Goal: Task Accomplishment & Management: Manage account settings

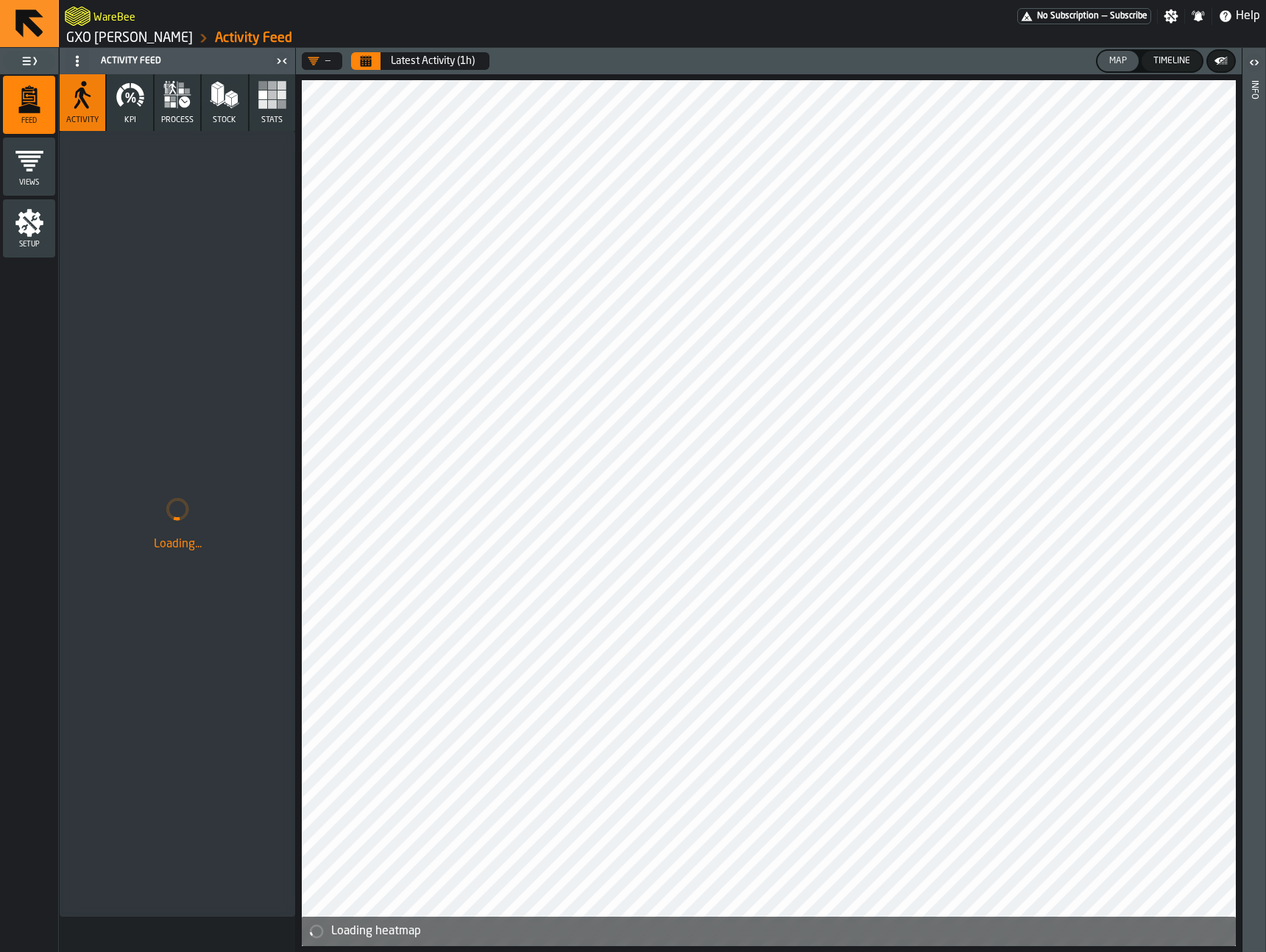
click at [90, 40] on link "GXO Ikea Oosterhout" at bounding box center [130, 39] width 127 height 16
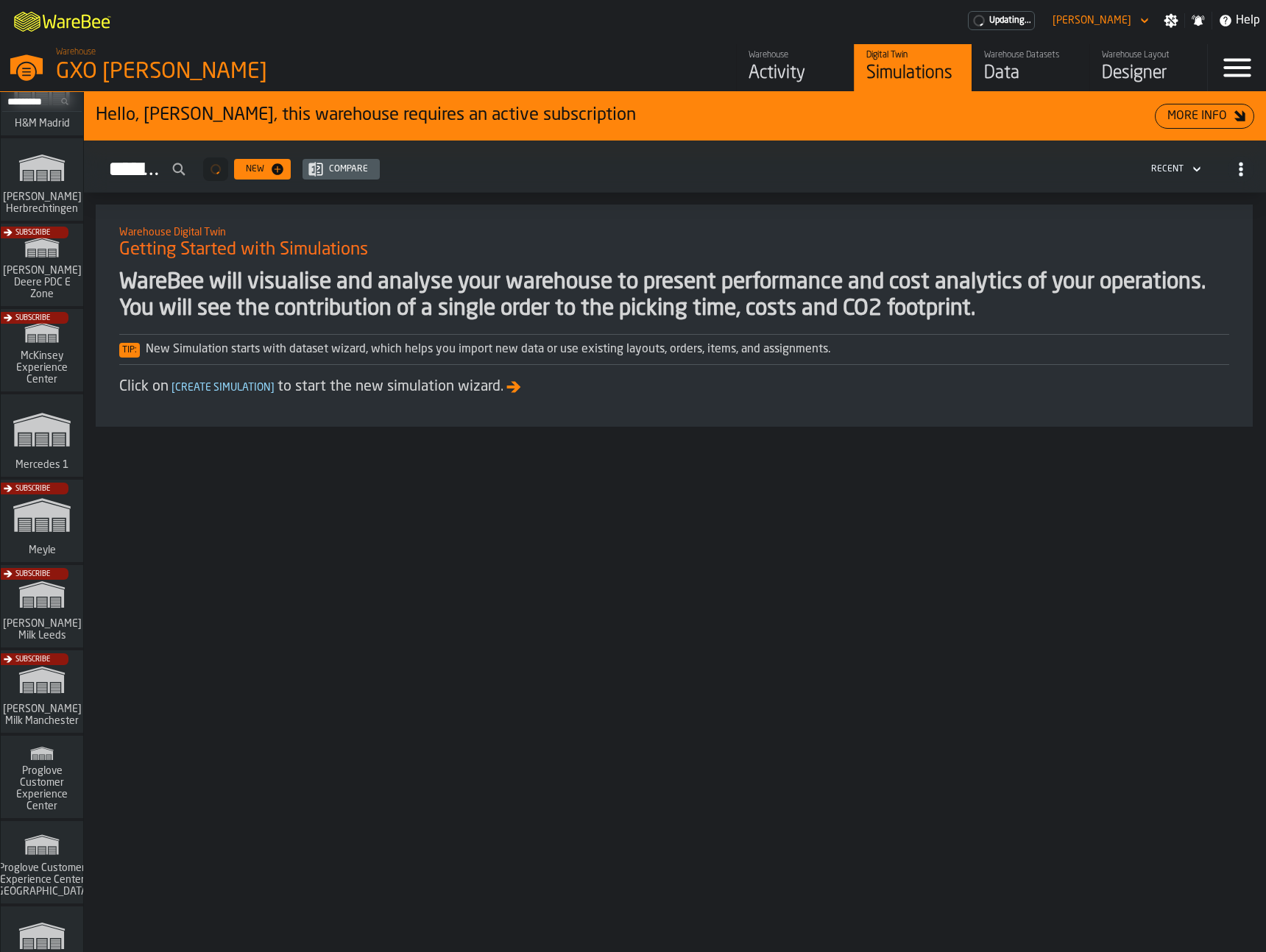
scroll to position [428, 0]
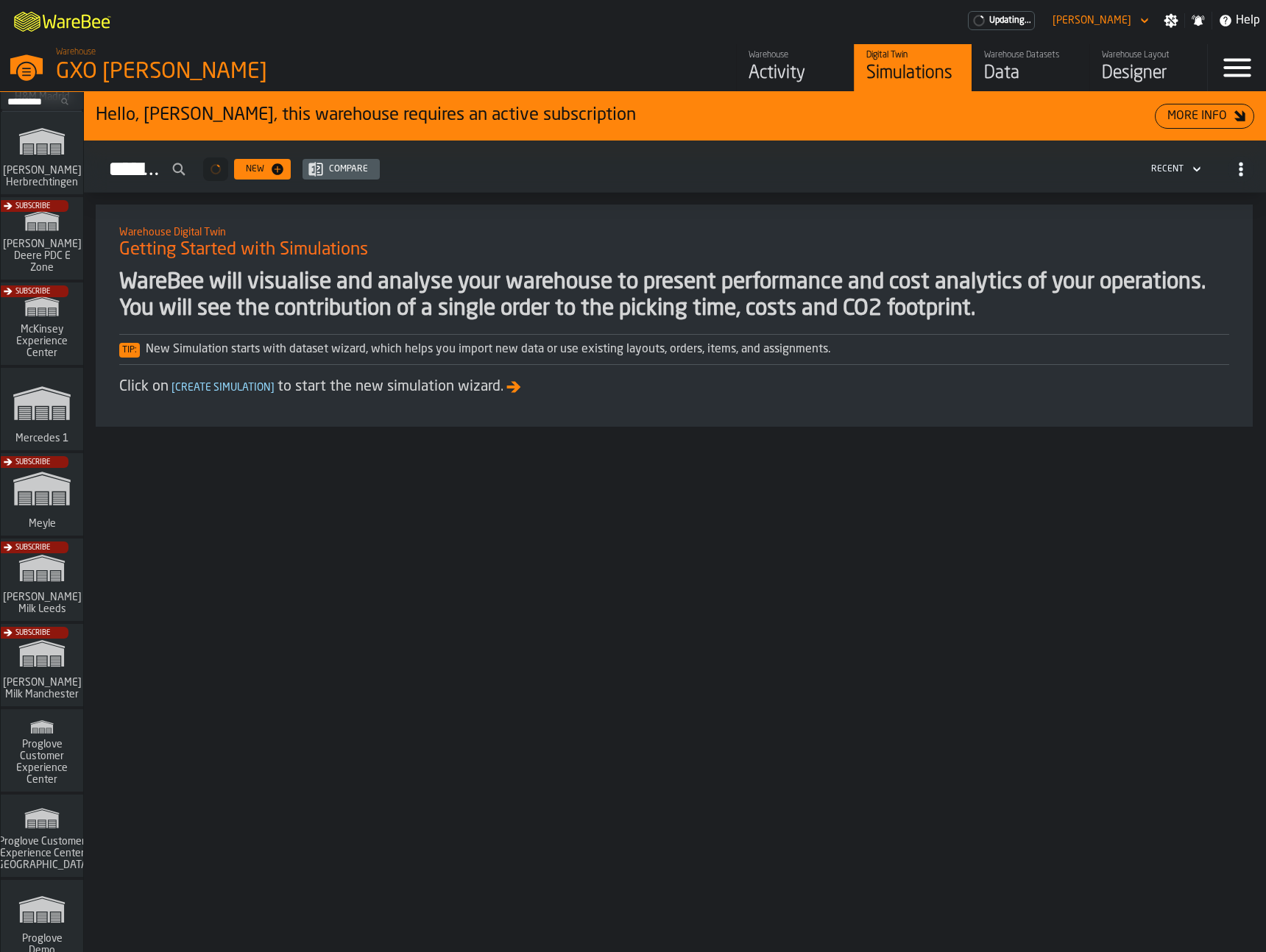
click at [39, 676] on div "Subscribe" at bounding box center [39, 670] width 83 height 86
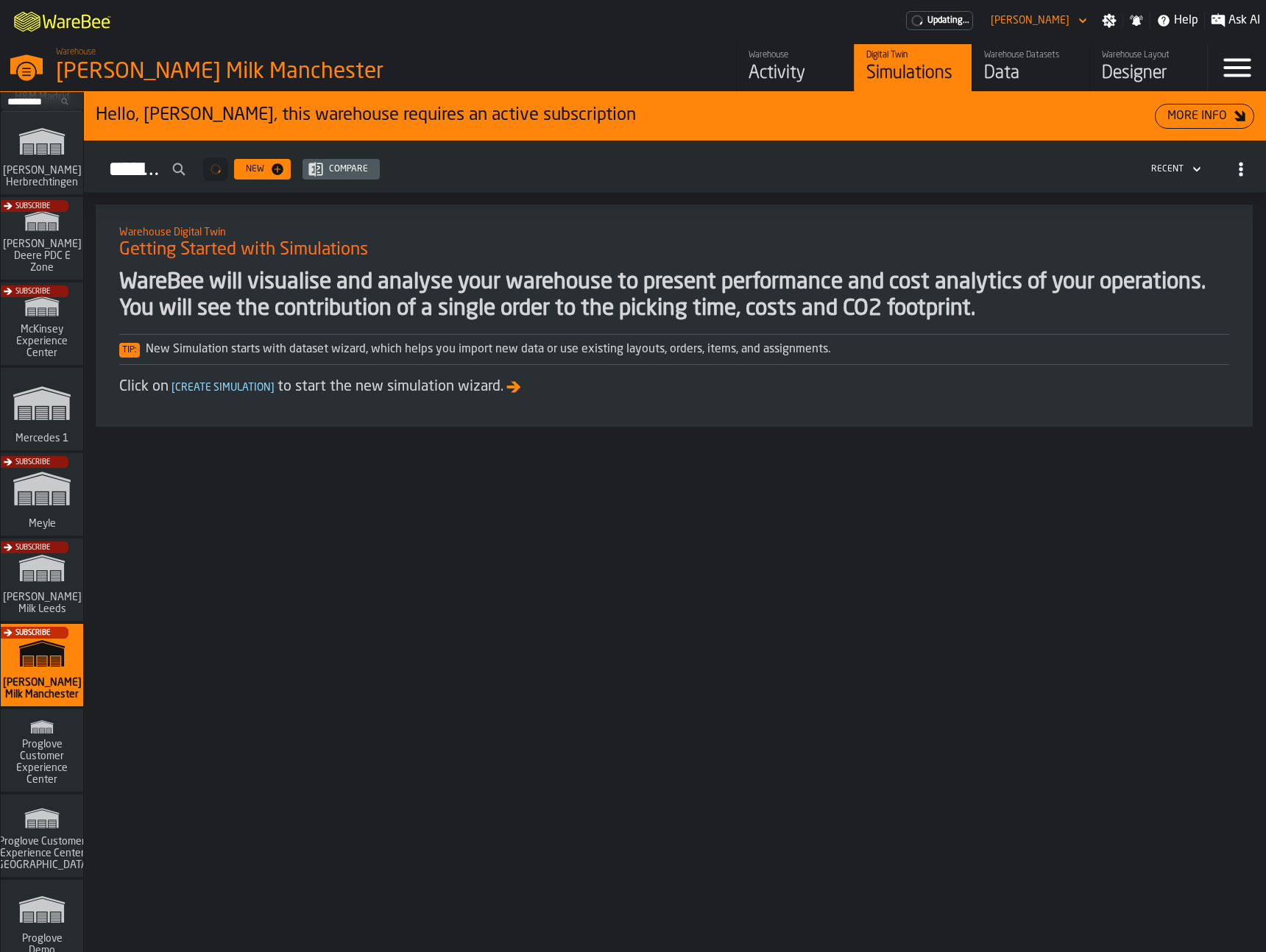
click at [800, 65] on div "Activity" at bounding box center [795, 74] width 93 height 24
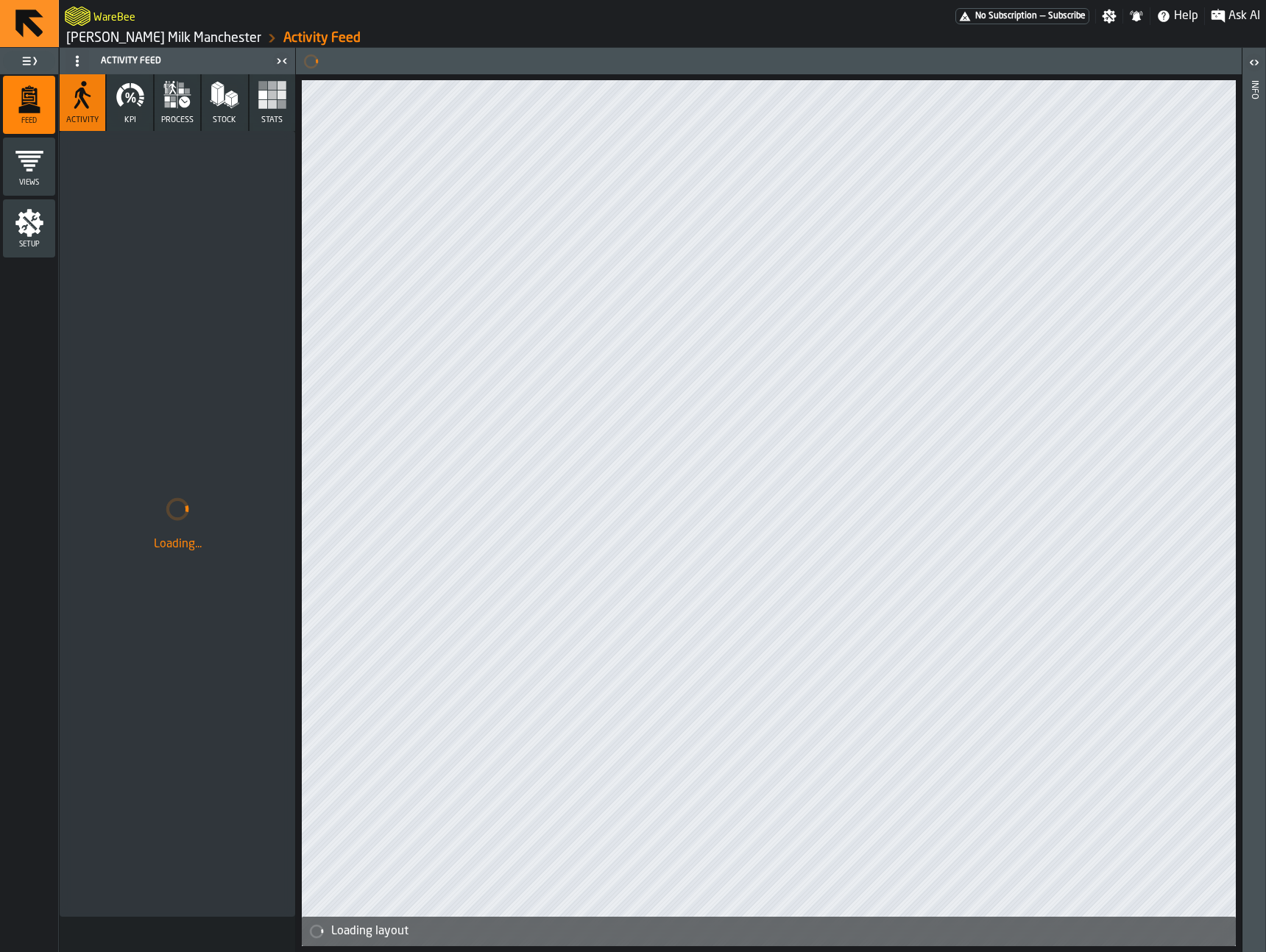
click at [75, 60] on icon at bounding box center [77, 61] width 12 height 12
click at [101, 86] on div "Hide Setup" at bounding box center [113, 91] width 77 height 18
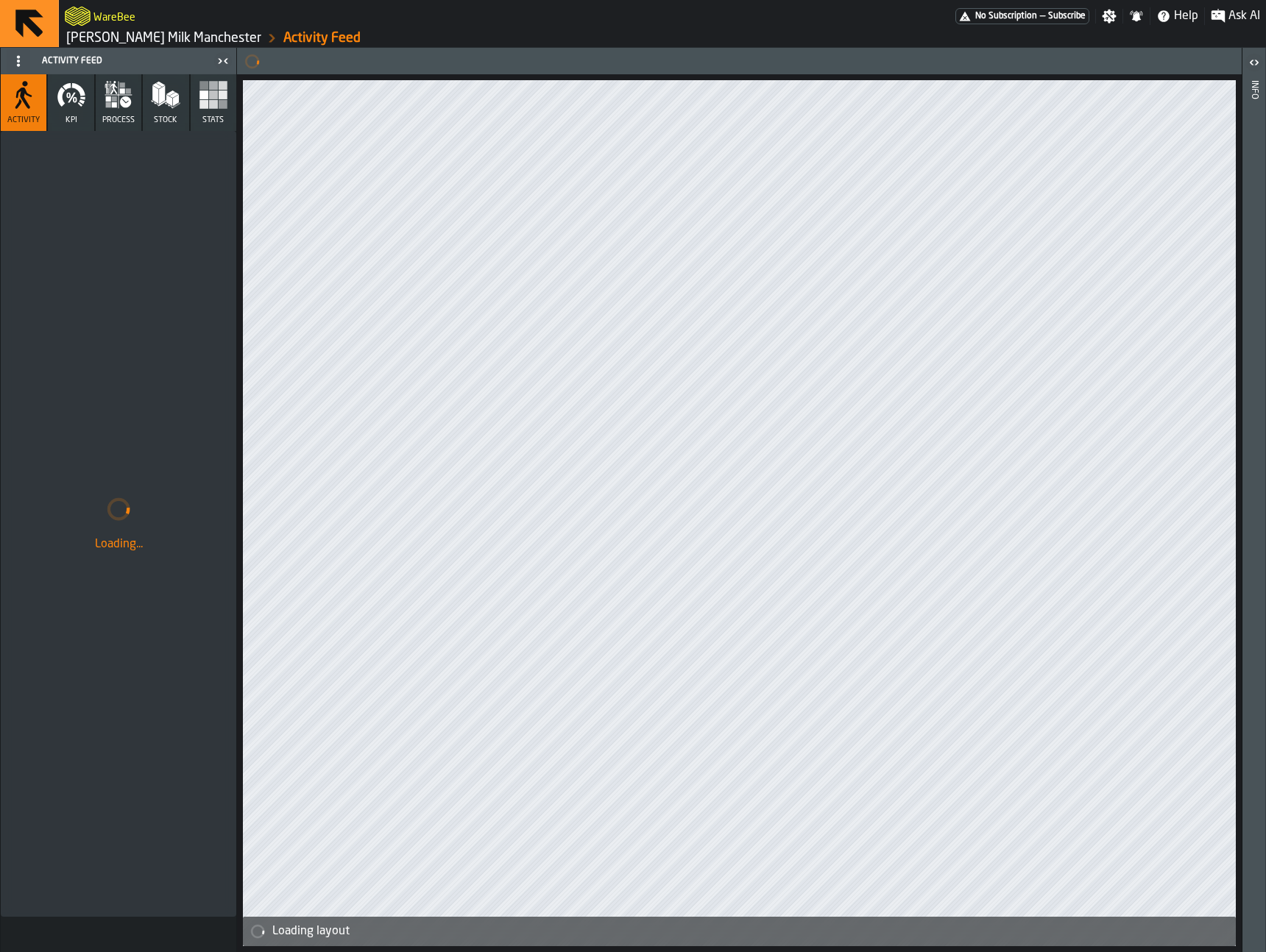
click at [66, 91] on icon "button" at bounding box center [72, 95] width 30 height 30
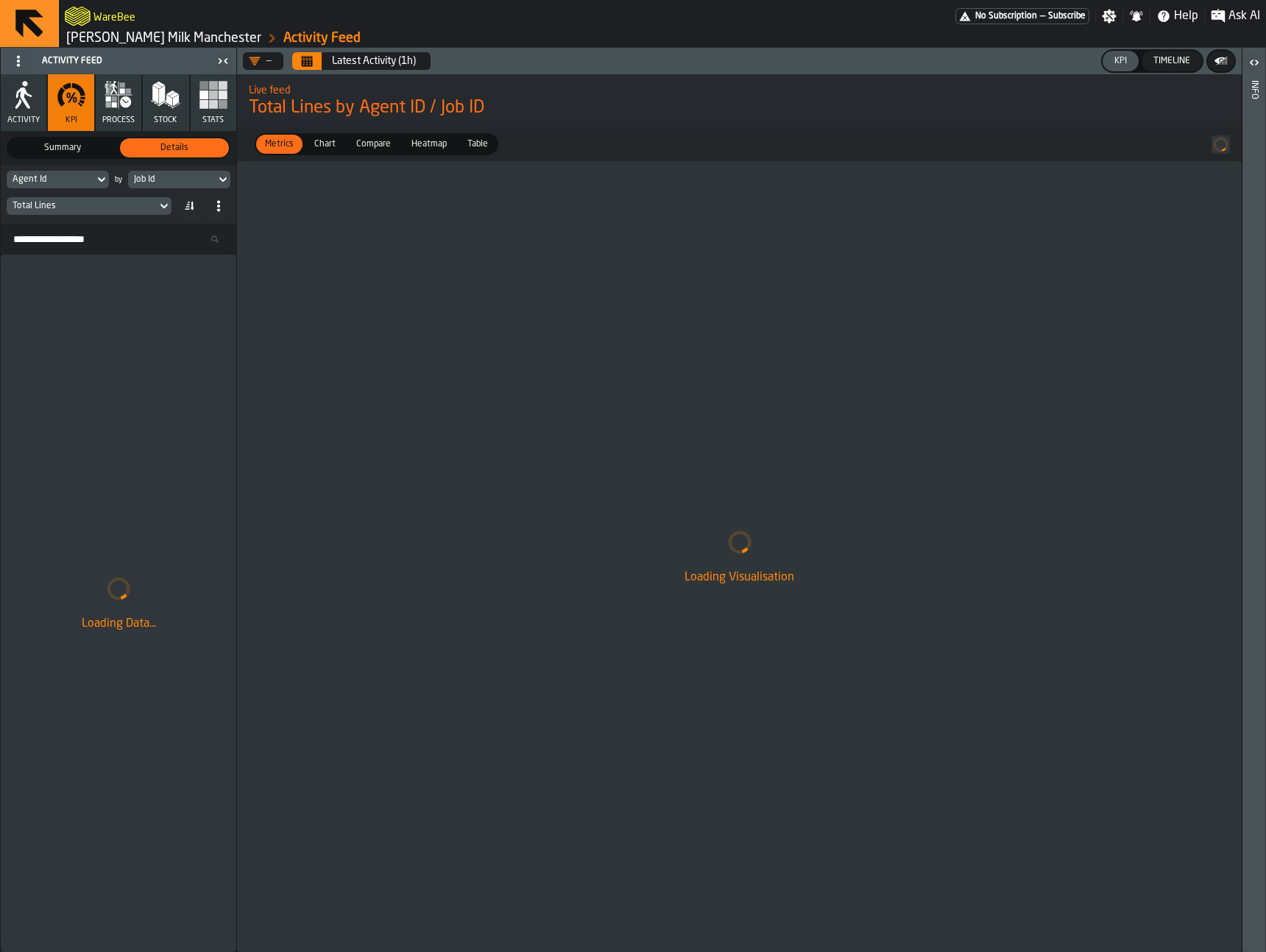
click at [121, 207] on div "Total Lines" at bounding box center [82, 206] width 139 height 10
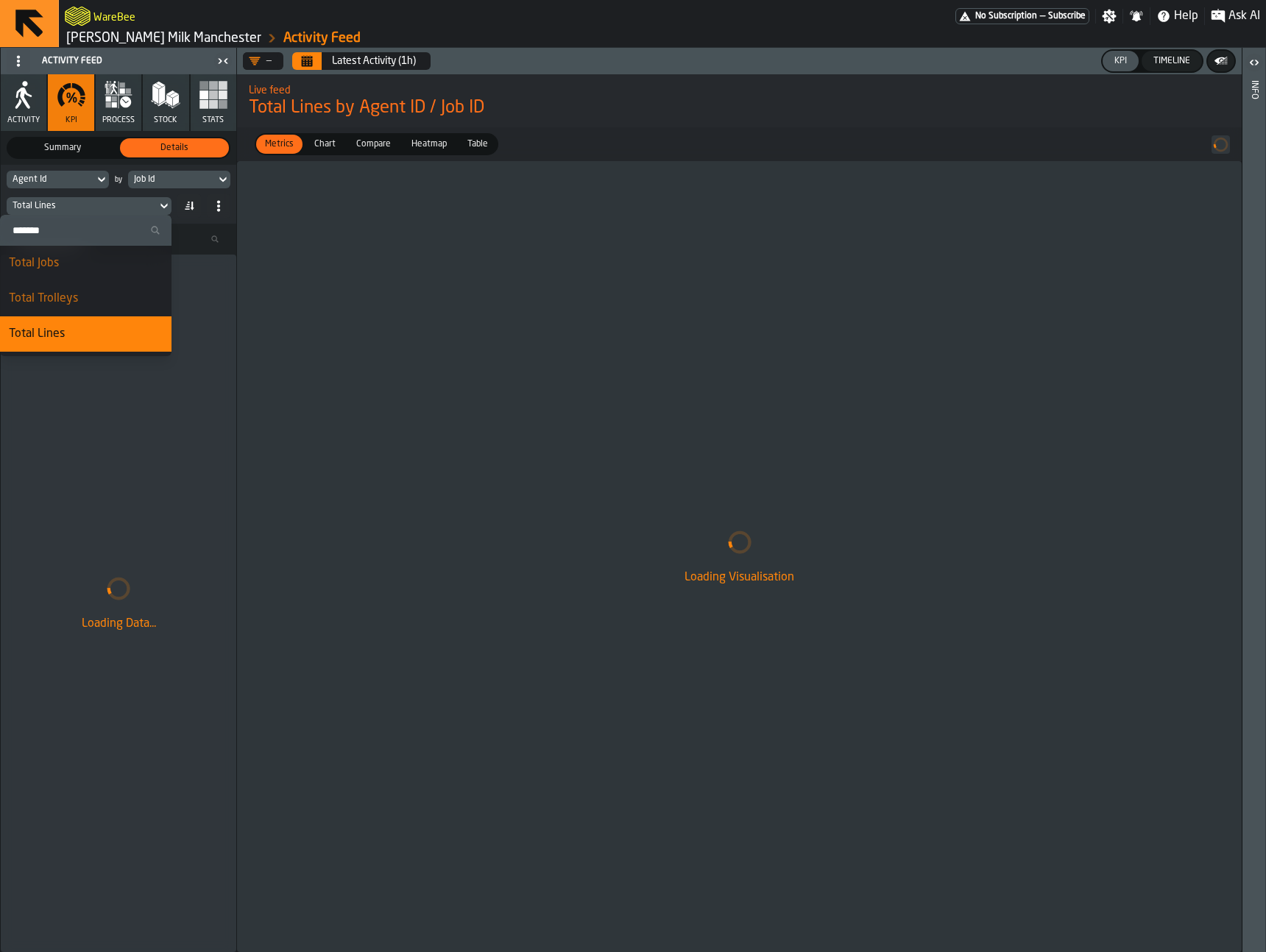
click at [119, 445] on div "Loading Data..." at bounding box center [118, 603] width 235 height 697
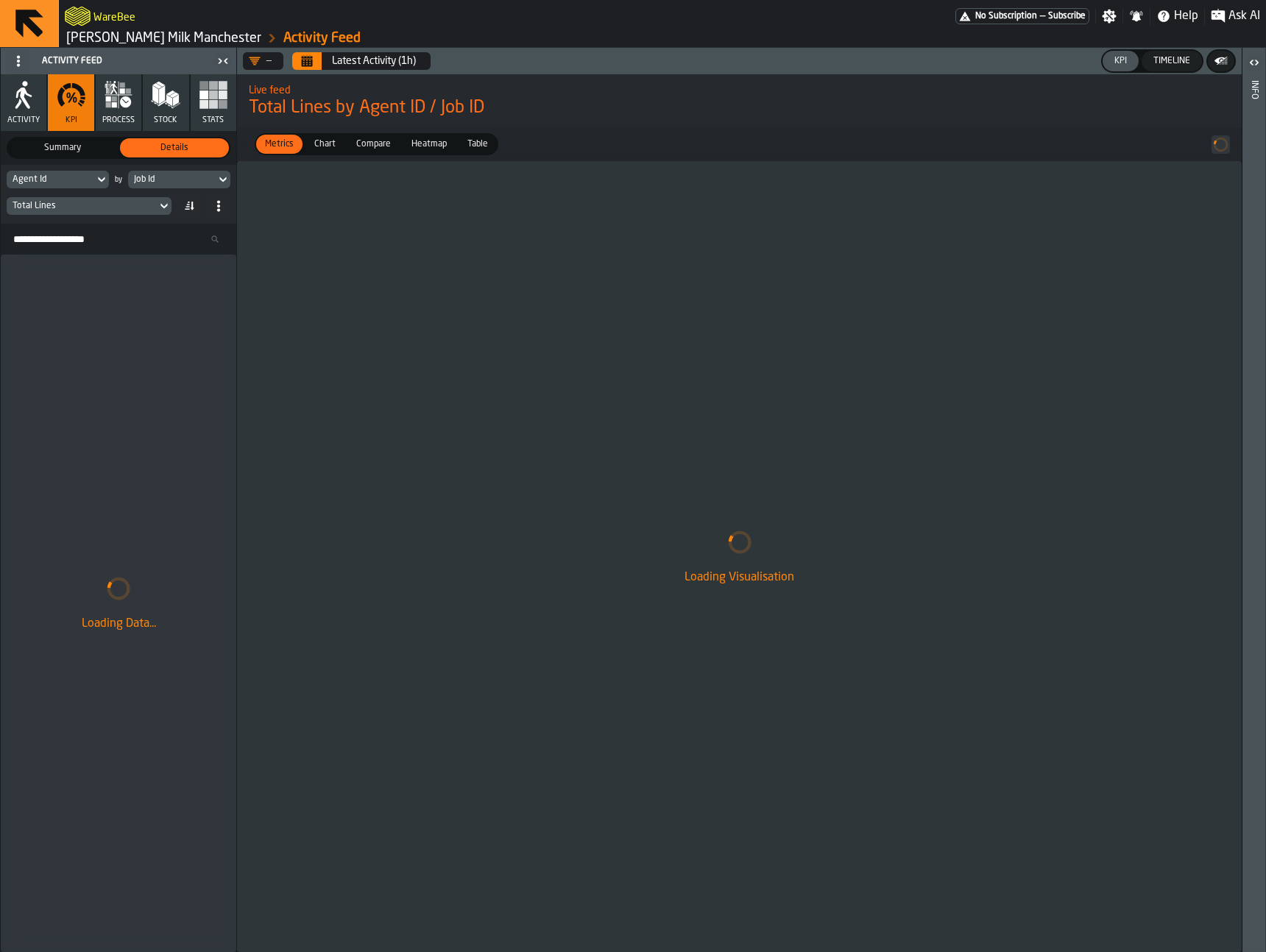
click at [115, 209] on div "Total Lines" at bounding box center [82, 206] width 139 height 10
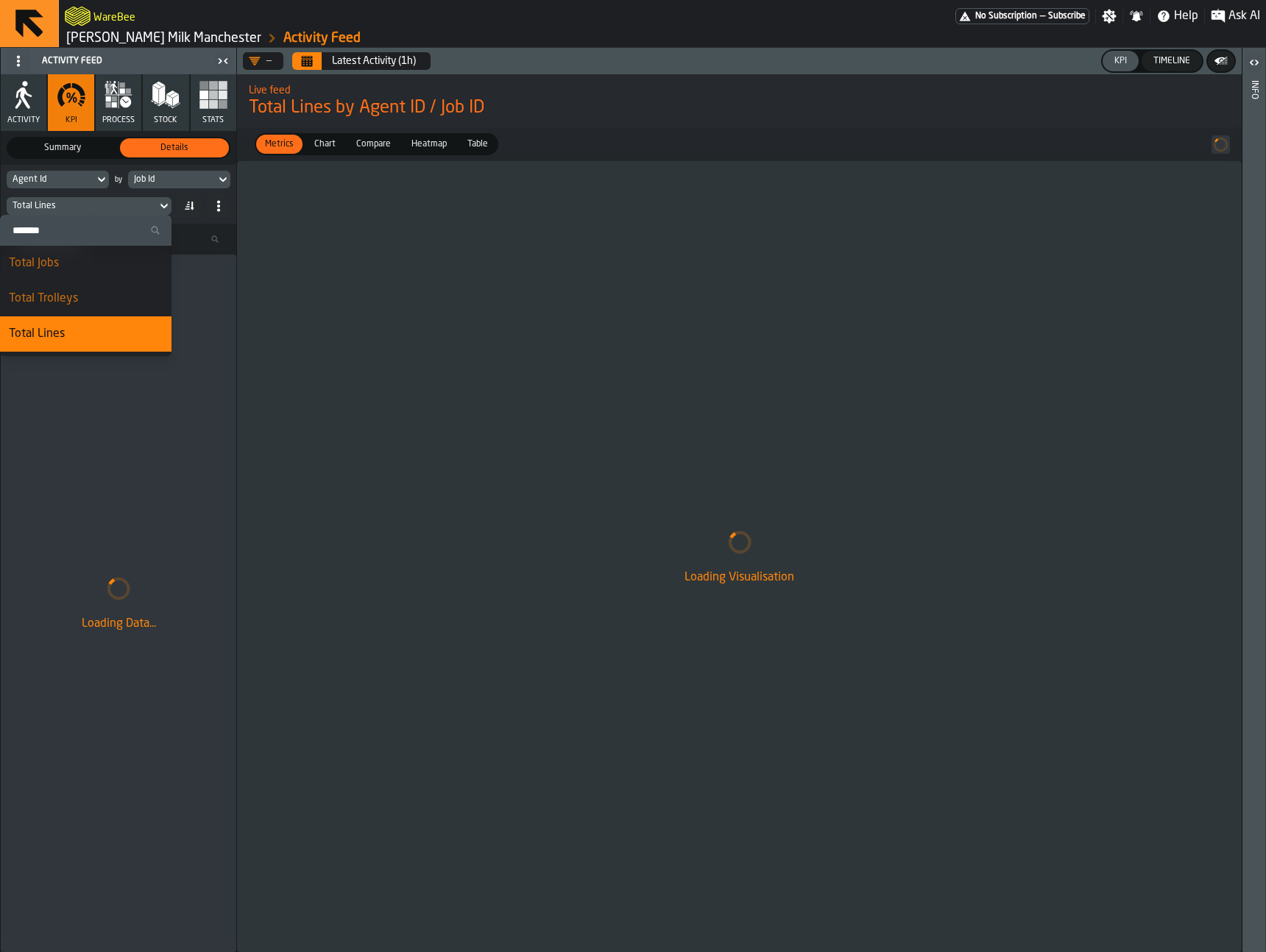
click at [113, 206] on div "Total Lines" at bounding box center [82, 206] width 139 height 10
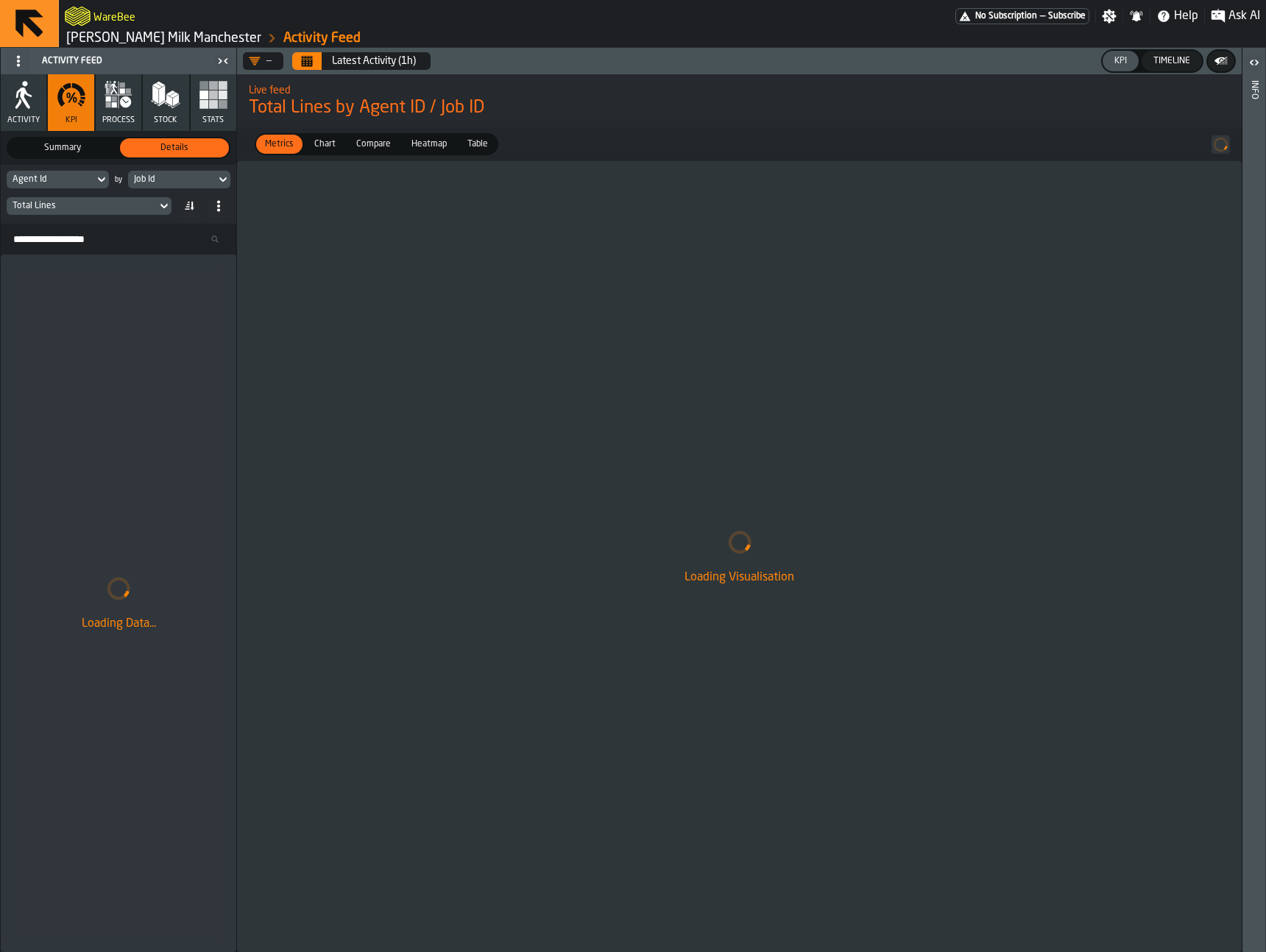
click at [83, 184] on div "Agent Id" at bounding box center [51, 180] width 88 height 16
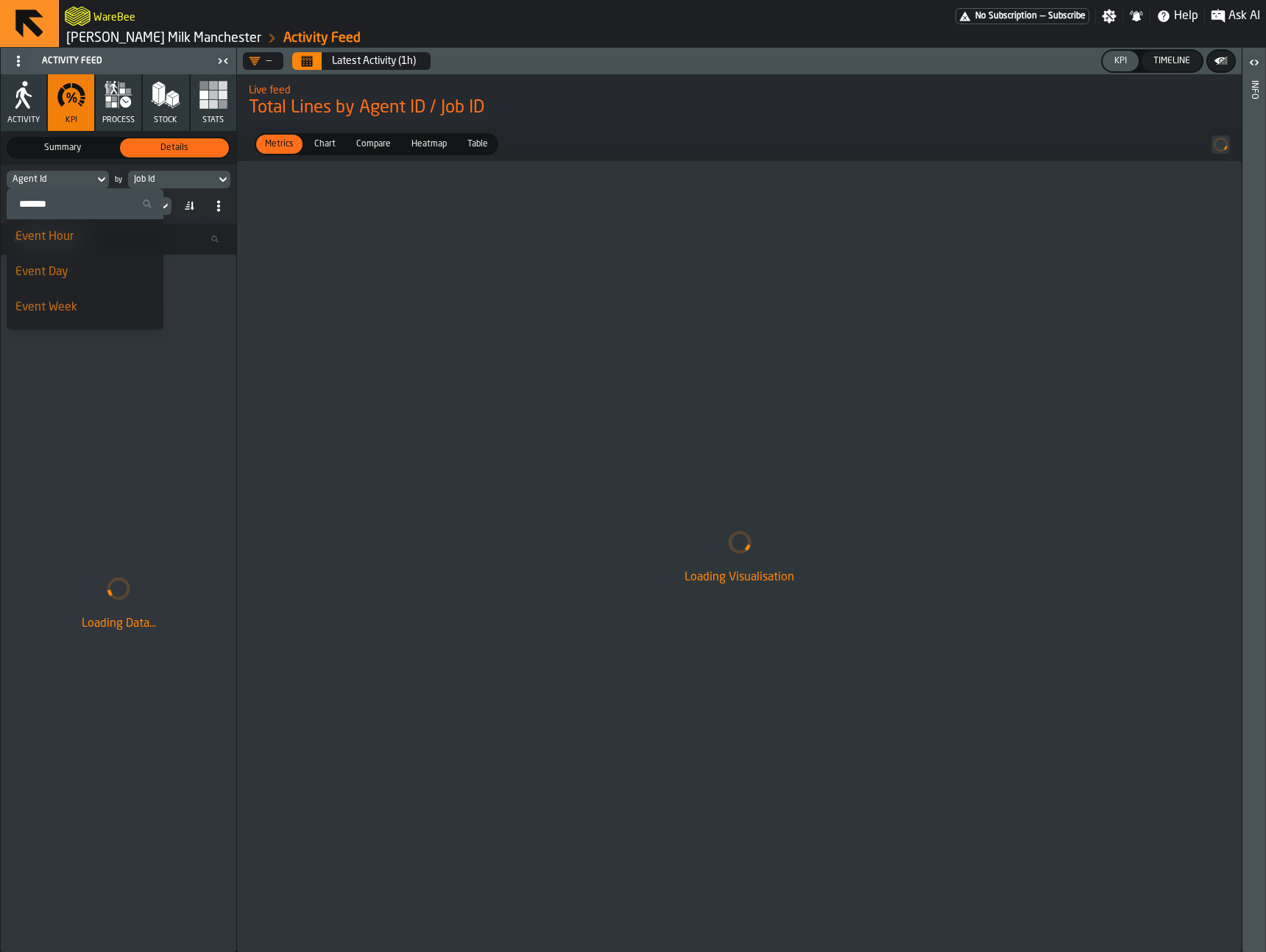
click at [83, 183] on div "Agent Id" at bounding box center [51, 180] width 76 height 10
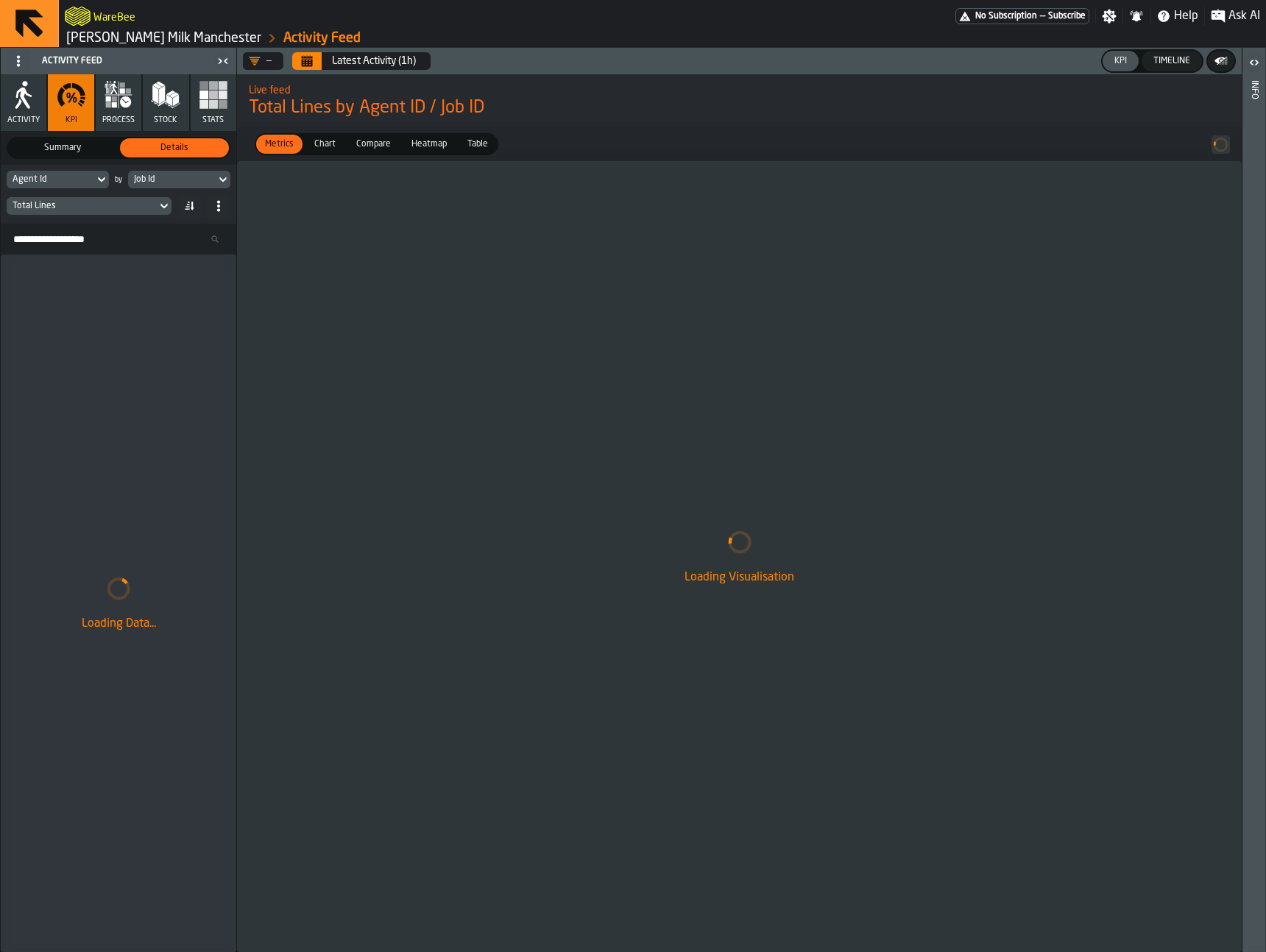
click at [120, 83] on icon "button" at bounding box center [122, 85] width 5 height 5
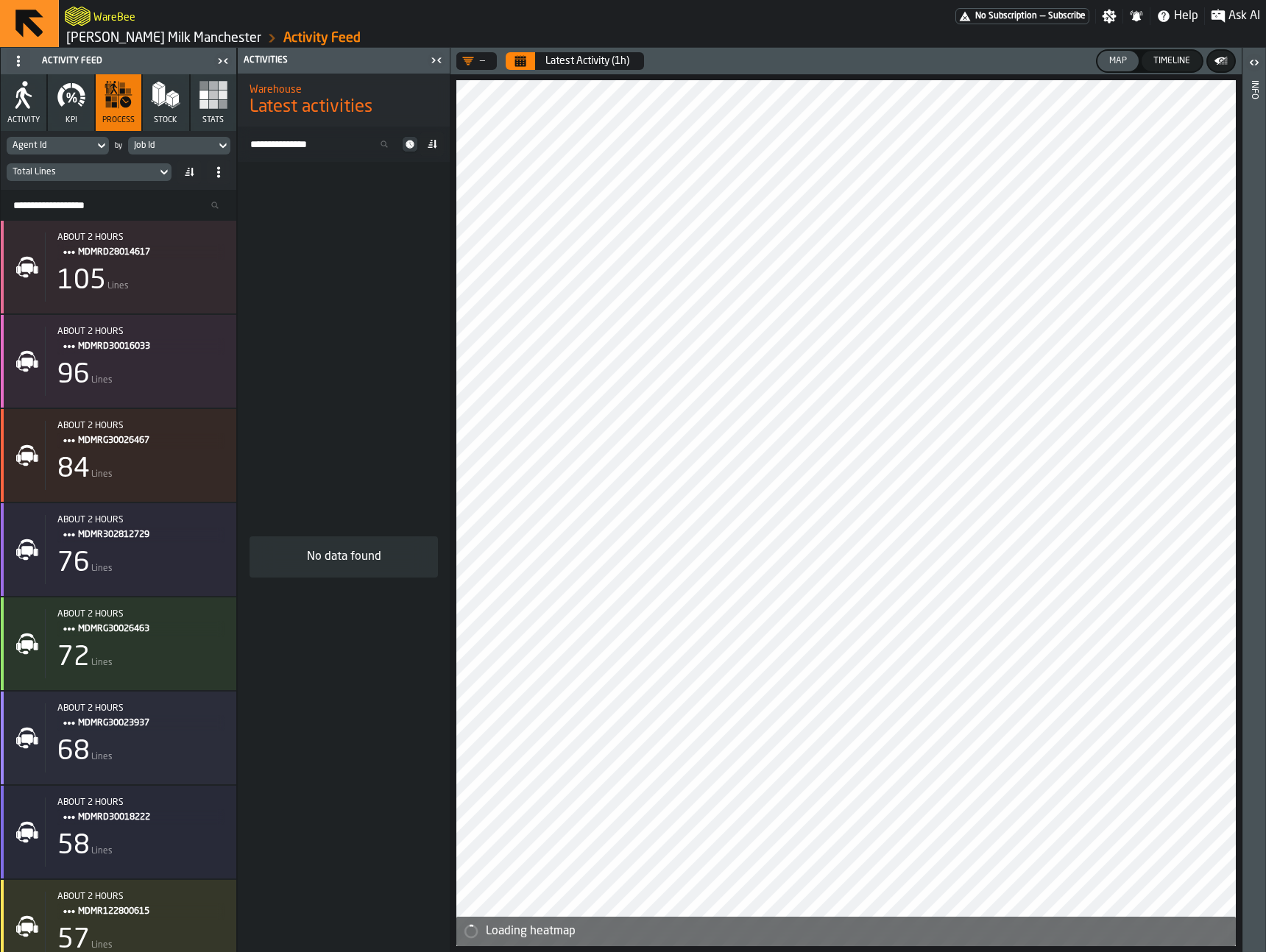
click at [1171, 59] on div "Timeline" at bounding box center [1171, 61] width 48 height 10
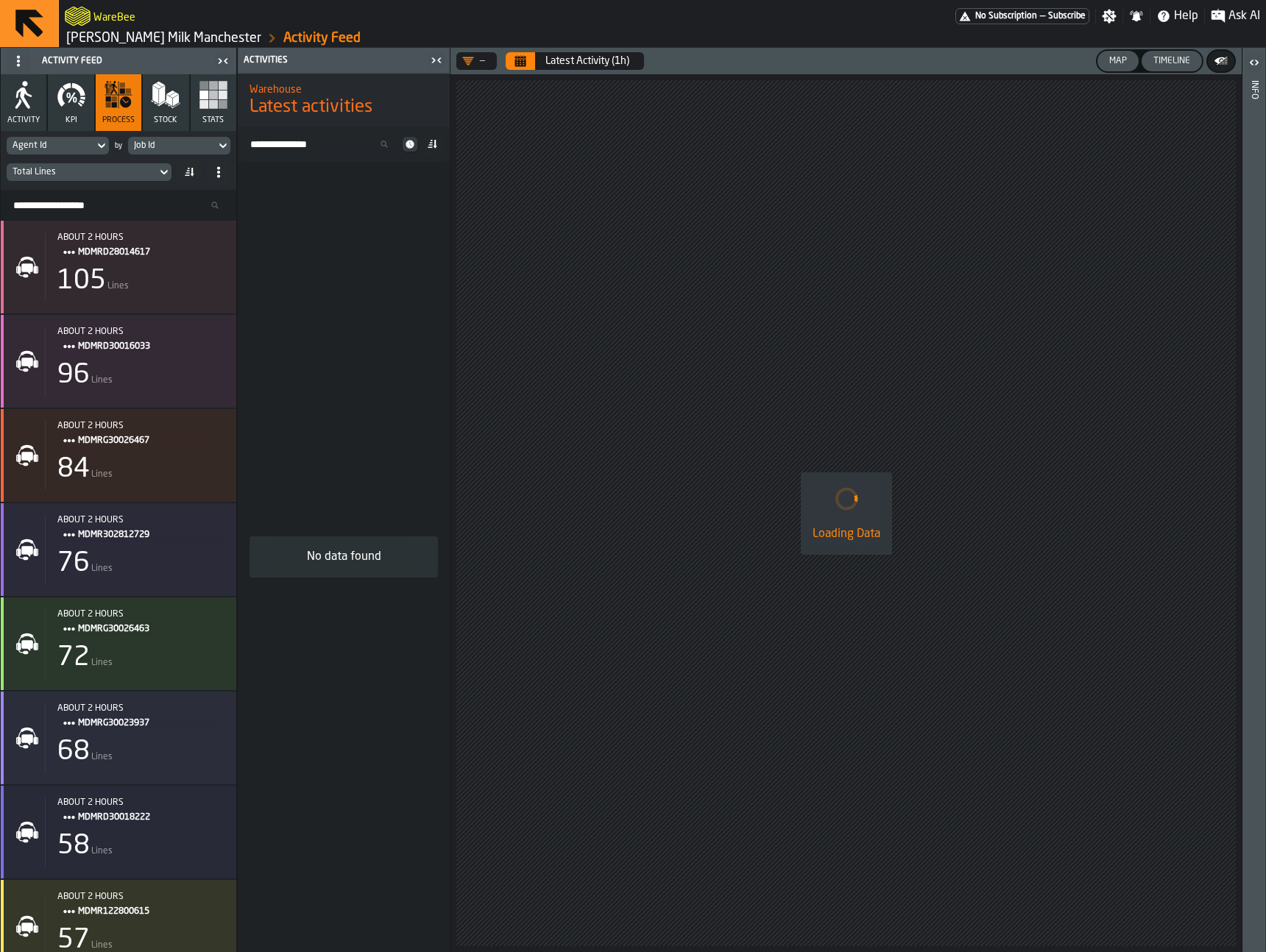
click at [1130, 54] on button "Map" at bounding box center [1118, 61] width 41 height 21
click at [545, 55] on div "Latest Activity (1h)" at bounding box center [587, 61] width 84 height 12
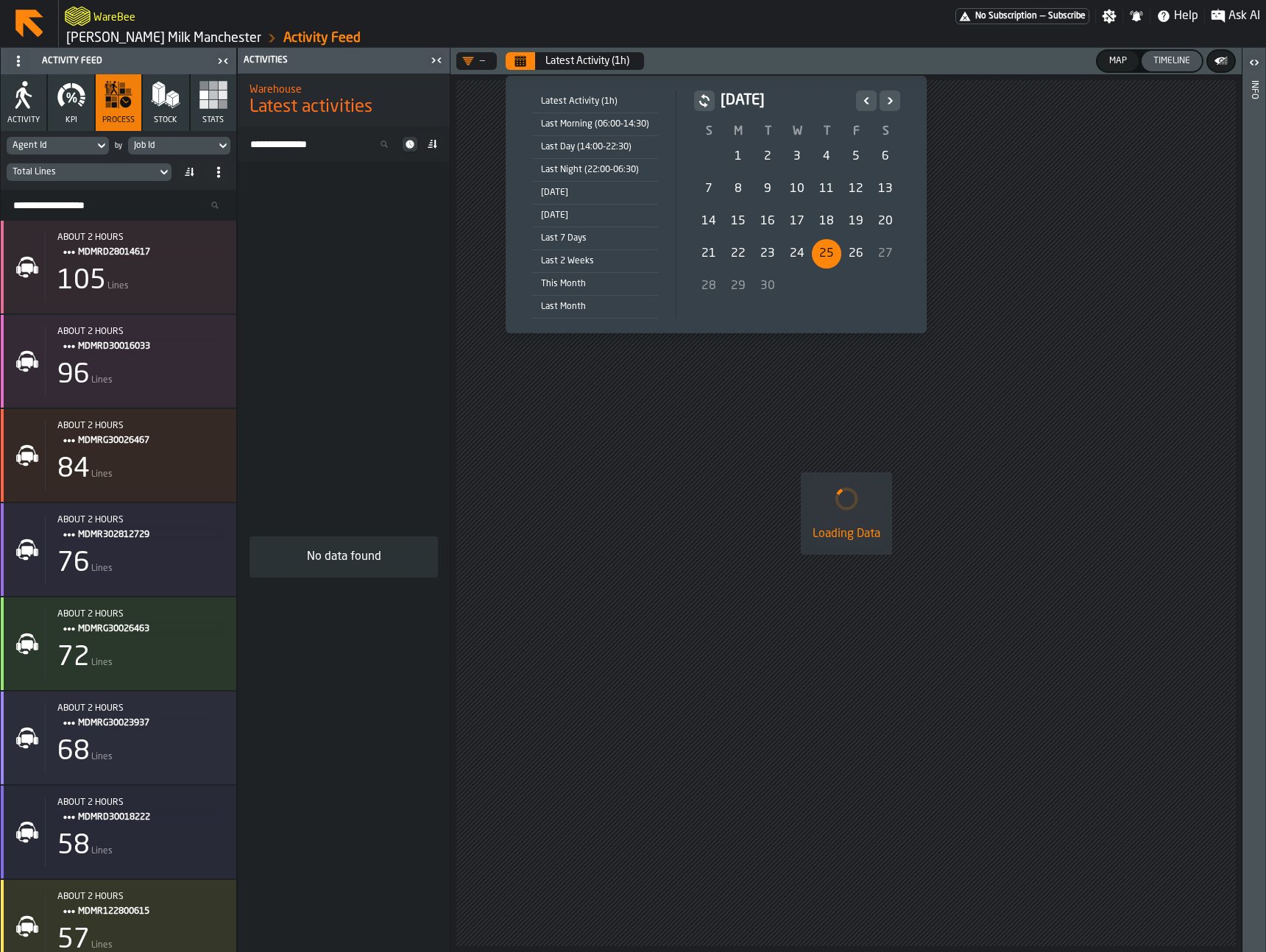
click at [823, 257] on div "25" at bounding box center [827, 254] width 30 height 30
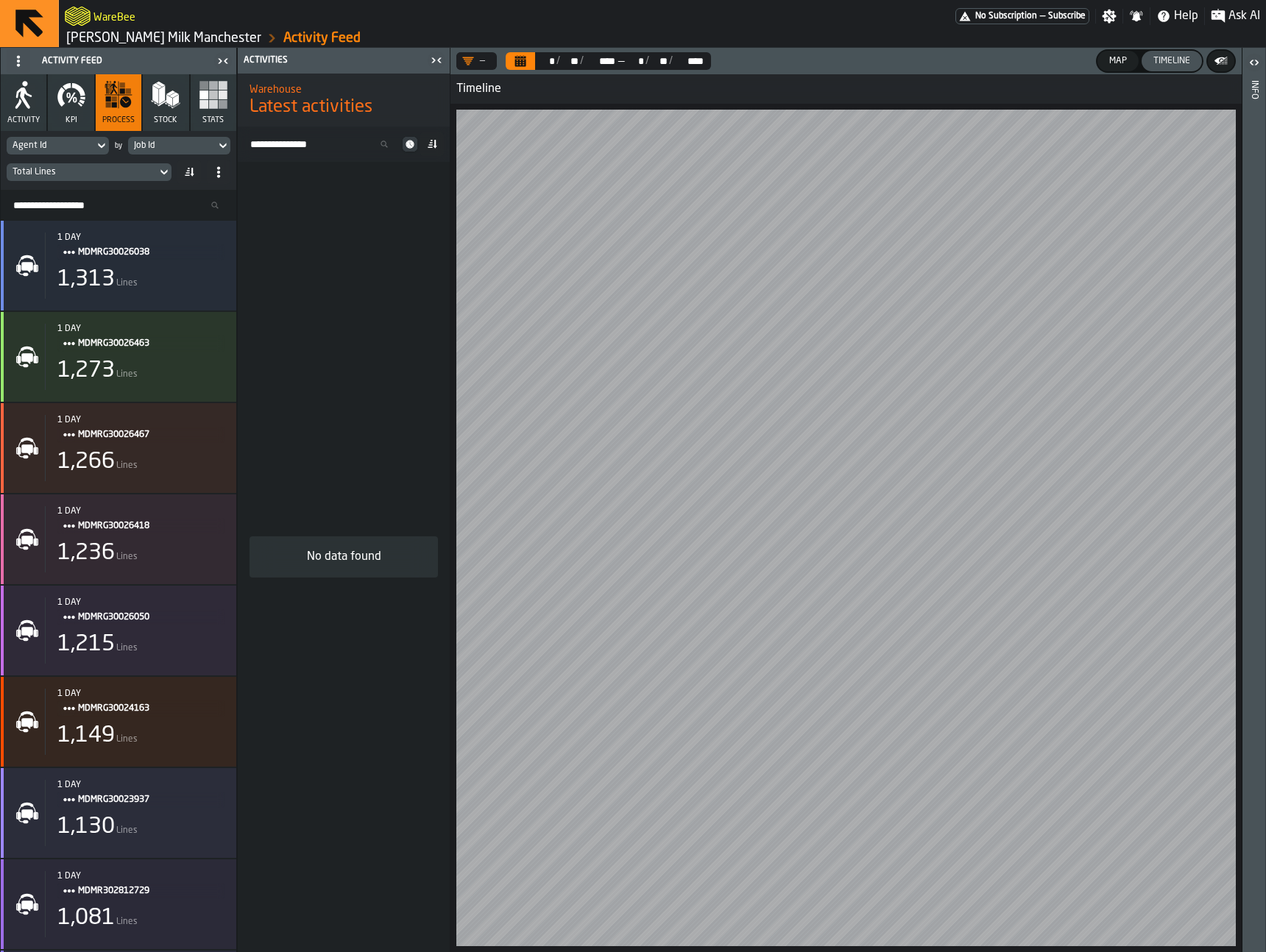
click at [655, 79] on div "Timeline" at bounding box center [846, 89] width 791 height 30
click at [537, 61] on div "** *" at bounding box center [546, 61] width 20 height 12
click at [528, 62] on button "Calendar" at bounding box center [521, 61] width 30 height 18
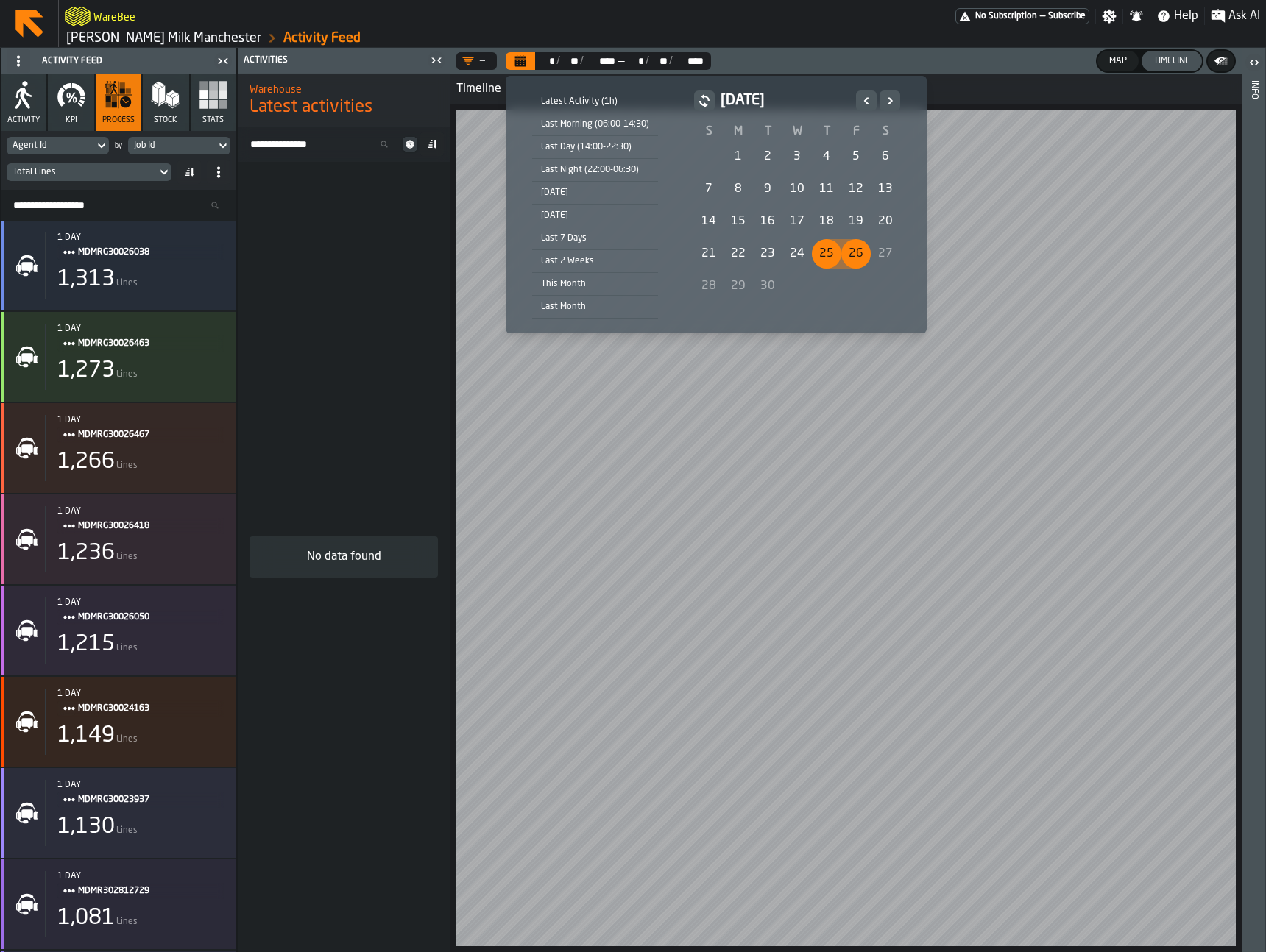
click at [622, 126] on div "Last Morning (06:00-14:30)" at bounding box center [595, 124] width 126 height 16
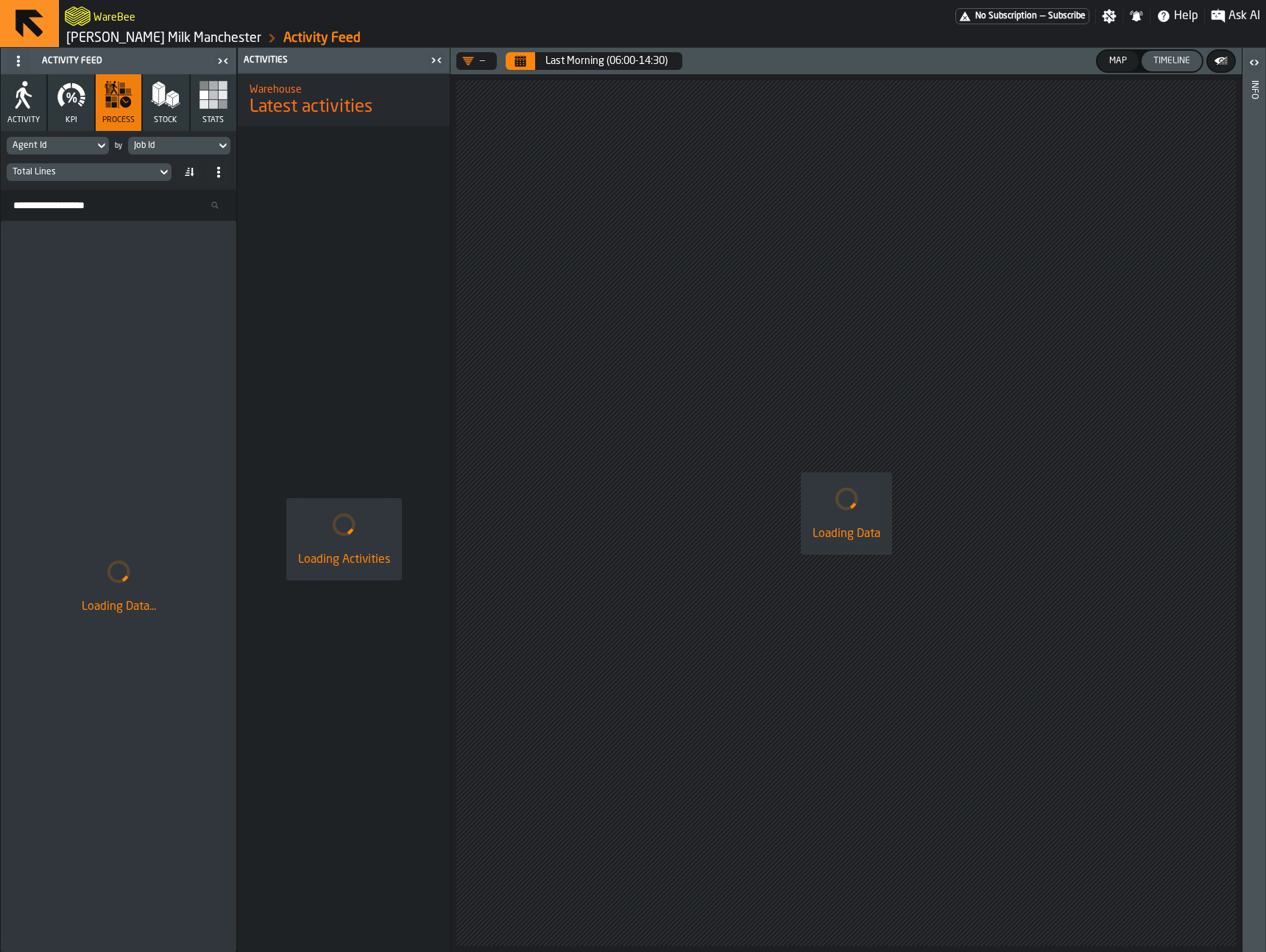
click at [772, 361] on div "Loading Data" at bounding box center [846, 513] width 791 height 878
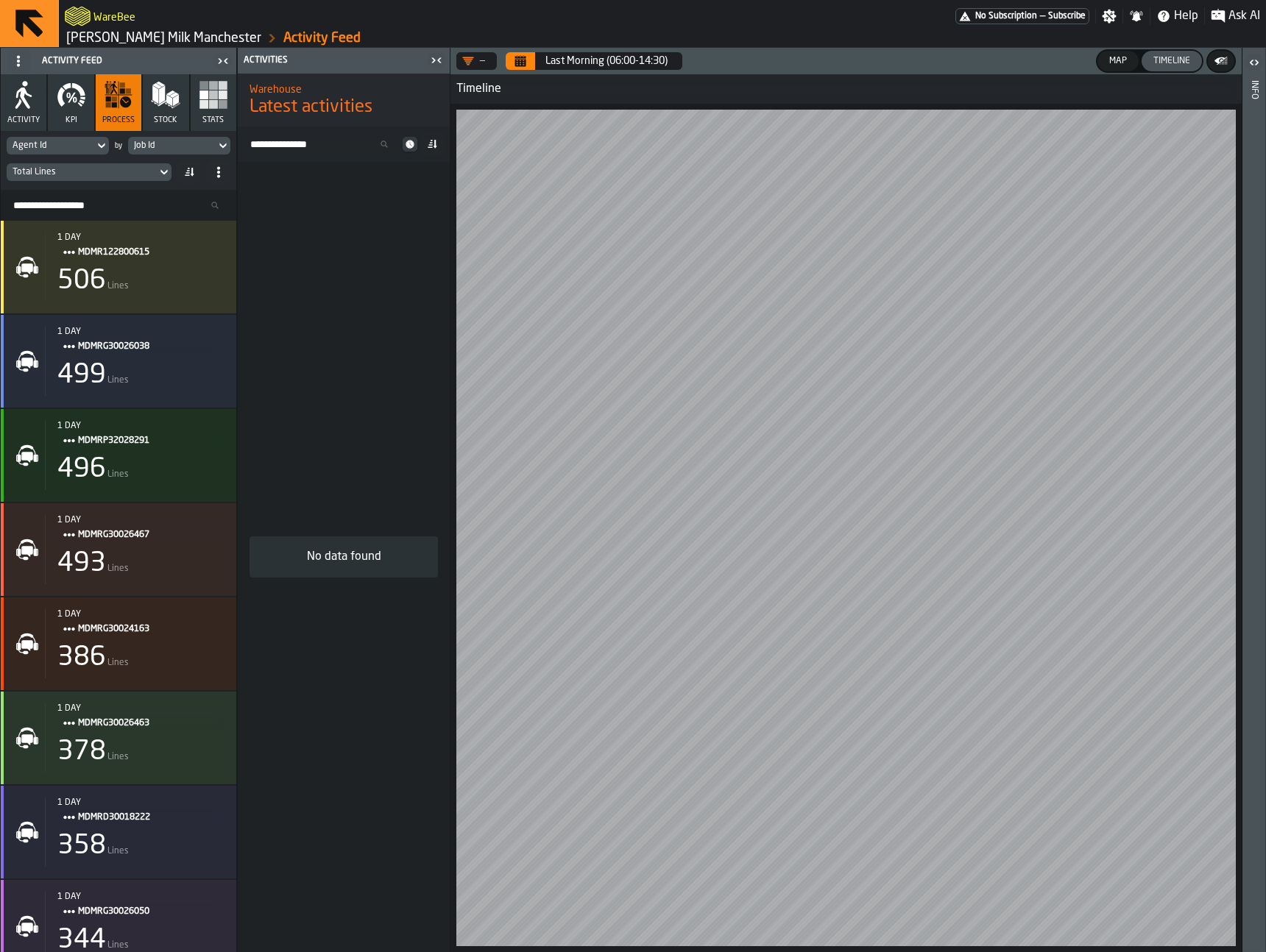
click at [81, 105] on icon "button" at bounding box center [80, 104] width 4 height 4
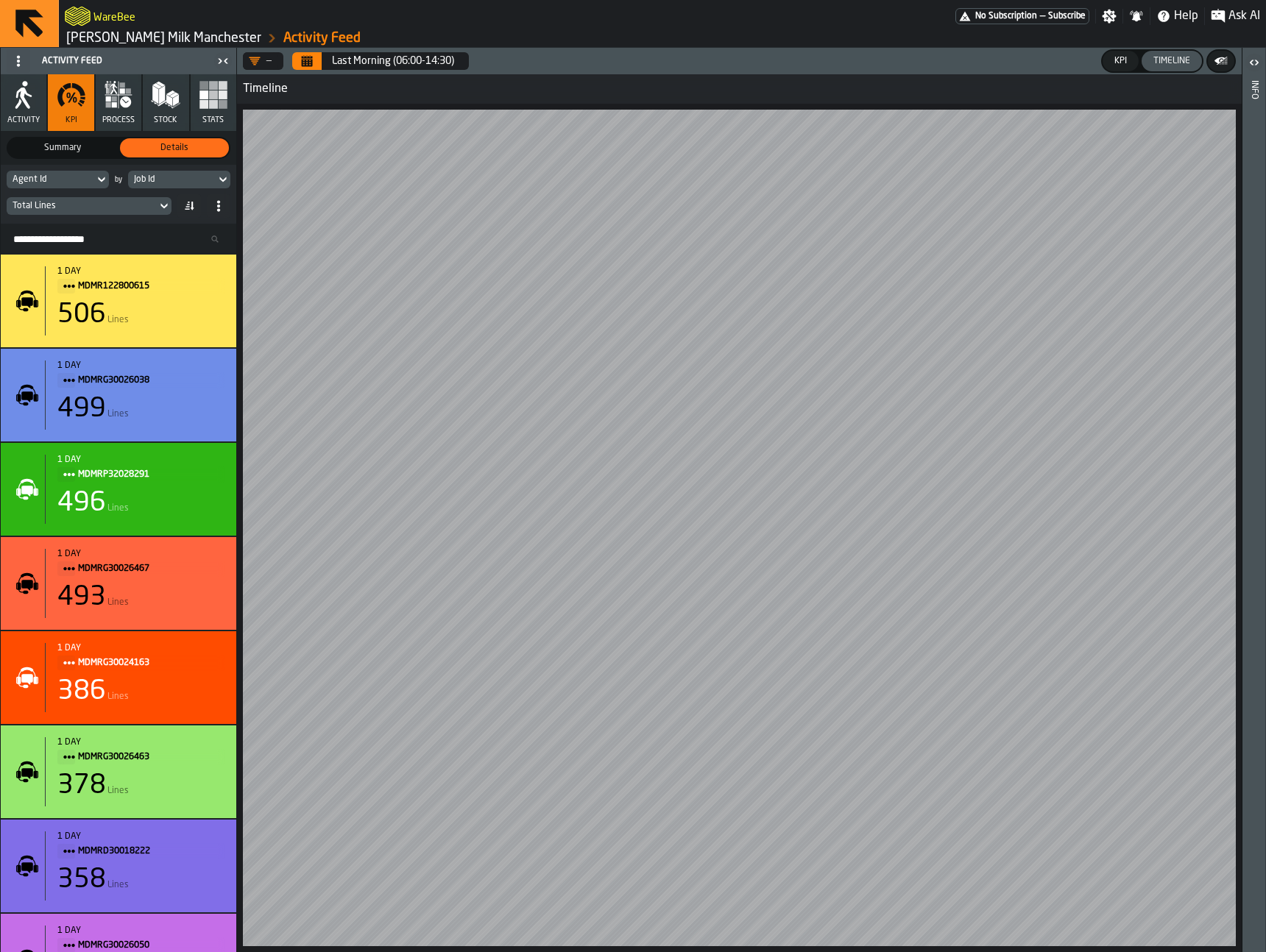
click at [69, 178] on div "Agent Id" at bounding box center [51, 180] width 76 height 10
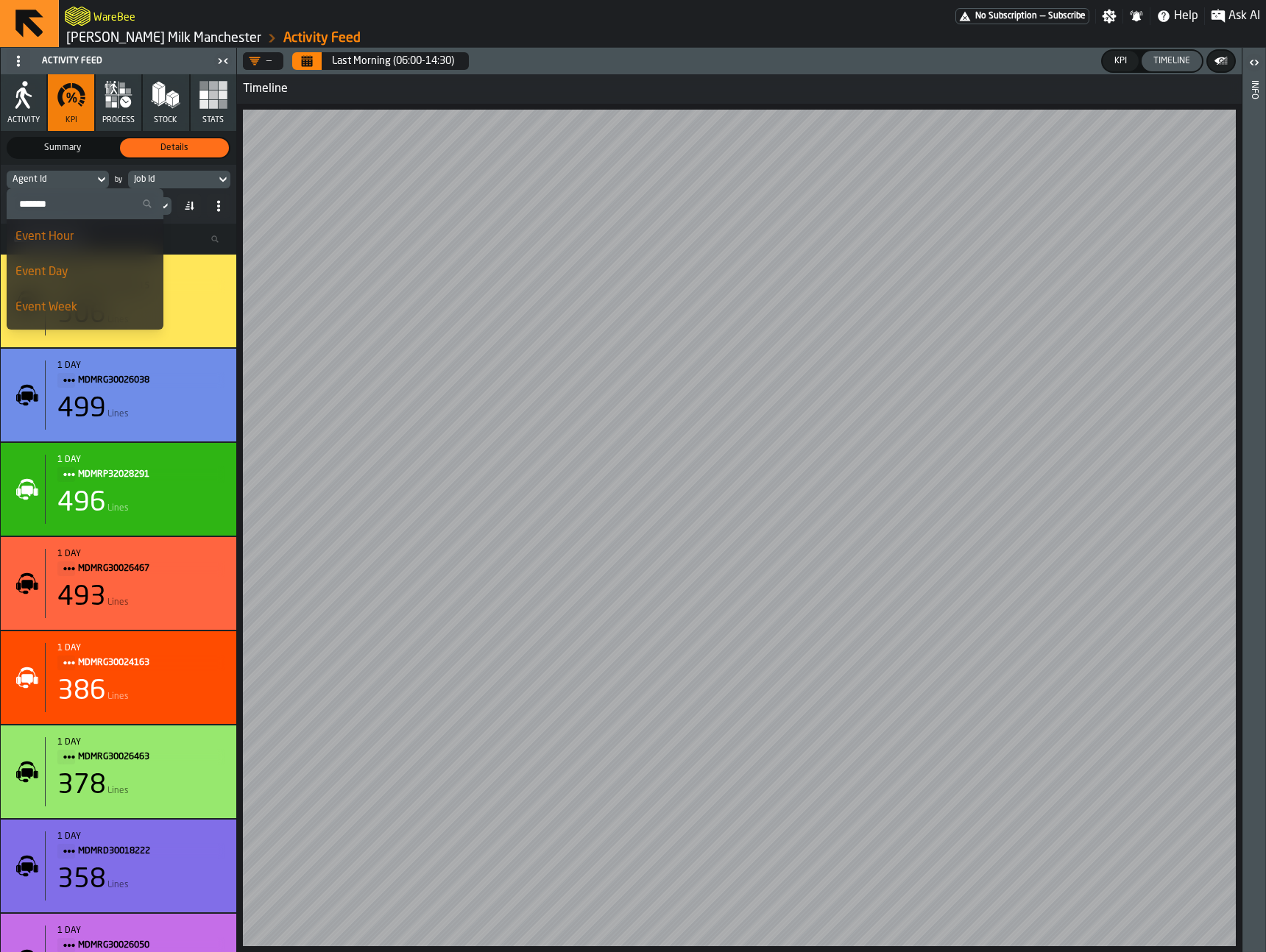
click at [71, 209] on input "Search" at bounding box center [85, 204] width 145 height 19
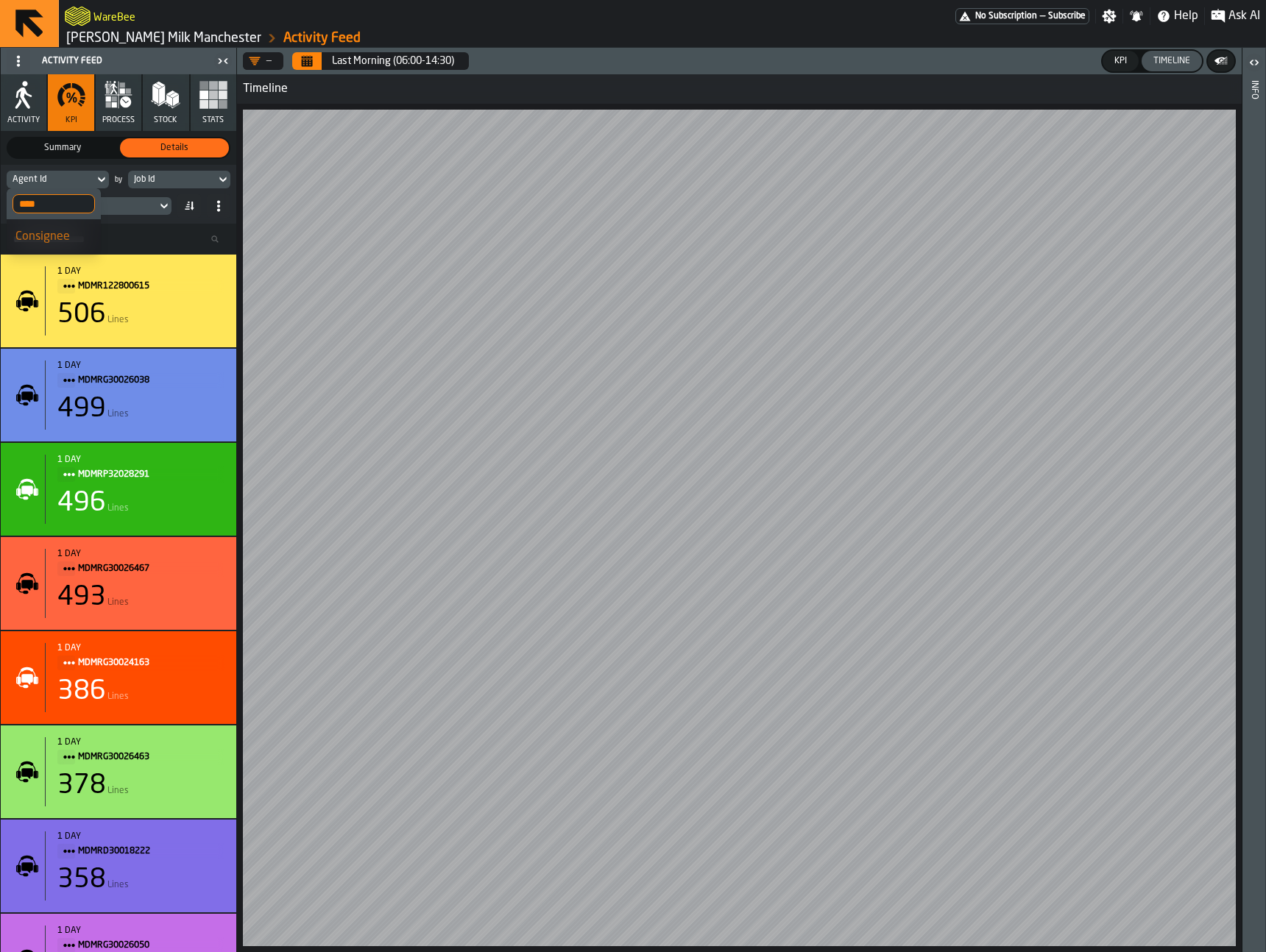
type input "****"
click at [61, 237] on div "Consignee" at bounding box center [54, 237] width 77 height 18
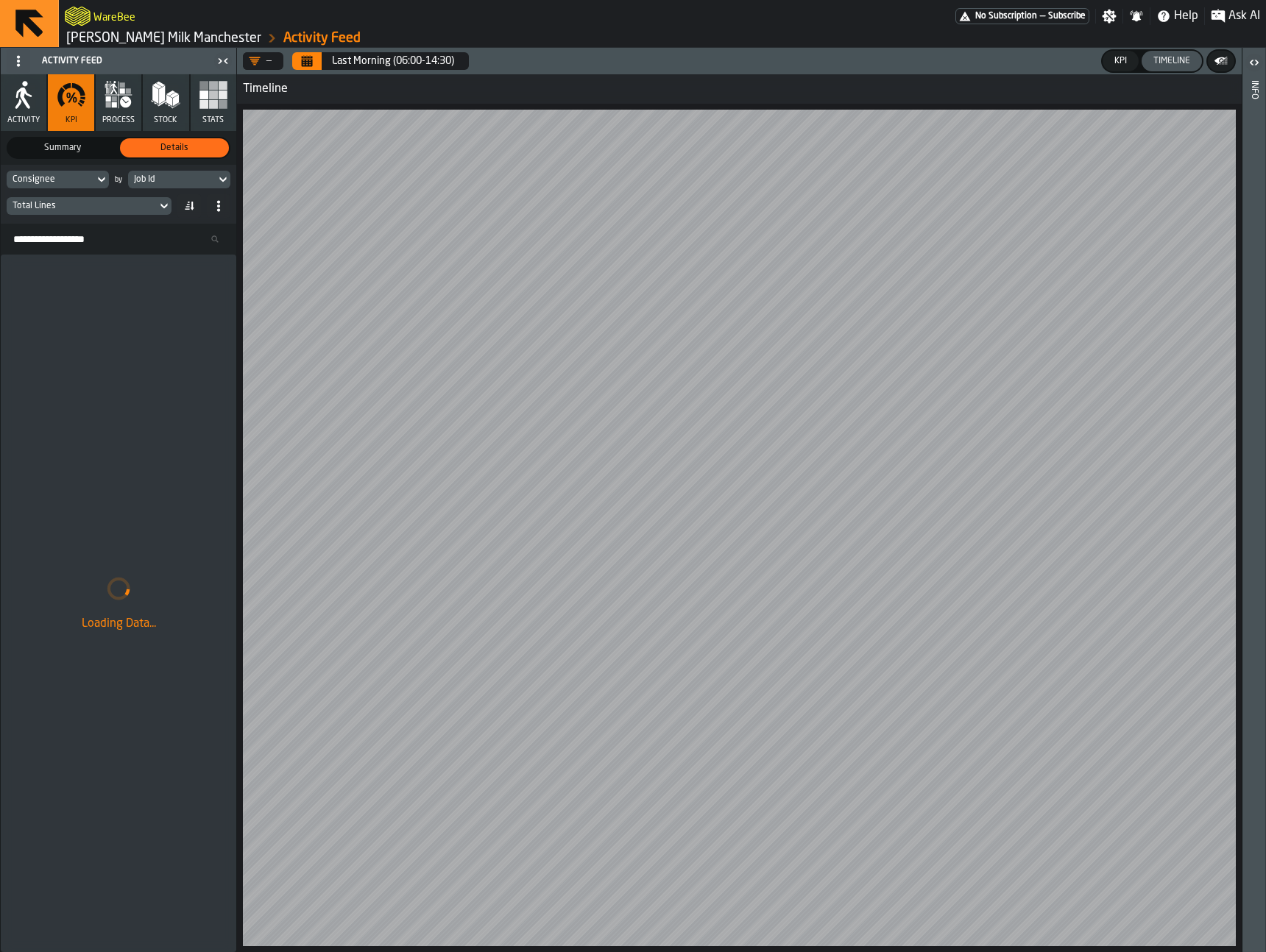
click at [159, 183] on div "Job Id" at bounding box center [172, 180] width 76 height 10
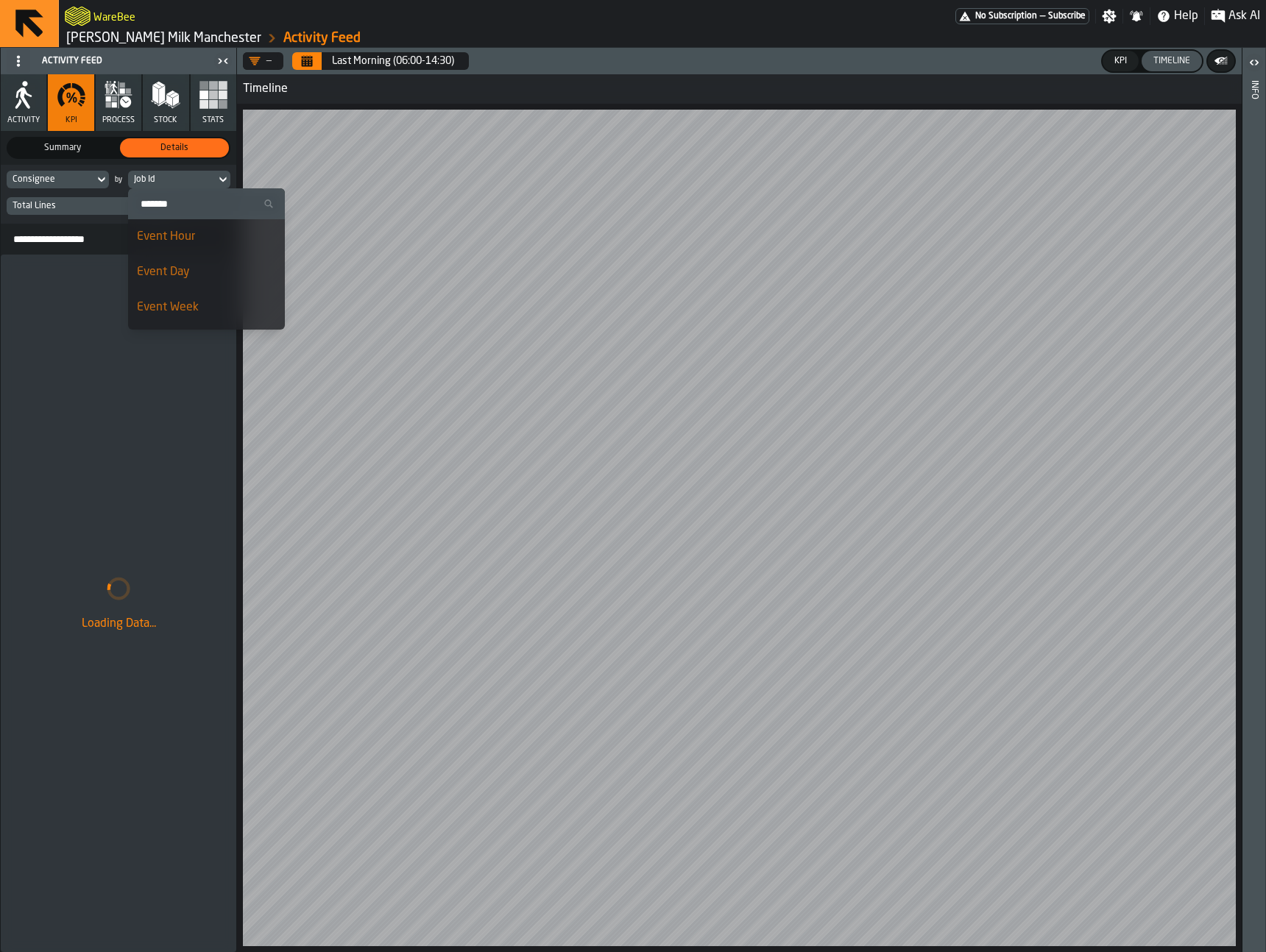
click at [192, 267] on div "Event Day" at bounding box center [206, 273] width 139 height 18
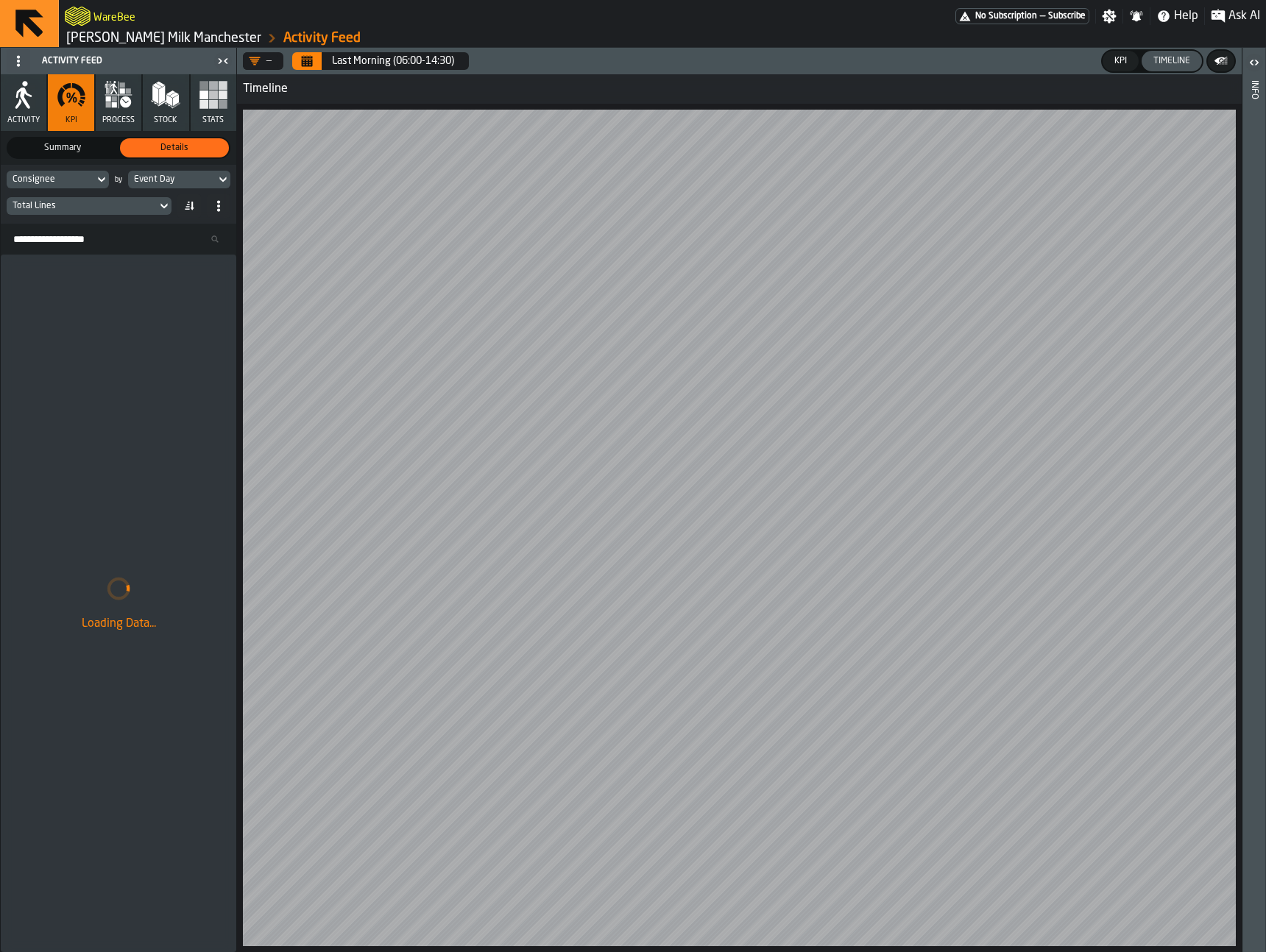
click at [1127, 57] on div "KPI" at bounding box center [1121, 61] width 25 height 10
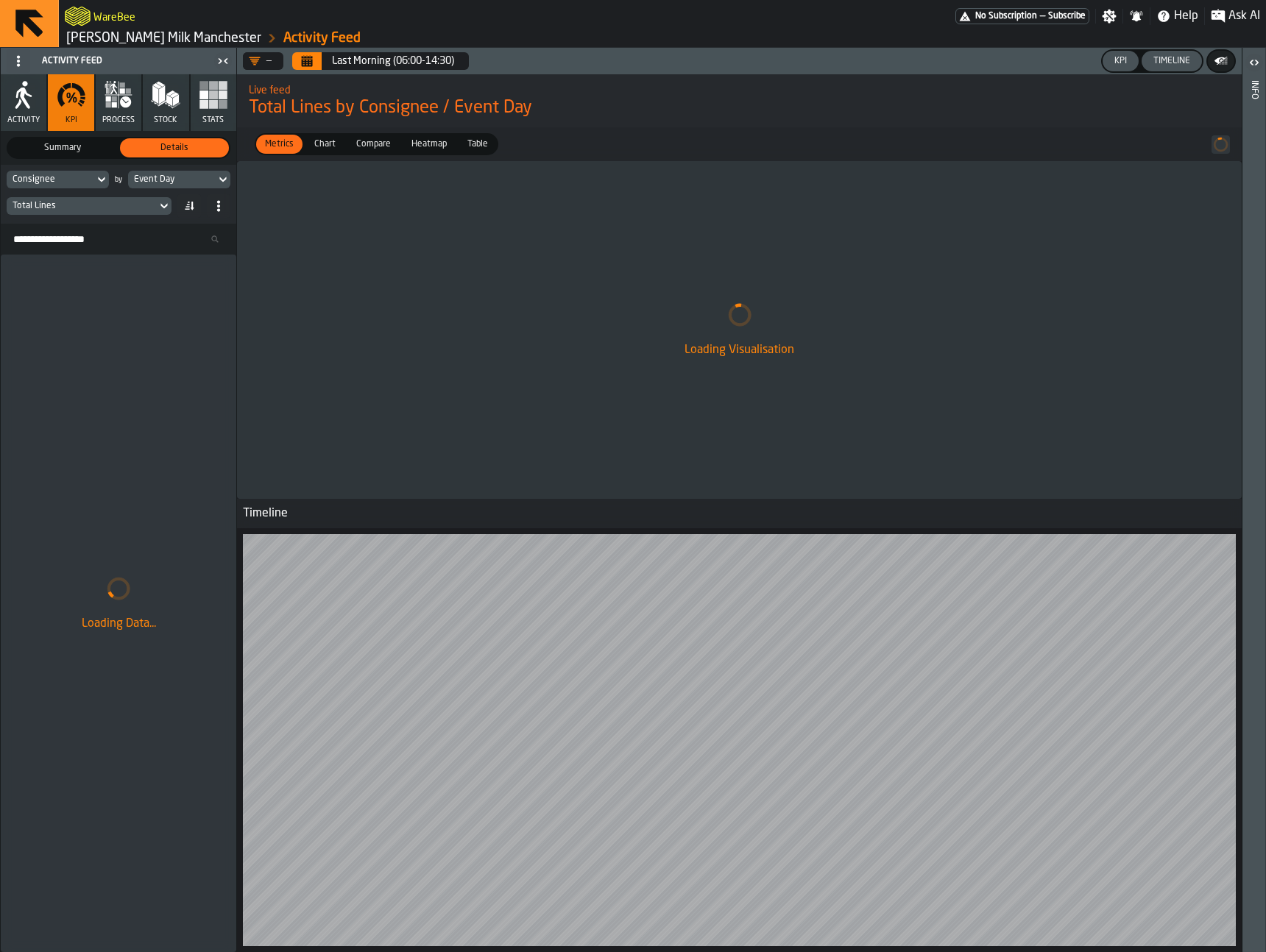
click at [1171, 58] on div "Timeline" at bounding box center [1171, 61] width 48 height 10
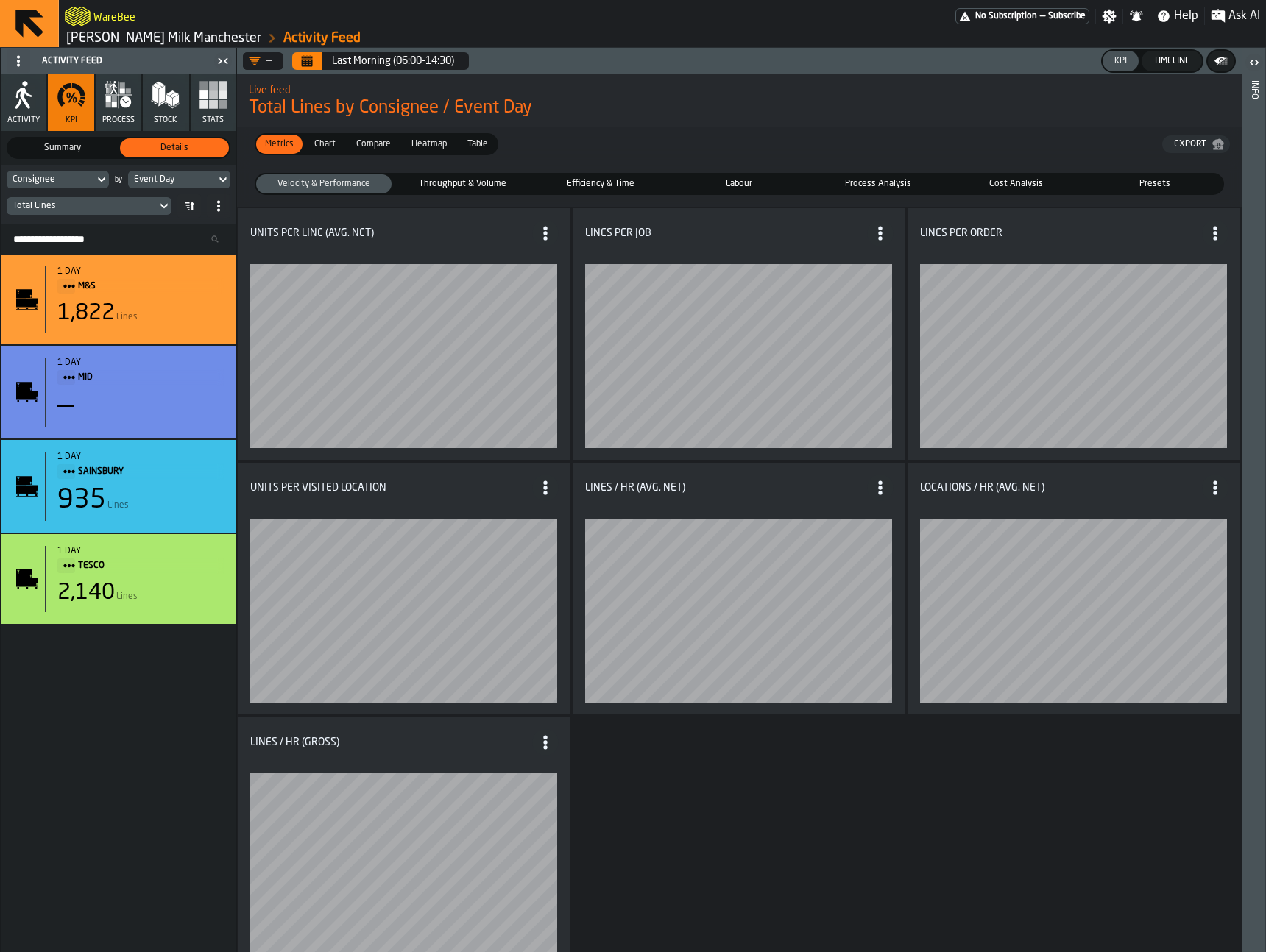
click at [478, 187] on span "Throughput & Volume" at bounding box center [462, 184] width 130 height 13
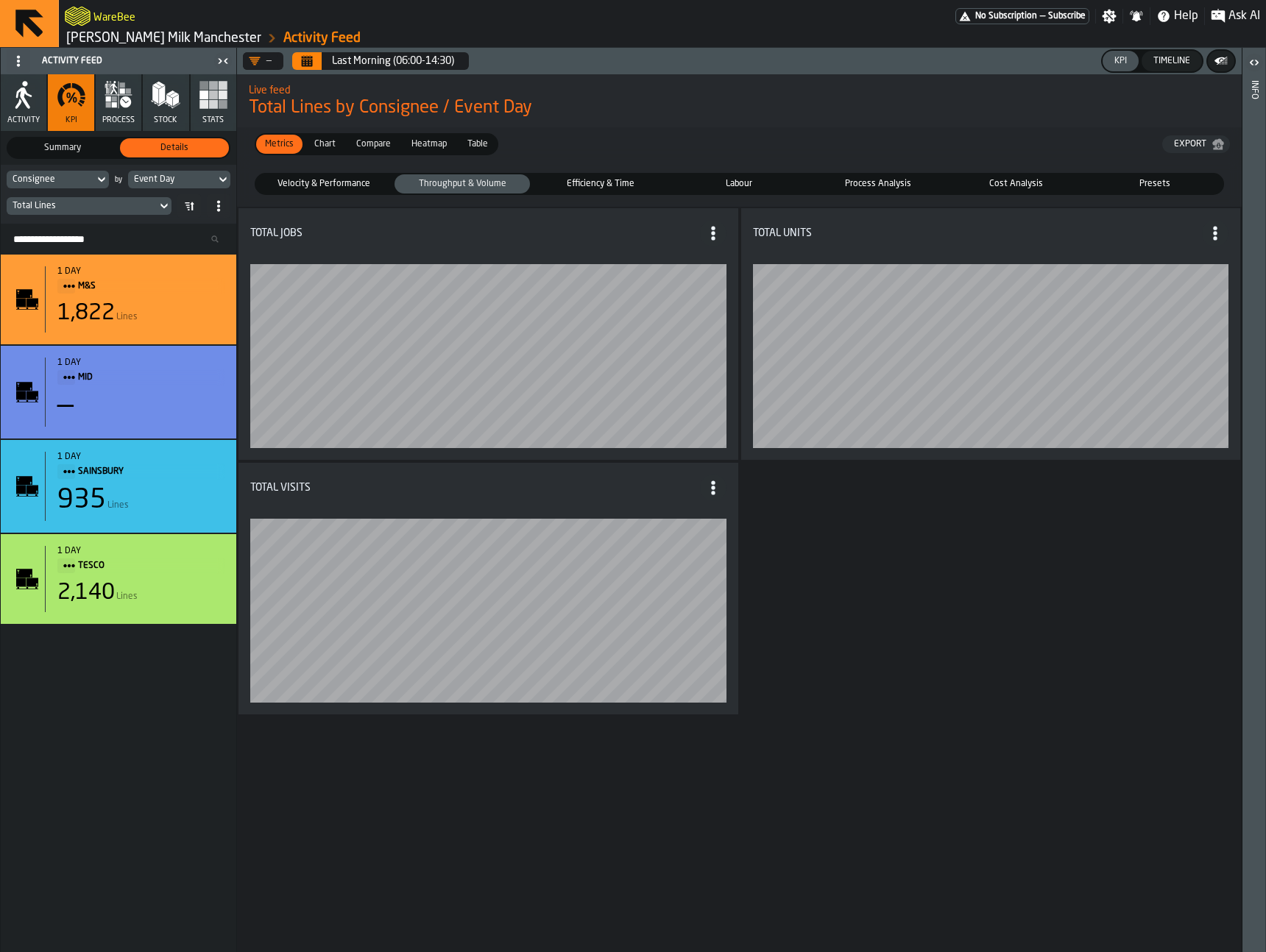
drag, startPoint x: 617, startPoint y: 179, endPoint x: 621, endPoint y: 188, distance: 9.8
click at [617, 179] on span "Efficiency & Time" at bounding box center [601, 184] width 130 height 13
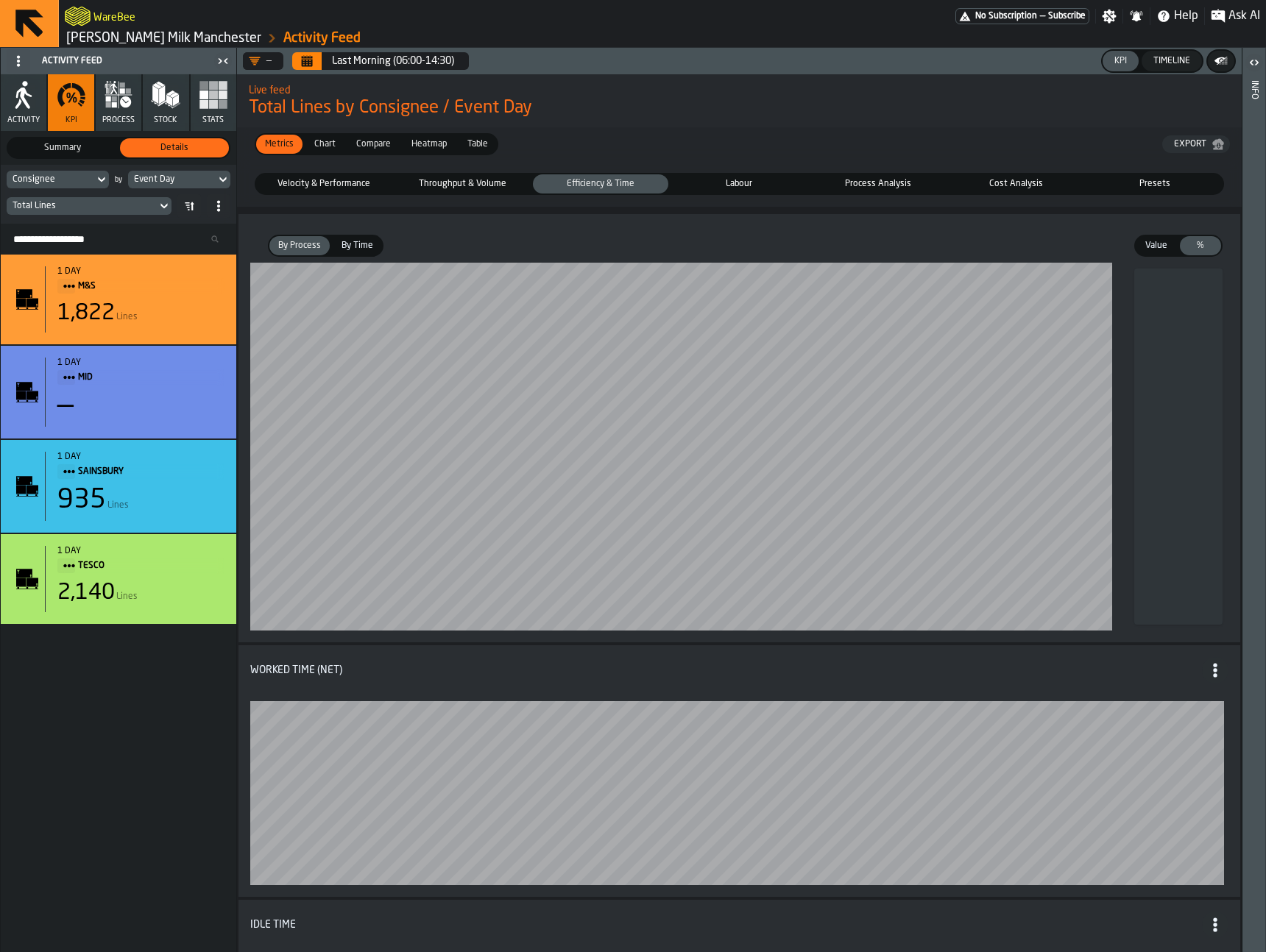
click at [993, 175] on div "Cost Analysis" at bounding box center [1016, 184] width 136 height 19
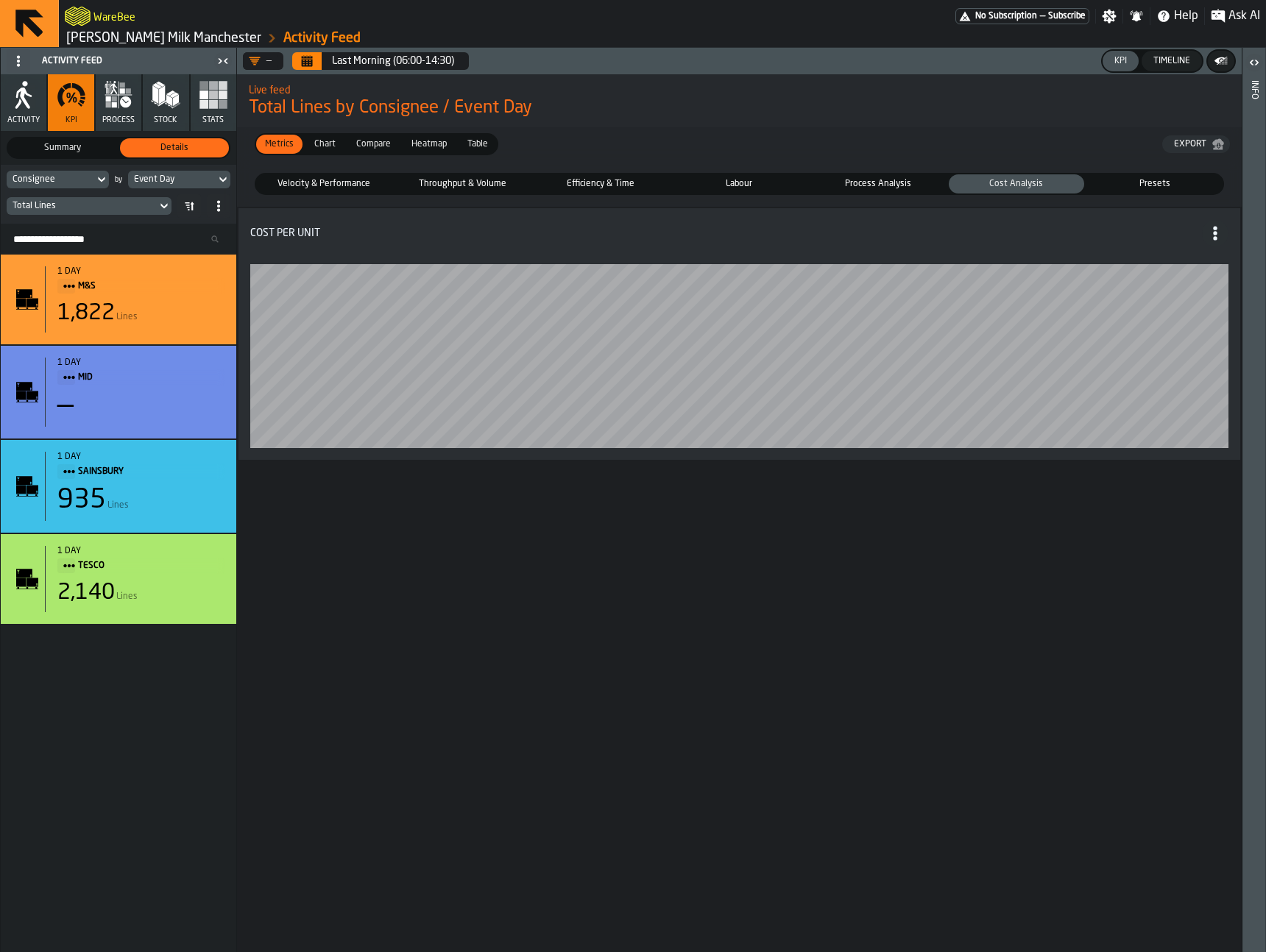
click at [308, 57] on icon "Calendar" at bounding box center [307, 61] width 12 height 12
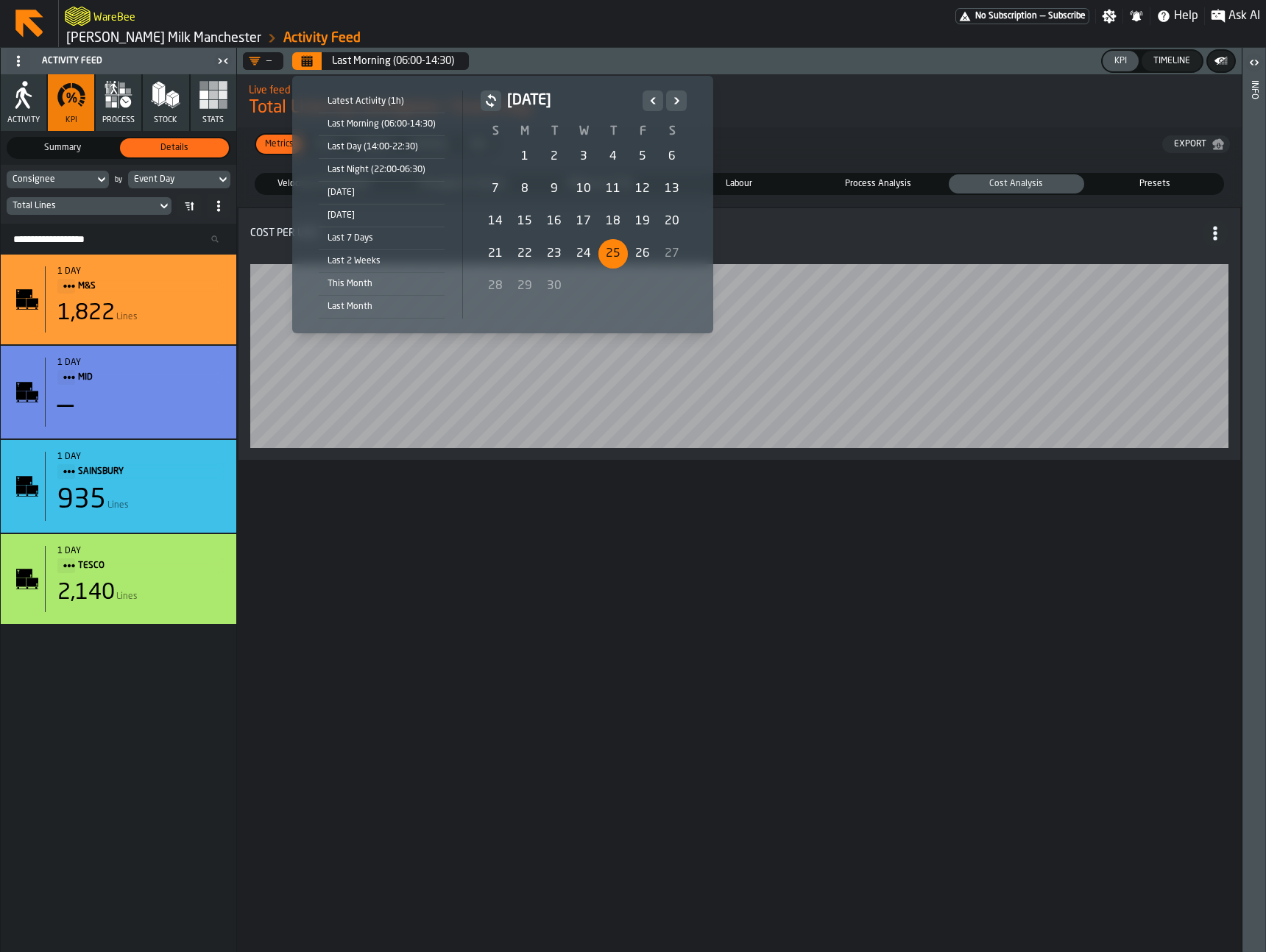
click at [573, 250] on div "24" at bounding box center [584, 254] width 30 height 30
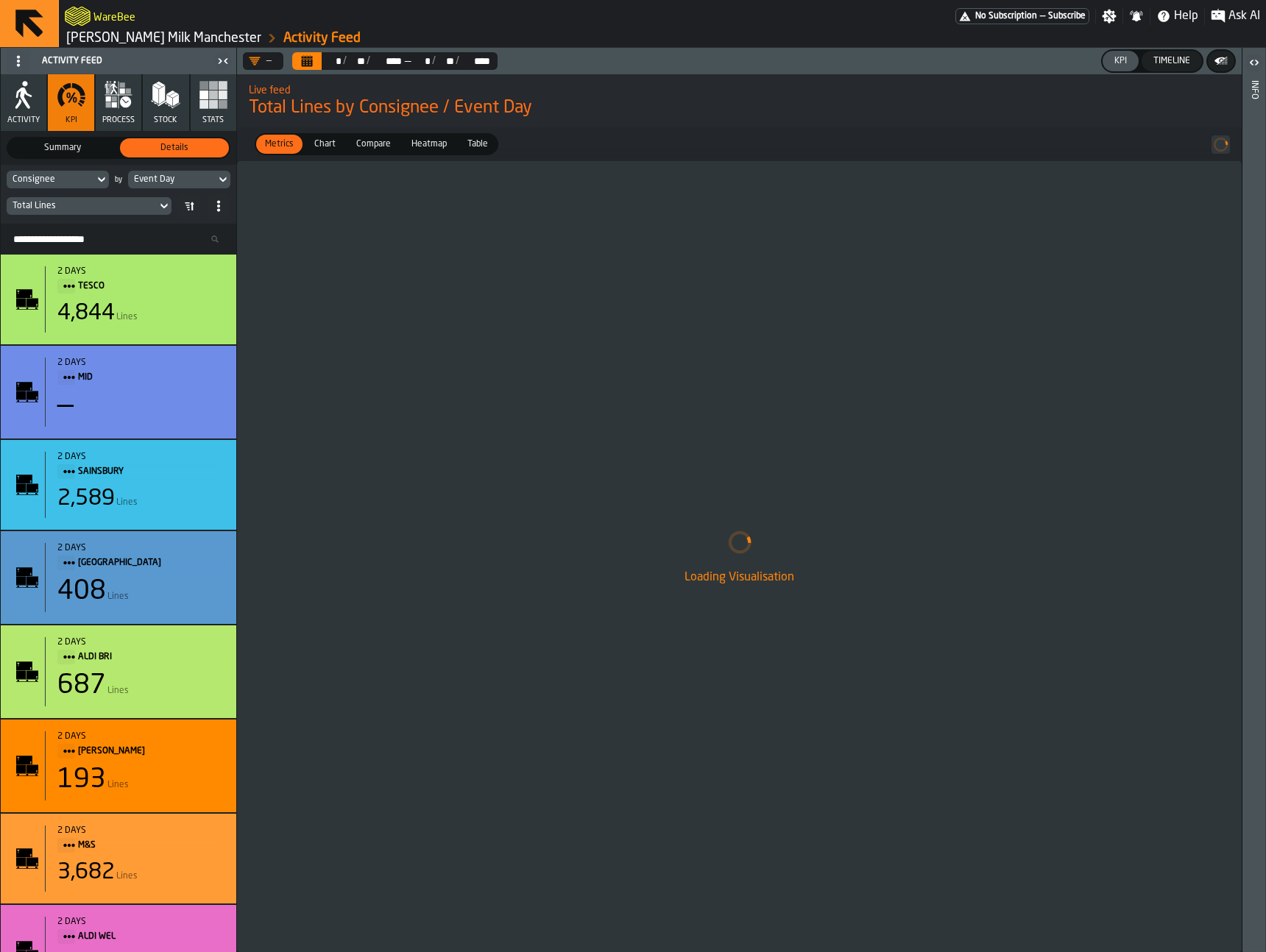
click at [156, 206] on icon at bounding box center [164, 206] width 15 height 18
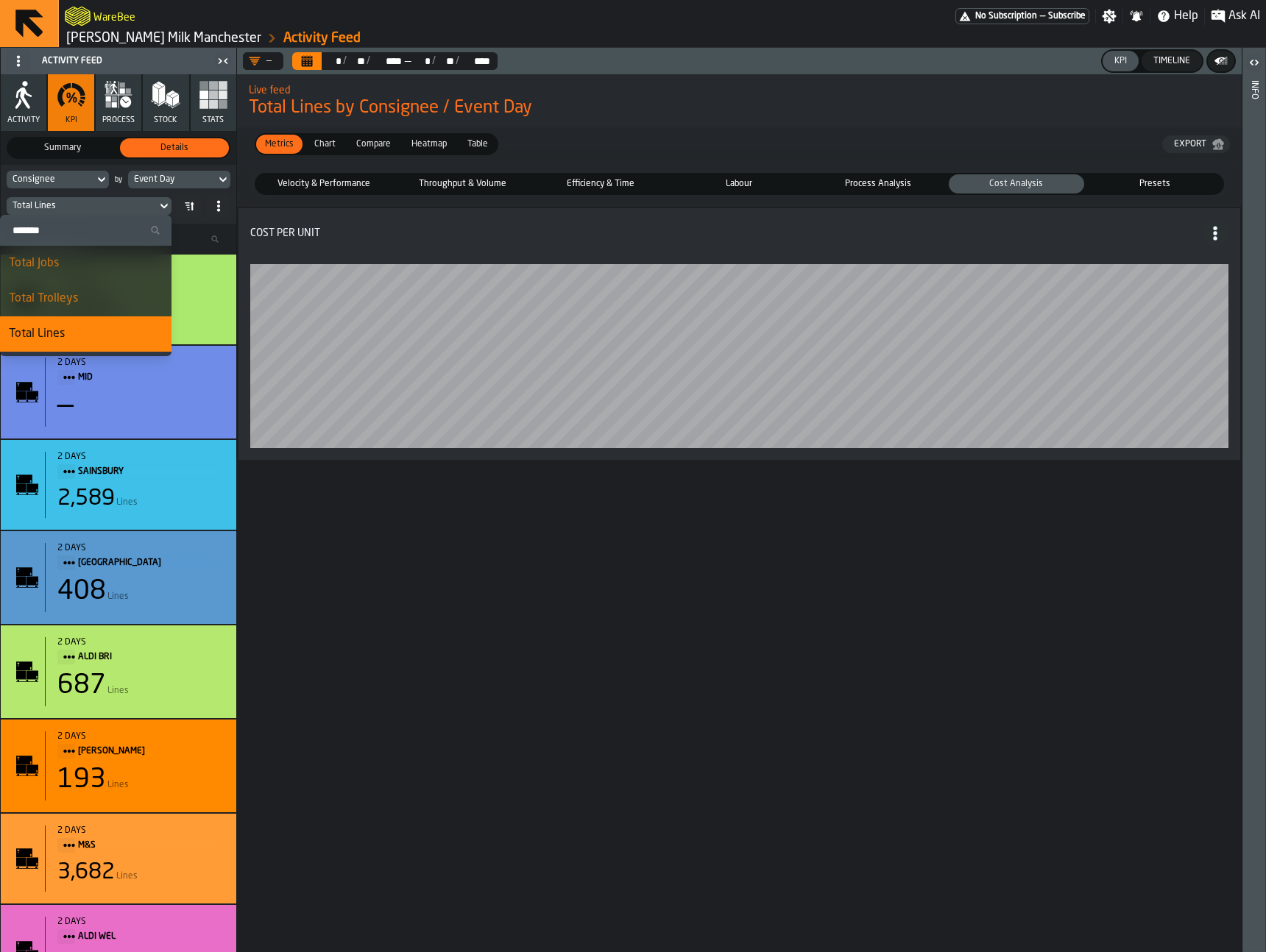
click at [100, 291] on div "Total Trolleys" at bounding box center [86, 299] width 153 height 18
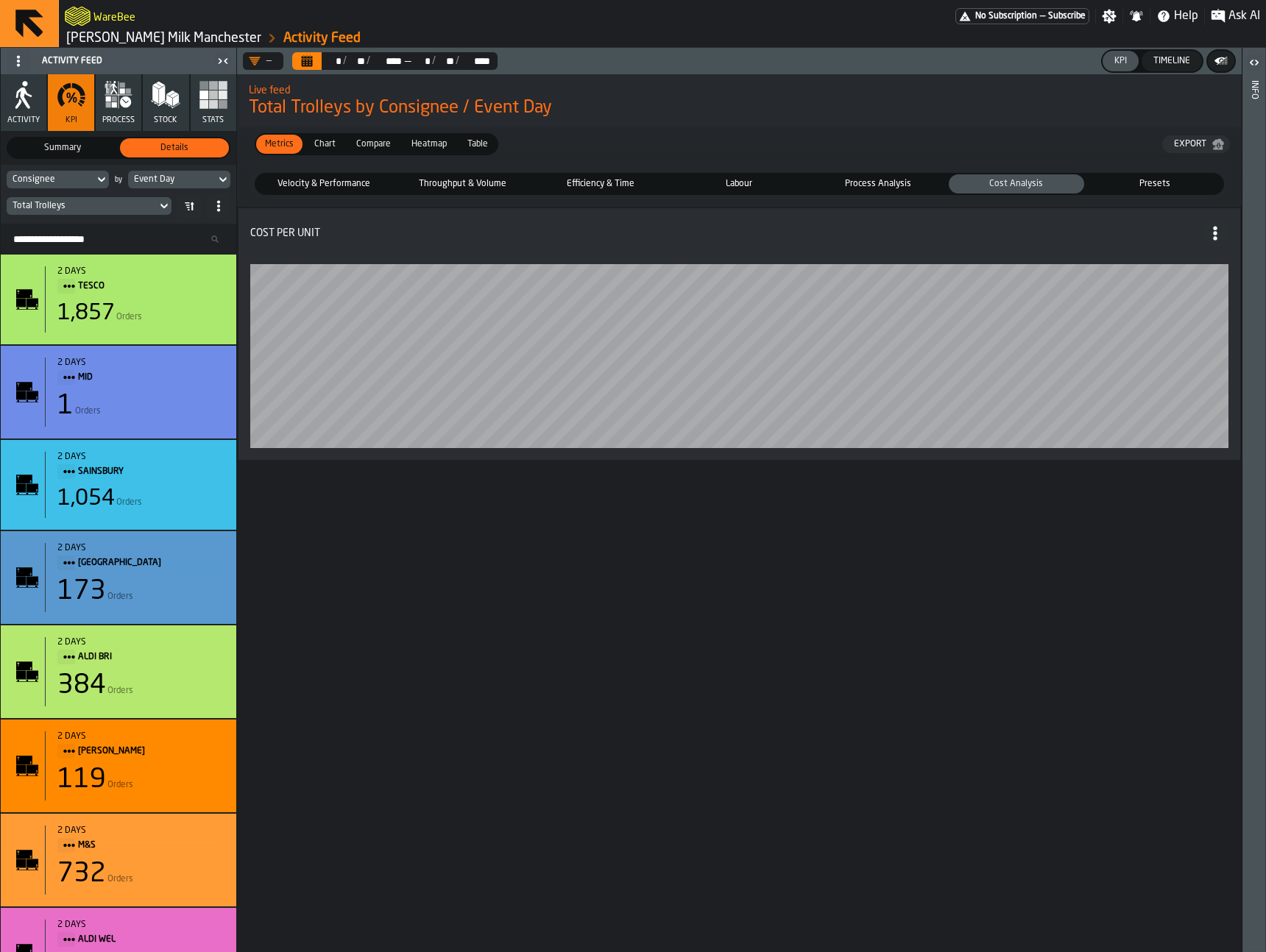
click at [845, 182] on span "Process Analysis" at bounding box center [879, 184] width 130 height 13
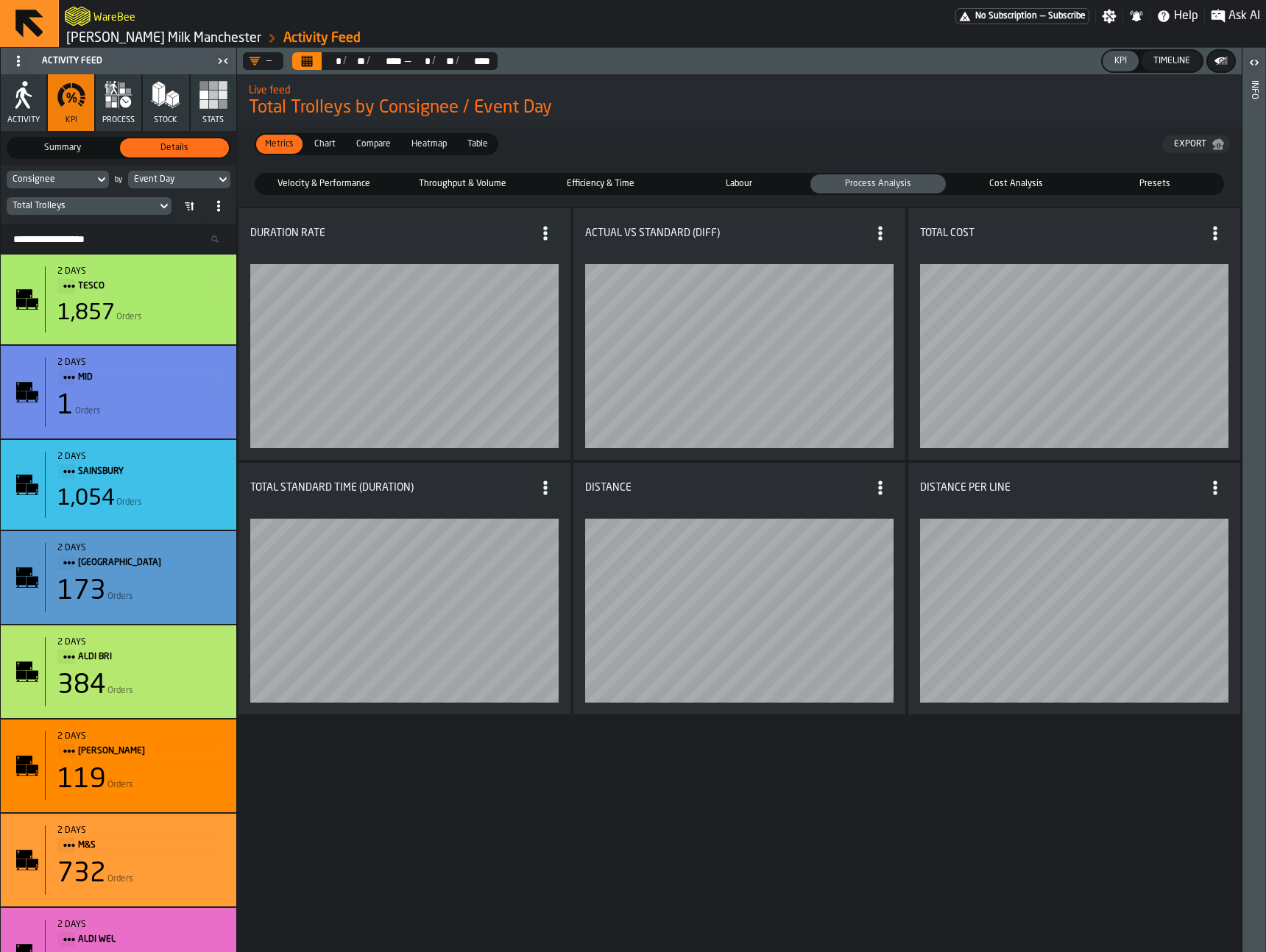
click at [738, 184] on span "Labour" at bounding box center [739, 184] width 130 height 13
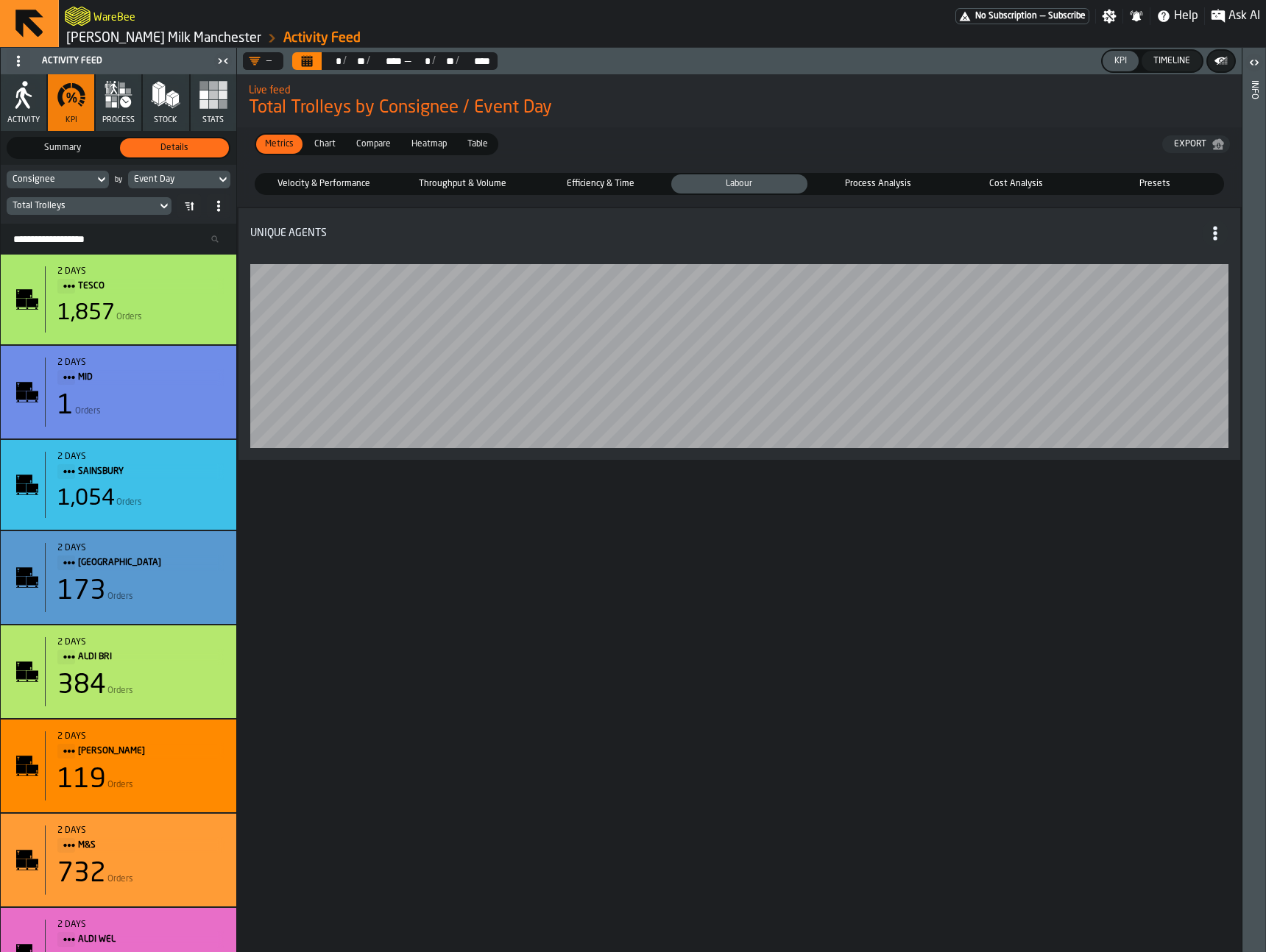
click at [847, 182] on span "Process Analysis" at bounding box center [879, 184] width 130 height 13
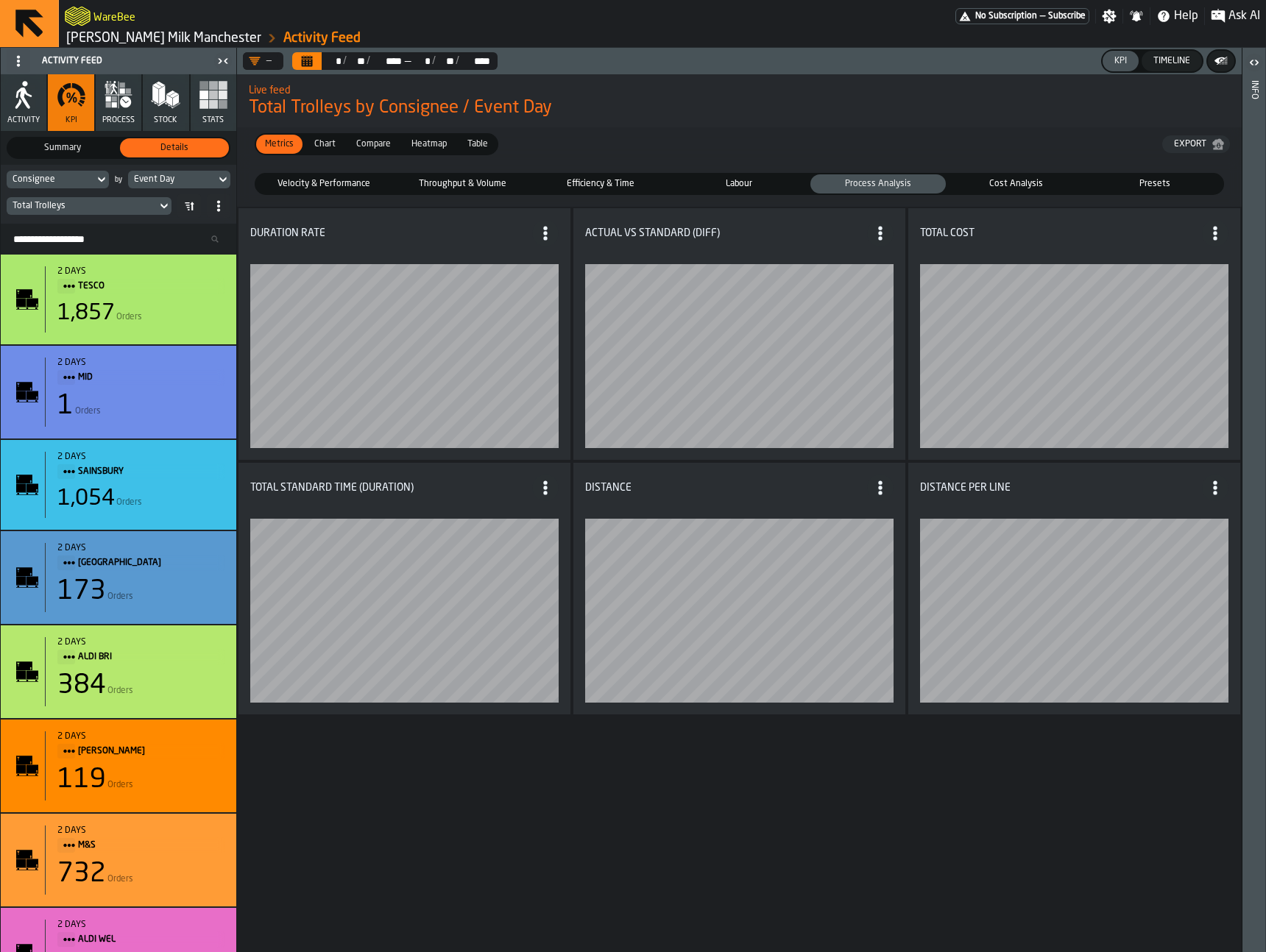
click at [989, 181] on span "Cost Analysis" at bounding box center [1016, 184] width 130 height 13
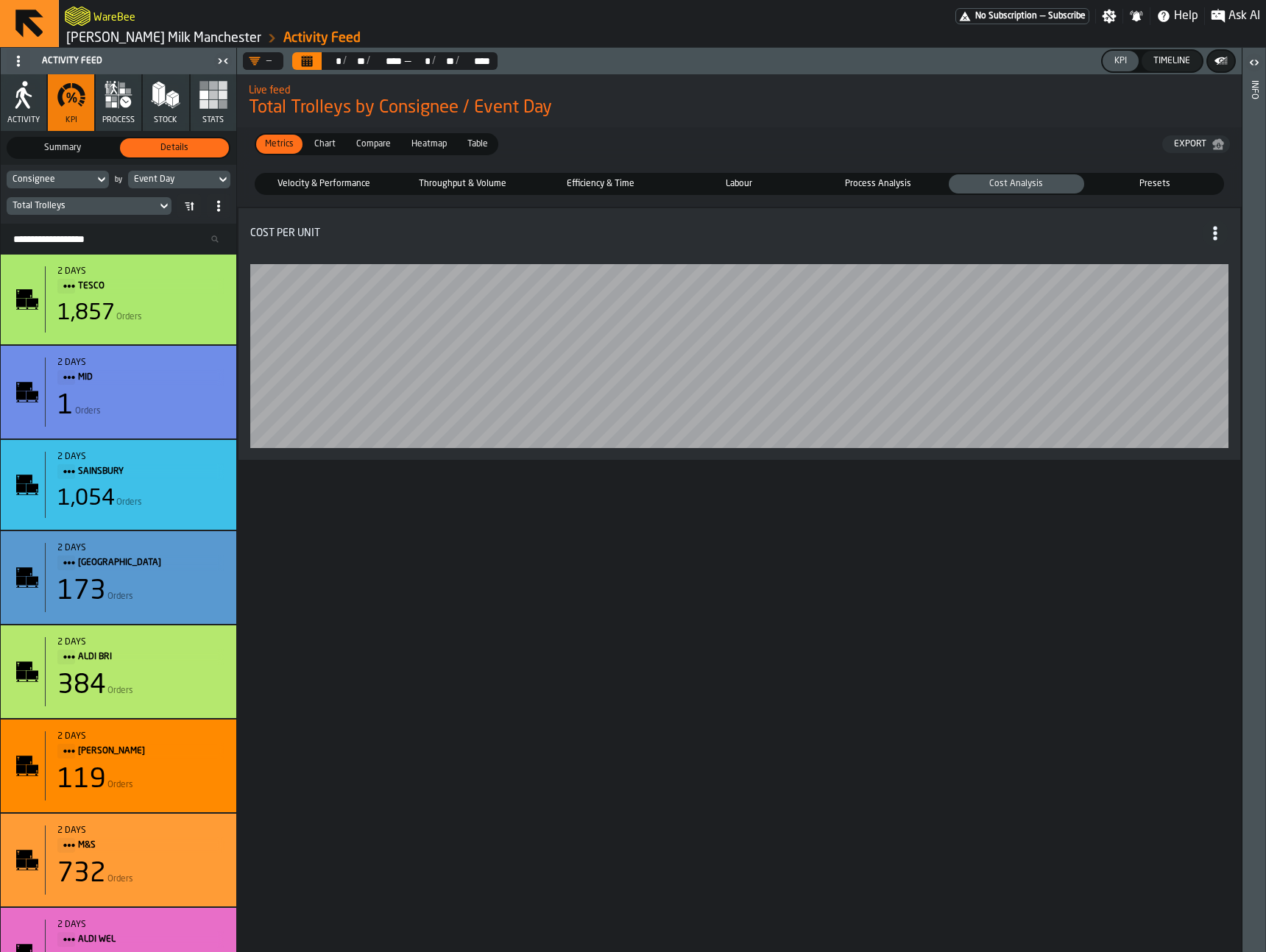
click at [896, 180] on span "Process Analysis" at bounding box center [879, 184] width 130 height 13
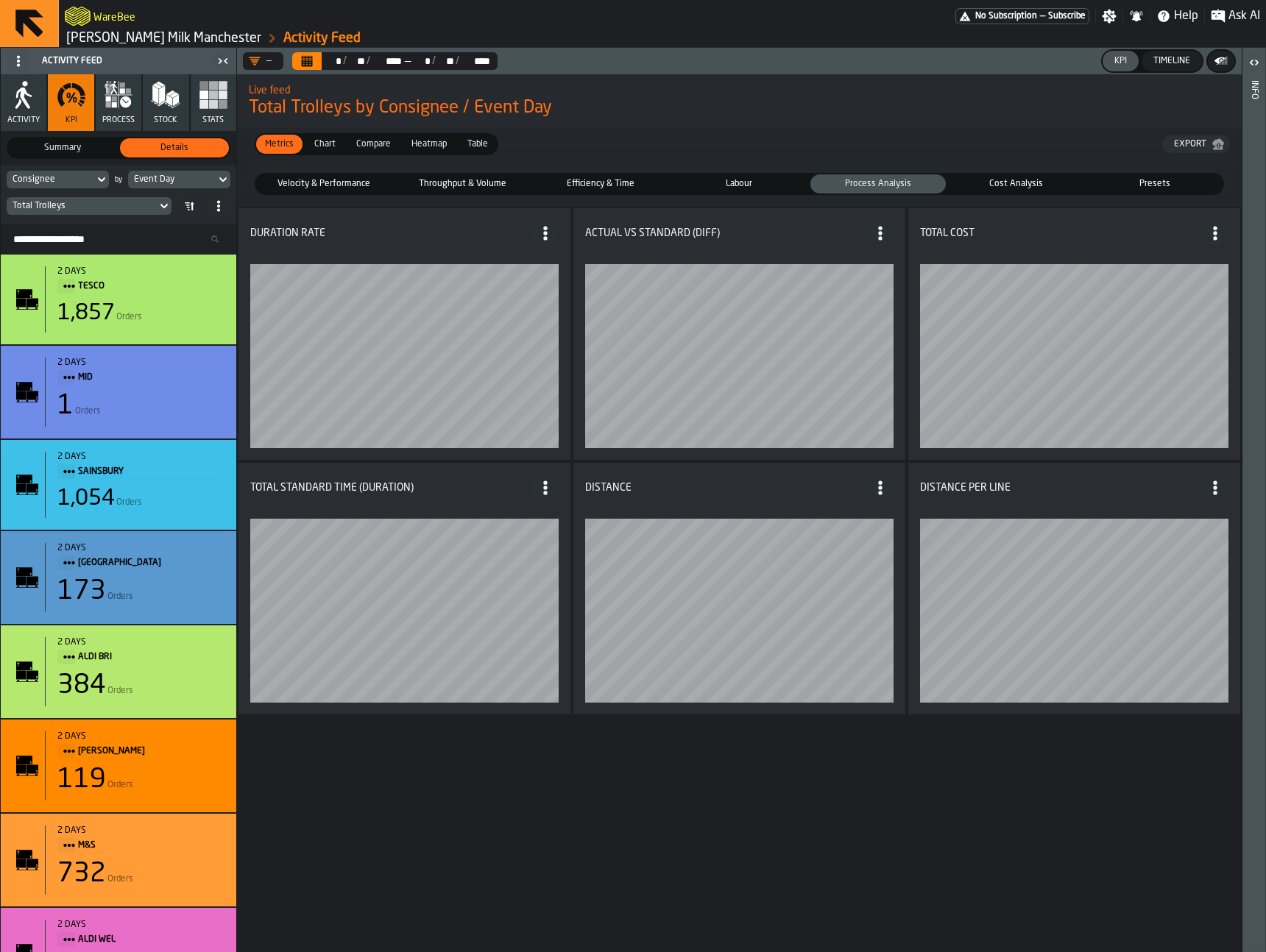
click at [1171, 68] on button "Timeline" at bounding box center [1171, 61] width 60 height 21
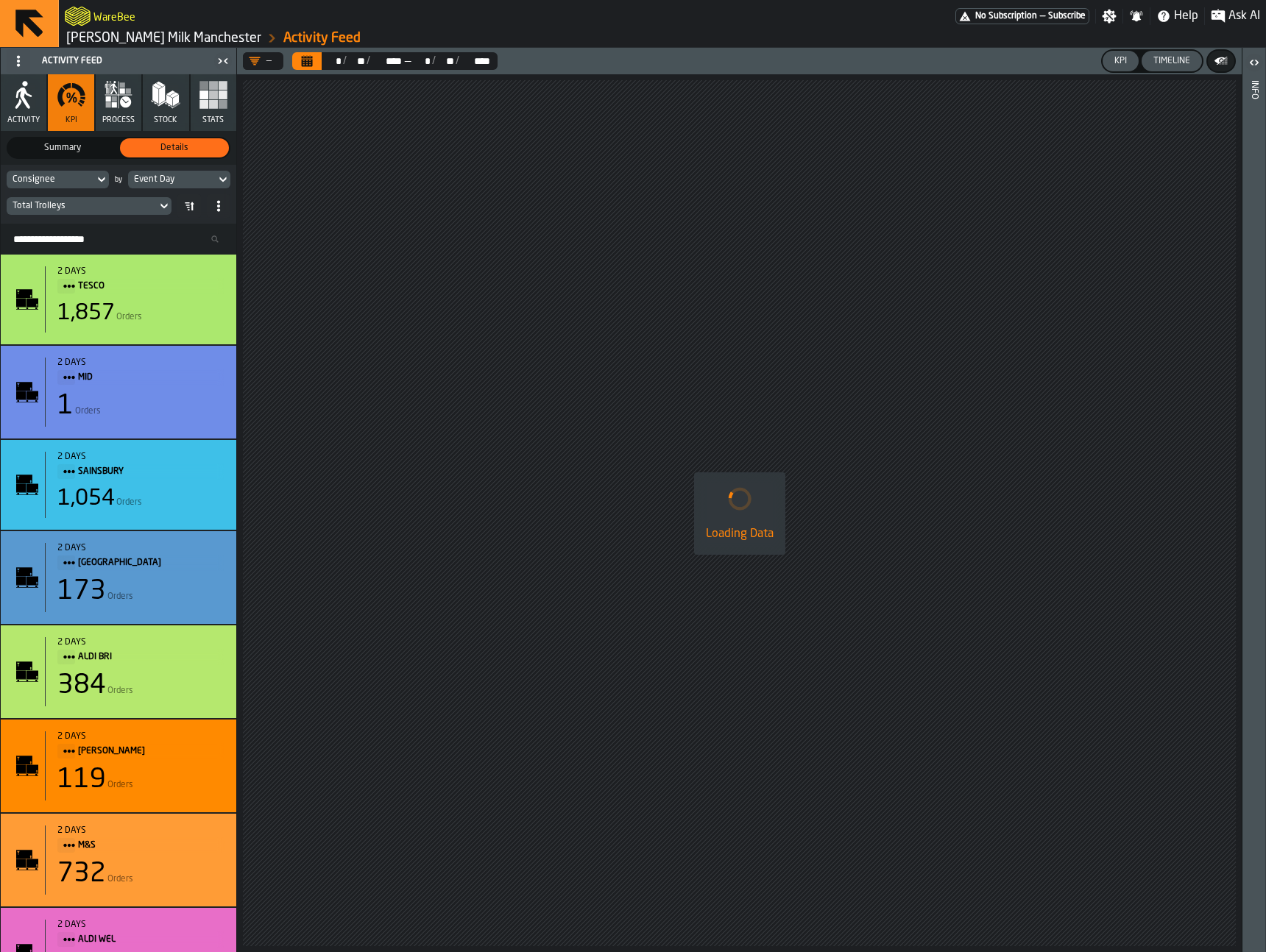
click at [1126, 54] on button "KPI" at bounding box center [1121, 61] width 36 height 21
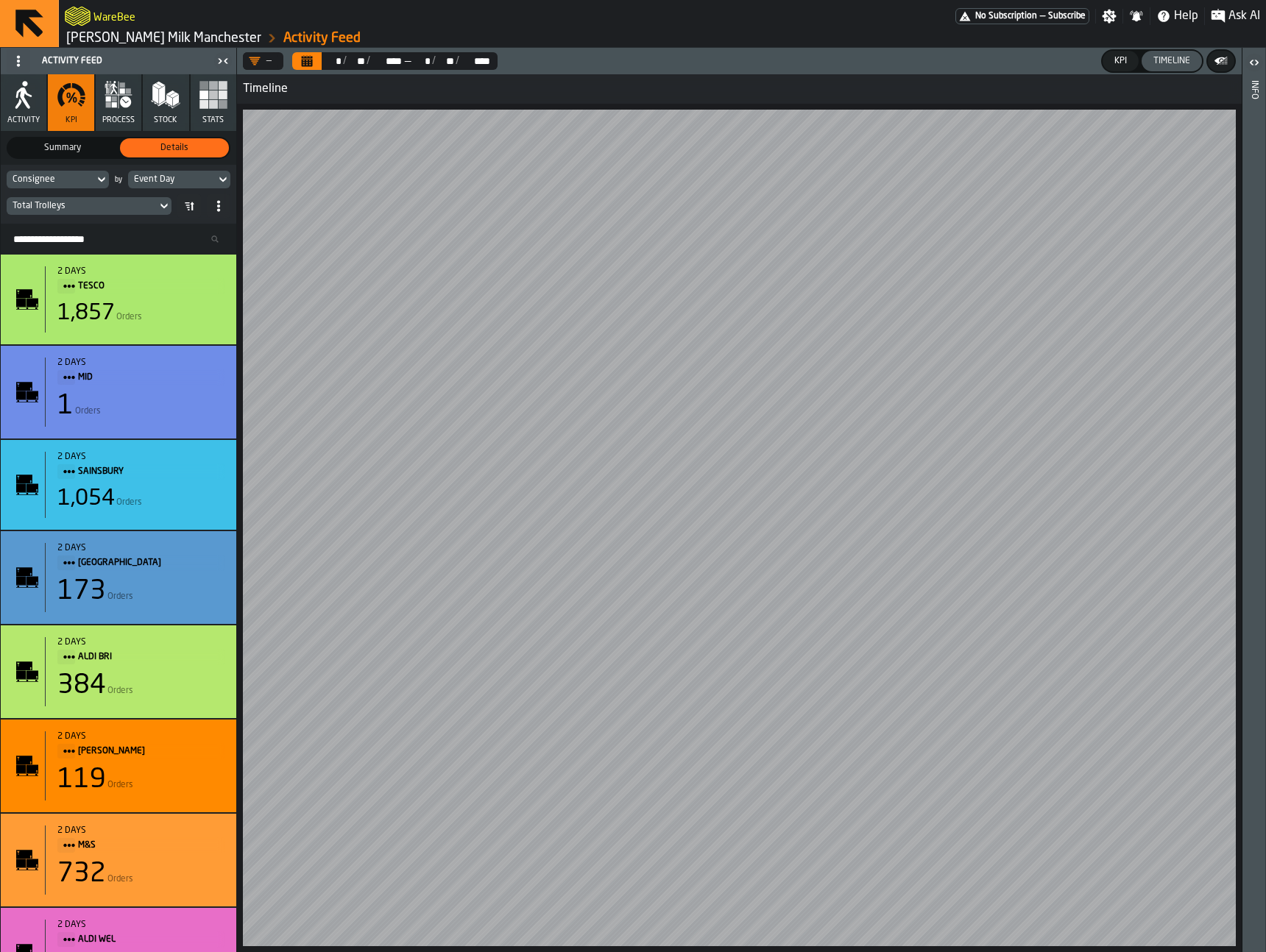
click at [313, 66] on button "Calendar" at bounding box center [307, 61] width 30 height 18
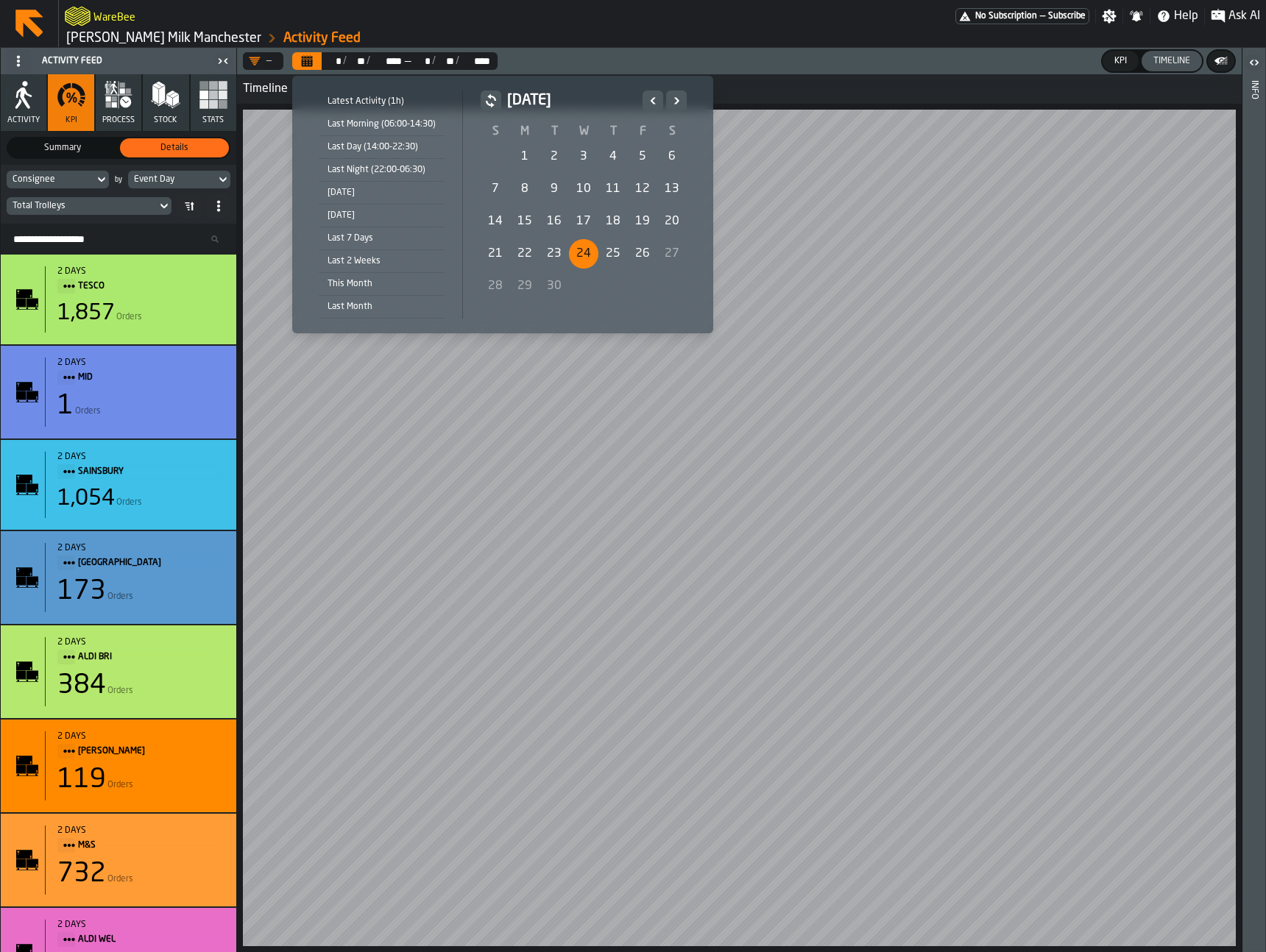
click at [413, 217] on div "Yesterday" at bounding box center [382, 216] width 126 height 16
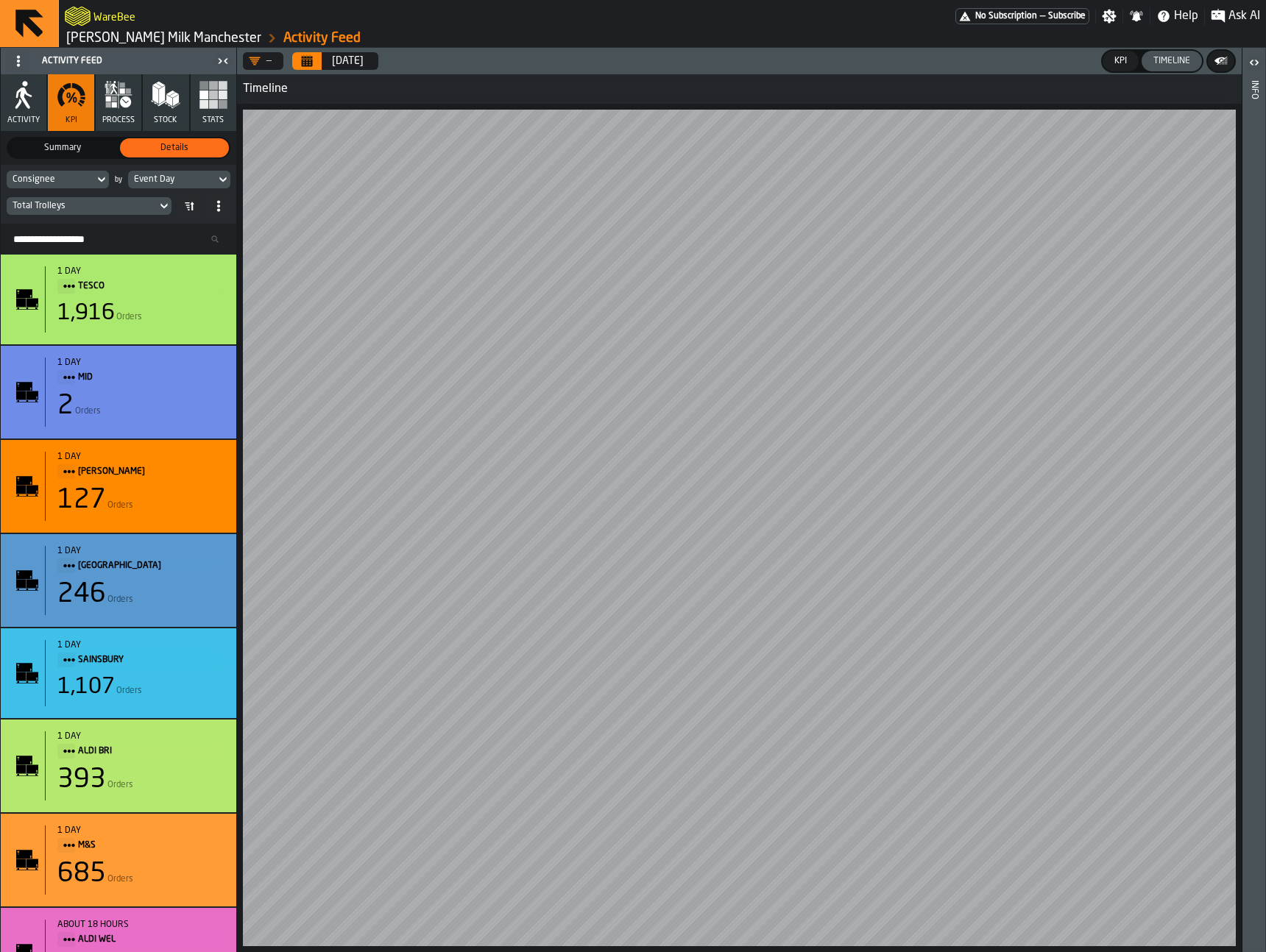
click at [1127, 66] on div "KPI" at bounding box center [1121, 61] width 25 height 10
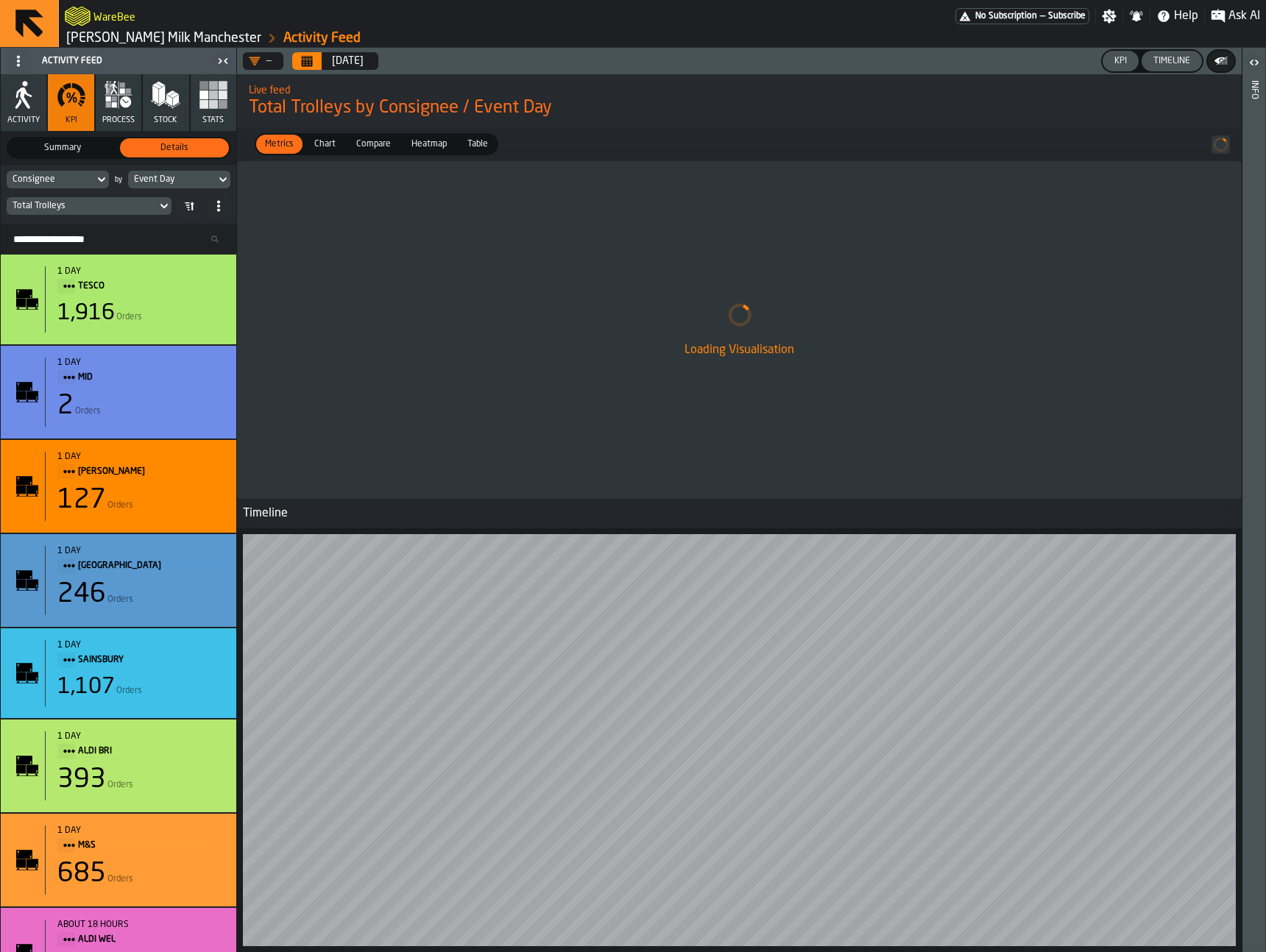
click at [1173, 64] on div "Timeline" at bounding box center [1171, 61] width 48 height 10
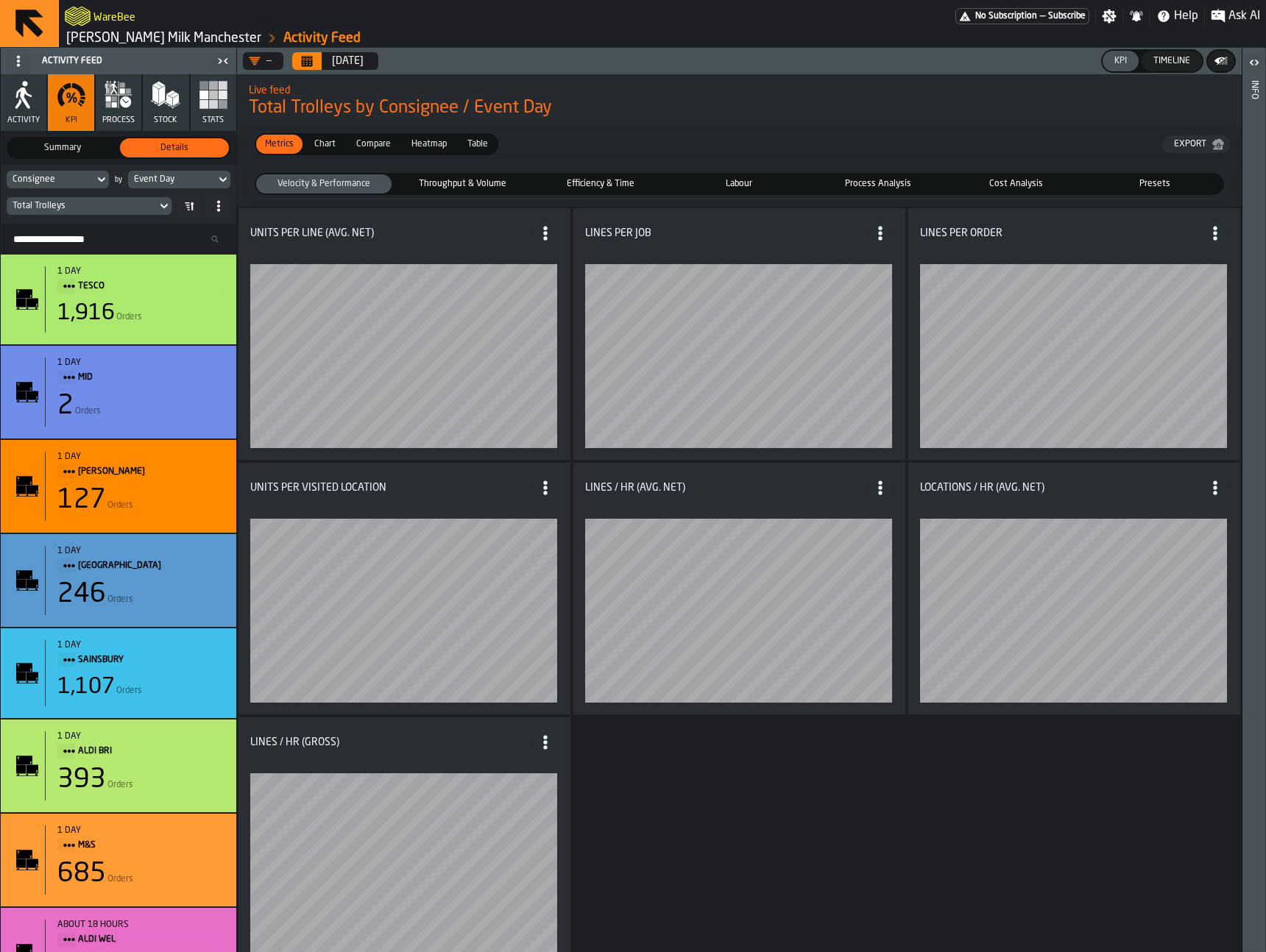
click at [493, 182] on span "Throughput & Volume" at bounding box center [462, 184] width 130 height 13
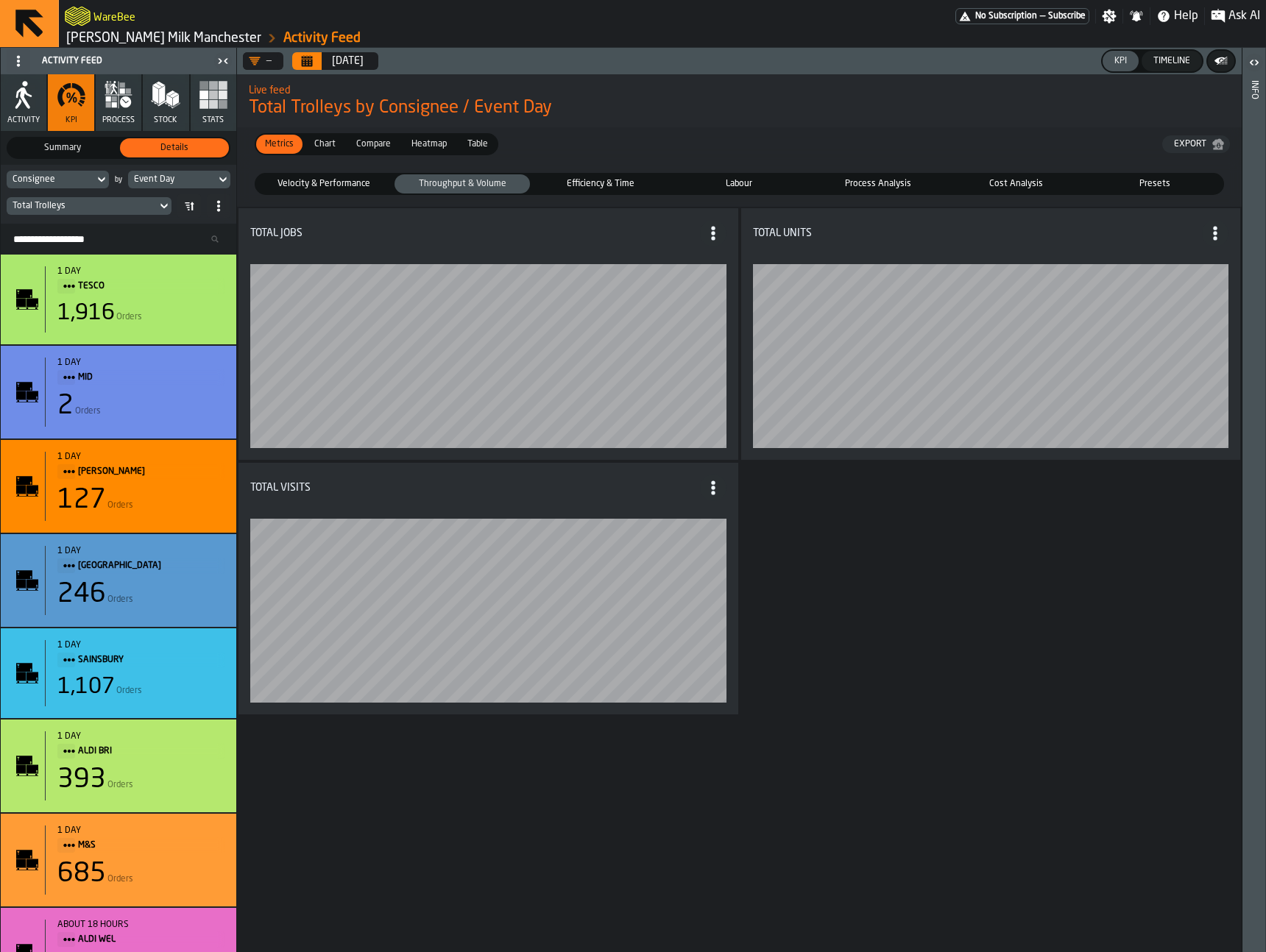
click at [372, 184] on span "Velocity & Performance" at bounding box center [324, 184] width 130 height 13
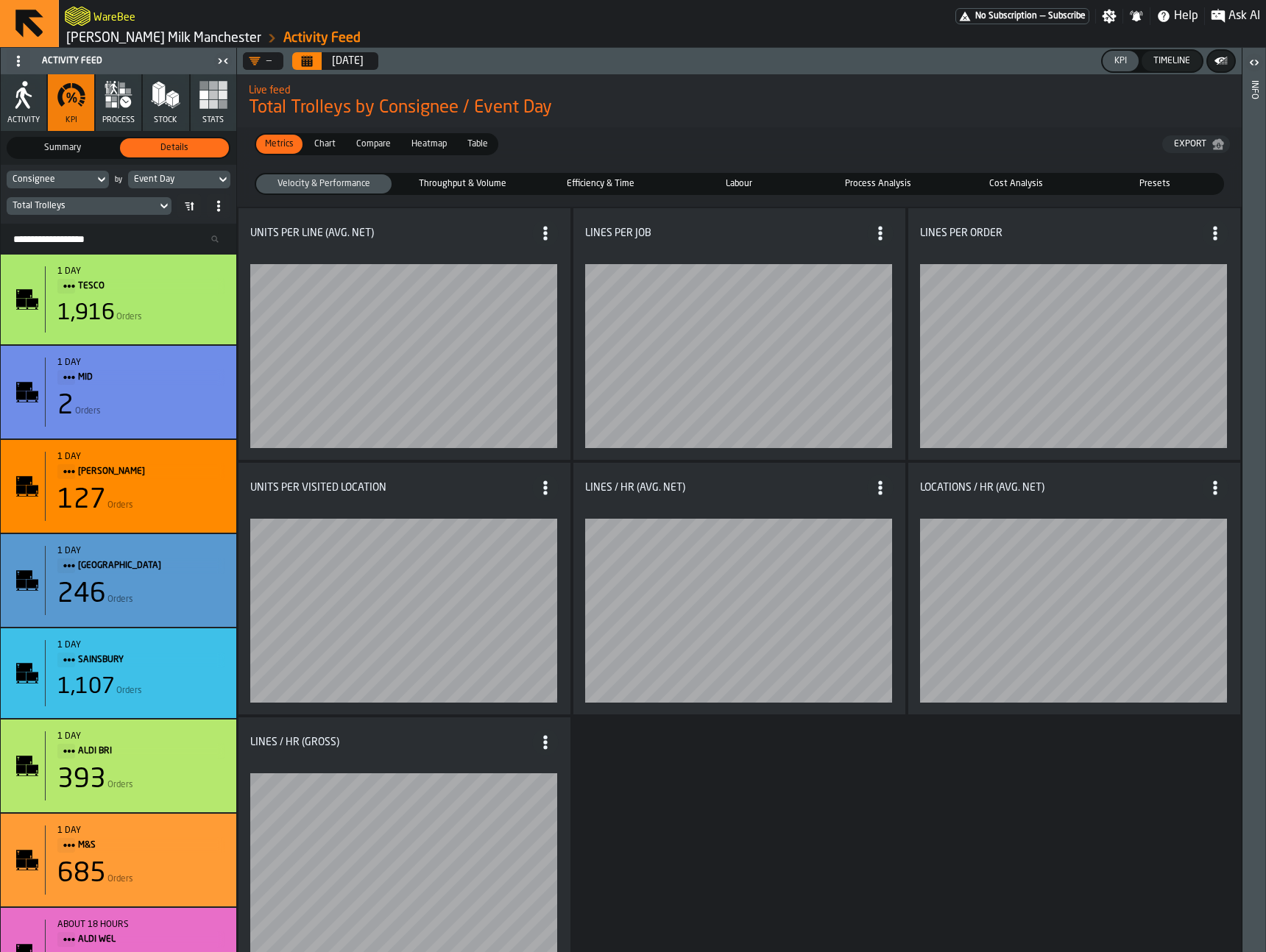
click at [449, 186] on span "Throughput & Volume" at bounding box center [462, 184] width 130 height 13
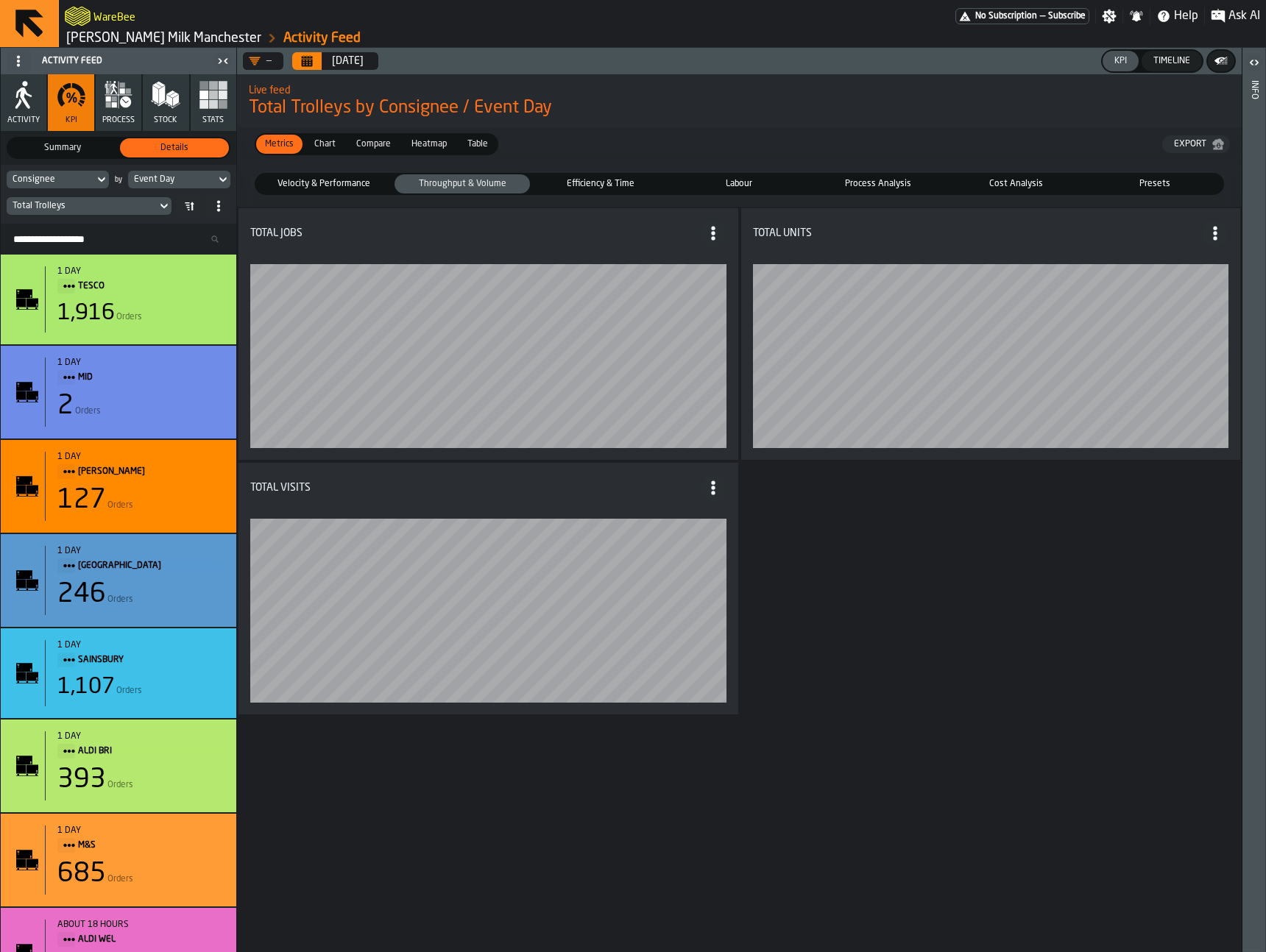
click at [329, 146] on span "Chart" at bounding box center [325, 145] width 33 height 13
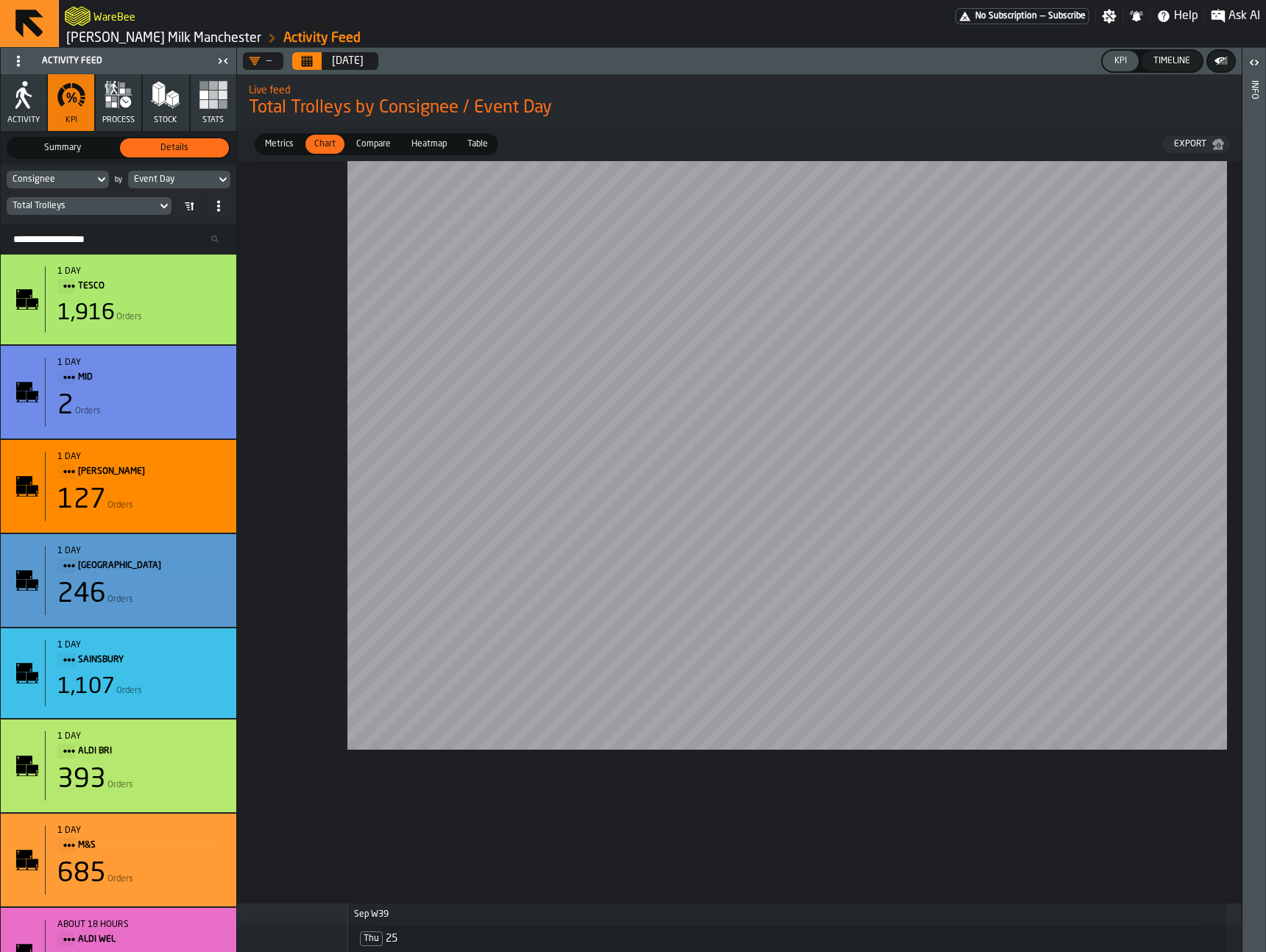
click at [279, 147] on span "Metrics" at bounding box center [279, 145] width 40 height 13
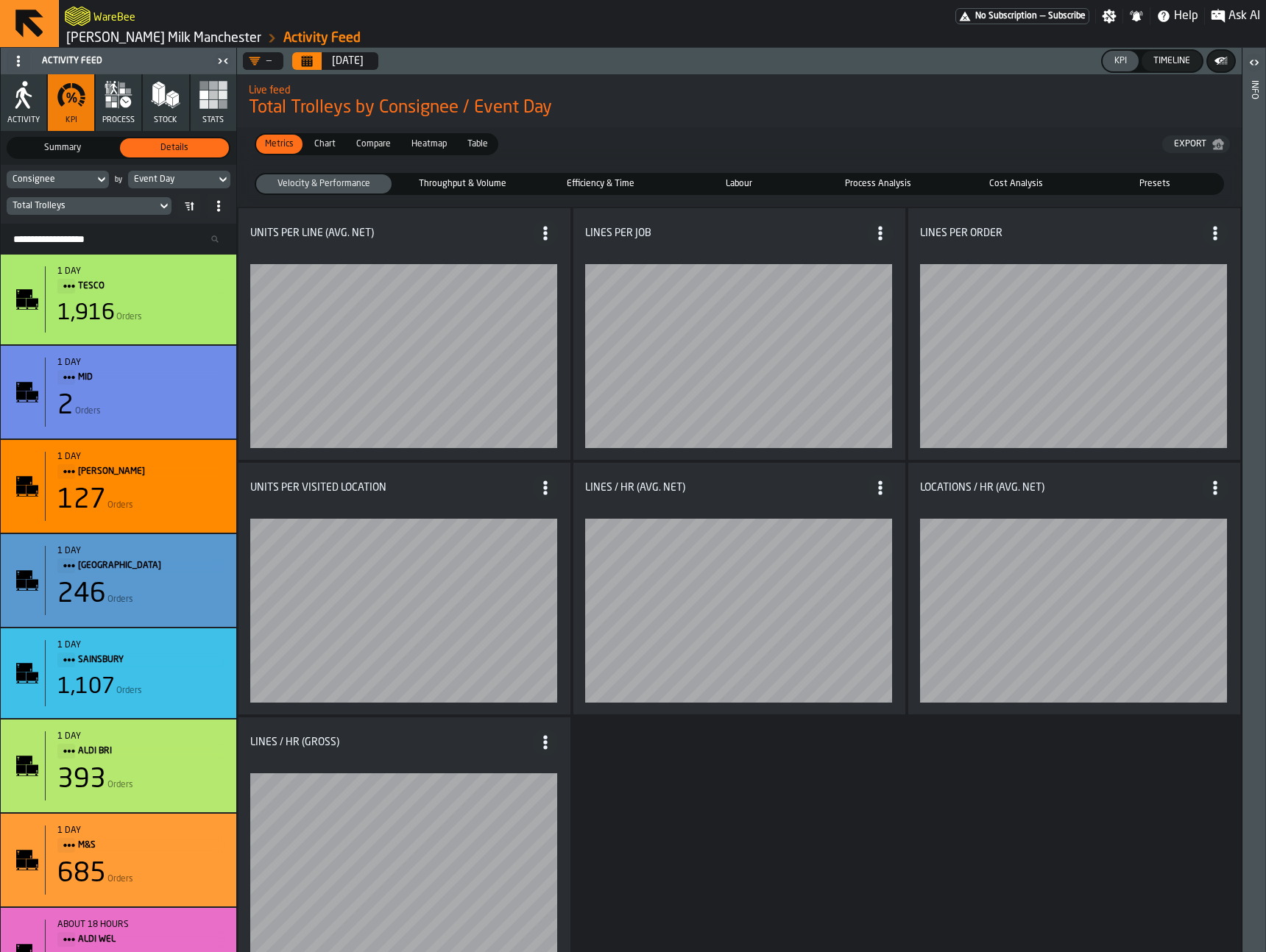
click at [385, 150] on span "Compare" at bounding box center [373, 145] width 46 height 13
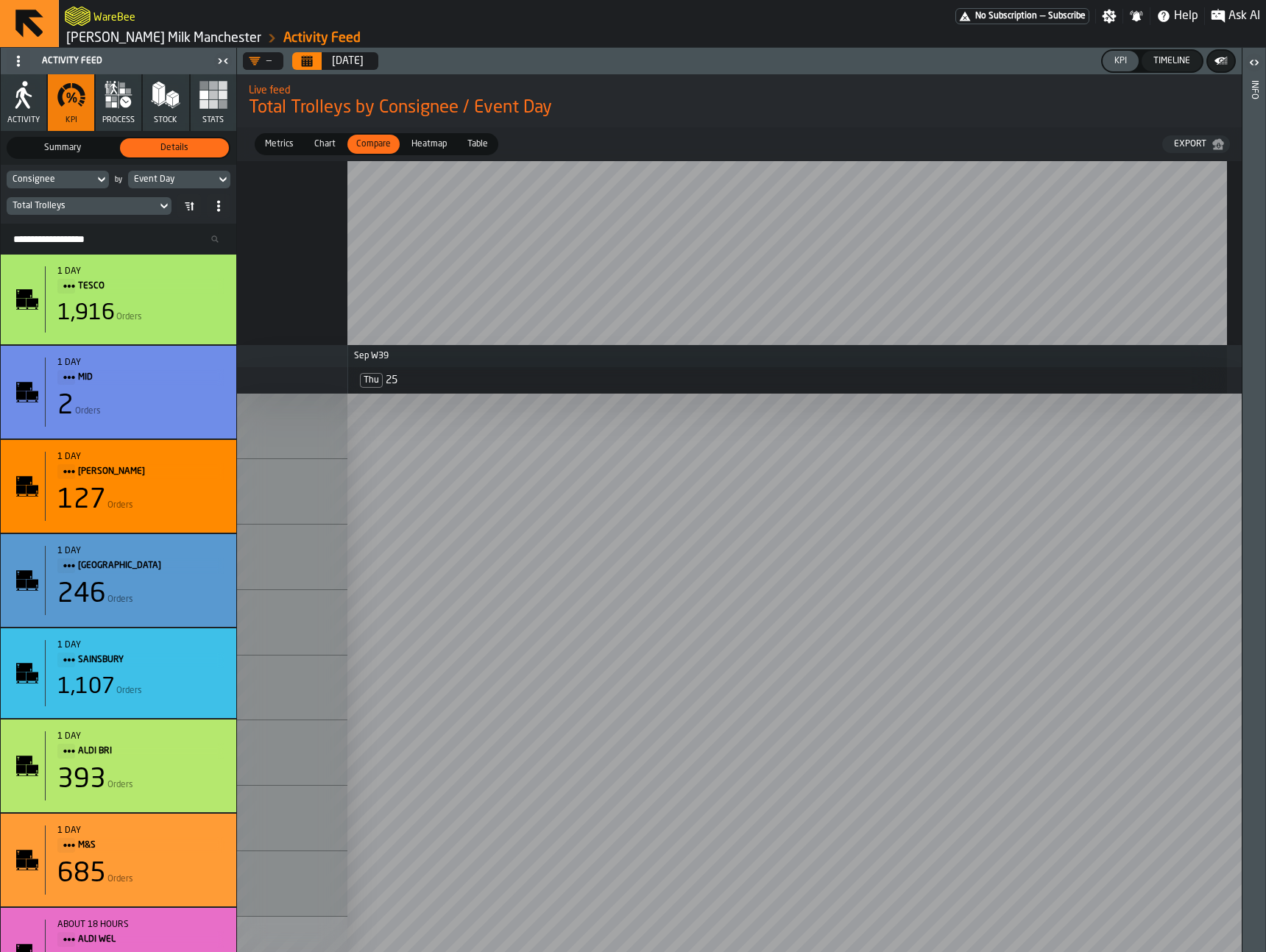
click at [310, 57] on icon "Calendar" at bounding box center [307, 61] width 12 height 12
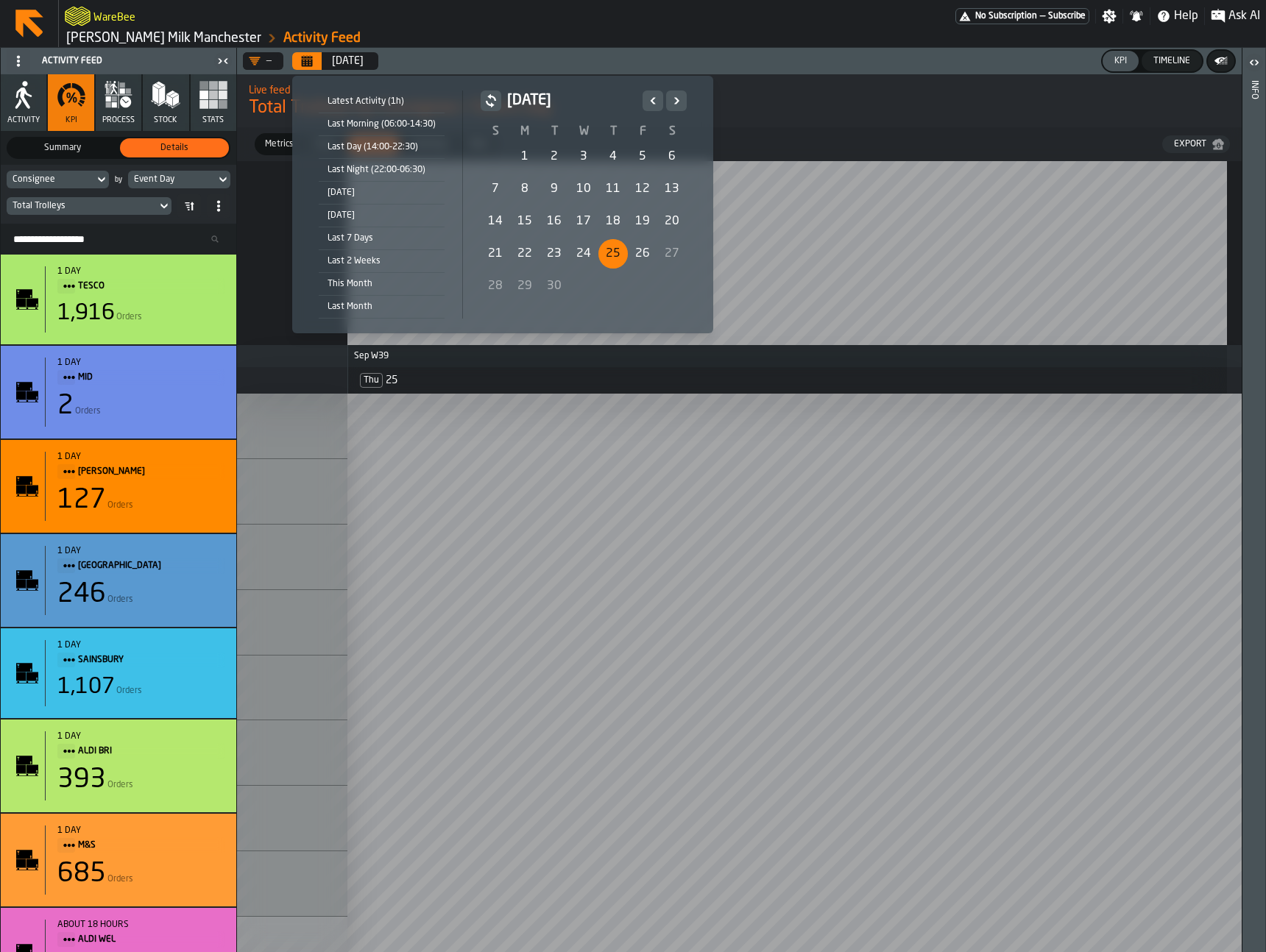
click at [388, 234] on div "Last 7 Days" at bounding box center [382, 238] width 126 height 16
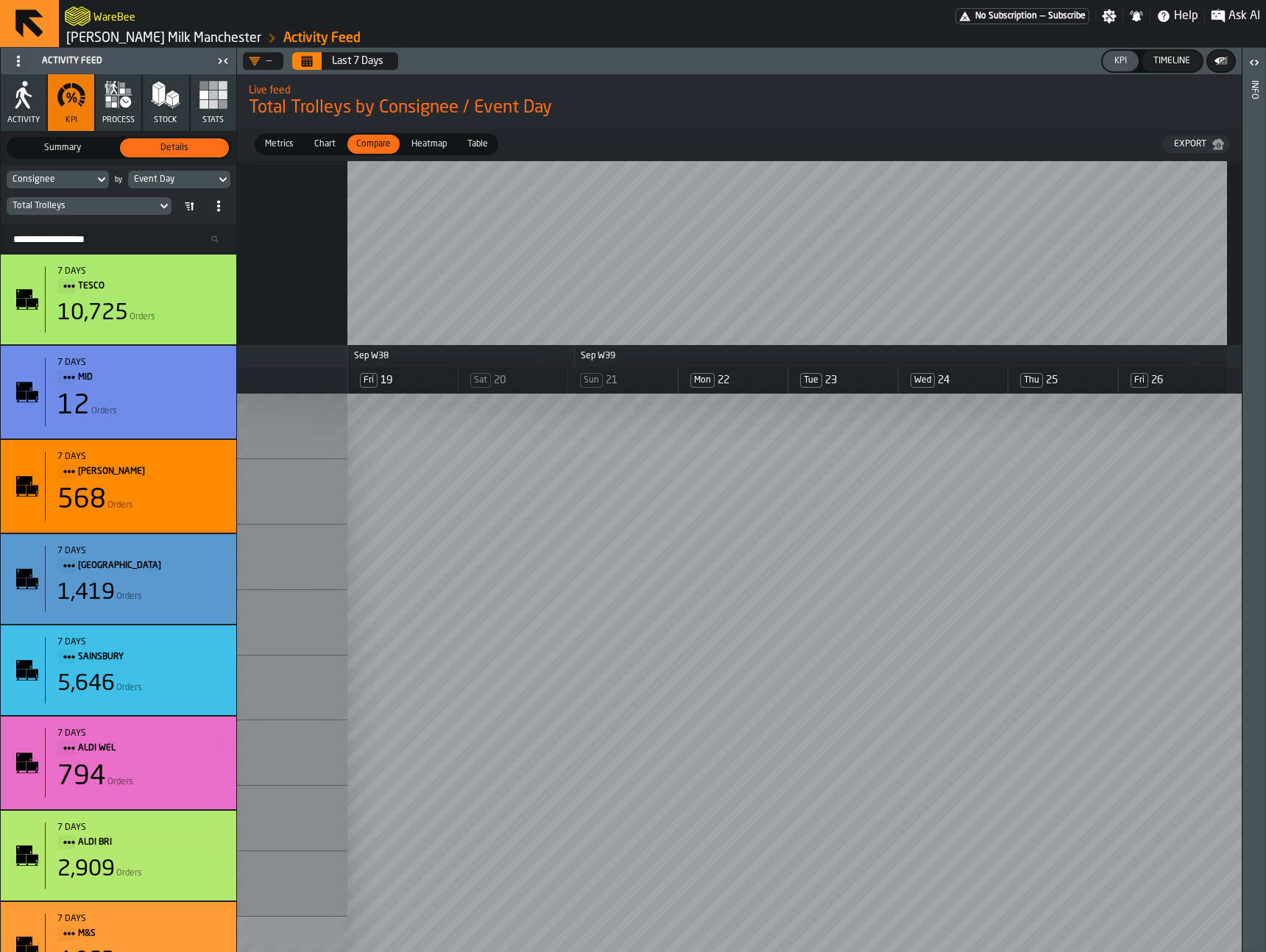
click at [328, 136] on div "Chart" at bounding box center [325, 145] width 39 height 19
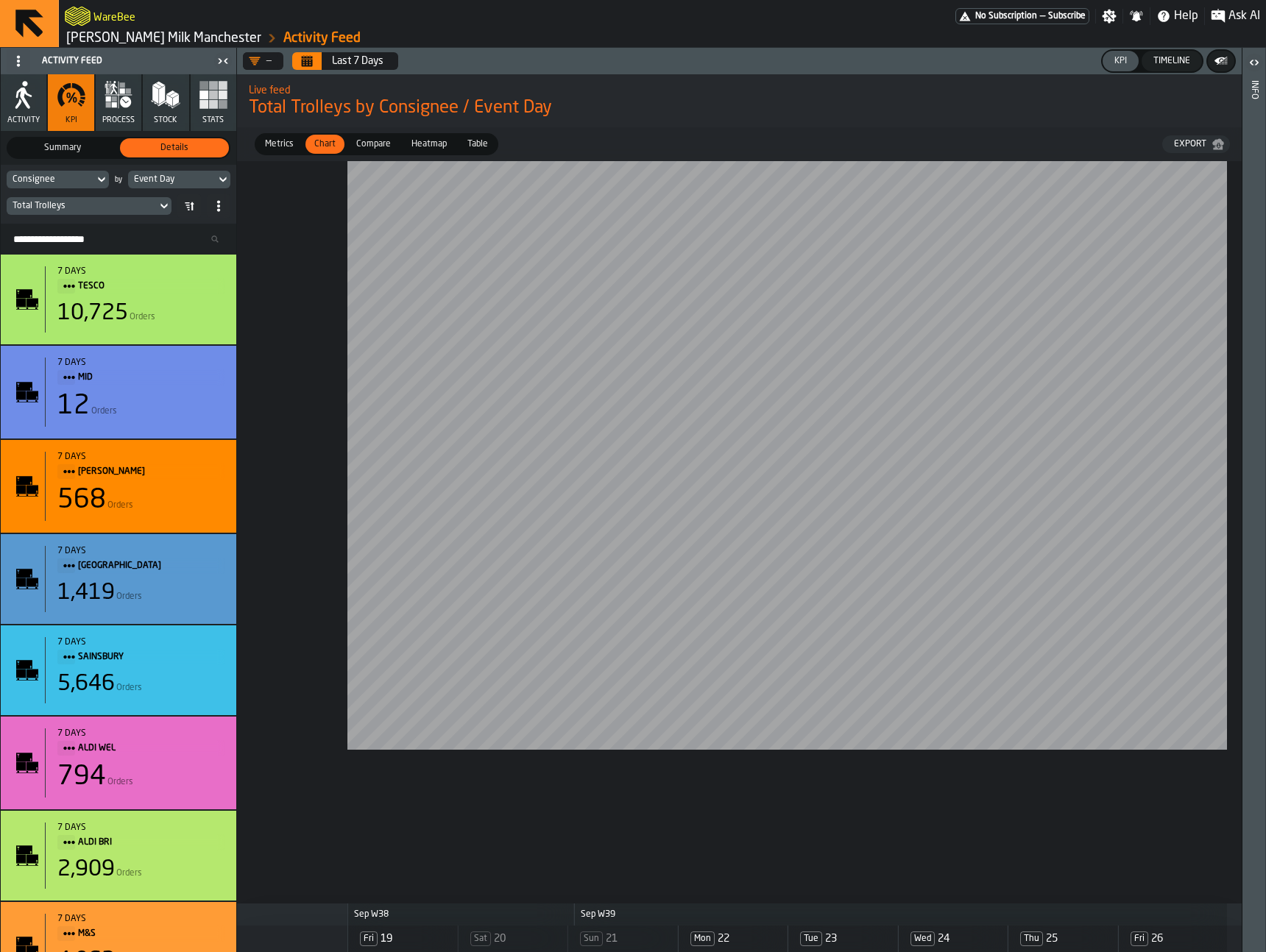
click at [282, 144] on span "Metrics" at bounding box center [279, 145] width 40 height 13
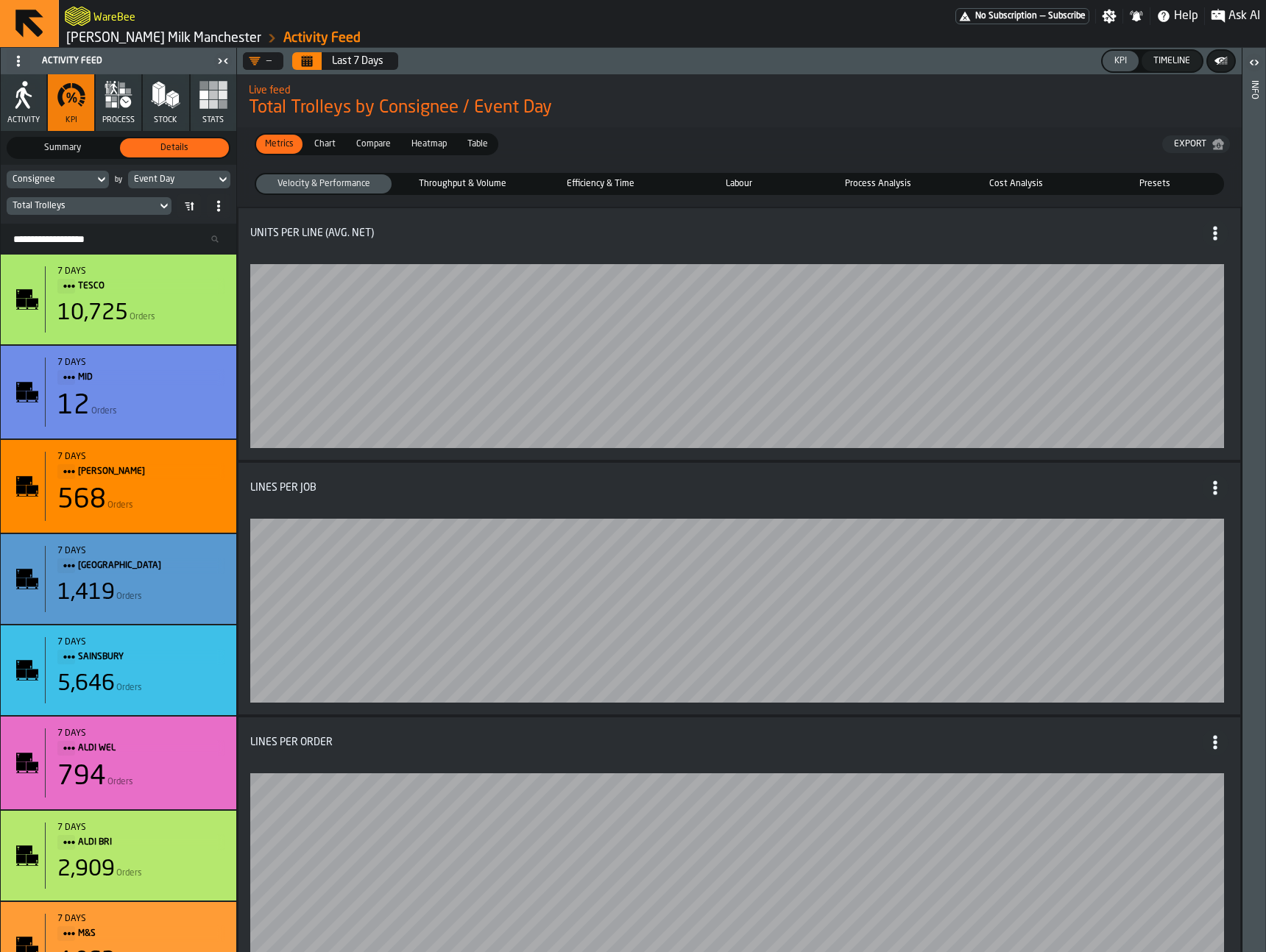
click at [1031, 181] on span "Cost Analysis" at bounding box center [1016, 184] width 130 height 13
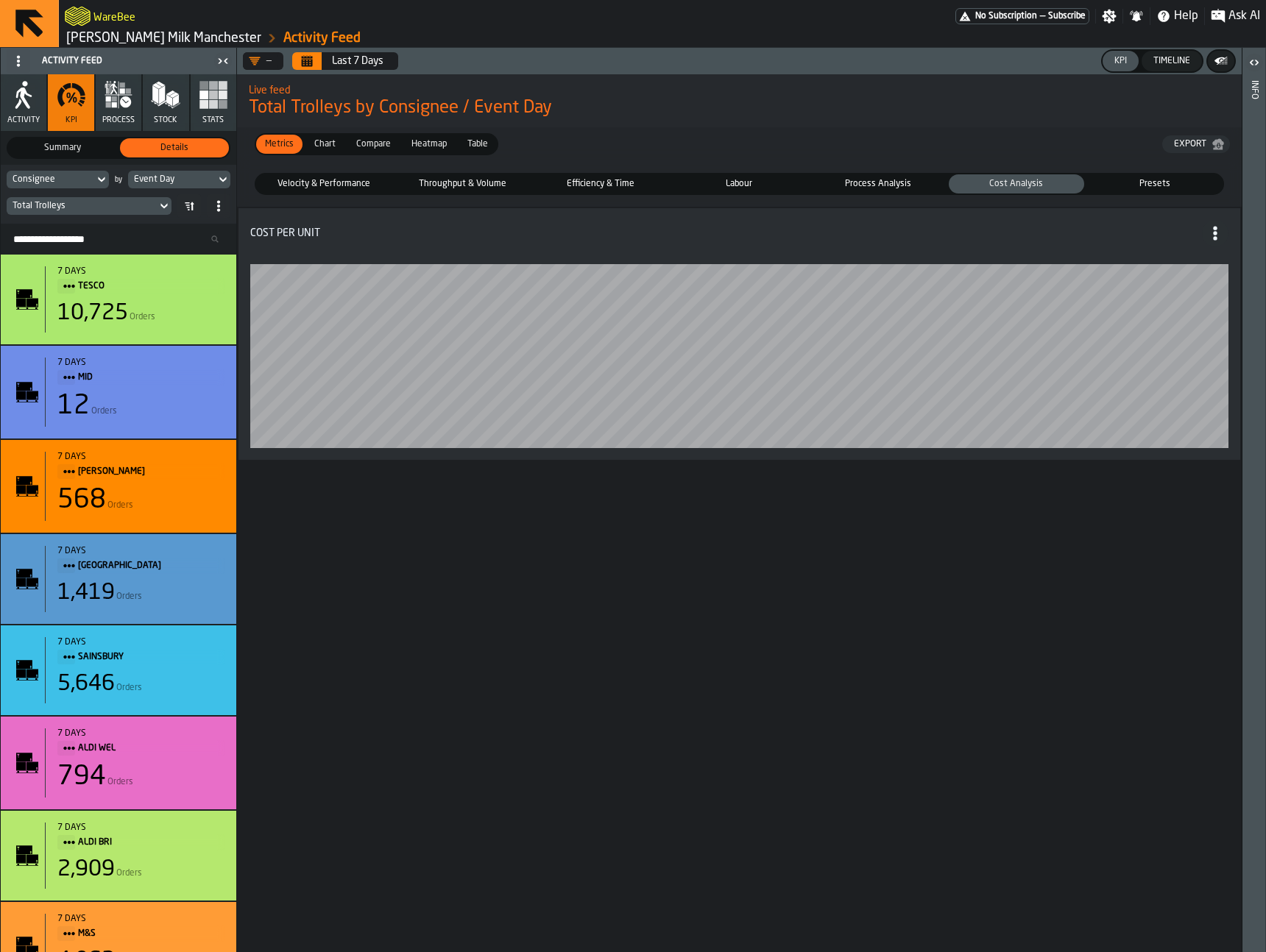
click at [892, 181] on span "Process Analysis" at bounding box center [879, 184] width 130 height 13
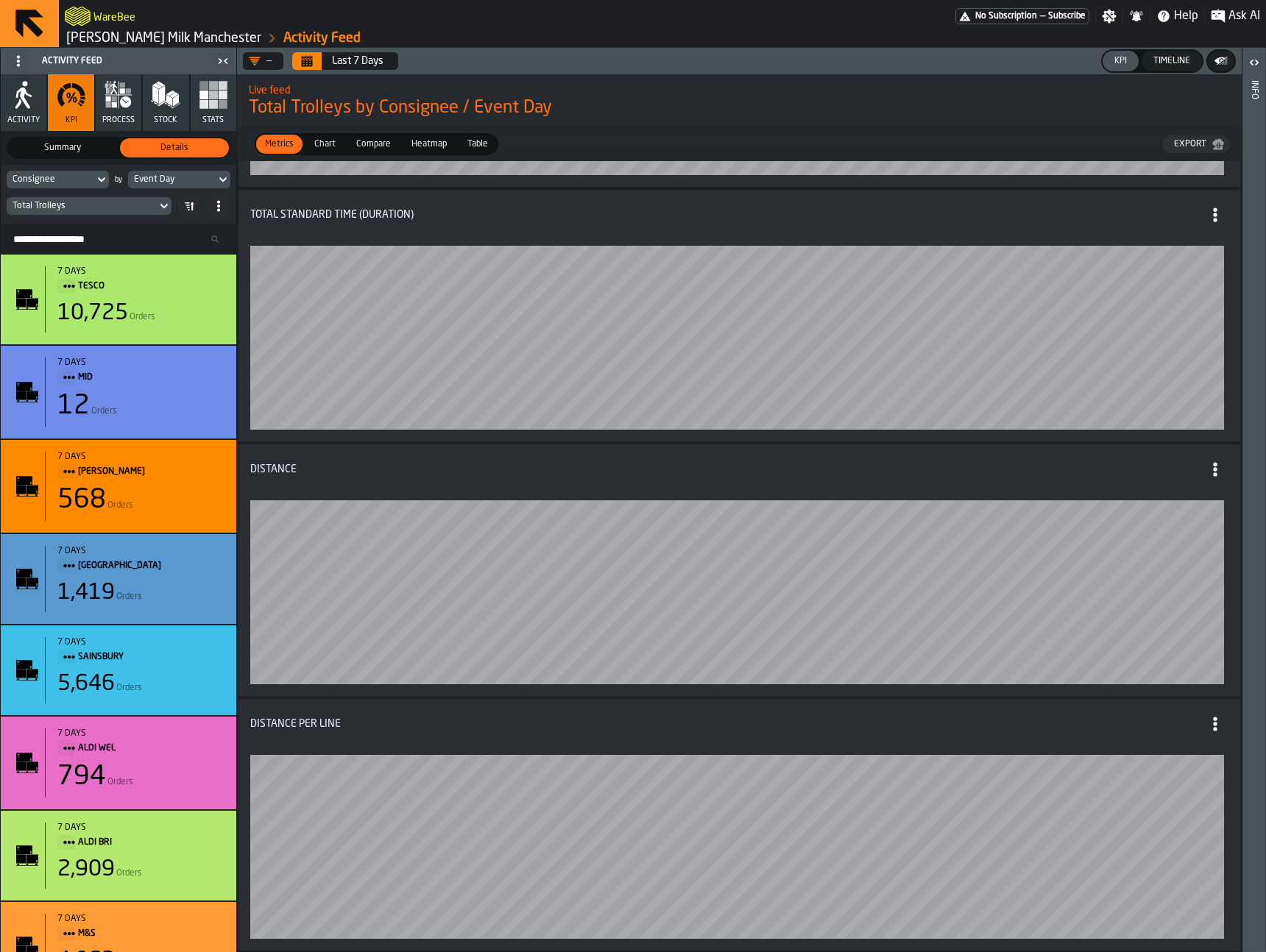
scroll to position [779, 0]
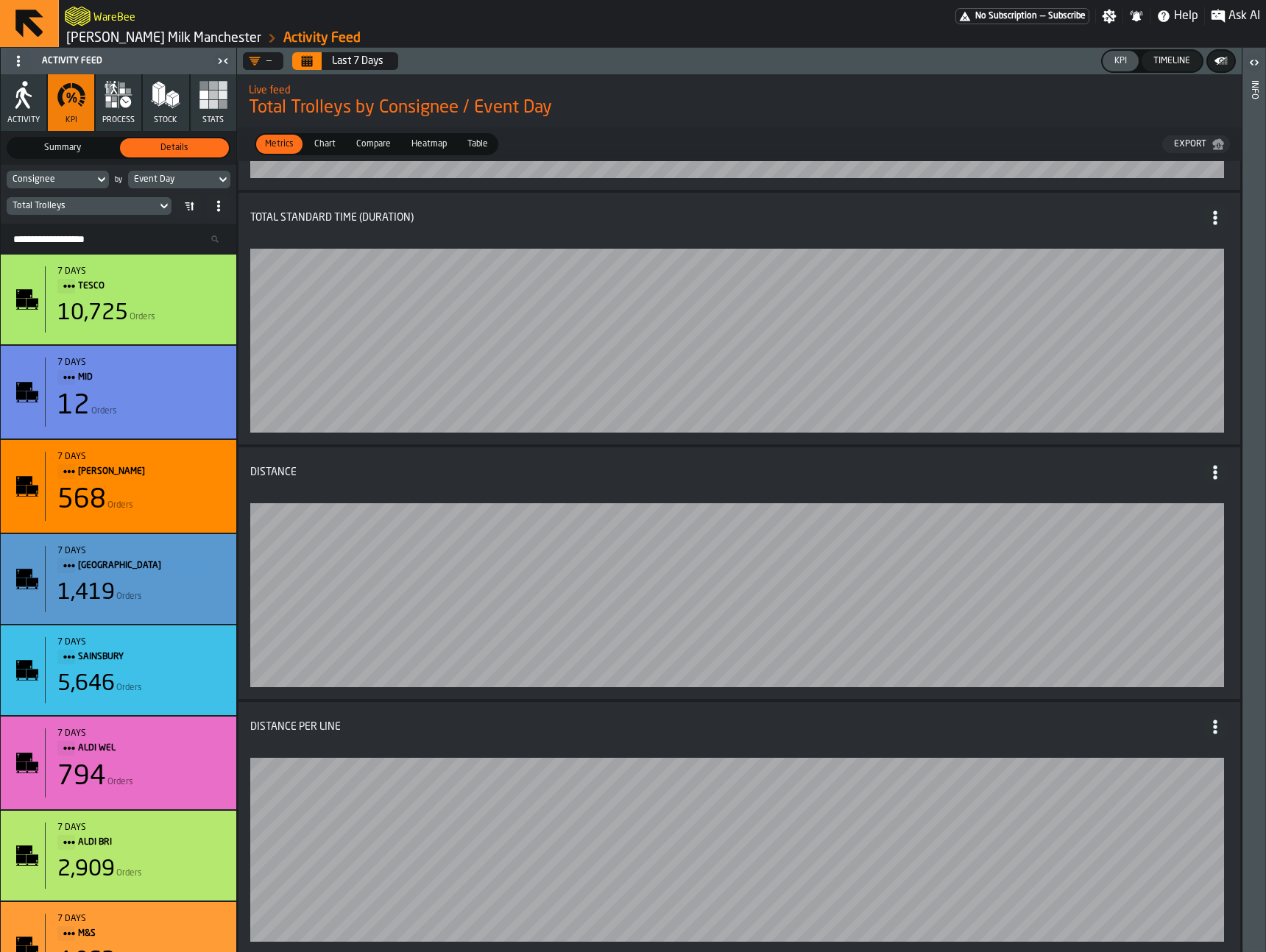
click at [34, 115] on span "Activity" at bounding box center [23, 120] width 32 height 10
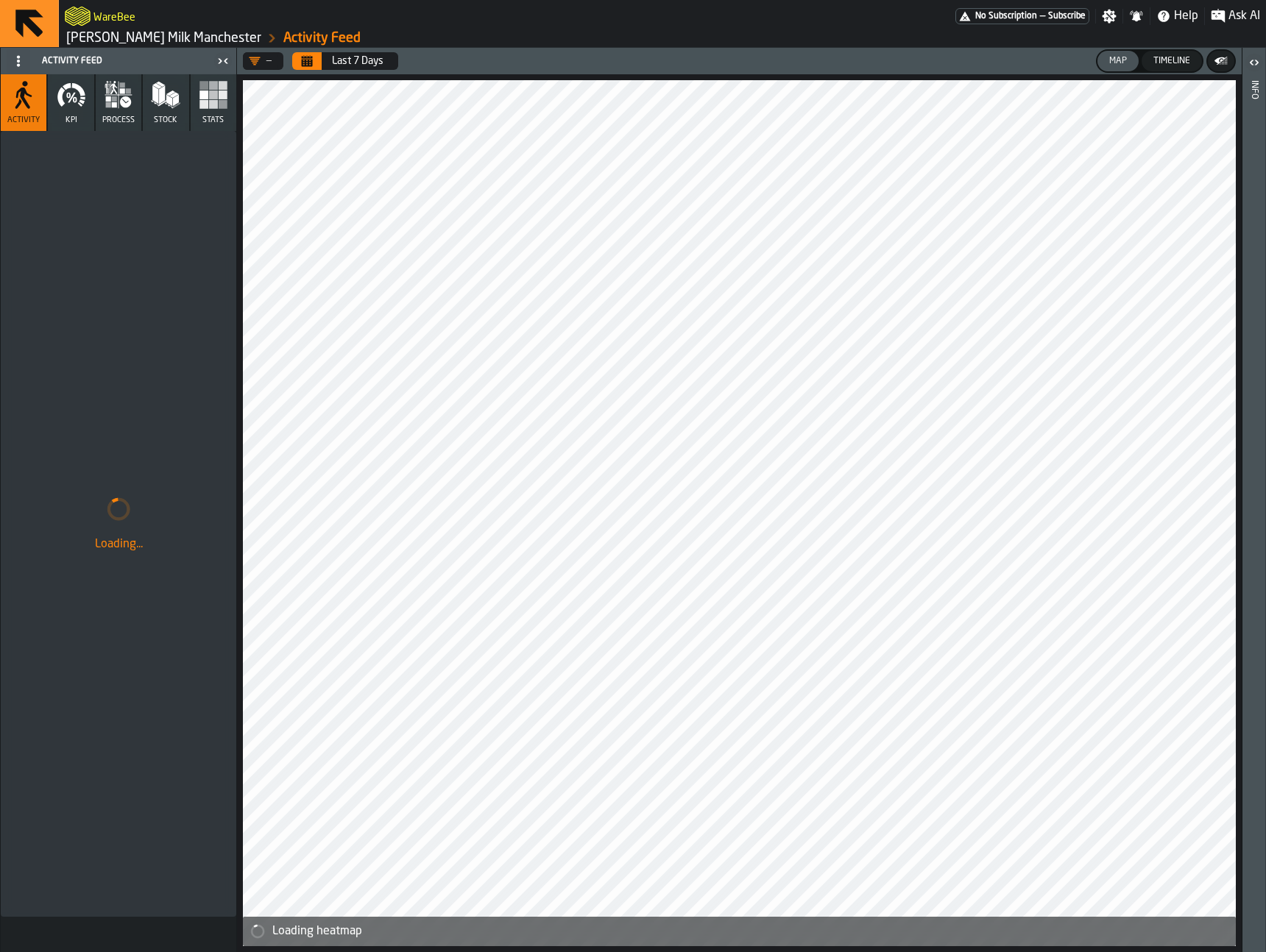
click at [16, 64] on icon at bounding box center [19, 61] width 12 height 12
click at [38, 91] on div "Show Setup" at bounding box center [54, 91] width 77 height 18
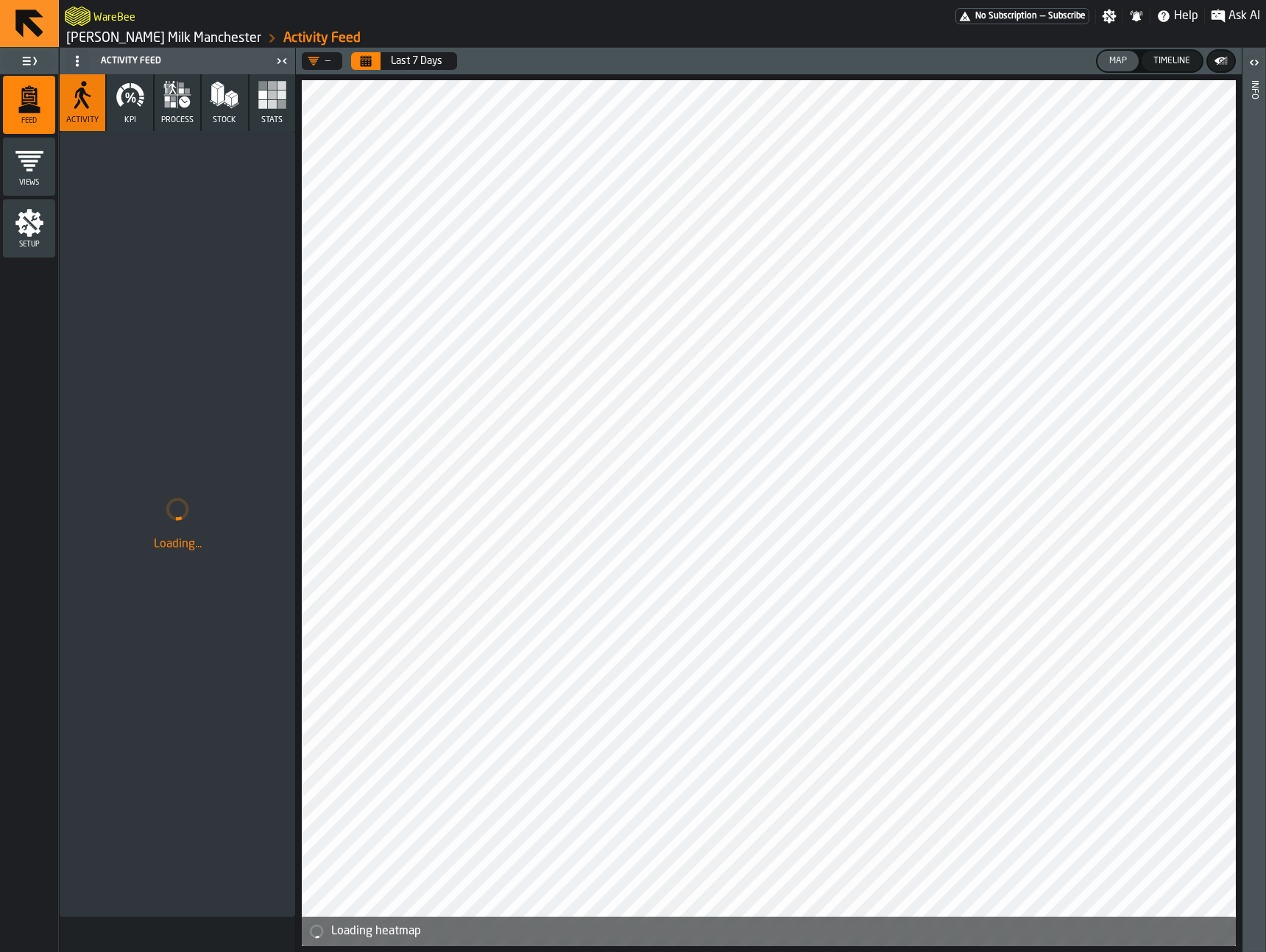
click at [34, 239] on div "Setup" at bounding box center [29, 229] width 52 height 40
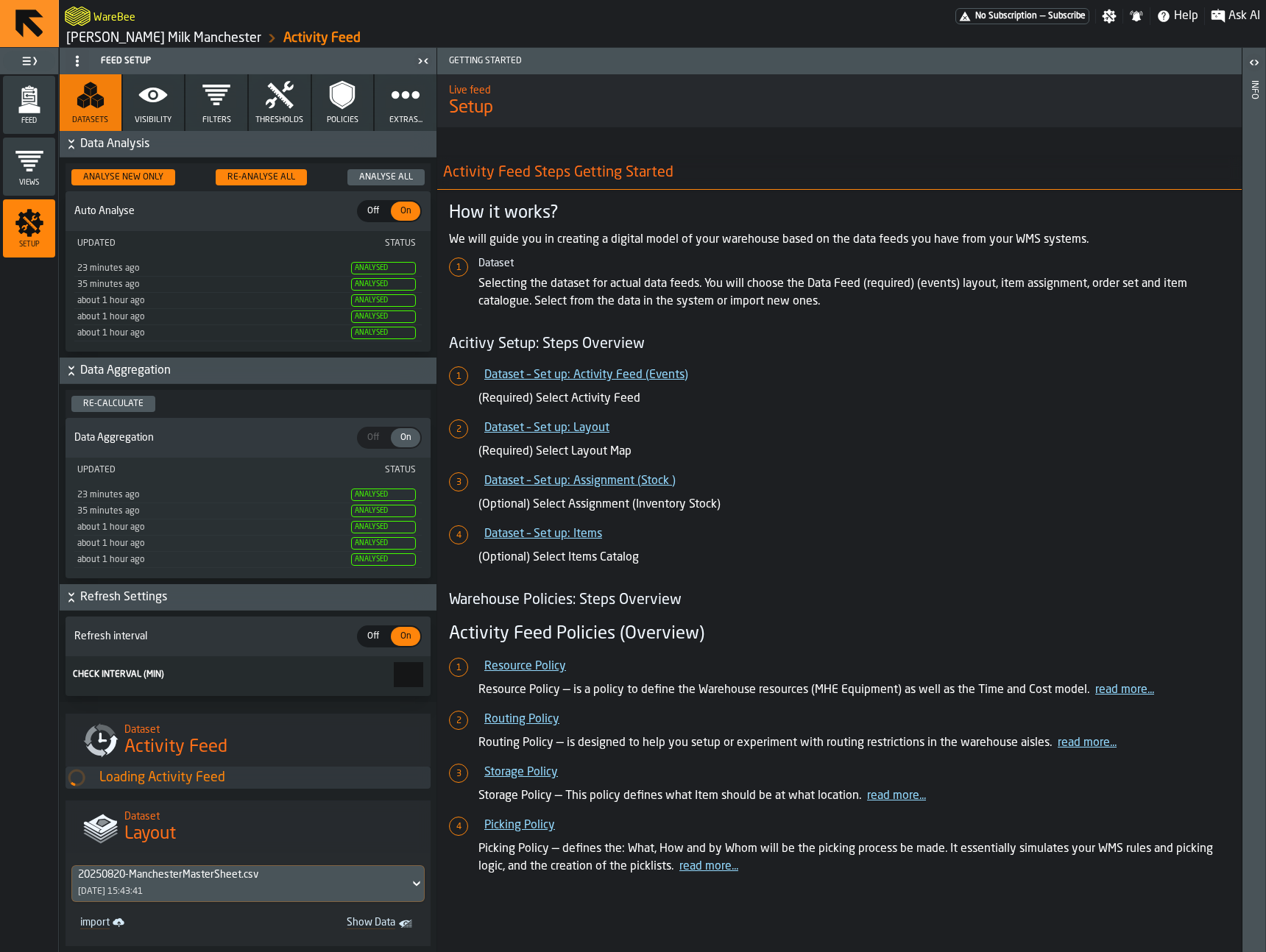
click at [159, 109] on icon "button" at bounding box center [153, 95] width 30 height 30
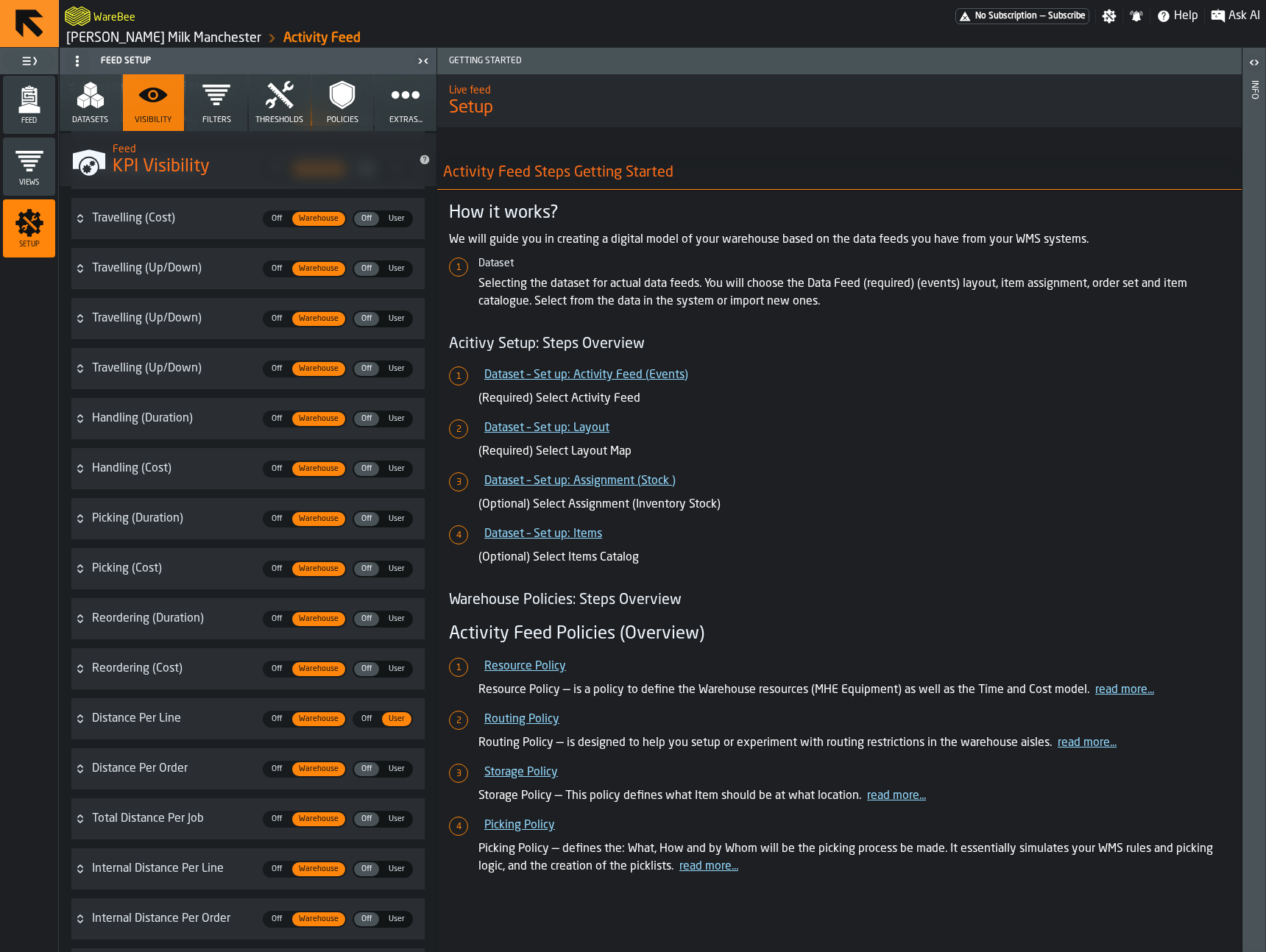
scroll to position [3409, 0]
click at [393, 569] on span "User" at bounding box center [397, 569] width 28 height 13
click at [174, 573] on div "Distance Per Order" at bounding box center [172, 569] width 162 height 18
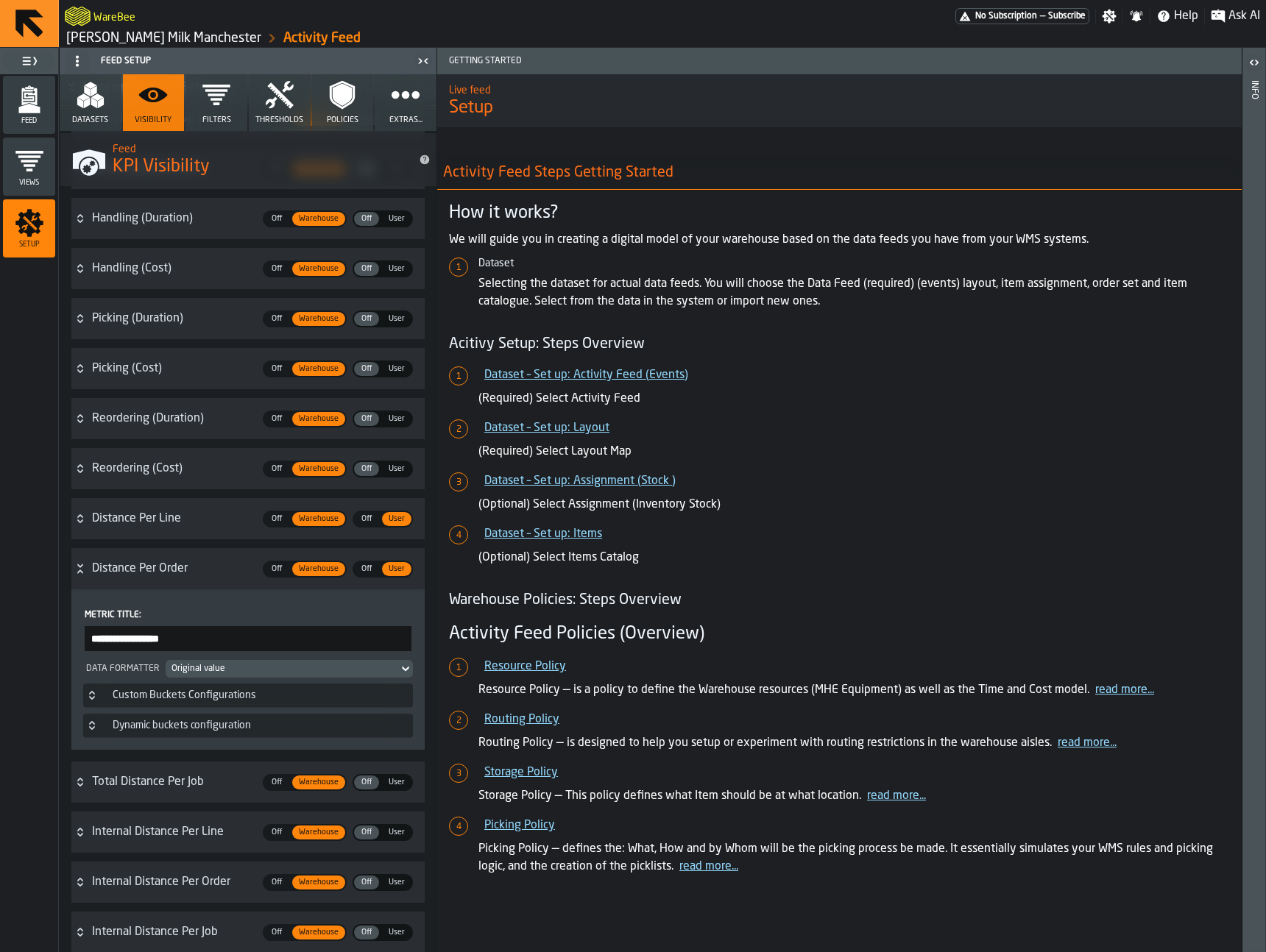
click at [170, 639] on input "**********" at bounding box center [248, 639] width 327 height 25
type input "**********"
click at [225, 579] on div "Distance Per Trolley Off Off Warehouse Warehouse Off Off User User" at bounding box center [258, 569] width 332 height 30
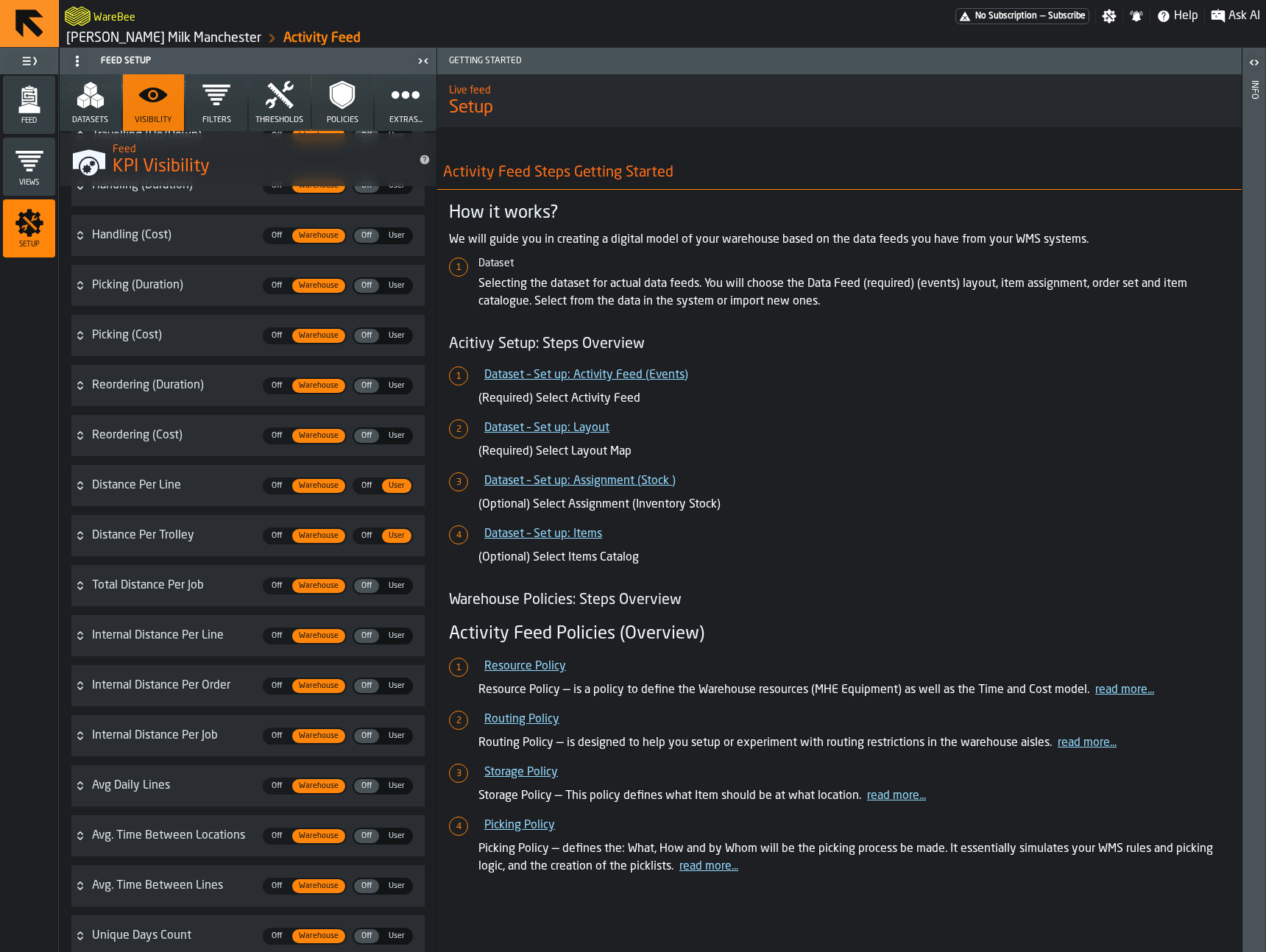
scroll to position [3439, 0]
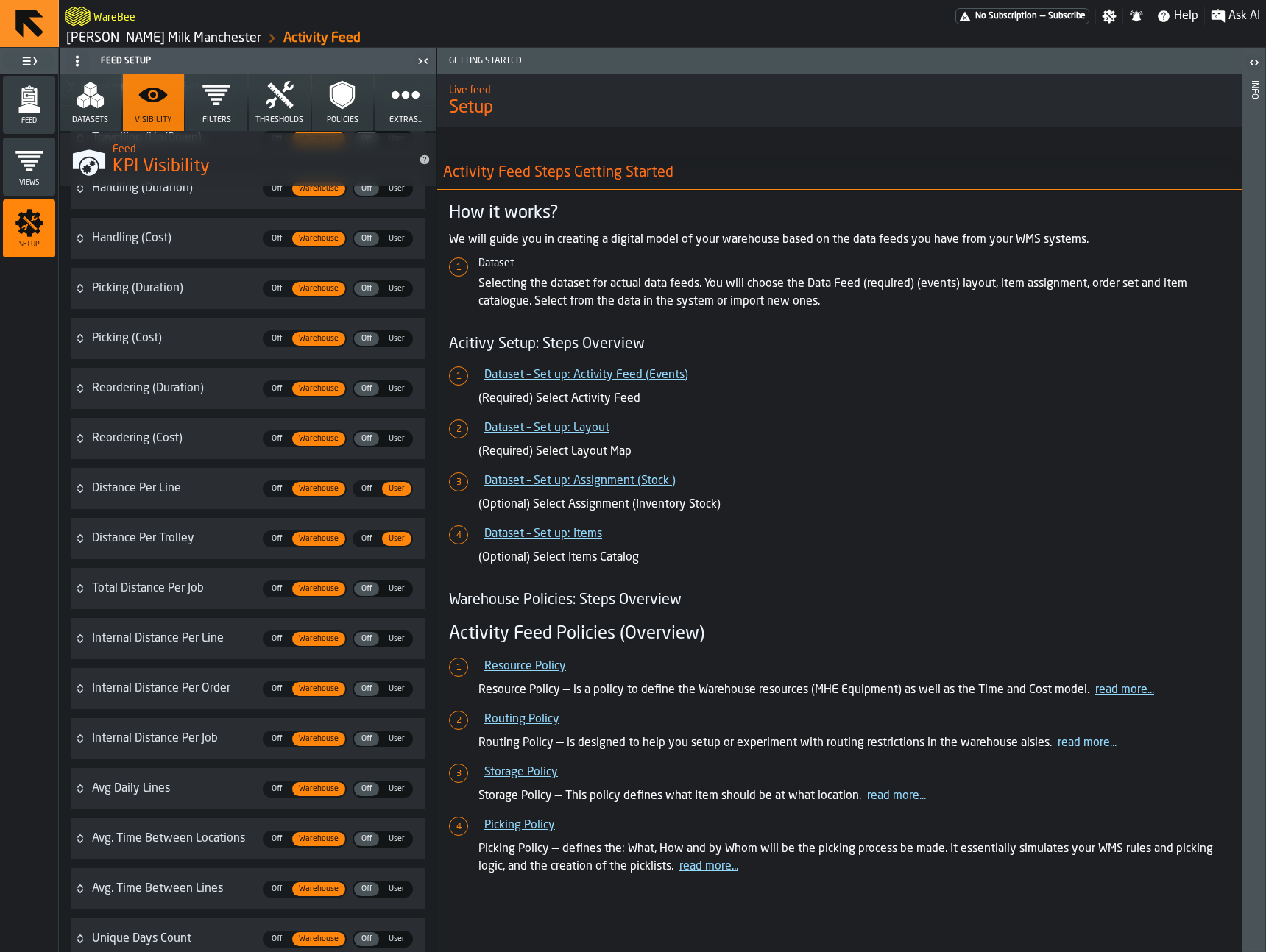
click at [397, 638] on span "User" at bounding box center [397, 639] width 28 height 13
click at [45, 106] on div "Feed" at bounding box center [29, 105] width 52 height 40
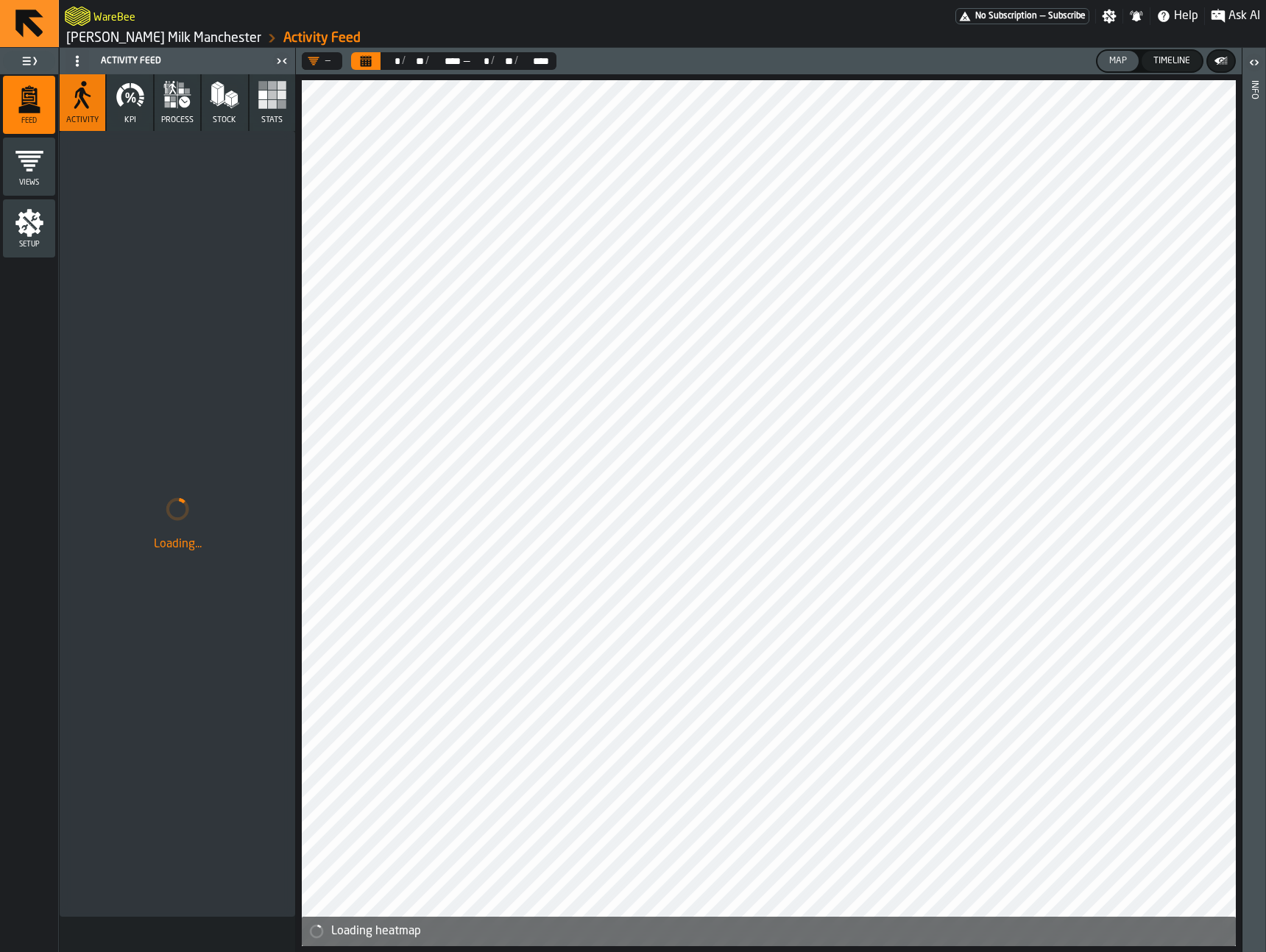
click at [142, 92] on icon "button" at bounding box center [137, 89] width 13 height 13
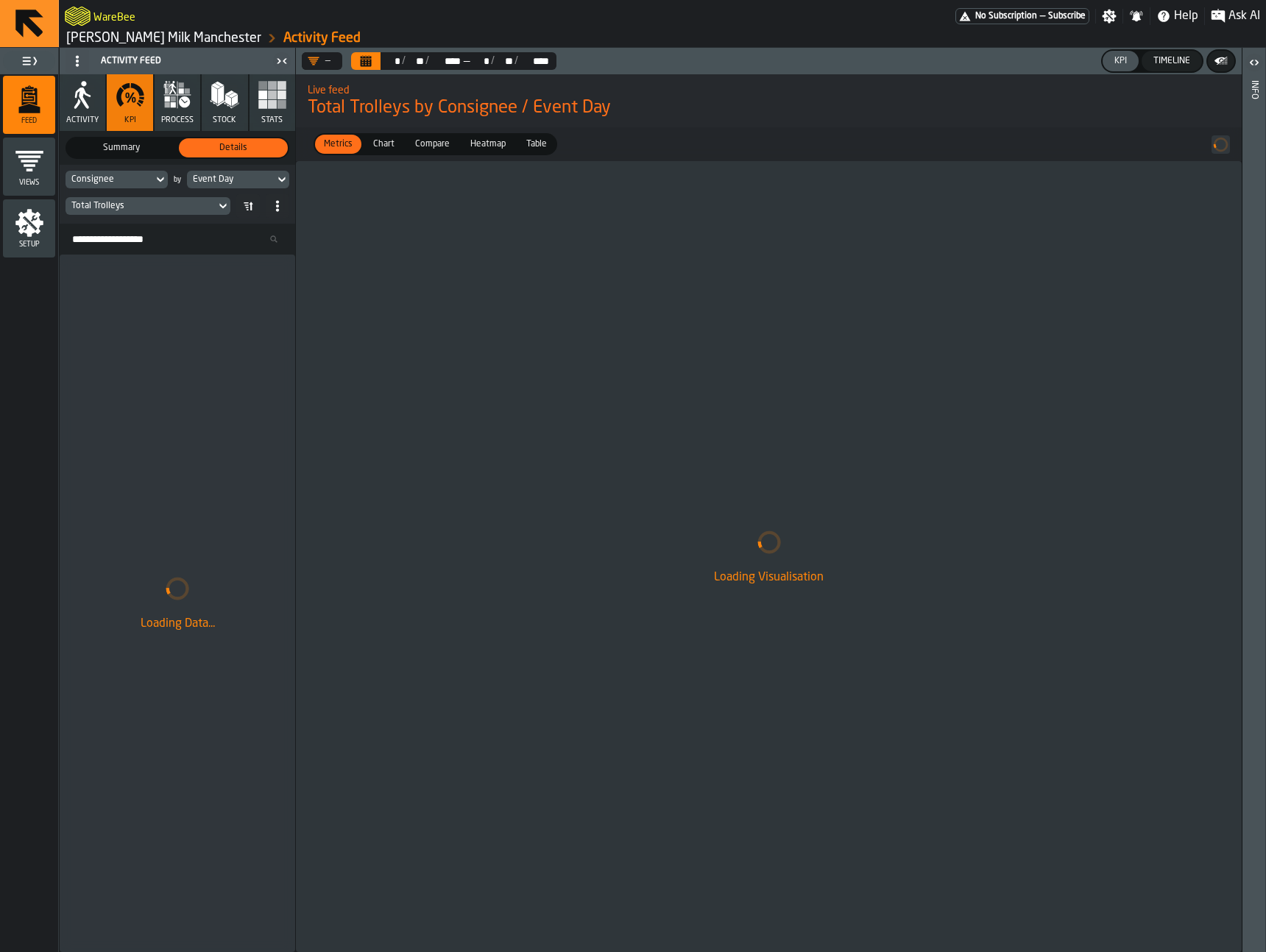
click at [474, 139] on span "Heatmap" at bounding box center [487, 145] width 47 height 13
click at [349, 139] on span "Metrics" at bounding box center [338, 145] width 40 height 13
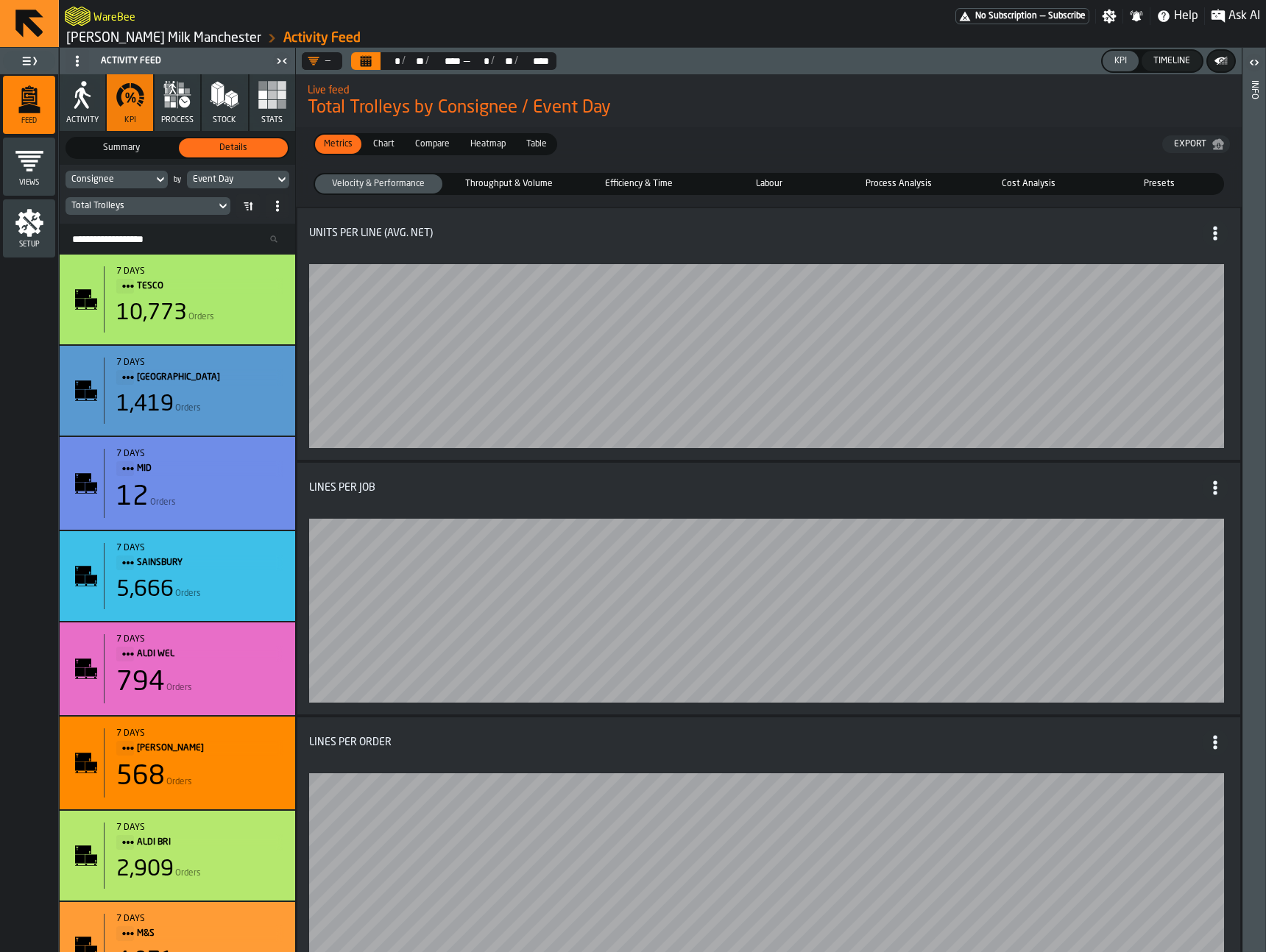
click at [853, 184] on span "Process Analysis" at bounding box center [899, 184] width 121 height 13
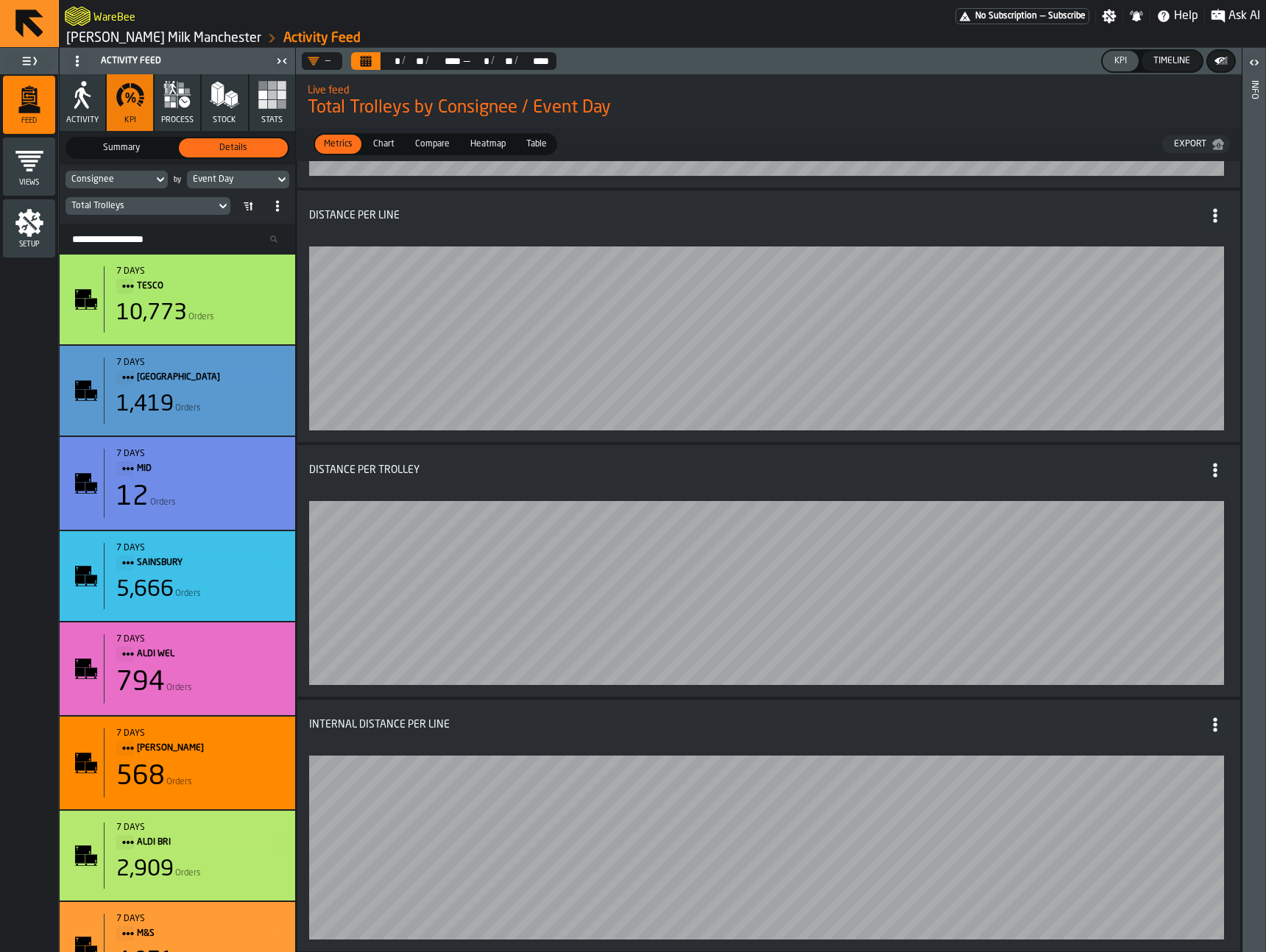
scroll to position [1292, 0]
click at [371, 60] on icon "Calendar" at bounding box center [366, 63] width 11 height 7
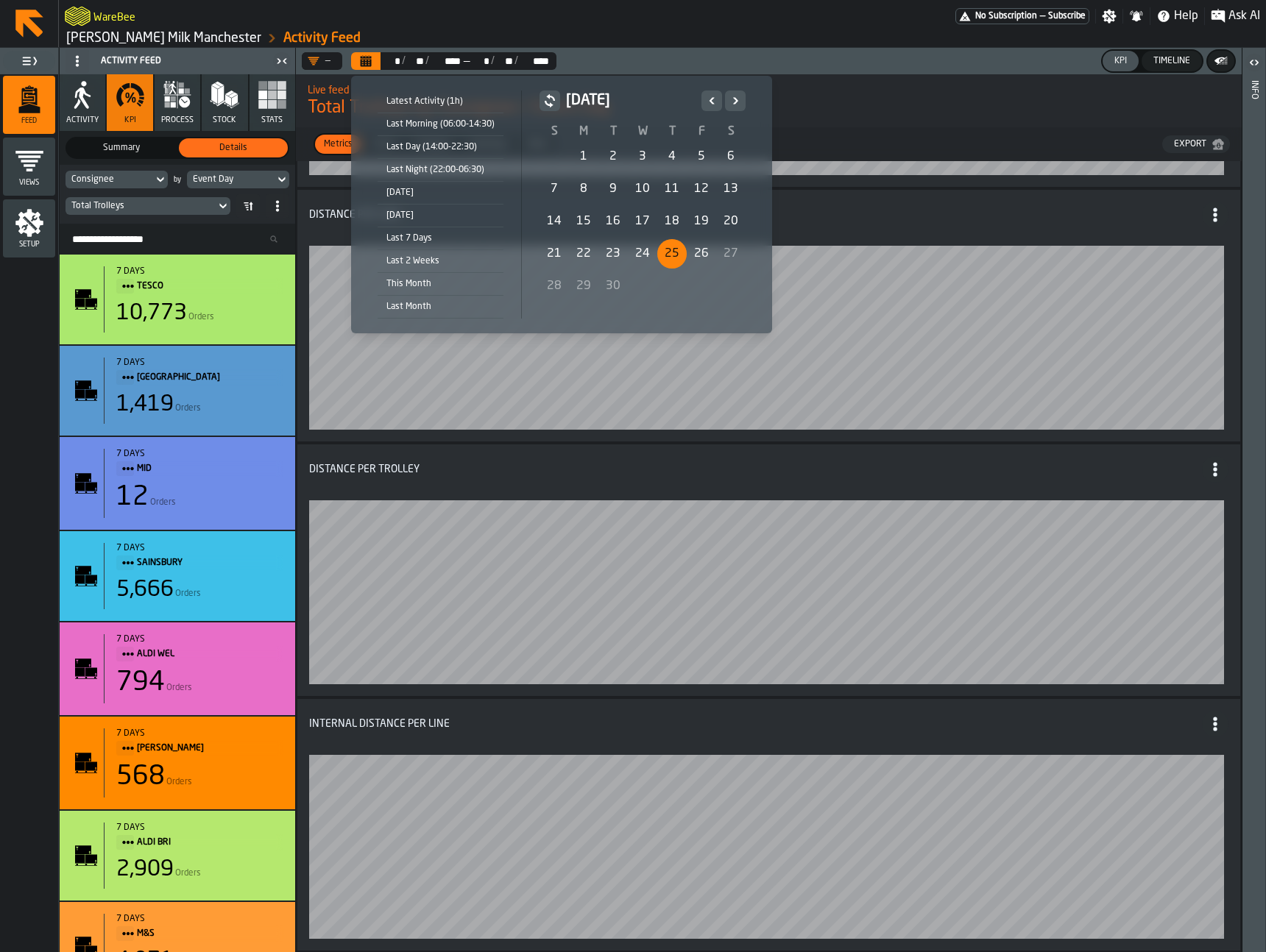
click at [675, 250] on div "25" at bounding box center [672, 254] width 30 height 30
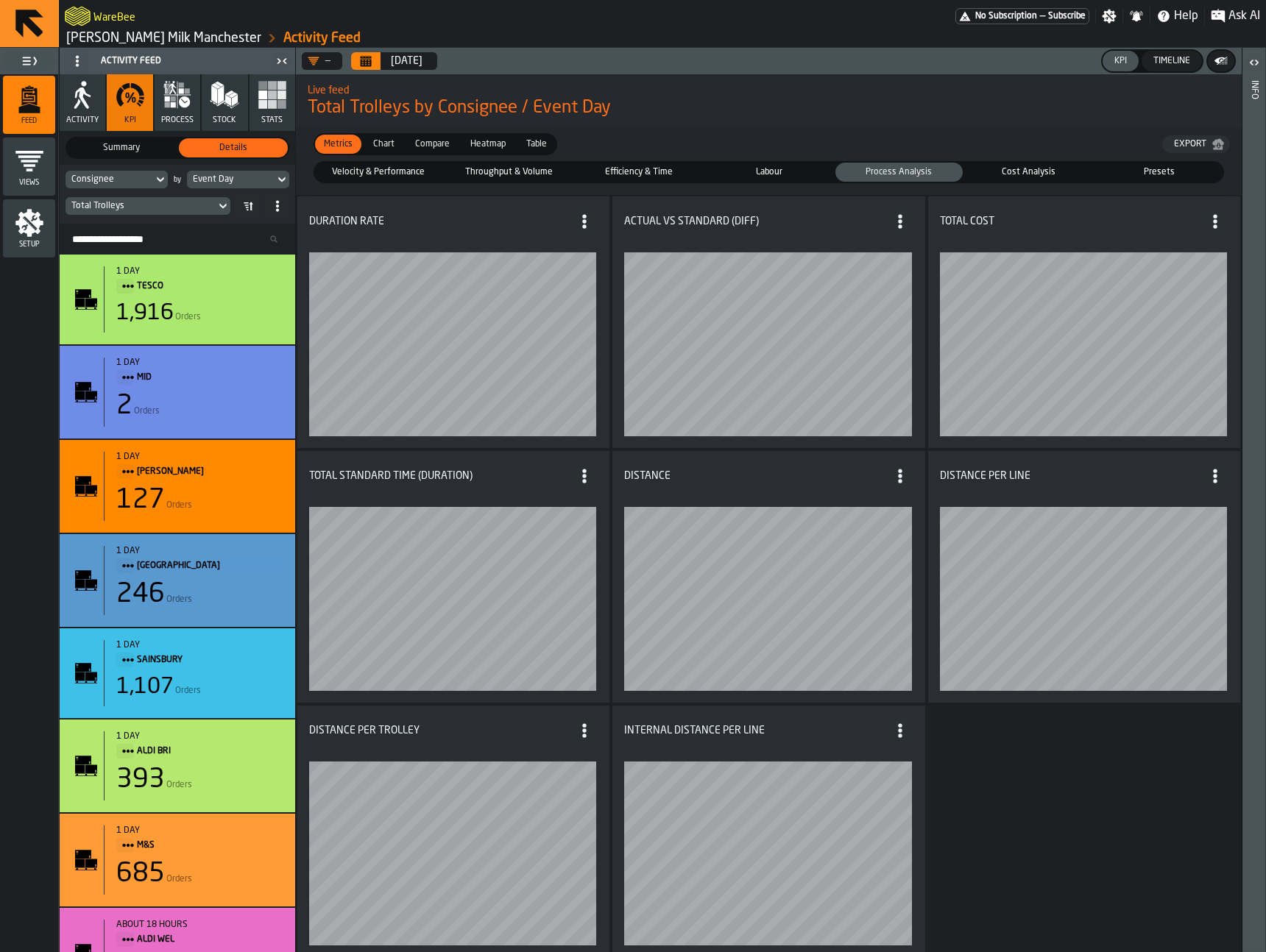
scroll to position [8, 0]
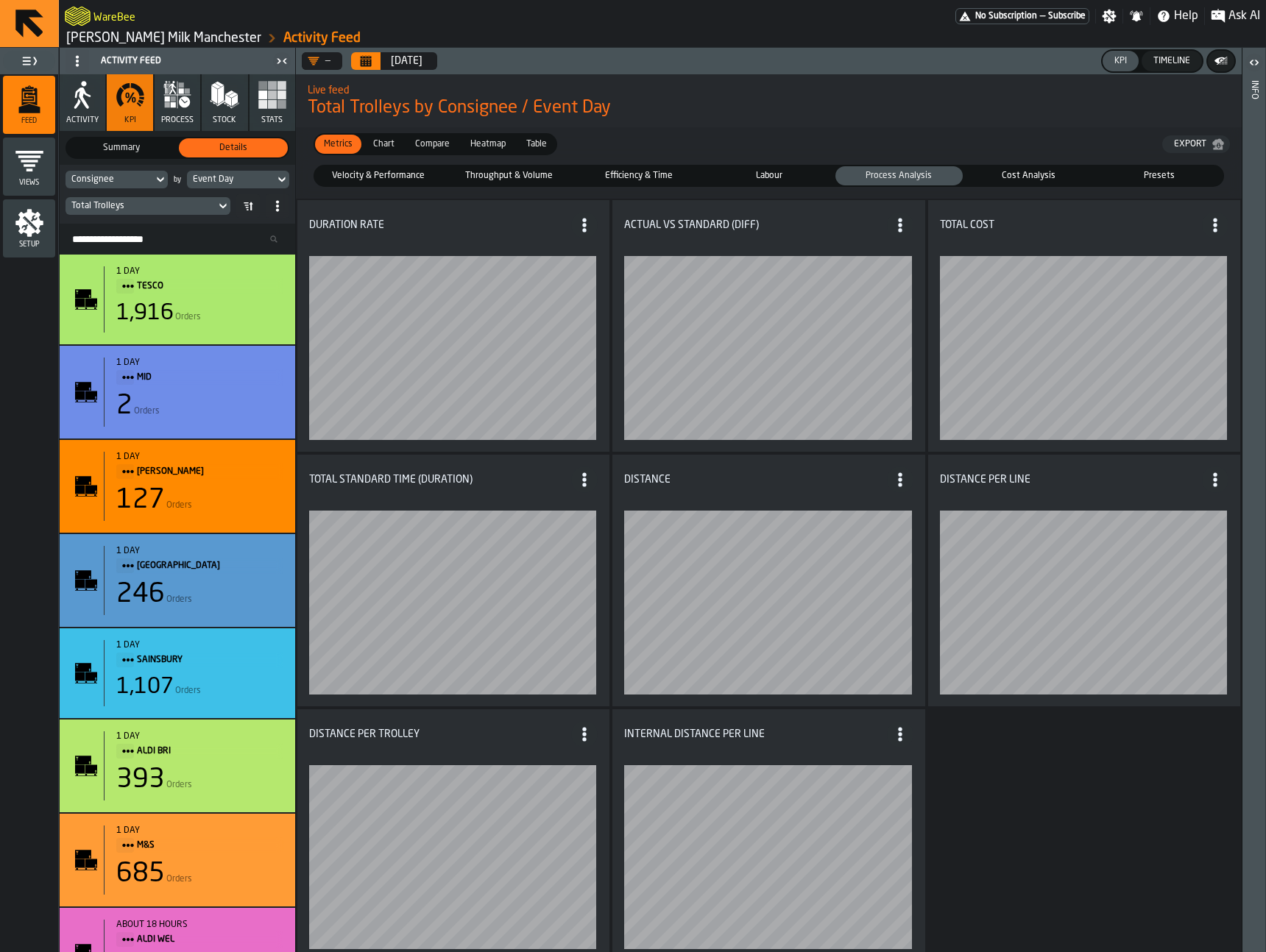
click at [422, 172] on span "Velocity & Performance" at bounding box center [379, 176] width 121 height 13
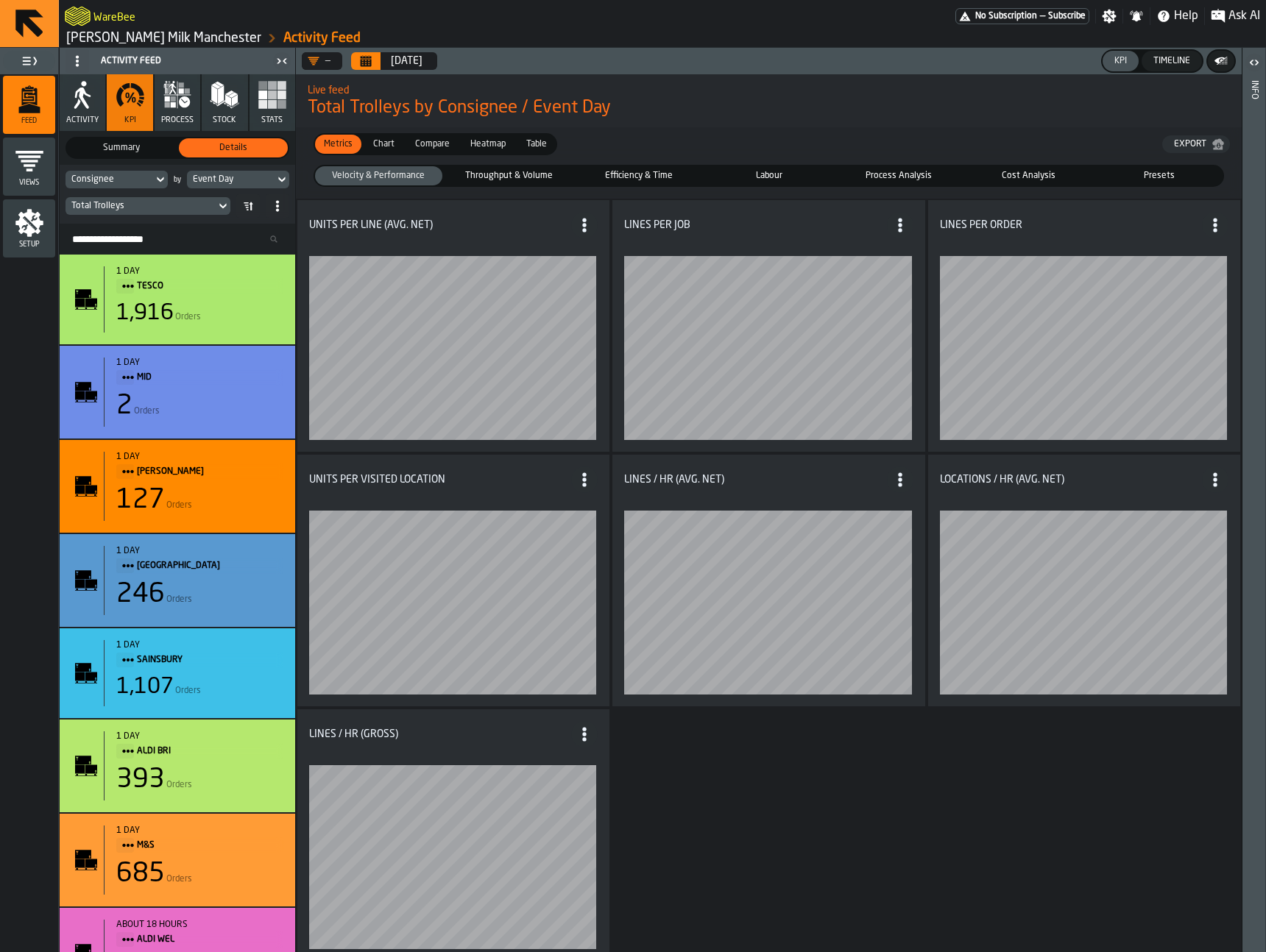
click at [499, 174] on span "Throughput & Volume" at bounding box center [509, 176] width 121 height 13
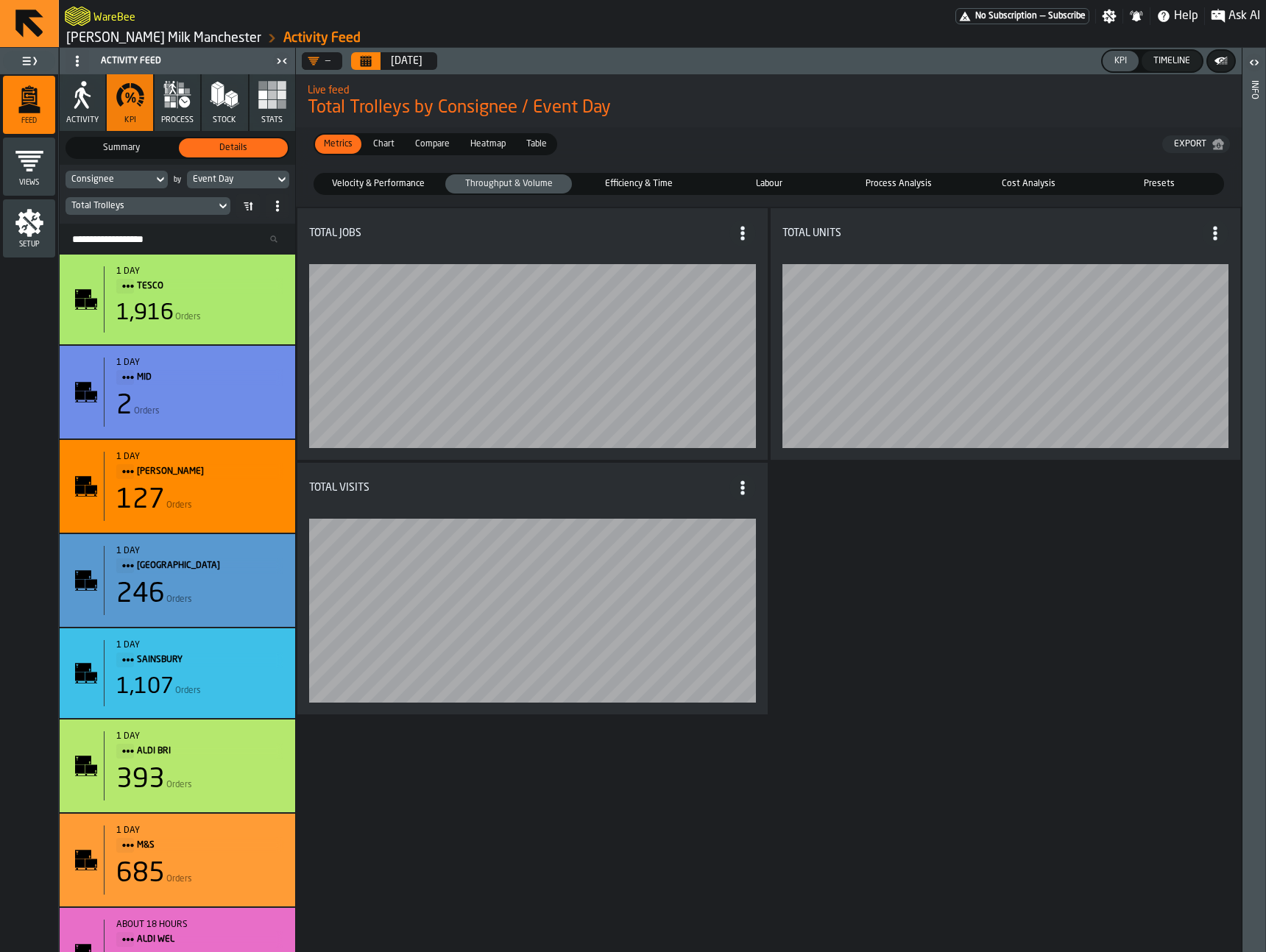
scroll to position [0, 0]
click at [1030, 185] on span "Cost Analysis" at bounding box center [1029, 184] width 121 height 13
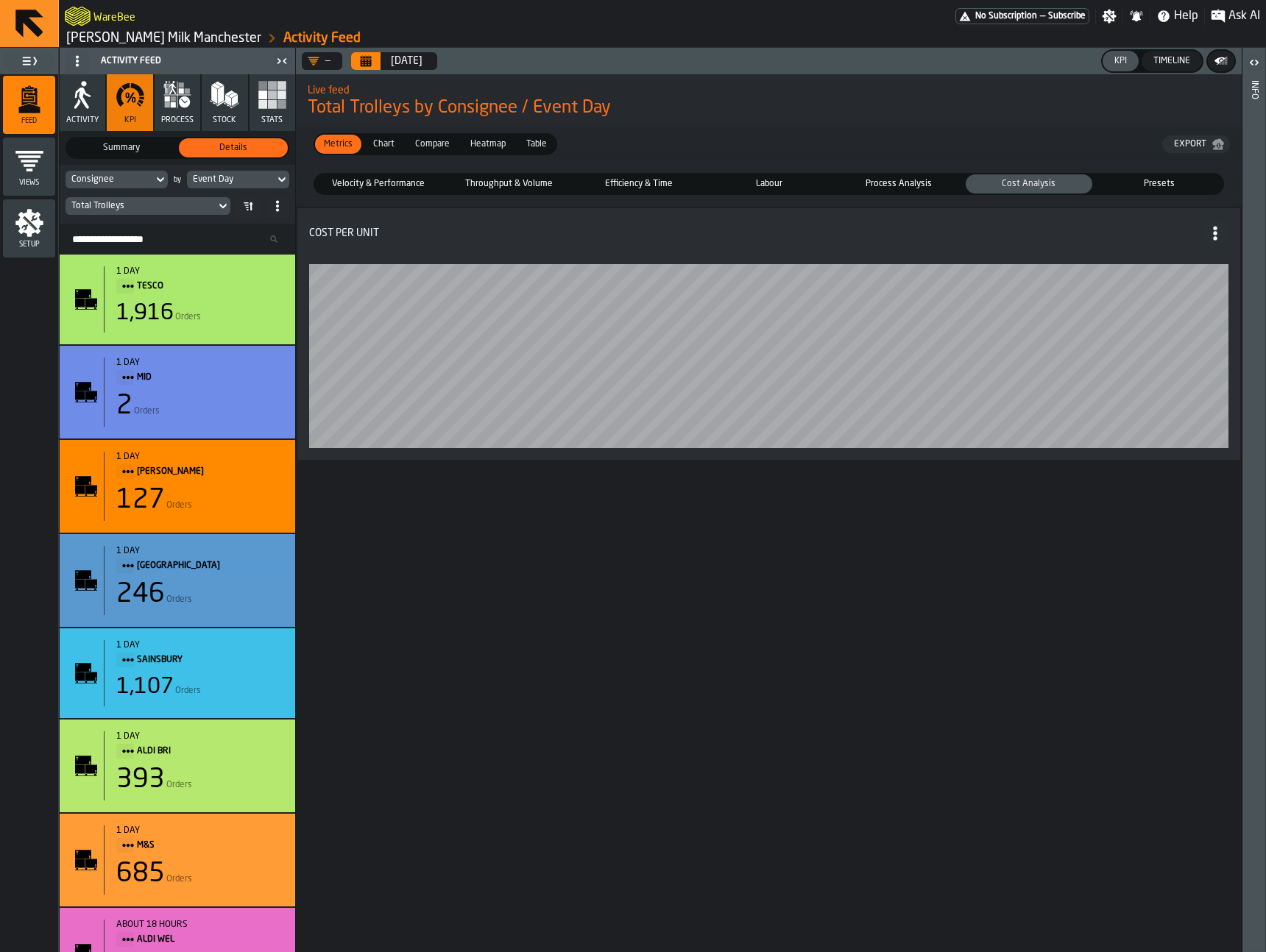
click at [936, 182] on span "Process Analysis" at bounding box center [899, 184] width 121 height 13
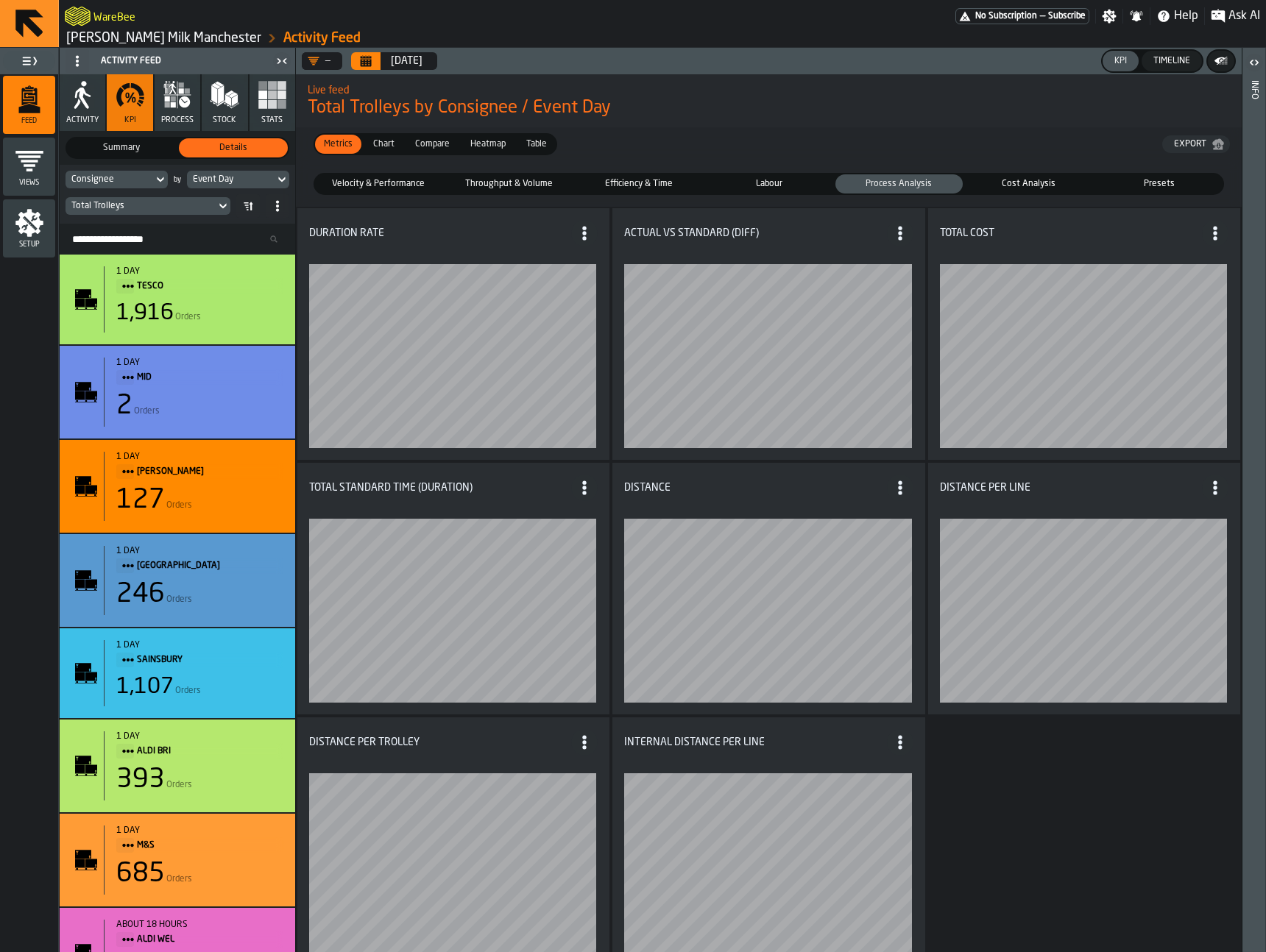
scroll to position [19, 0]
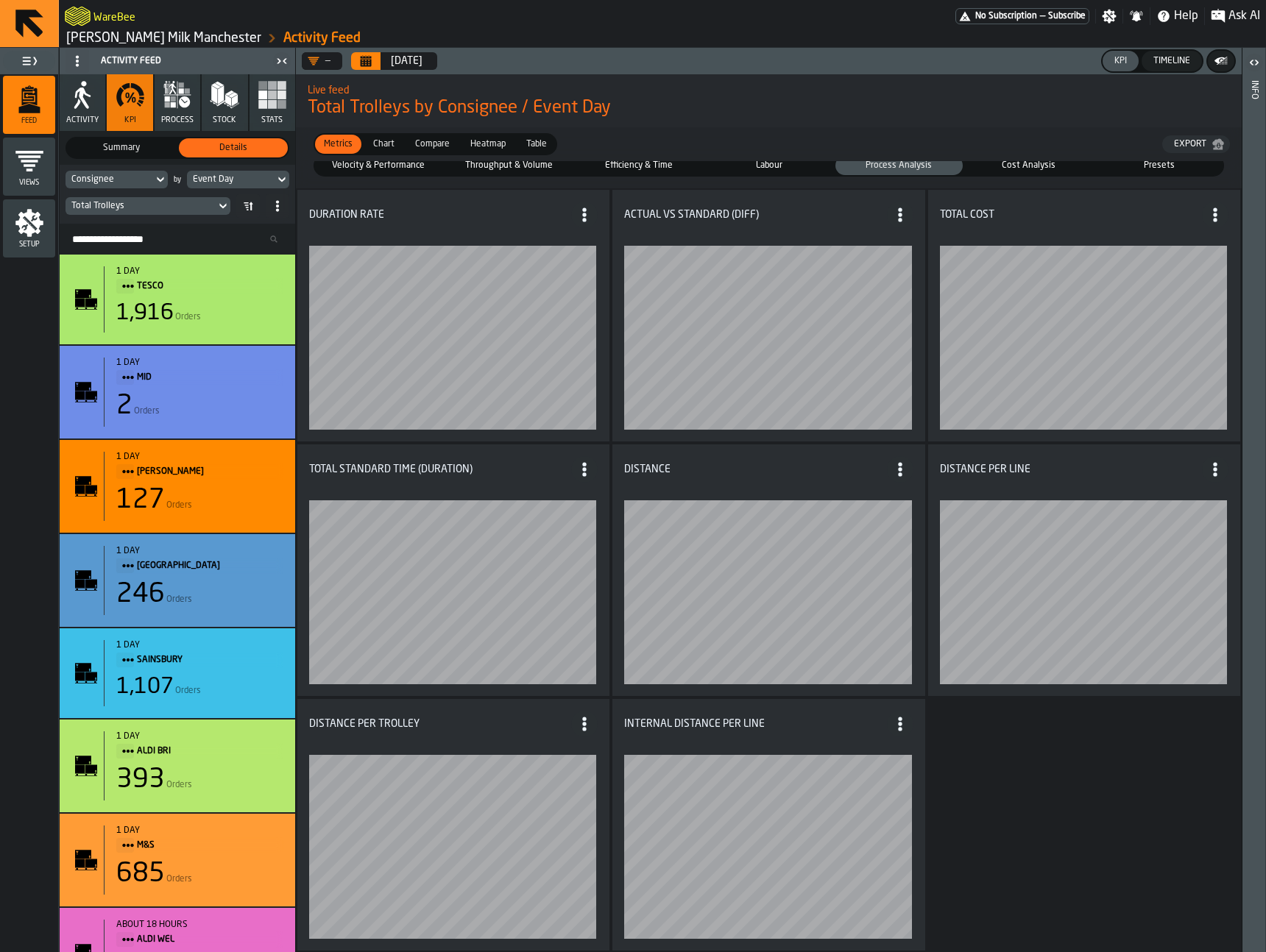
click at [999, 164] on span "Cost Analysis" at bounding box center [1029, 165] width 121 height 13
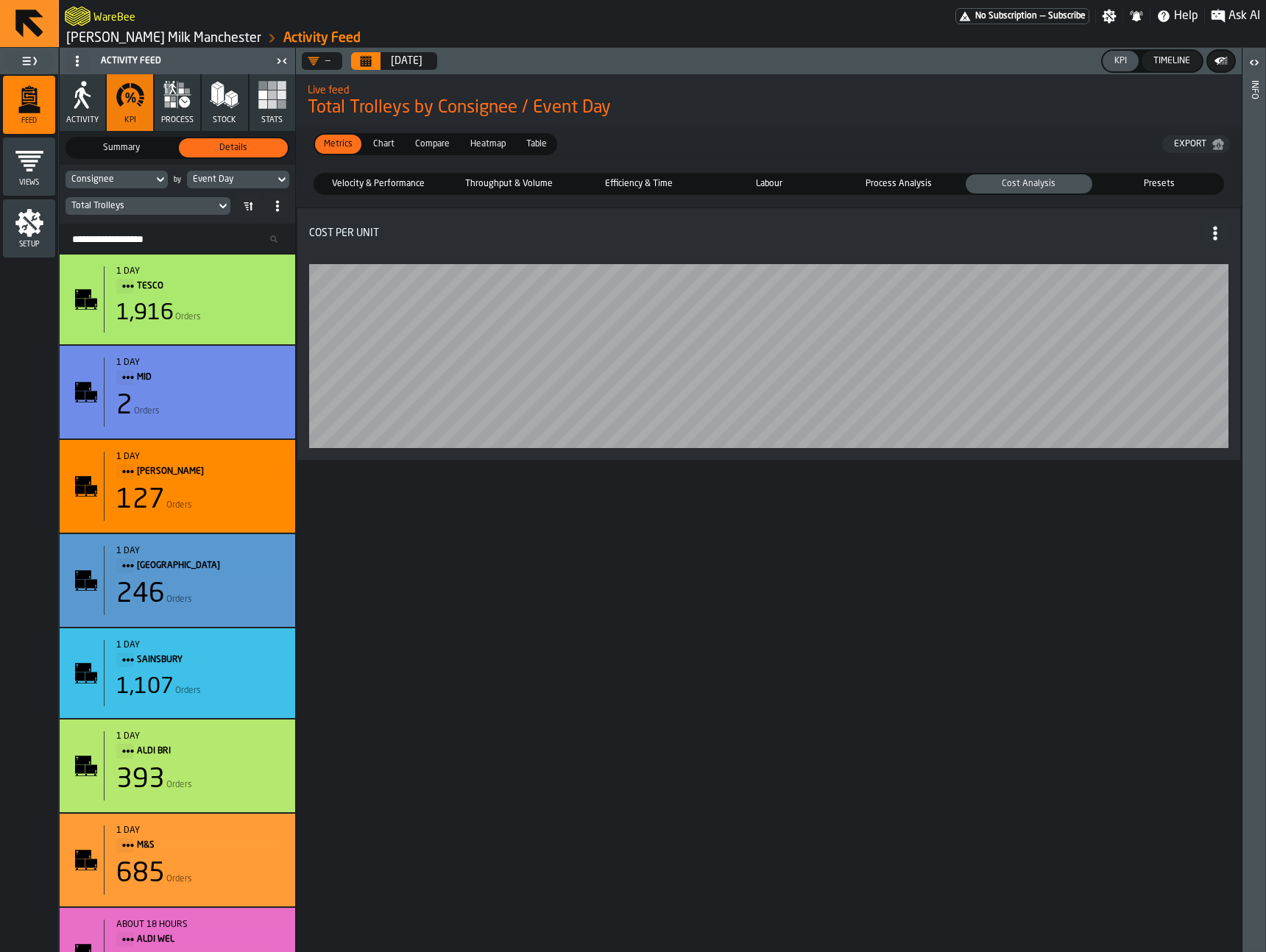
click at [895, 179] on span "Process Analysis" at bounding box center [899, 184] width 121 height 13
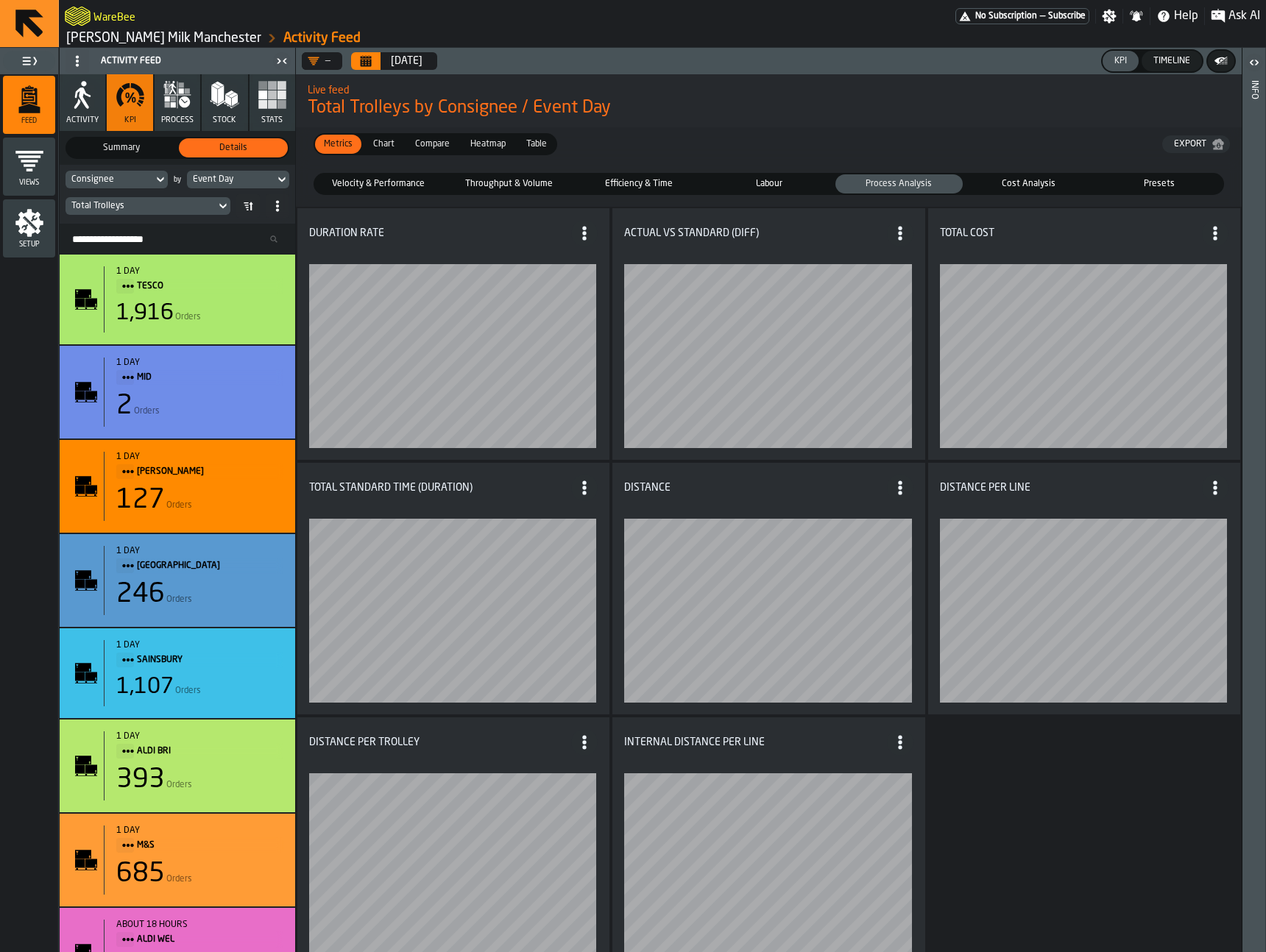
click at [659, 181] on span "Efficiency & Time" at bounding box center [638, 184] width 121 height 13
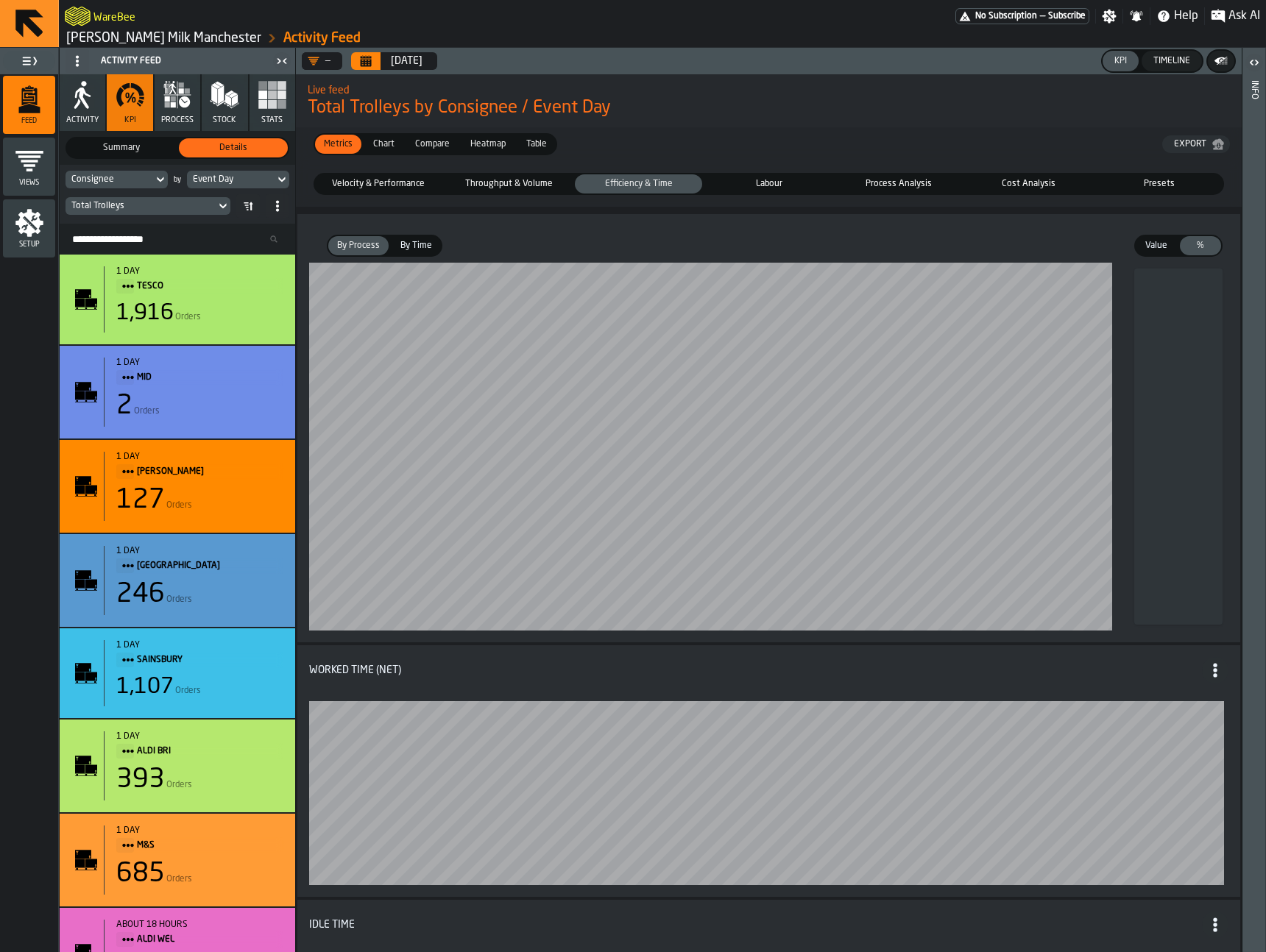
click at [404, 252] on span "By Time" at bounding box center [416, 246] width 43 height 13
click at [124, 178] on div "Consignee" at bounding box center [110, 180] width 76 height 10
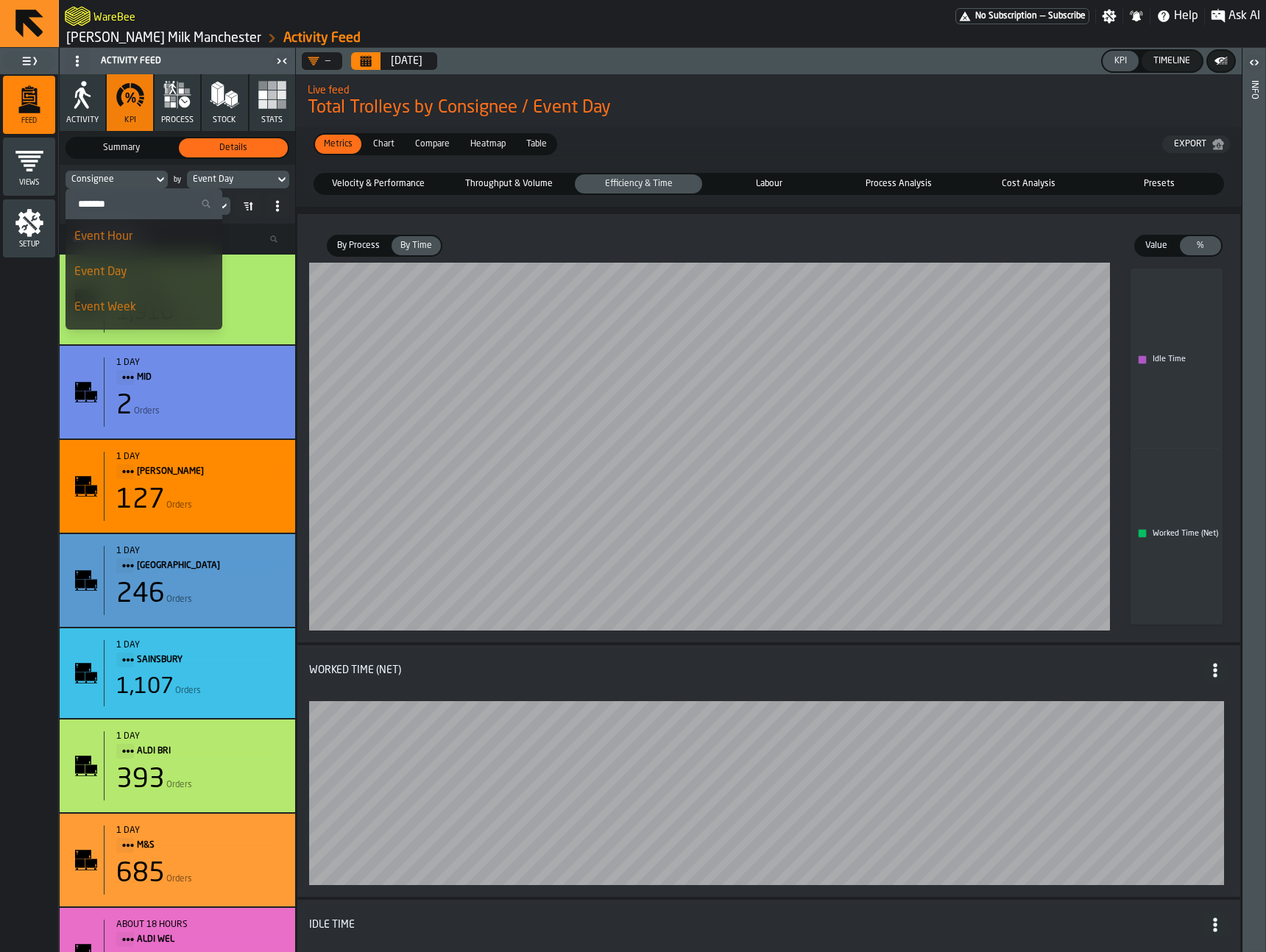
click at [125, 178] on div "Consignee" at bounding box center [110, 180] width 76 height 10
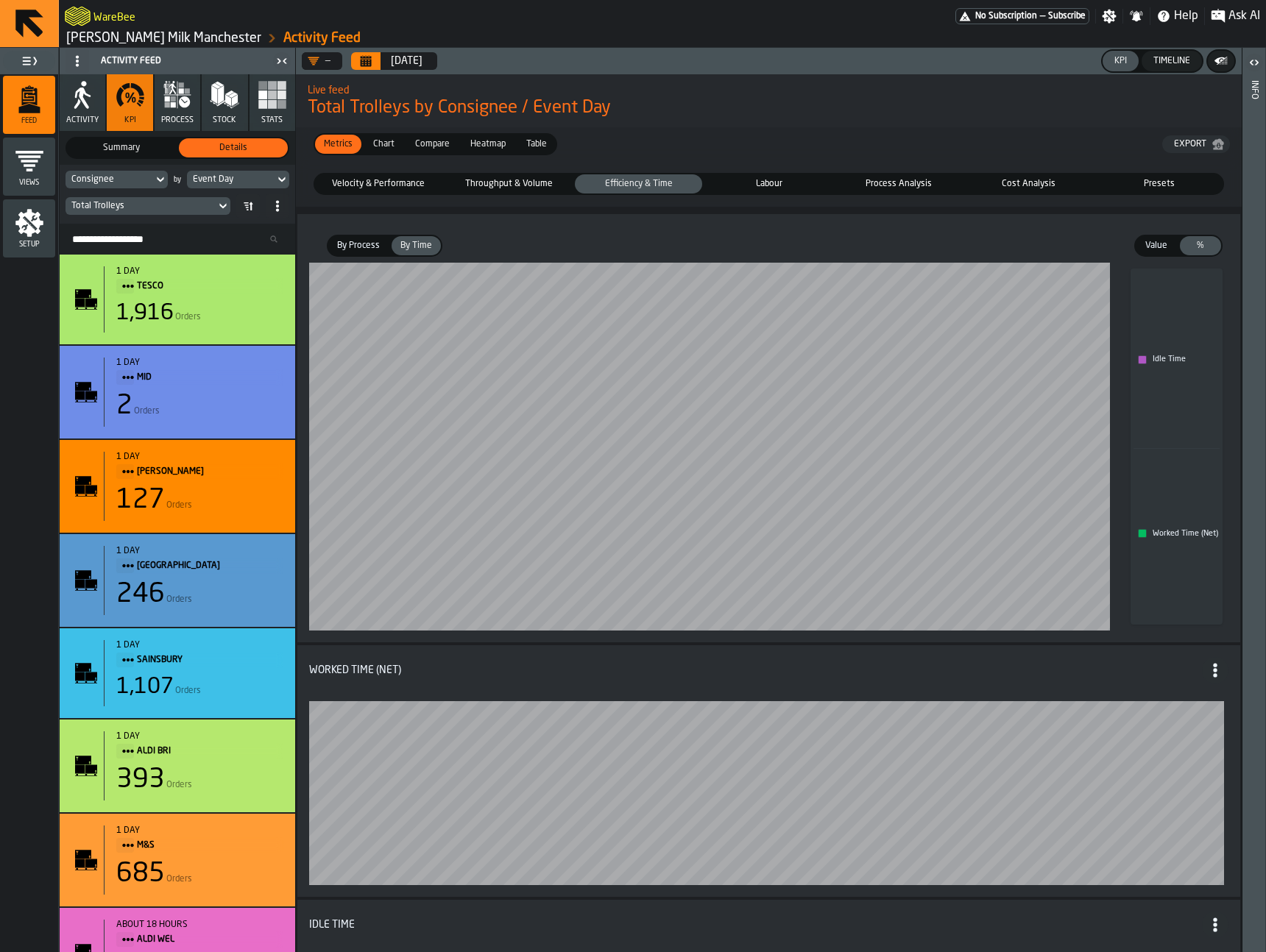
click at [422, 183] on span "Velocity & Performance" at bounding box center [379, 184] width 121 height 13
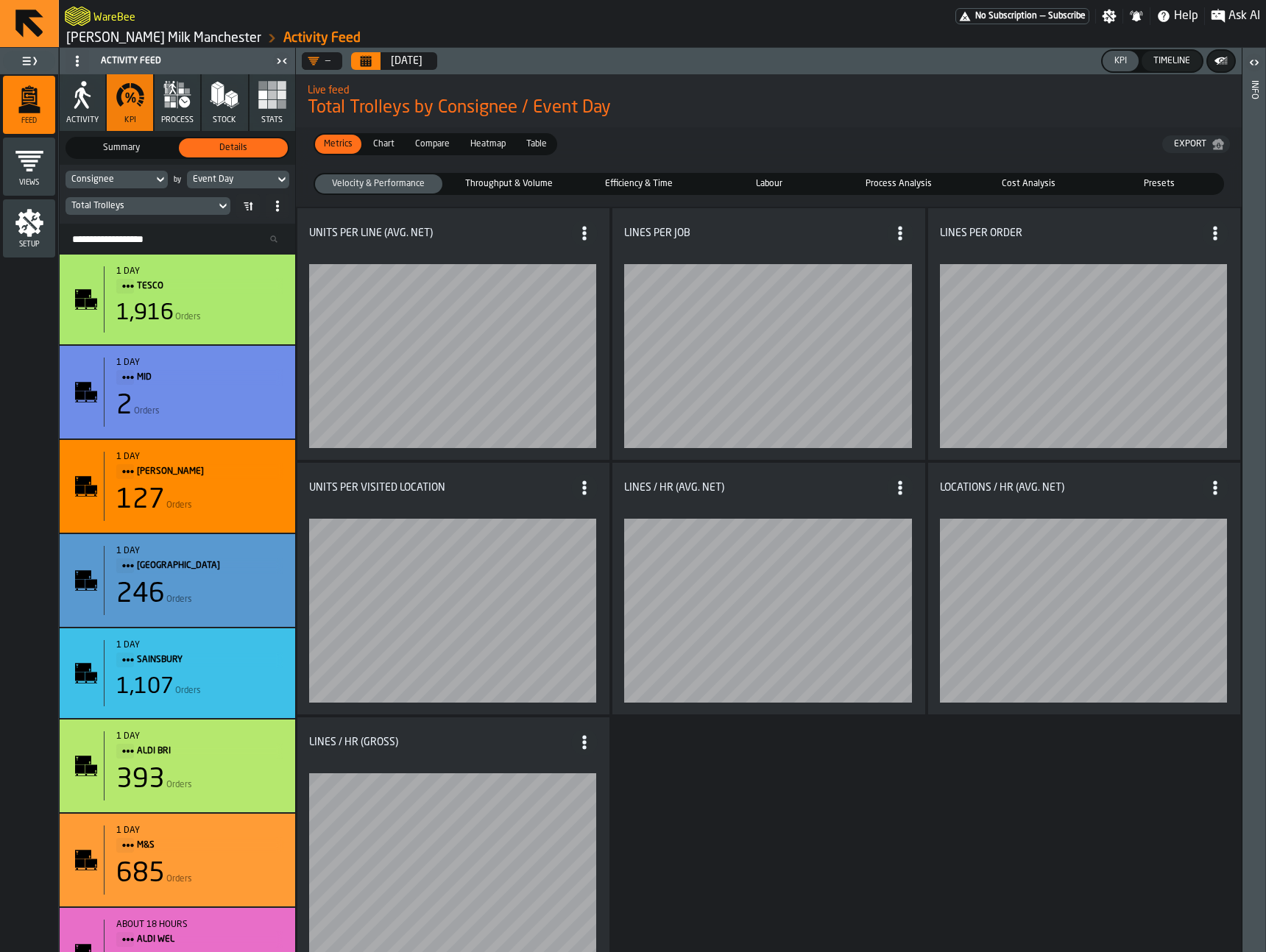
click at [76, 209] on div "Total Trolleys" at bounding box center [141, 206] width 139 height 10
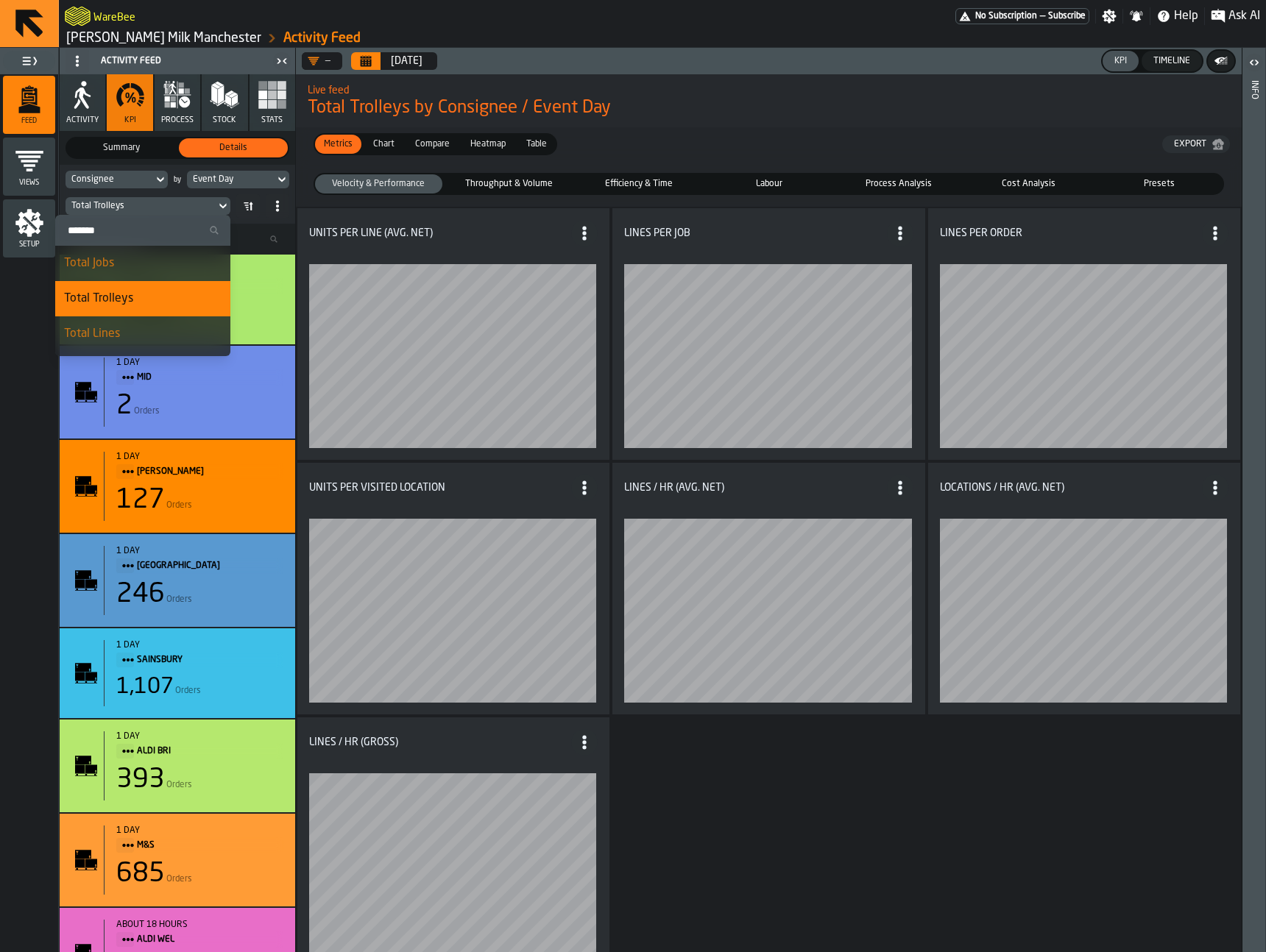
click at [503, 218] on div "Units per Line (Avg. Net)" at bounding box center [453, 334] width 312 height 252
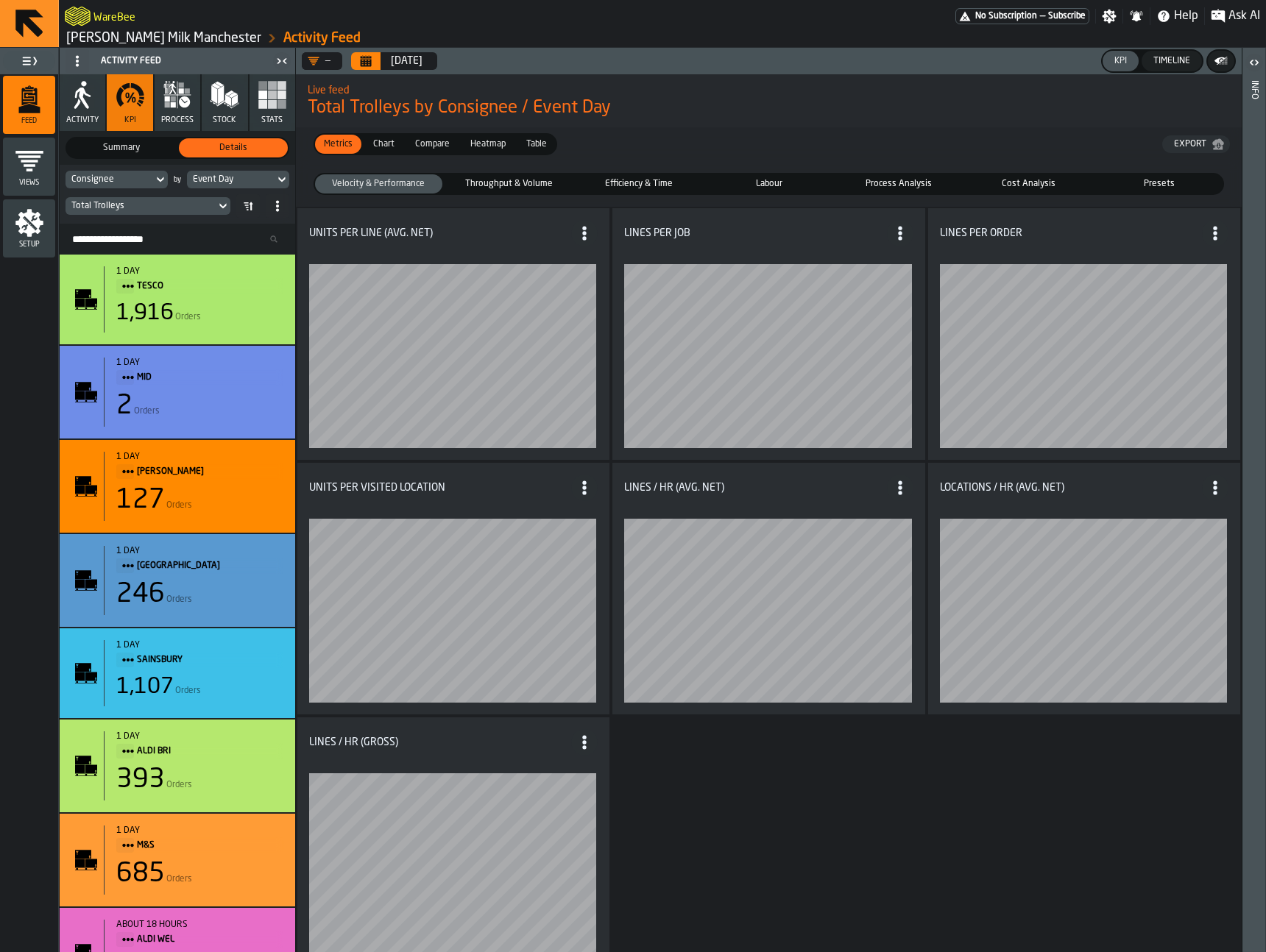
click at [1035, 178] on span "Cost Analysis" at bounding box center [1029, 184] width 121 height 13
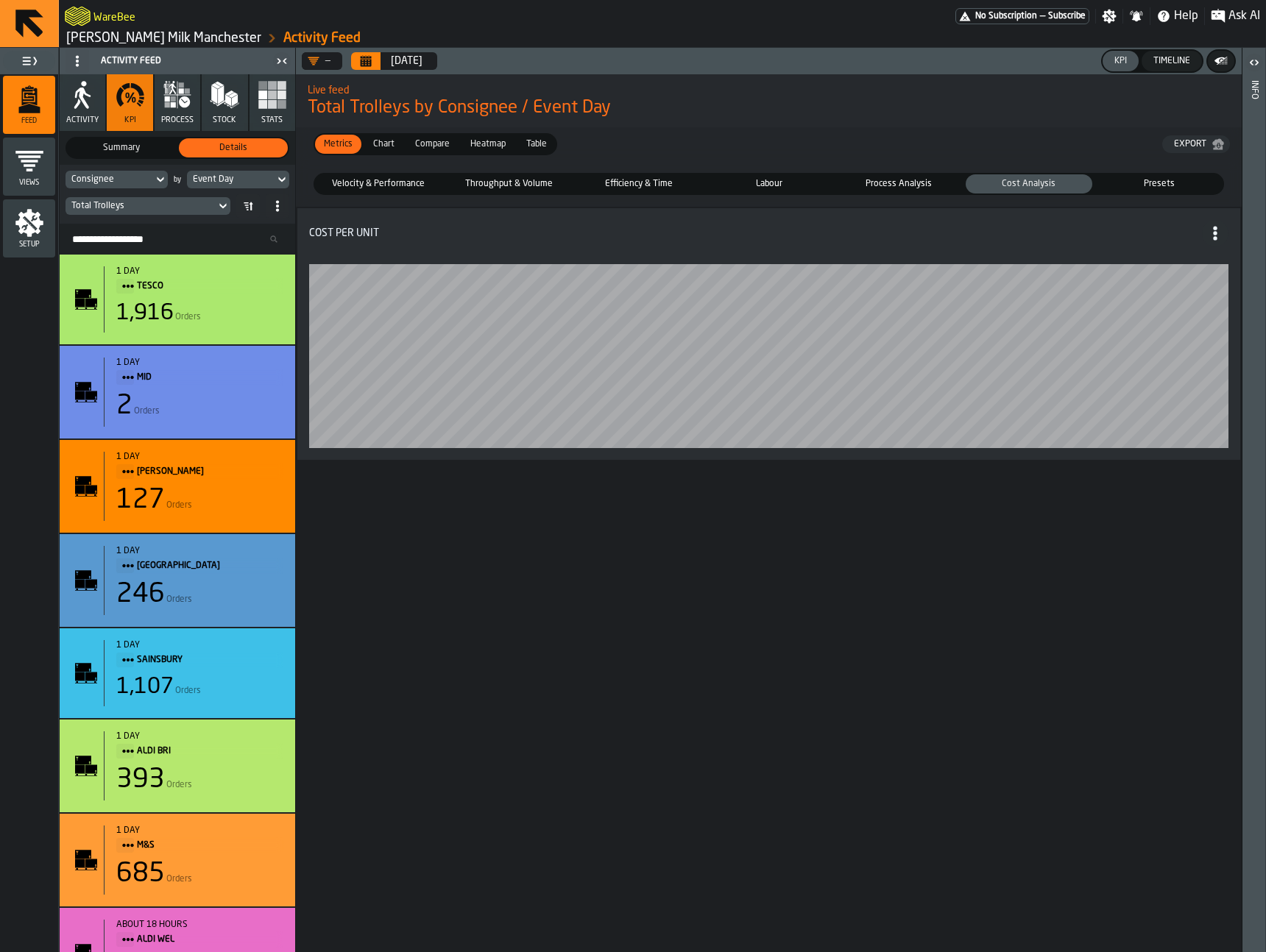
click at [910, 176] on div "Process Analysis" at bounding box center [899, 184] width 127 height 19
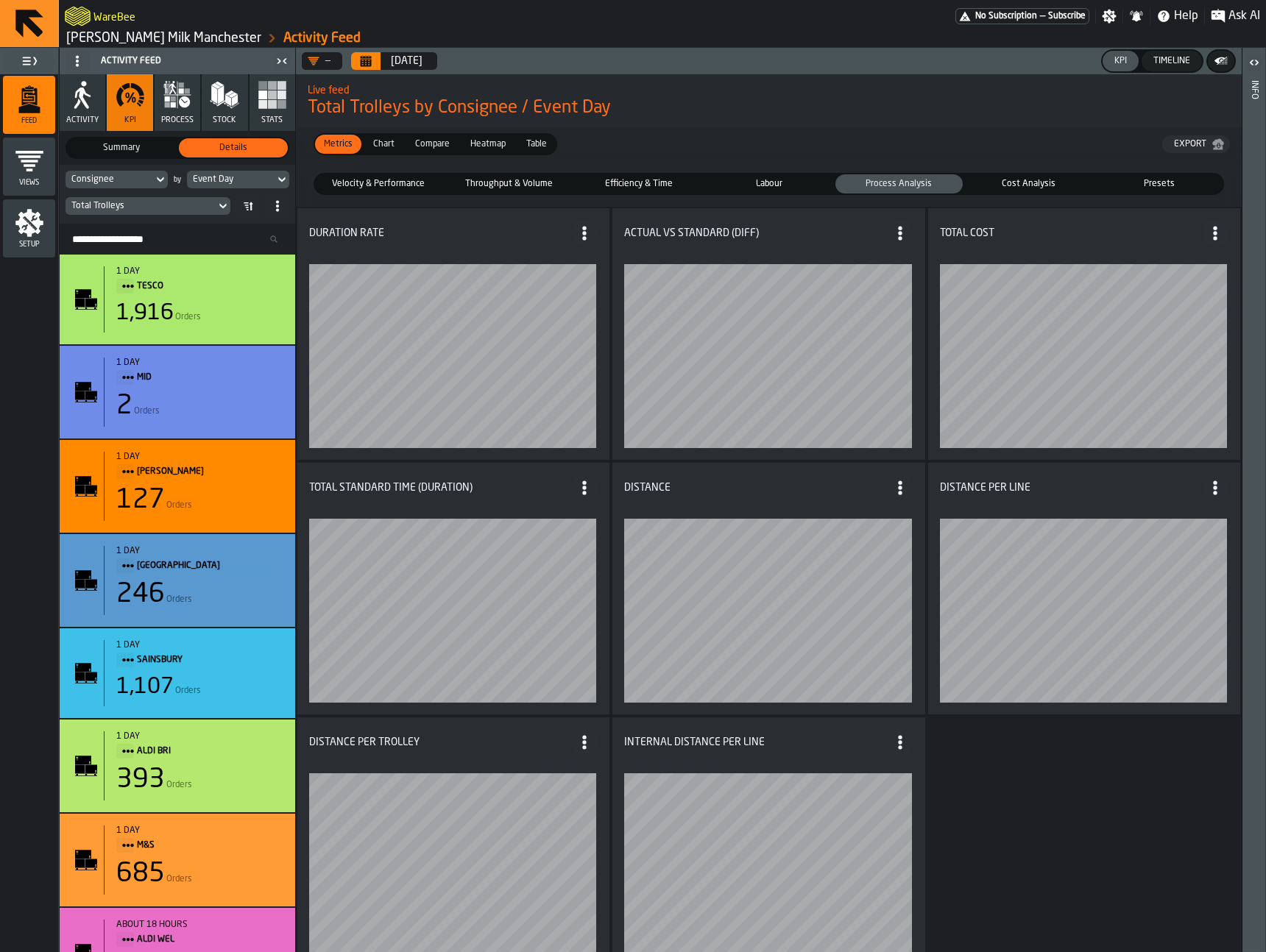
click at [513, 188] on span "Throughput & Volume" at bounding box center [509, 184] width 121 height 13
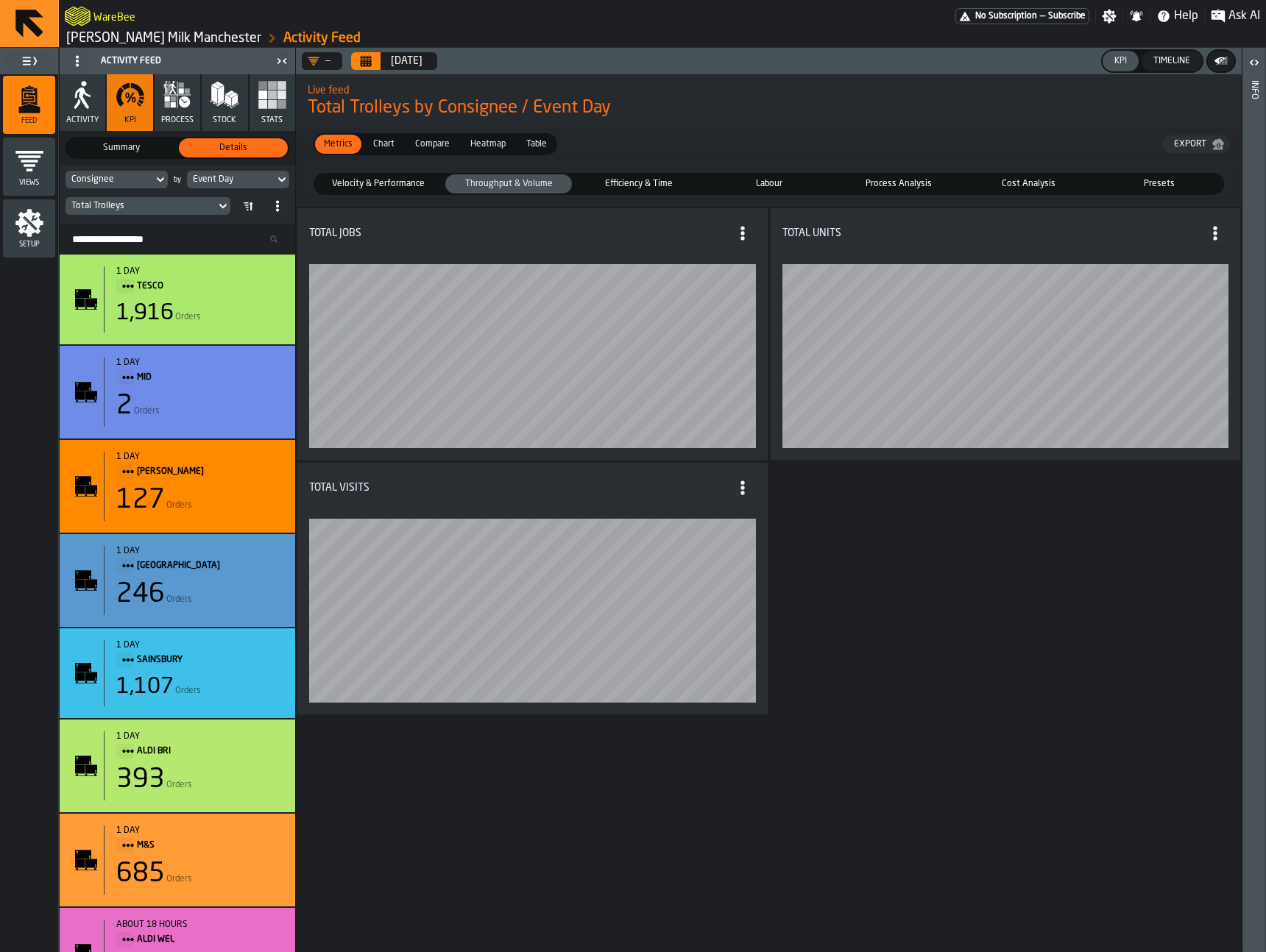
click at [660, 184] on span "Efficiency & Time" at bounding box center [638, 184] width 121 height 13
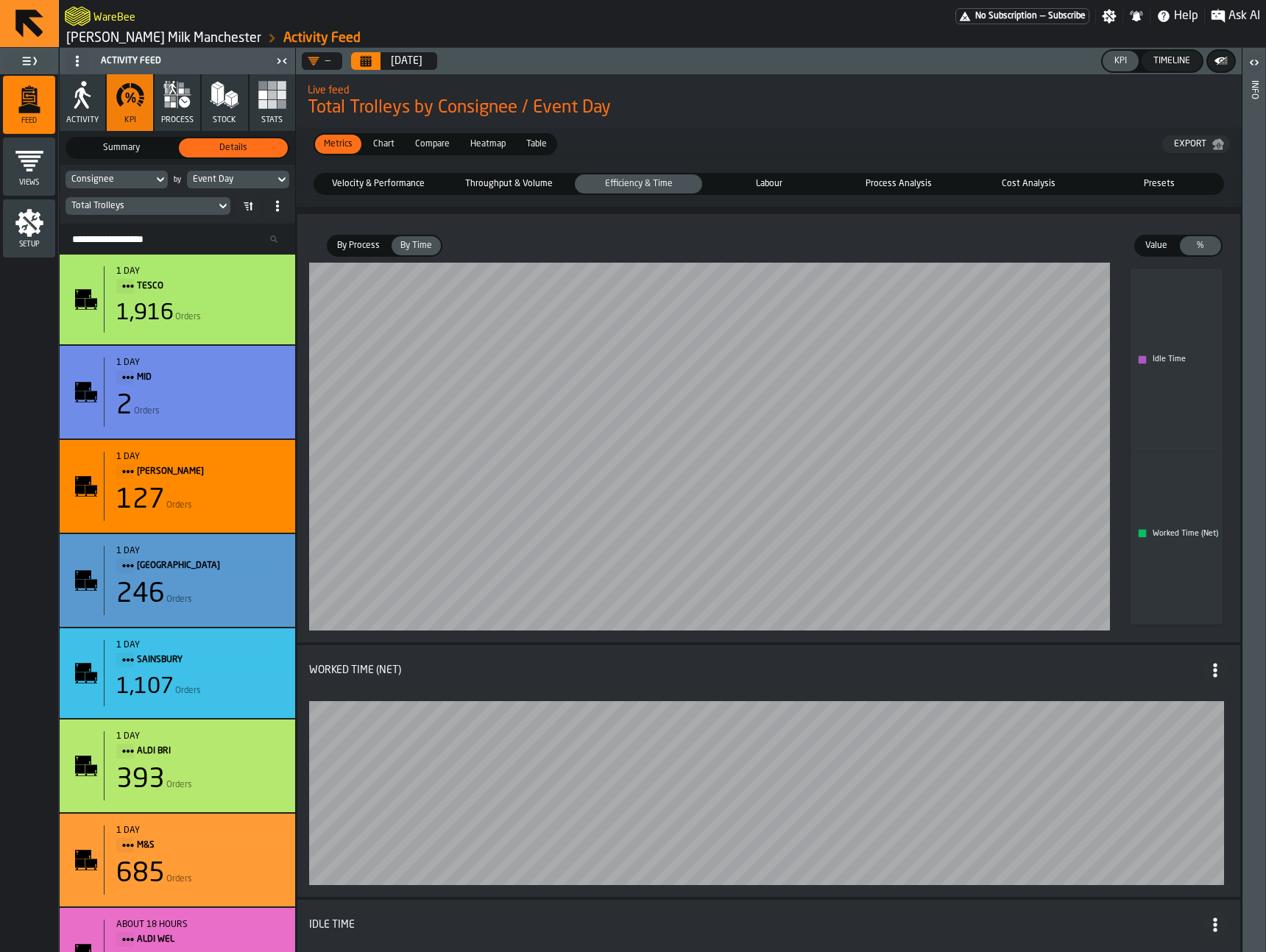
click at [365, 171] on fieldset "Velocity & Performance Velocity & Performance Throughput & Volume Throughput & …" at bounding box center [769, 183] width 934 height 34
click at [385, 185] on span "Velocity & Performance" at bounding box center [379, 184] width 121 height 13
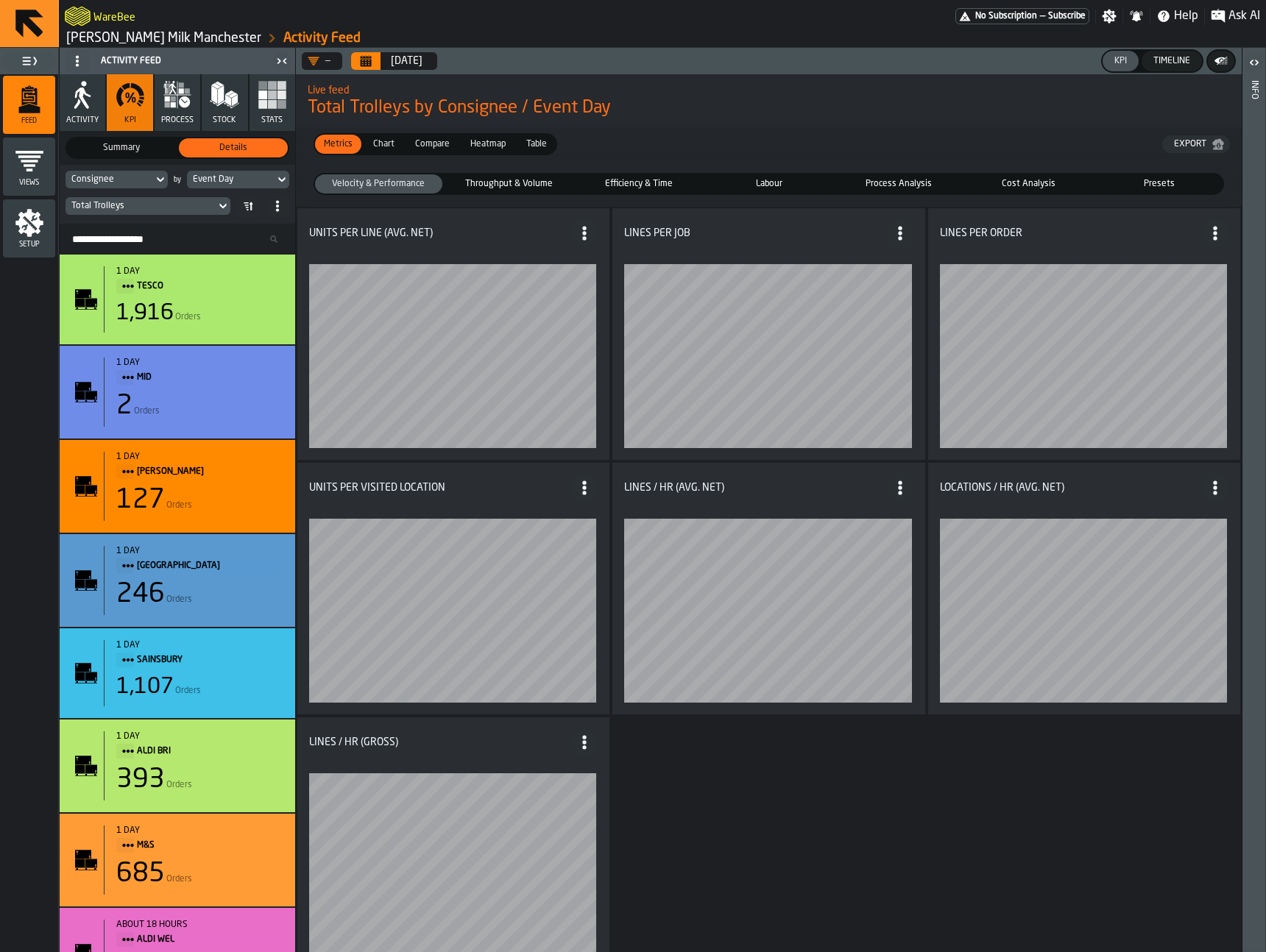
click at [39, 227] on icon "menu Setup" at bounding box center [30, 223] width 30 height 30
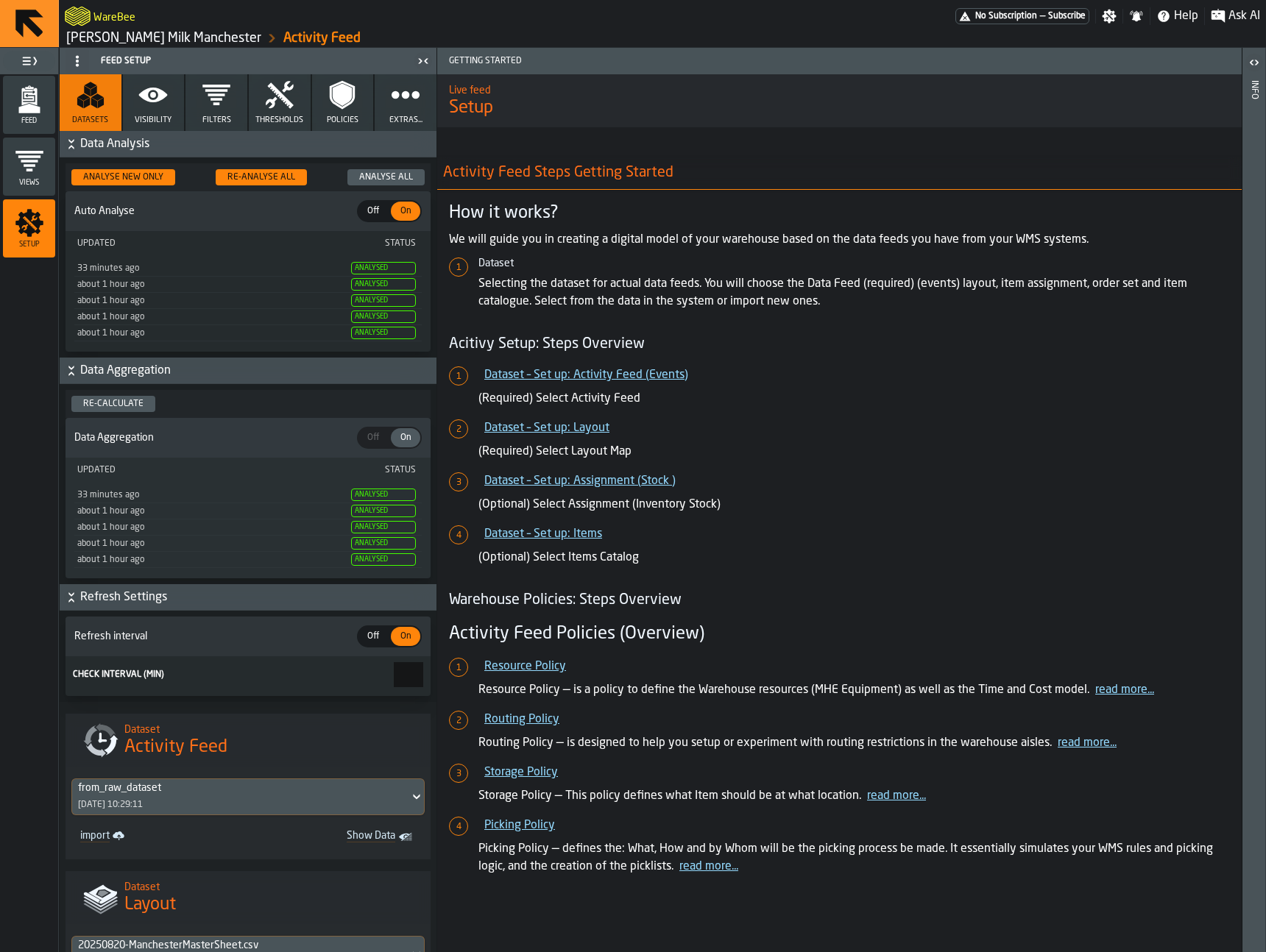
click at [144, 97] on icon "button" at bounding box center [153, 95] width 29 height 15
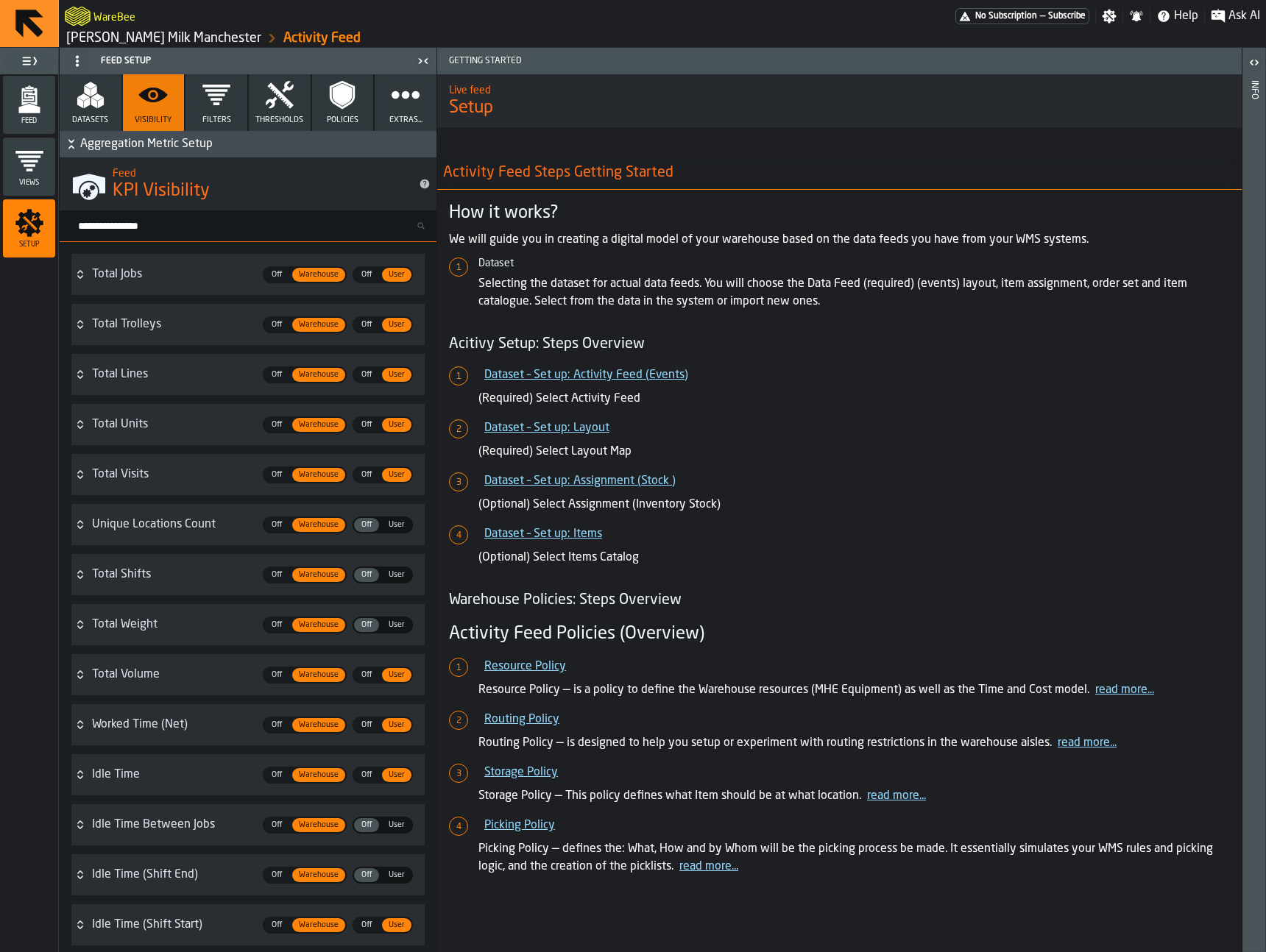
click at [172, 229] on input "Search metric..." at bounding box center [254, 226] width 365 height 19
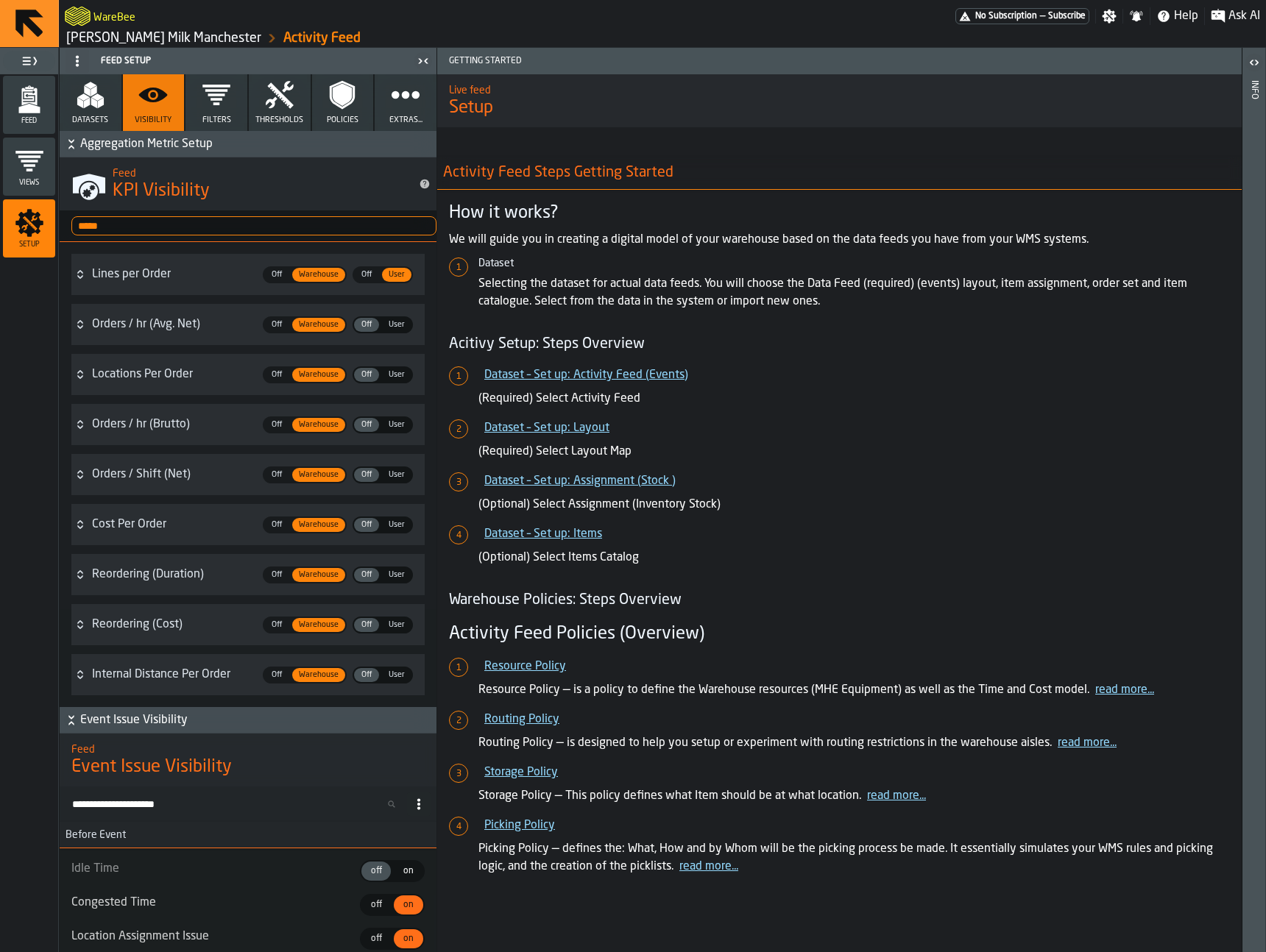
type input "*****"
click at [162, 273] on div "Lines per Order" at bounding box center [172, 275] width 162 height 18
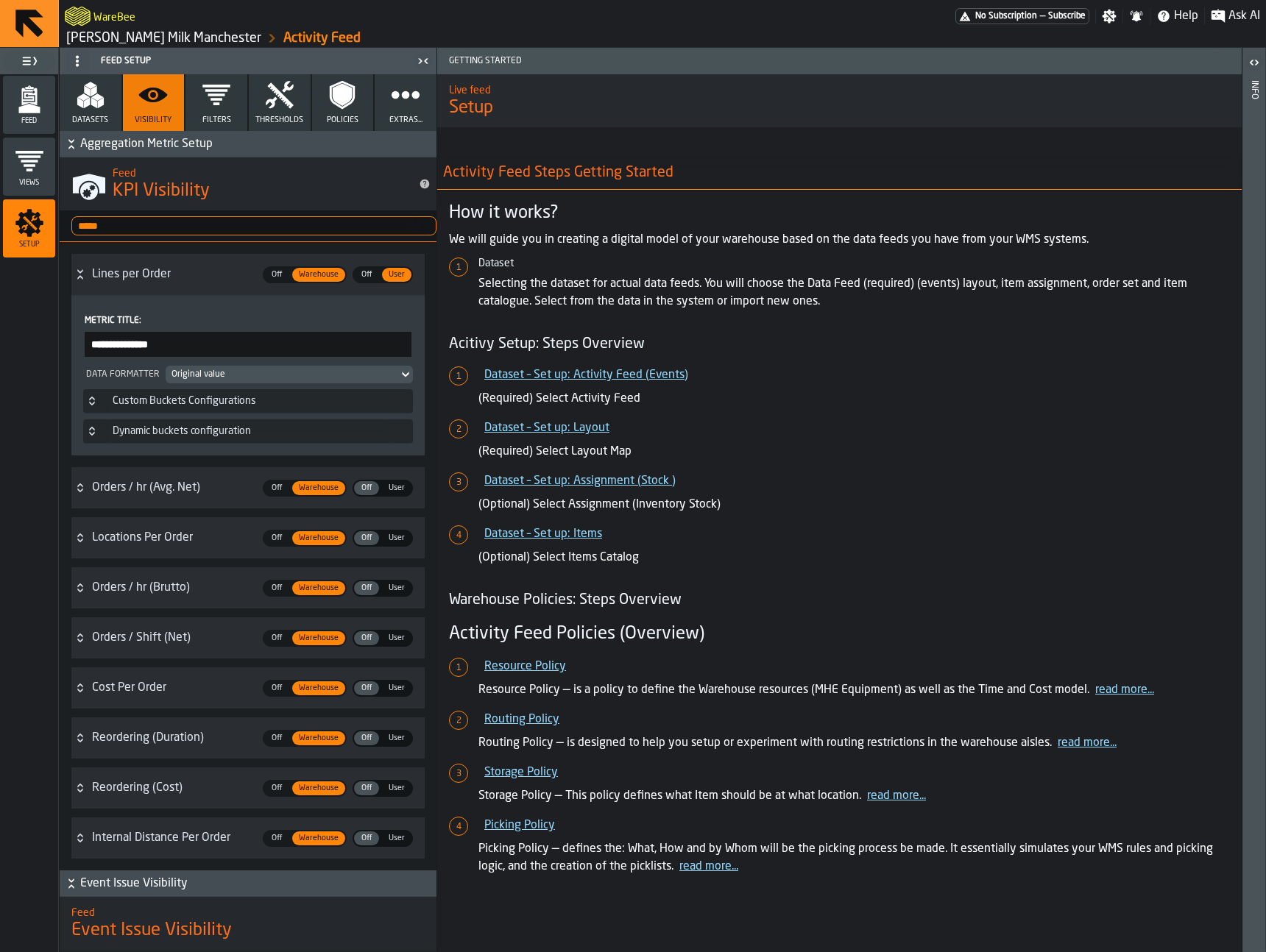
click at [145, 339] on input "**********" at bounding box center [248, 345] width 327 height 25
click at [153, 350] on input "**********" at bounding box center [248, 345] width 327 height 25
type input "**********"
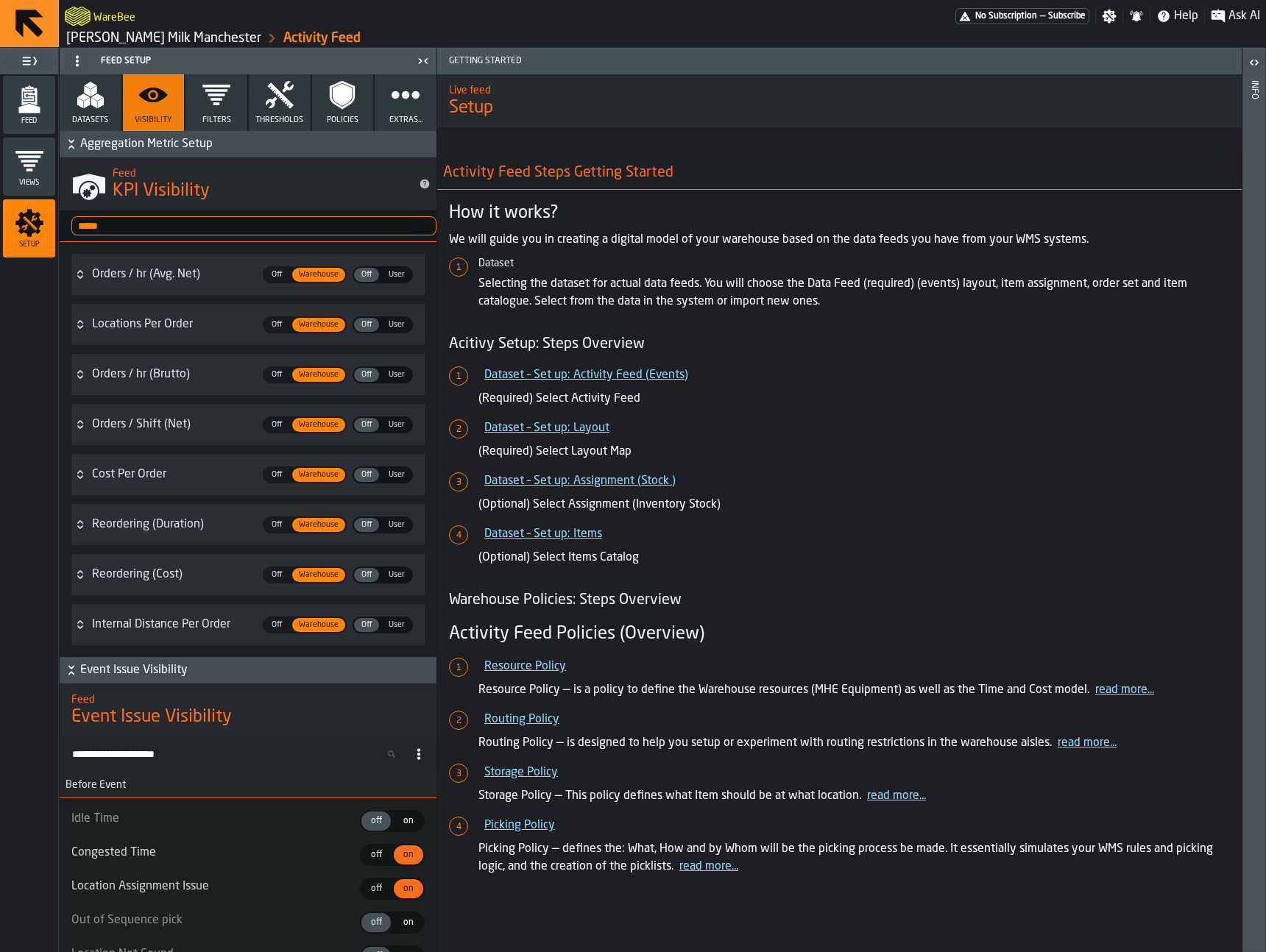
click at [212, 329] on div "Locations Per Order" at bounding box center [172, 325] width 162 height 18
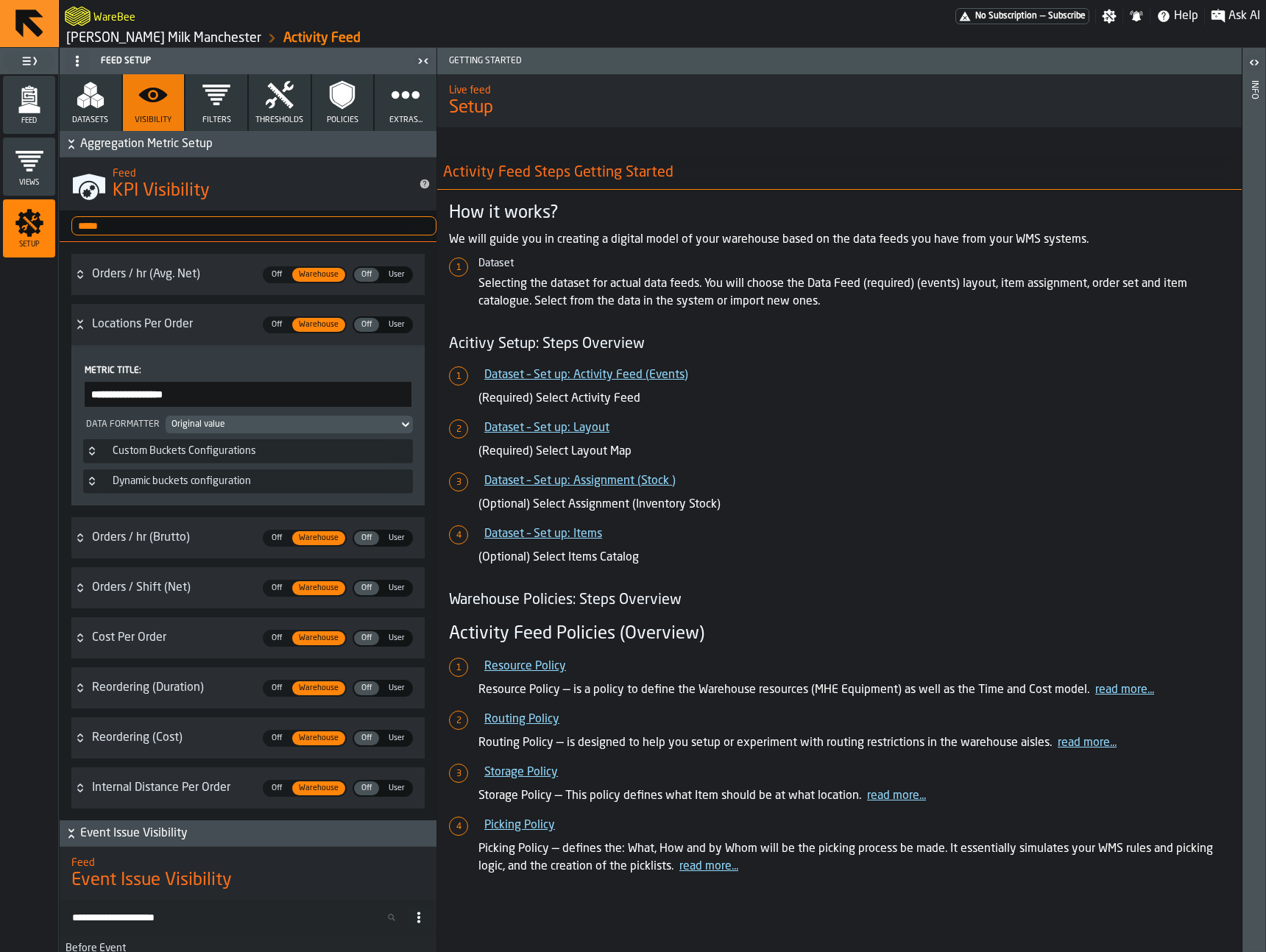
click at [186, 341] on h3 "locationsPerOrder Locations Per Order Off Off Warehouse Warehouse Off Off User …" at bounding box center [248, 324] width 353 height 41
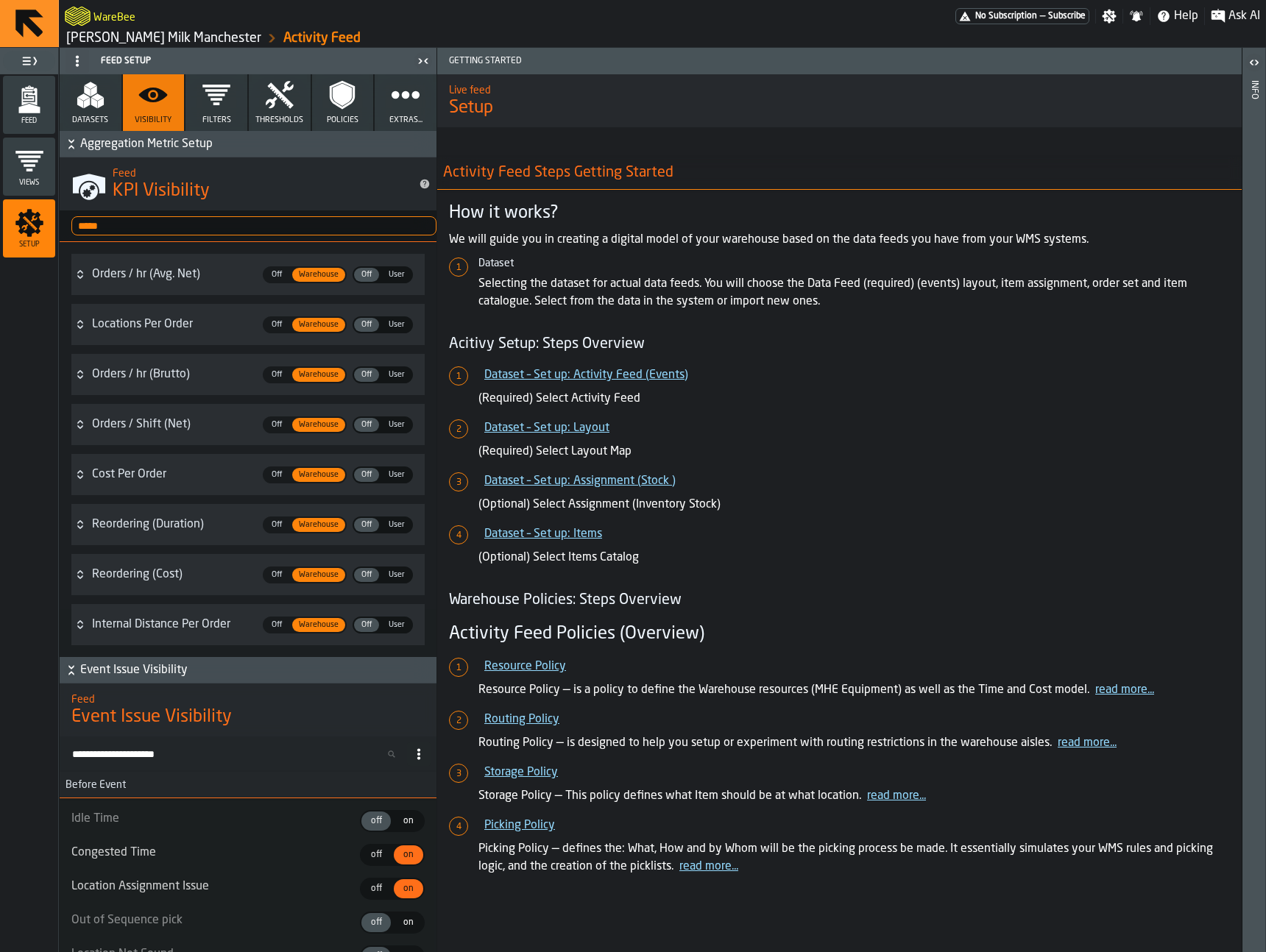
click at [154, 473] on div "Cost Per Order" at bounding box center [172, 475] width 162 height 18
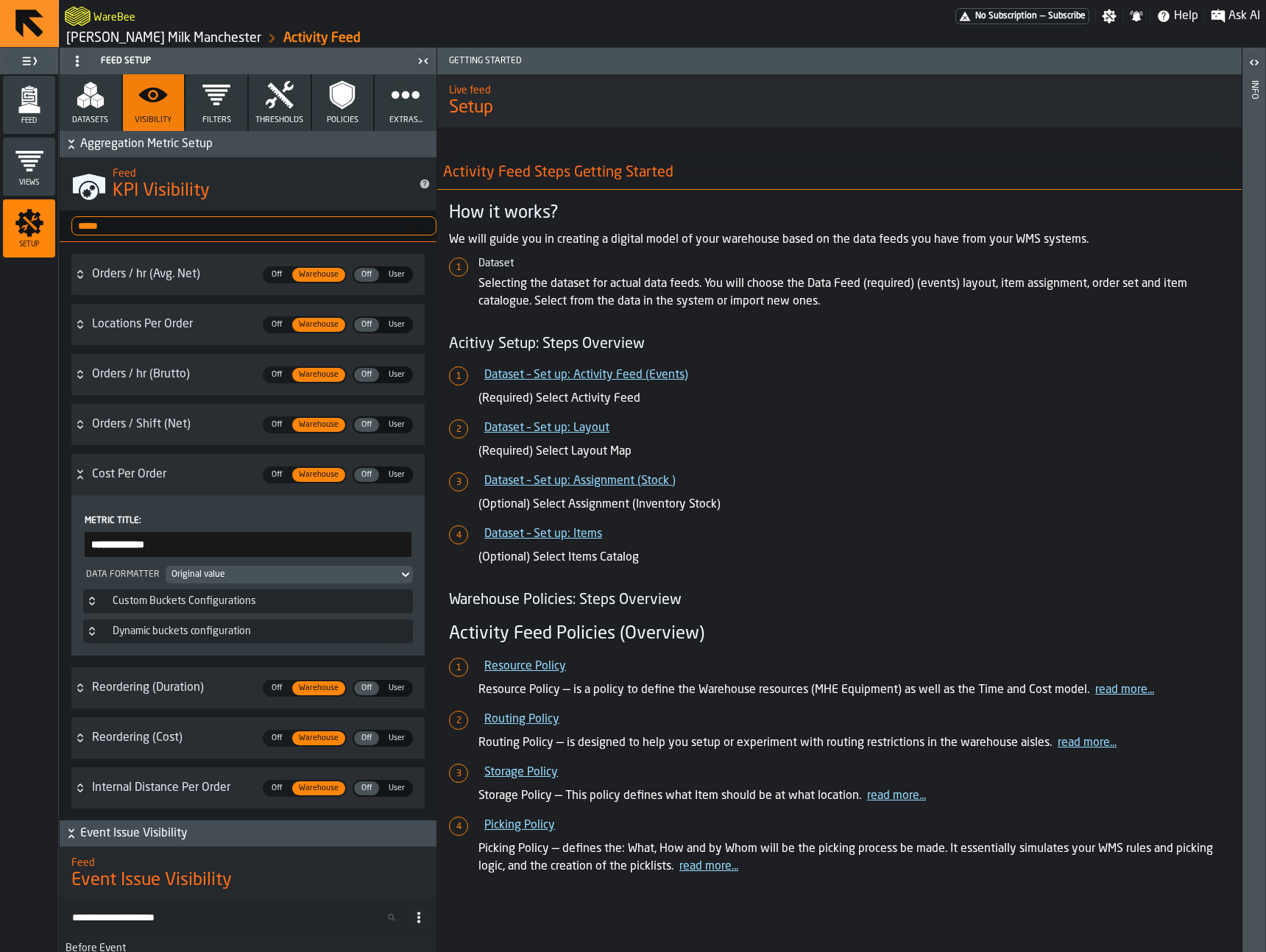
click at [144, 542] on input "**********" at bounding box center [248, 545] width 327 height 25
type input "**********"
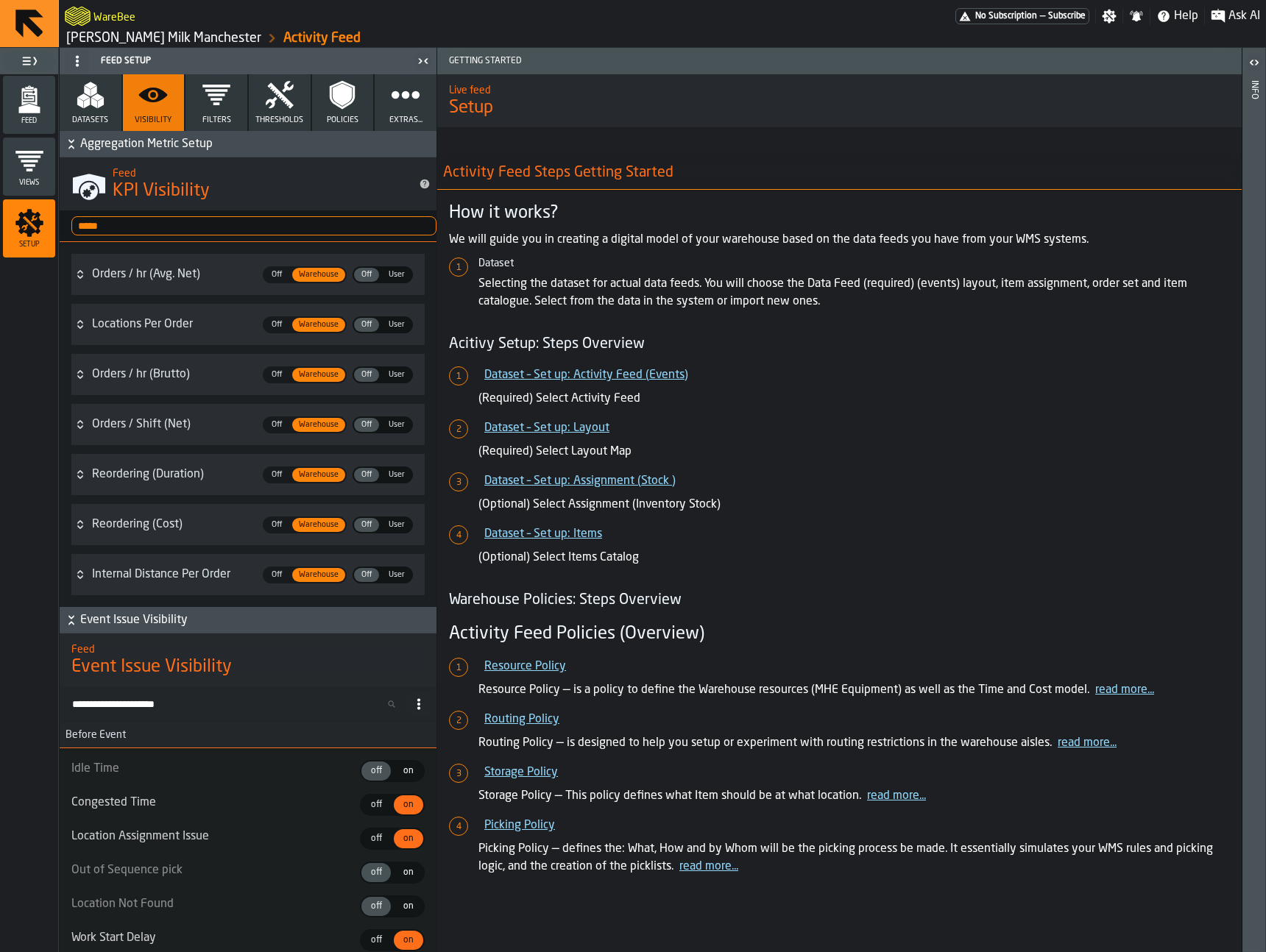
click at [210, 574] on div "Internal Distance Per Order" at bounding box center [172, 575] width 162 height 18
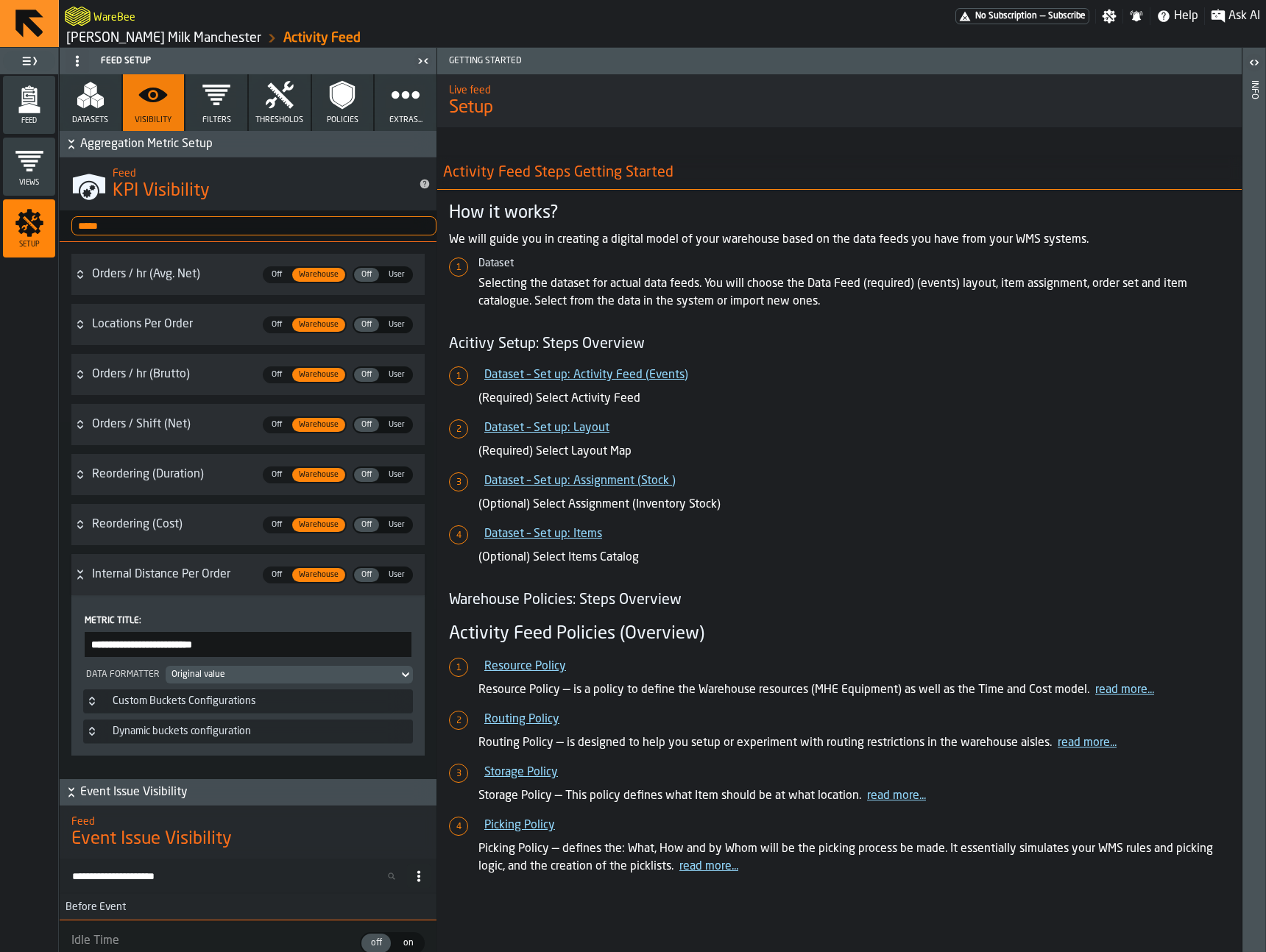
click at [198, 635] on input "**********" at bounding box center [248, 645] width 327 height 25
click at [199, 640] on input "**********" at bounding box center [248, 645] width 327 height 25
type input "**********"
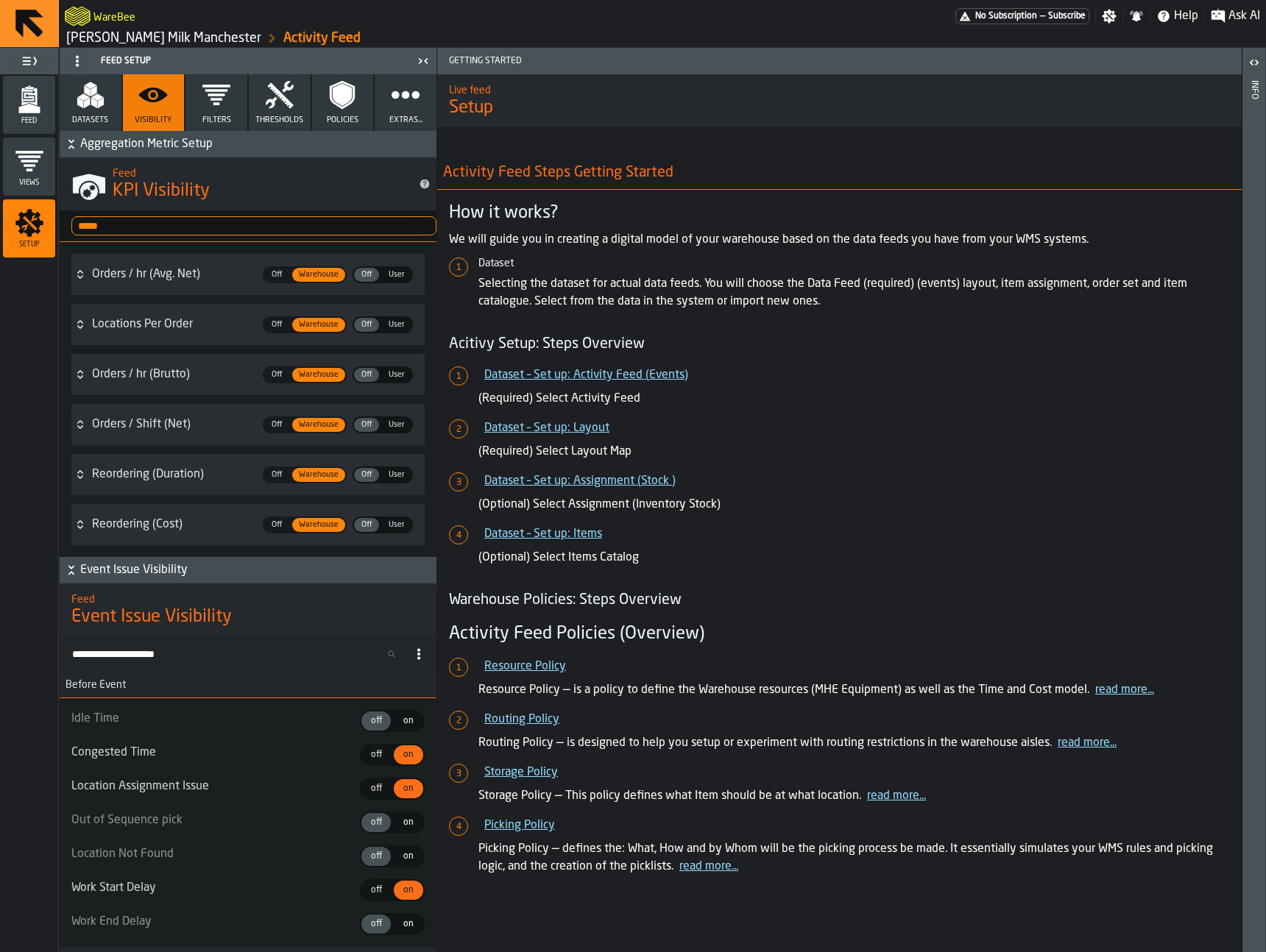
click at [167, 272] on div "Orders / hr (Avg. Net)" at bounding box center [172, 275] width 162 height 18
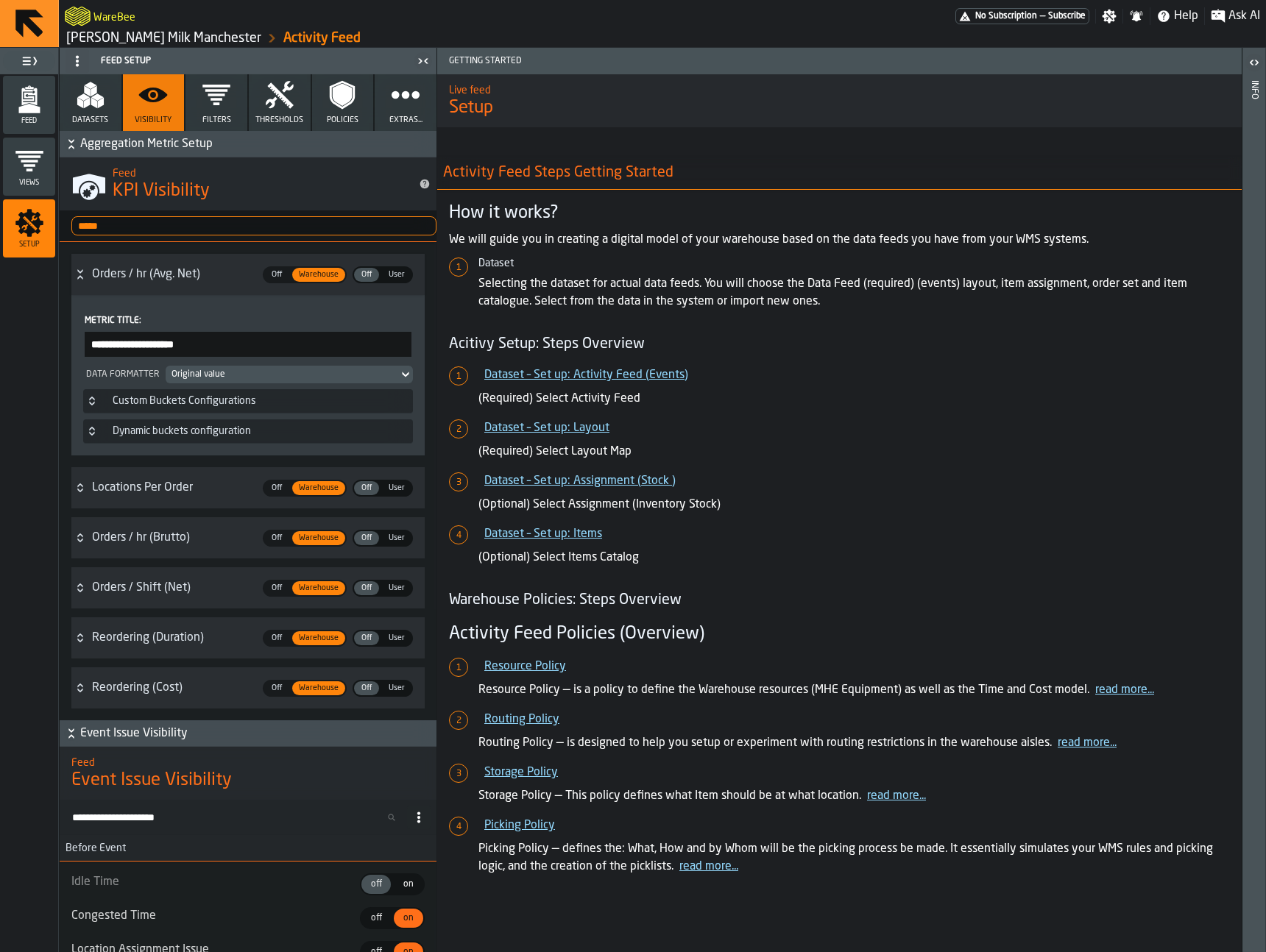
click at [106, 348] on input "**********" at bounding box center [248, 345] width 327 height 25
type input "**********"
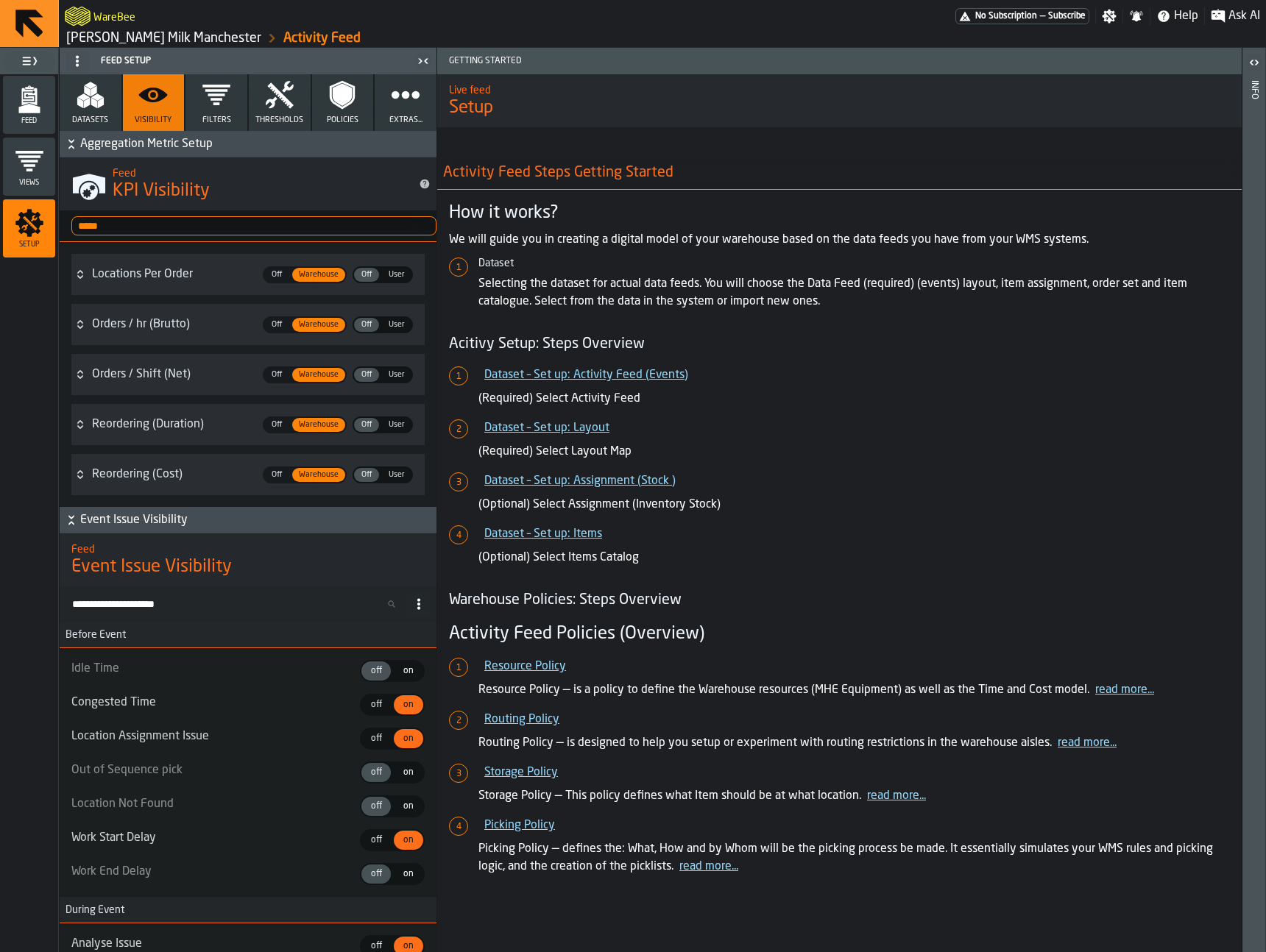
click at [198, 273] on div "Locations Per Order" at bounding box center [172, 275] width 162 height 18
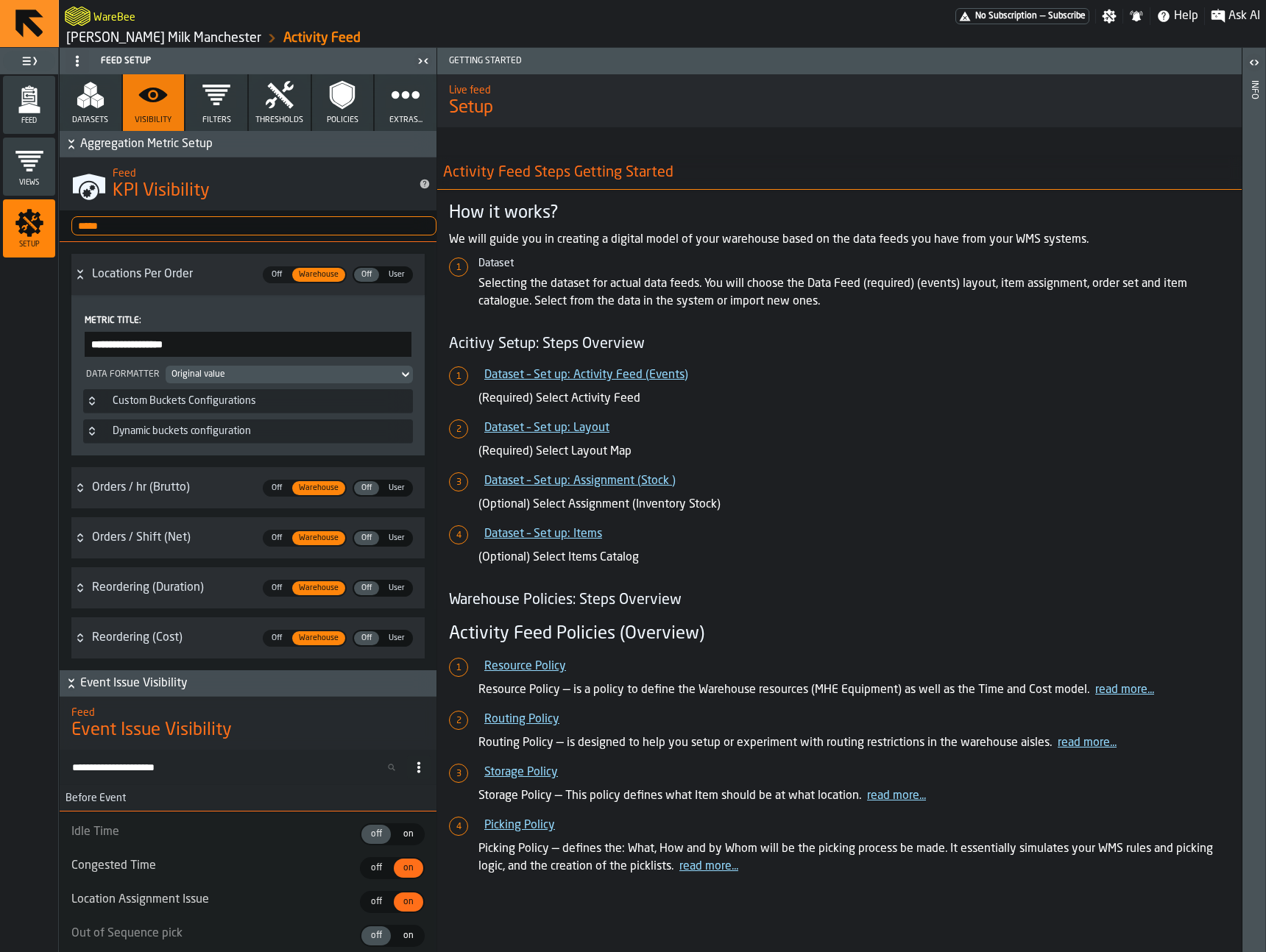
click at [103, 342] on input "**********" at bounding box center [248, 345] width 327 height 25
click at [169, 343] on input "**********" at bounding box center [248, 345] width 327 height 25
drag, startPoint x: 169, startPoint y: 343, endPoint x: 162, endPoint y: 344, distance: 7.1
click at [169, 343] on input "**********" at bounding box center [248, 345] width 327 height 25
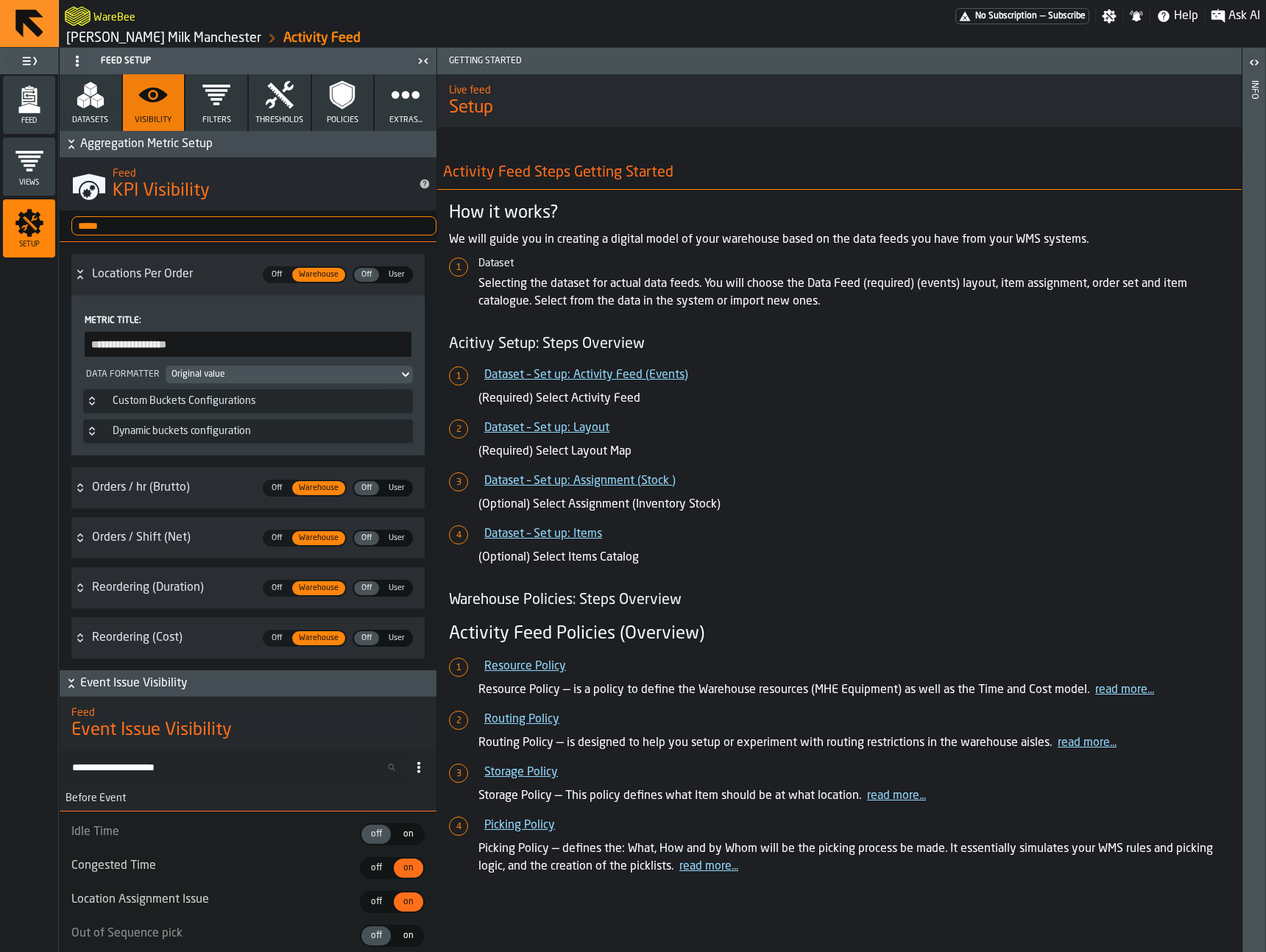
type input "**********"
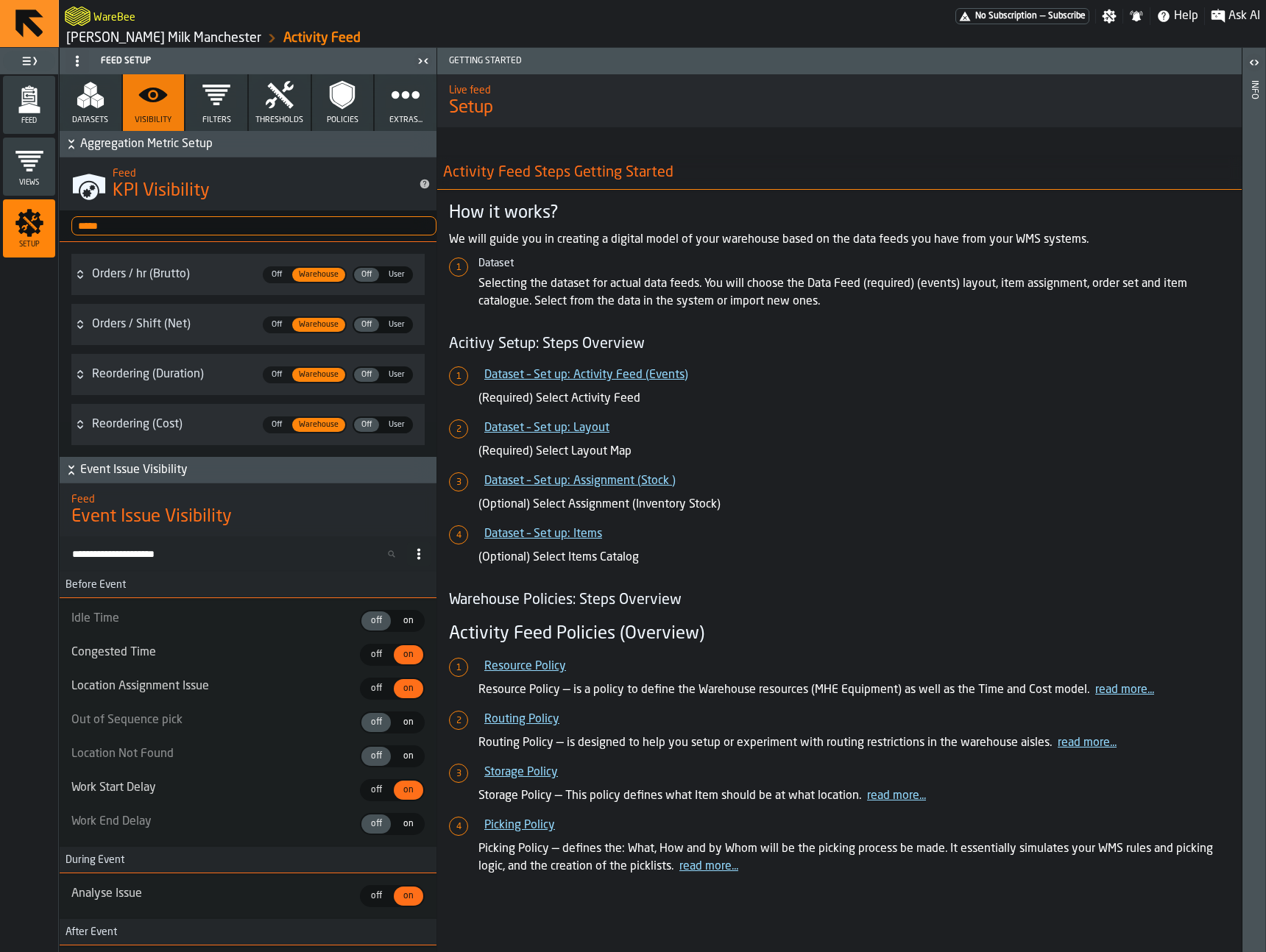
click at [262, 229] on input "*****" at bounding box center [254, 226] width 365 height 19
click at [262, 228] on input "*****" at bounding box center [254, 226] width 365 height 19
click at [416, 221] on input "*****" at bounding box center [254, 226] width 365 height 19
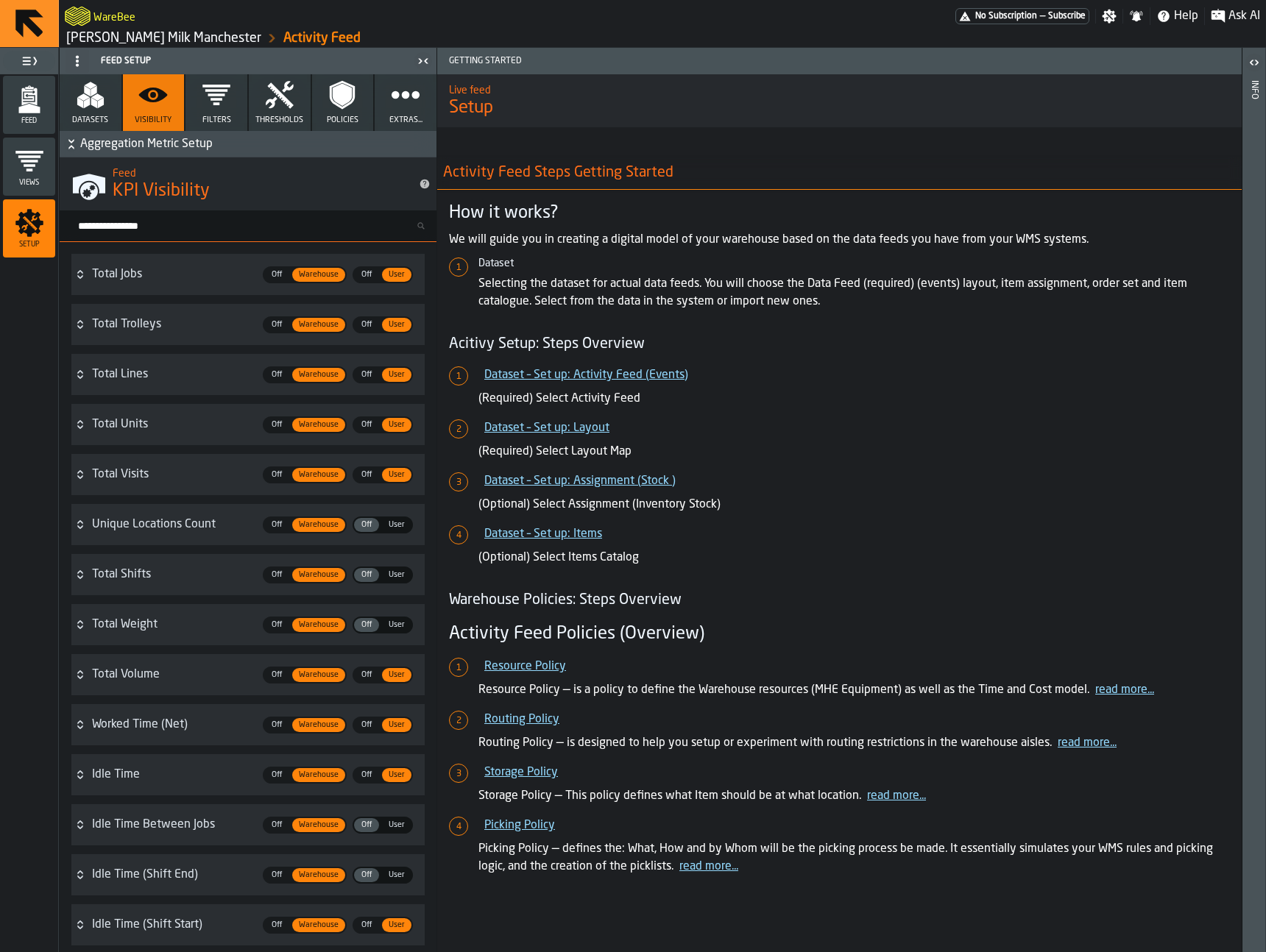
click at [28, 121] on span "Feed" at bounding box center [29, 121] width 52 height 8
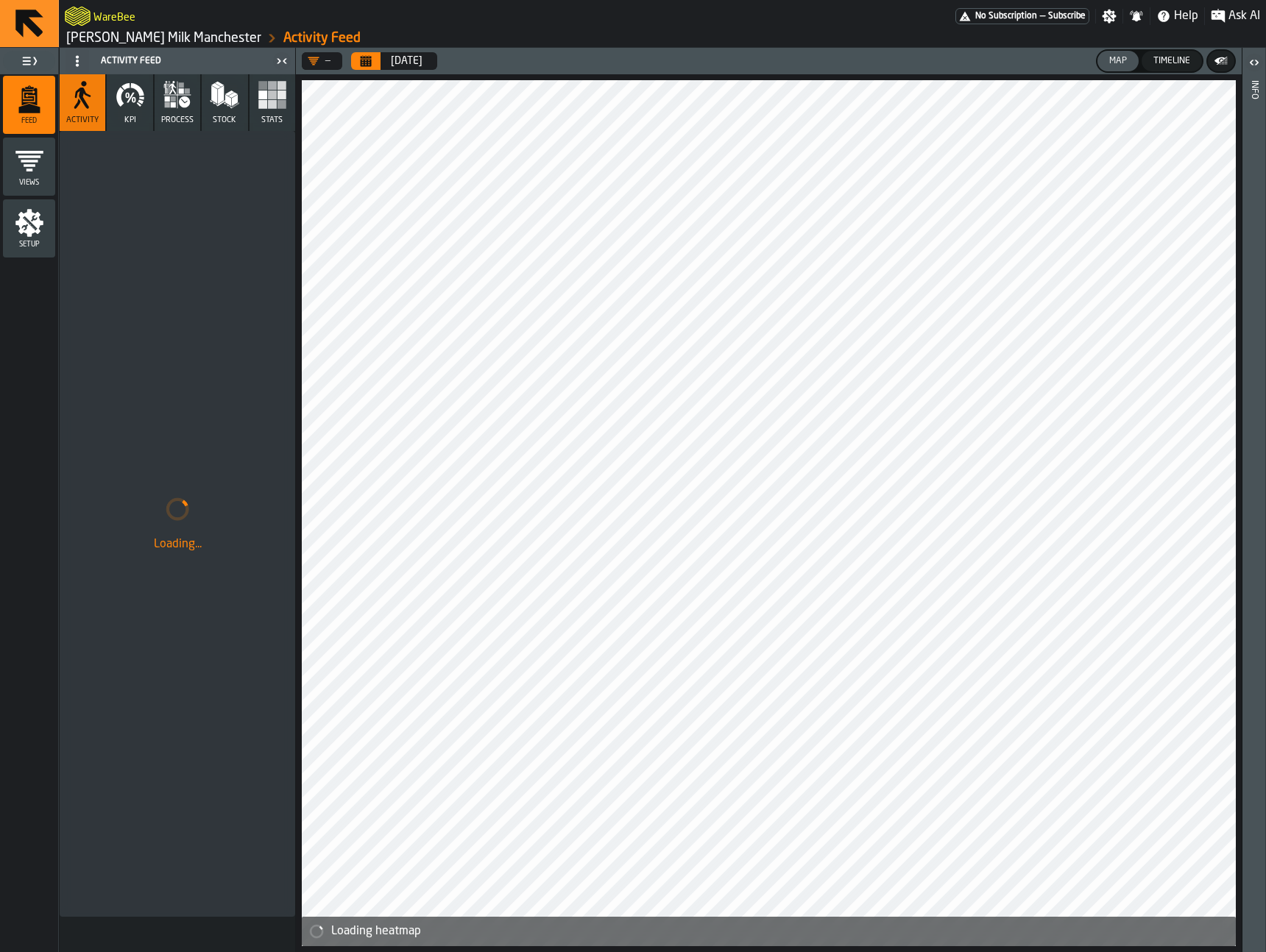
click at [124, 108] on icon "button" at bounding box center [130, 95] width 30 height 30
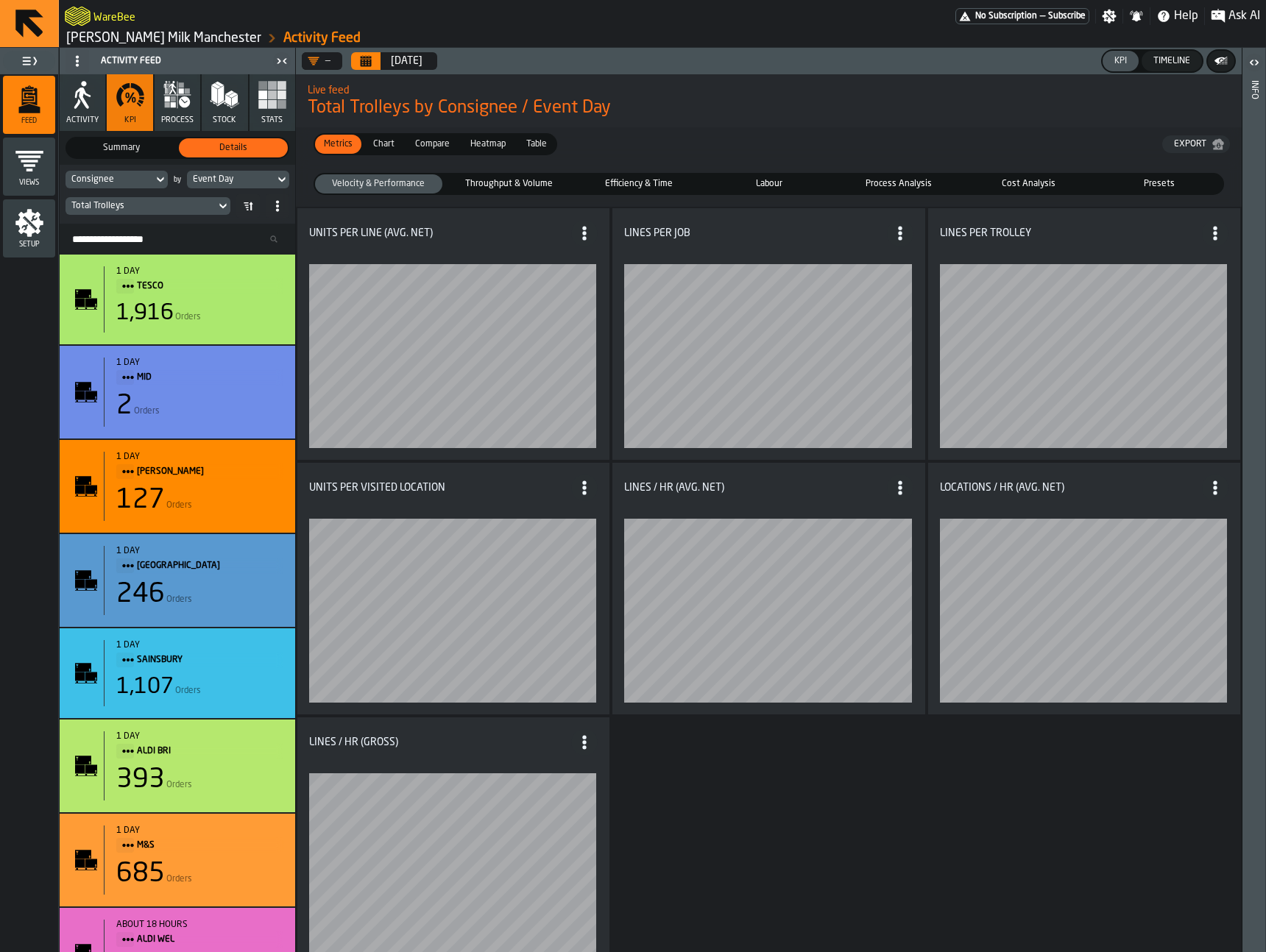
click at [718, 107] on span "Total Trolleys by Consignee / Event Day" at bounding box center [769, 108] width 922 height 24
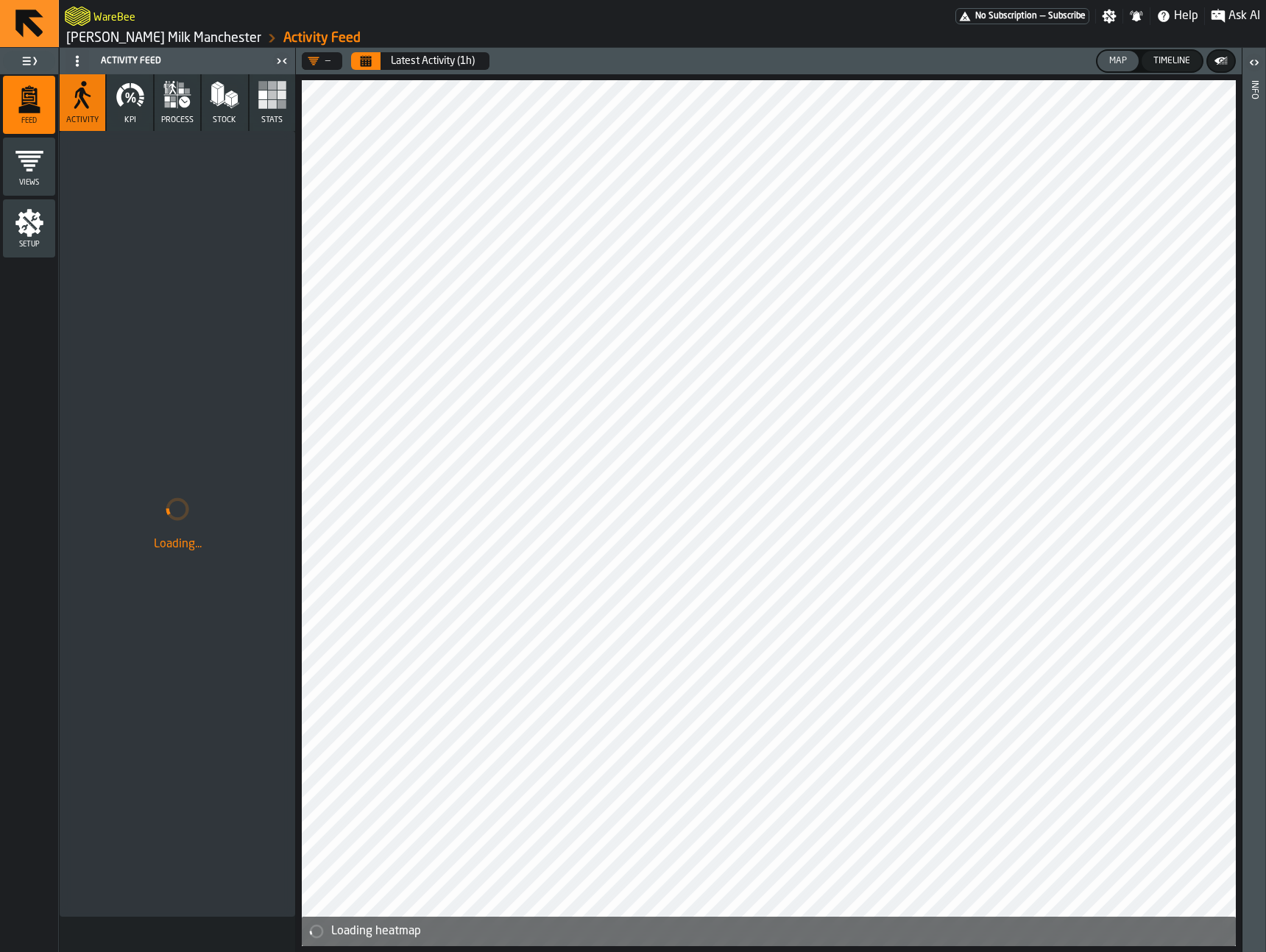
click at [126, 98] on icon "button" at bounding box center [130, 95] width 30 height 30
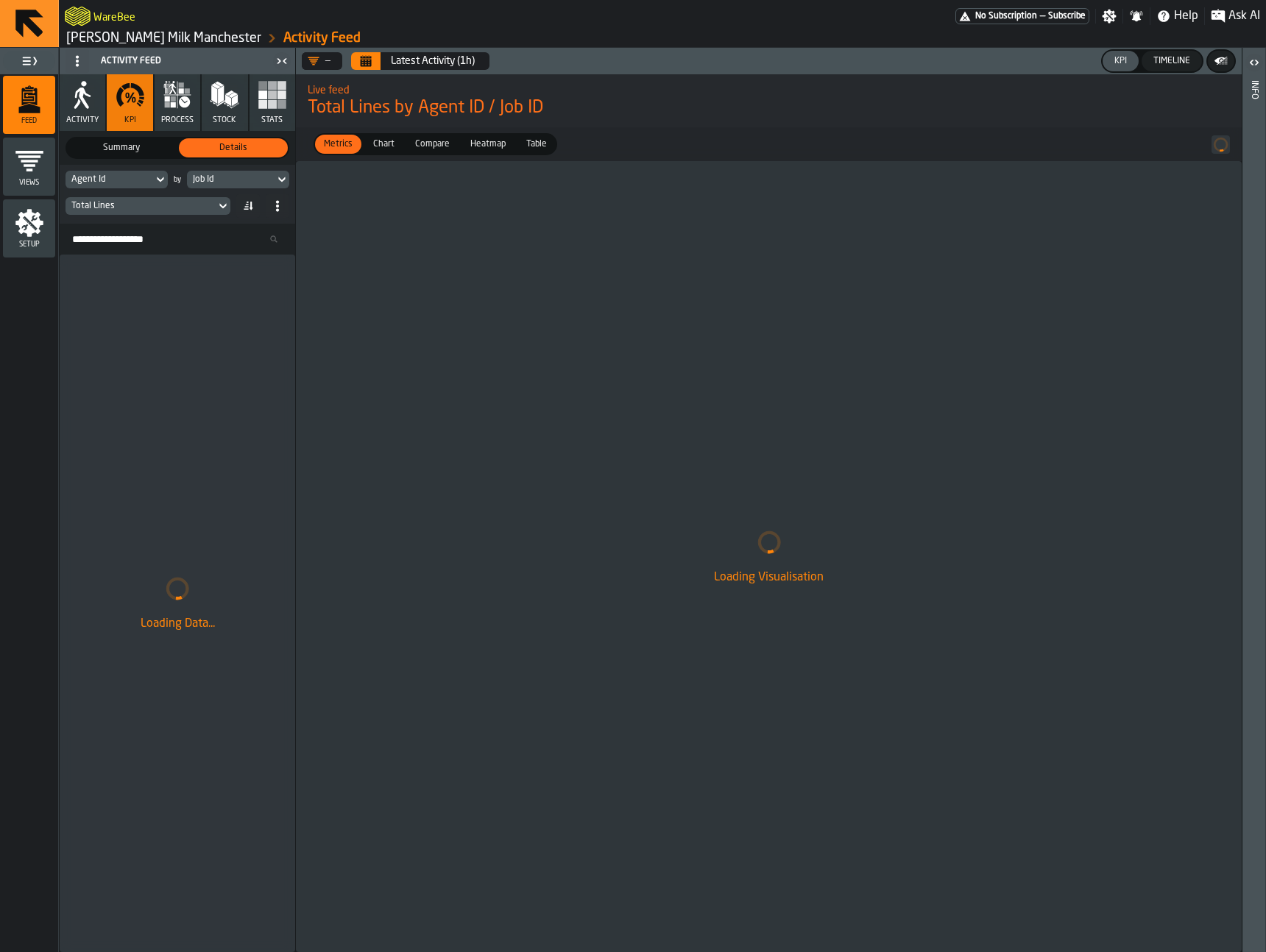
click at [39, 228] on icon "menu Setup" at bounding box center [30, 223] width 30 height 30
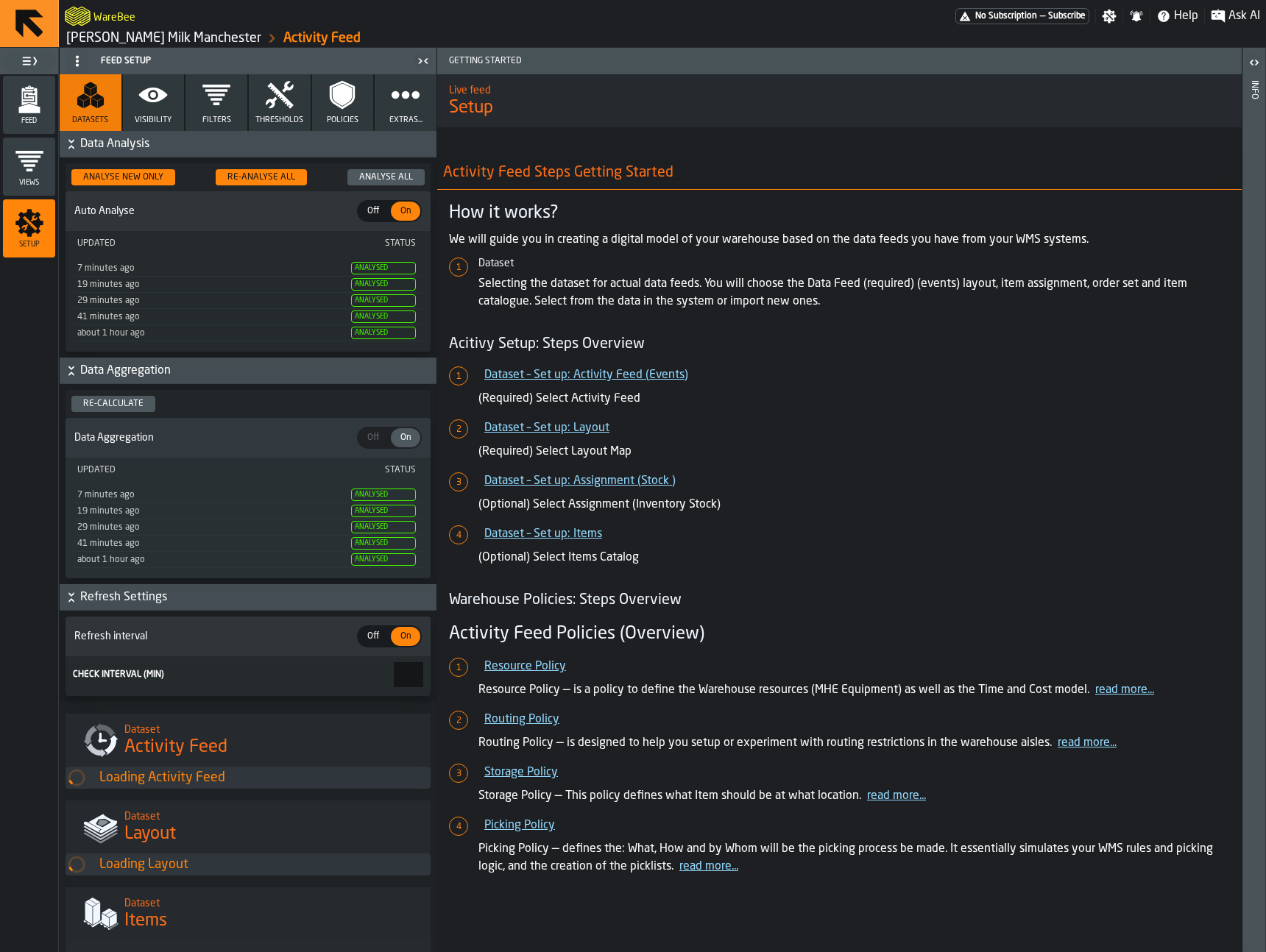
click at [156, 94] on icon "button" at bounding box center [153, 95] width 30 height 30
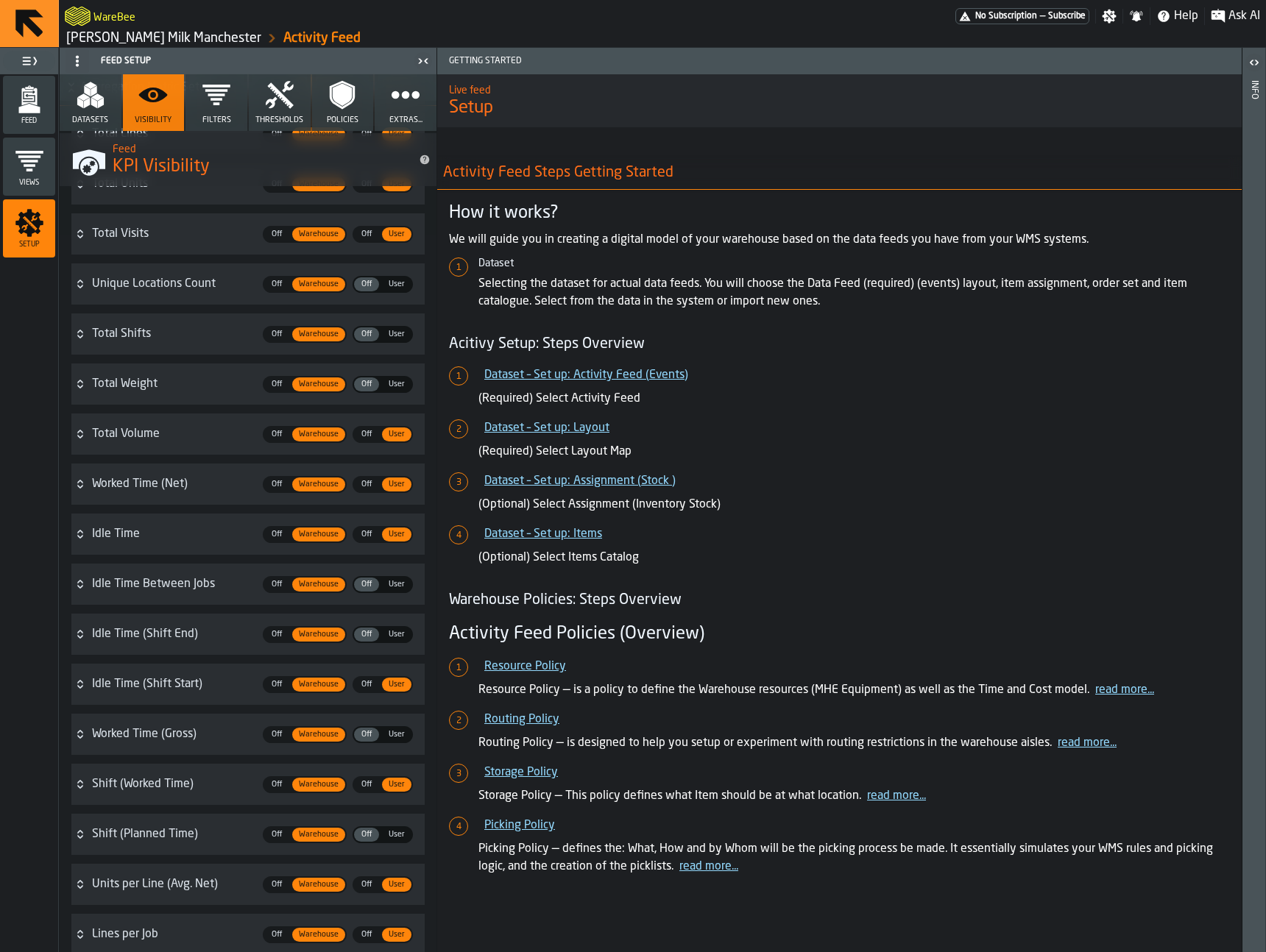
scroll to position [239, 0]
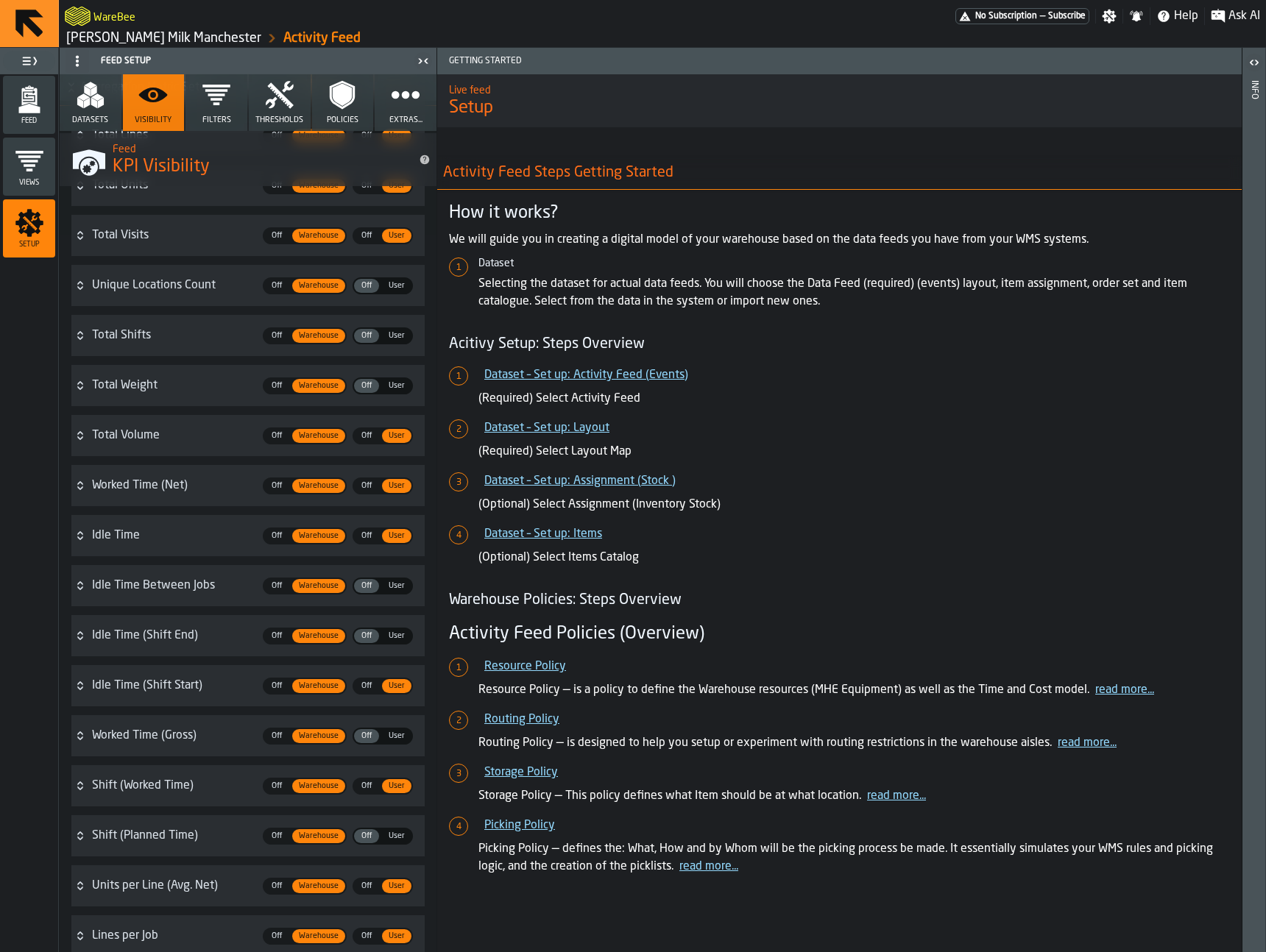
click at [84, 374] on h3 "totalWeight Total Weight Off Off Warehouse Warehouse Off Off User User" at bounding box center [248, 385] width 353 height 41
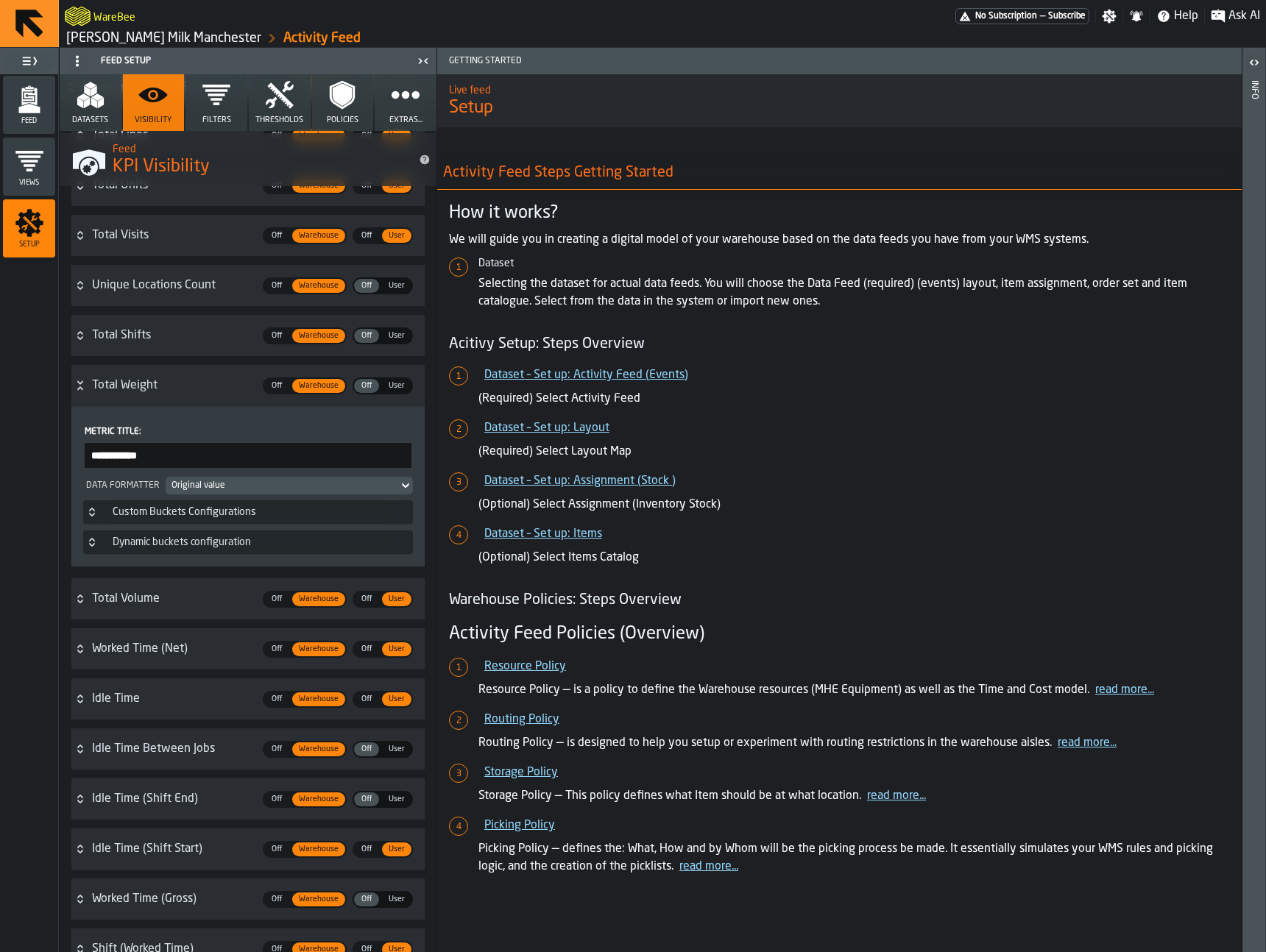
click at [84, 374] on h3 "totalWeight Total Weight Off Off Warehouse Warehouse Off Off User User" at bounding box center [248, 385] width 353 height 41
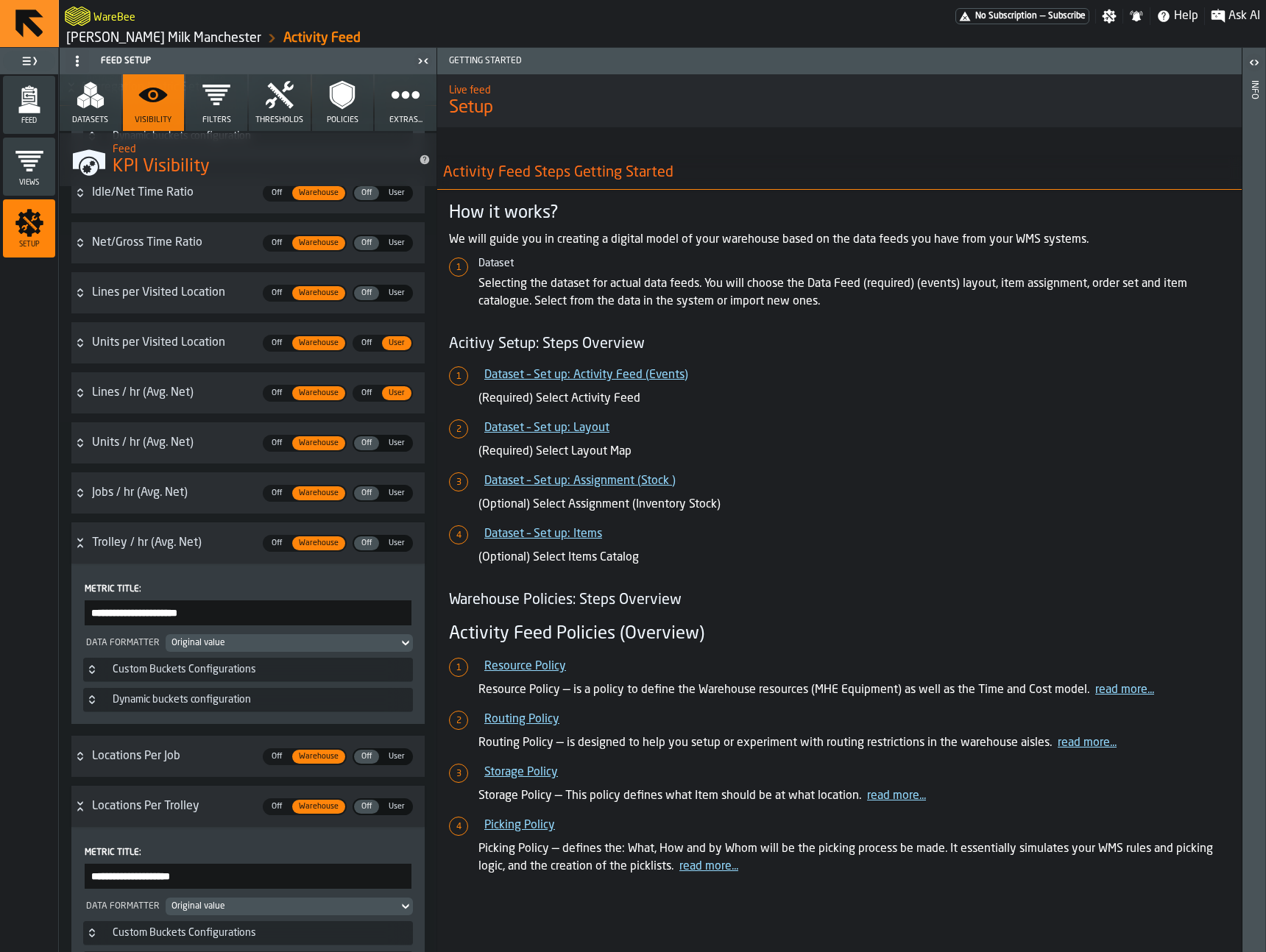
scroll to position [1259, 0]
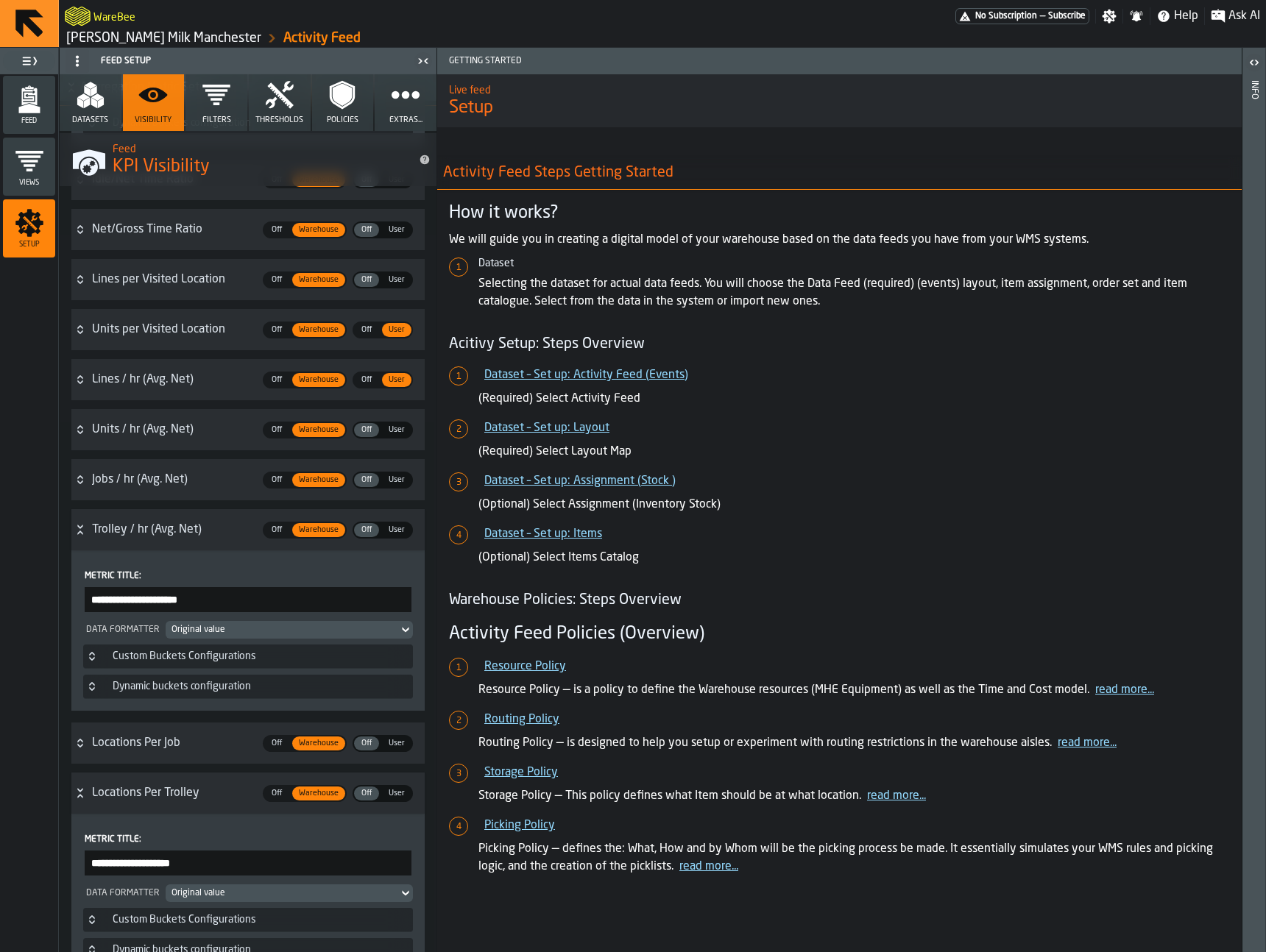
click at [80, 529] on icon "Button-netOrdersPerformance-open" at bounding box center [80, 530] width 12 height 12
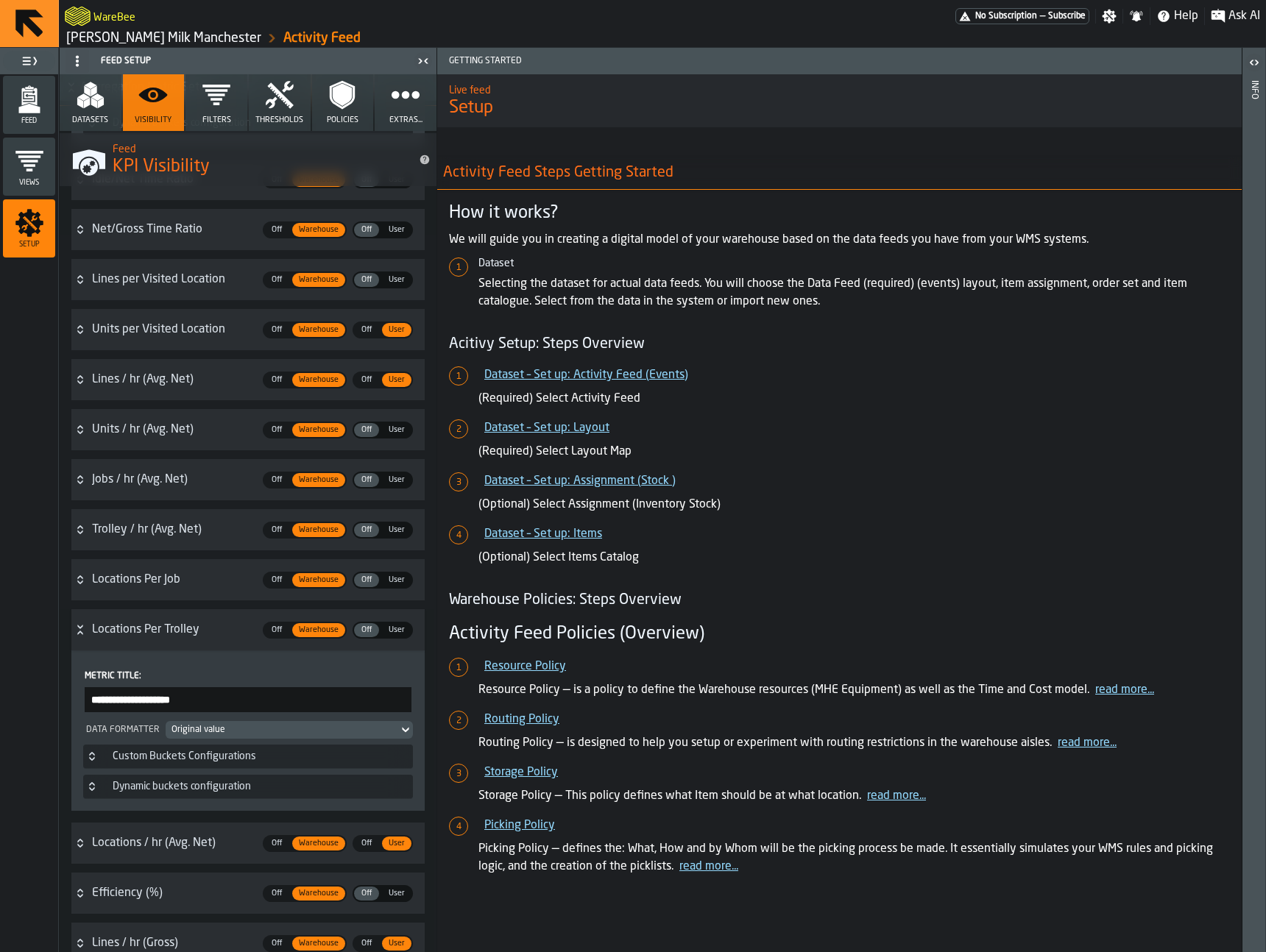
click at [83, 630] on icon "Button-locationsPerOrder-open" at bounding box center [80, 630] width 12 height 12
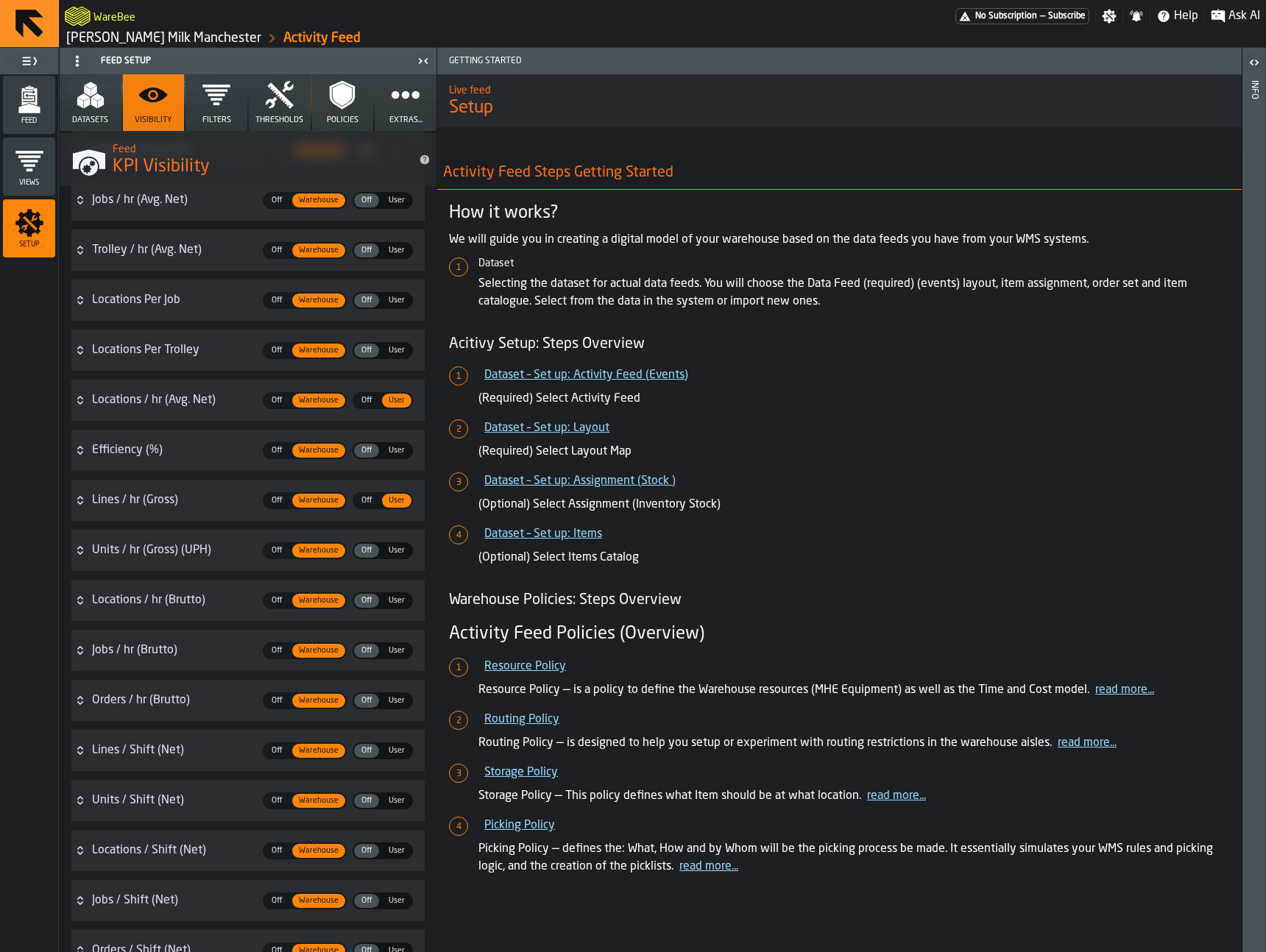
scroll to position [1541, 0]
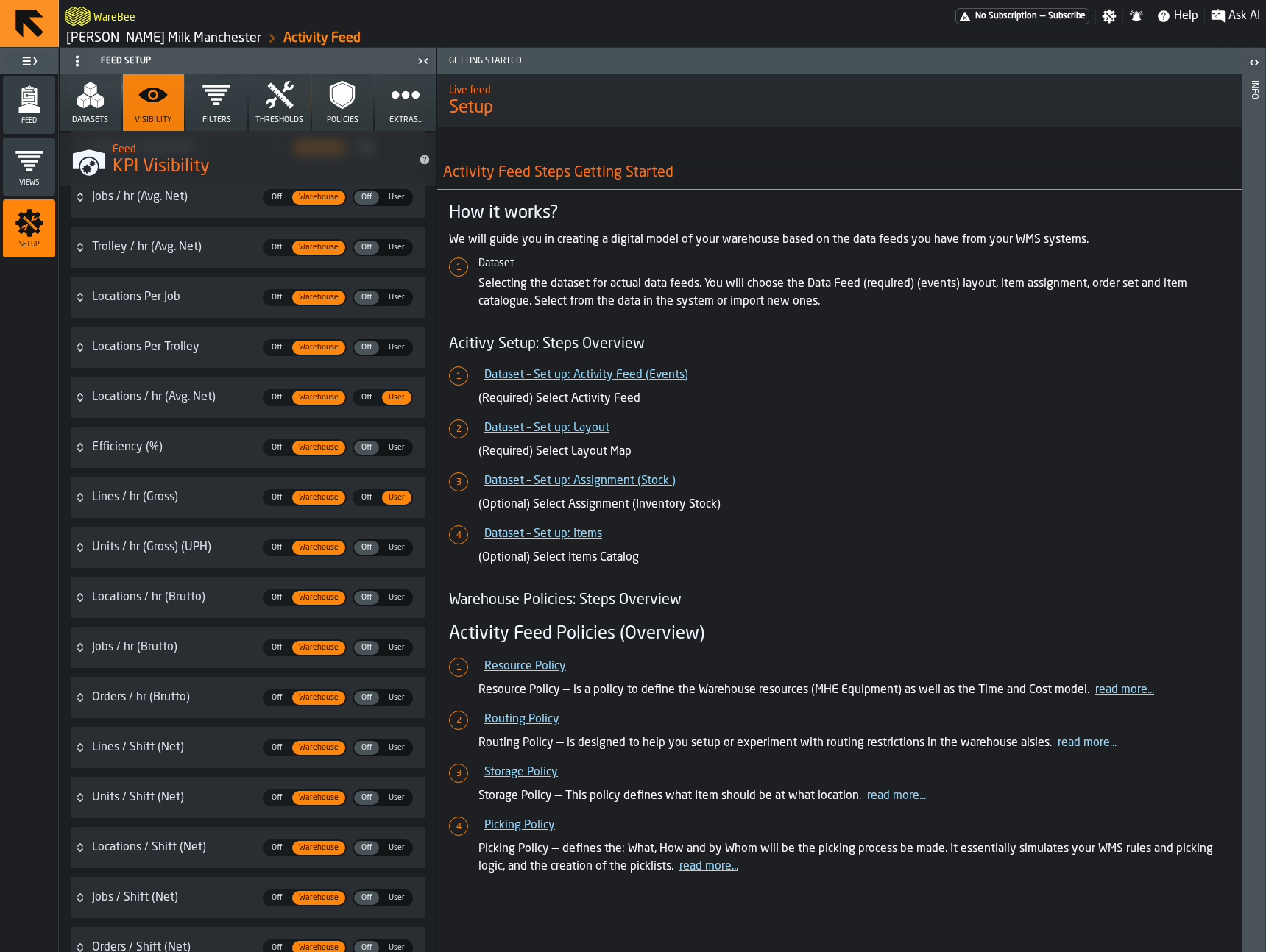
click at [165, 698] on div "Orders / hr (Brutto)" at bounding box center [172, 698] width 162 height 18
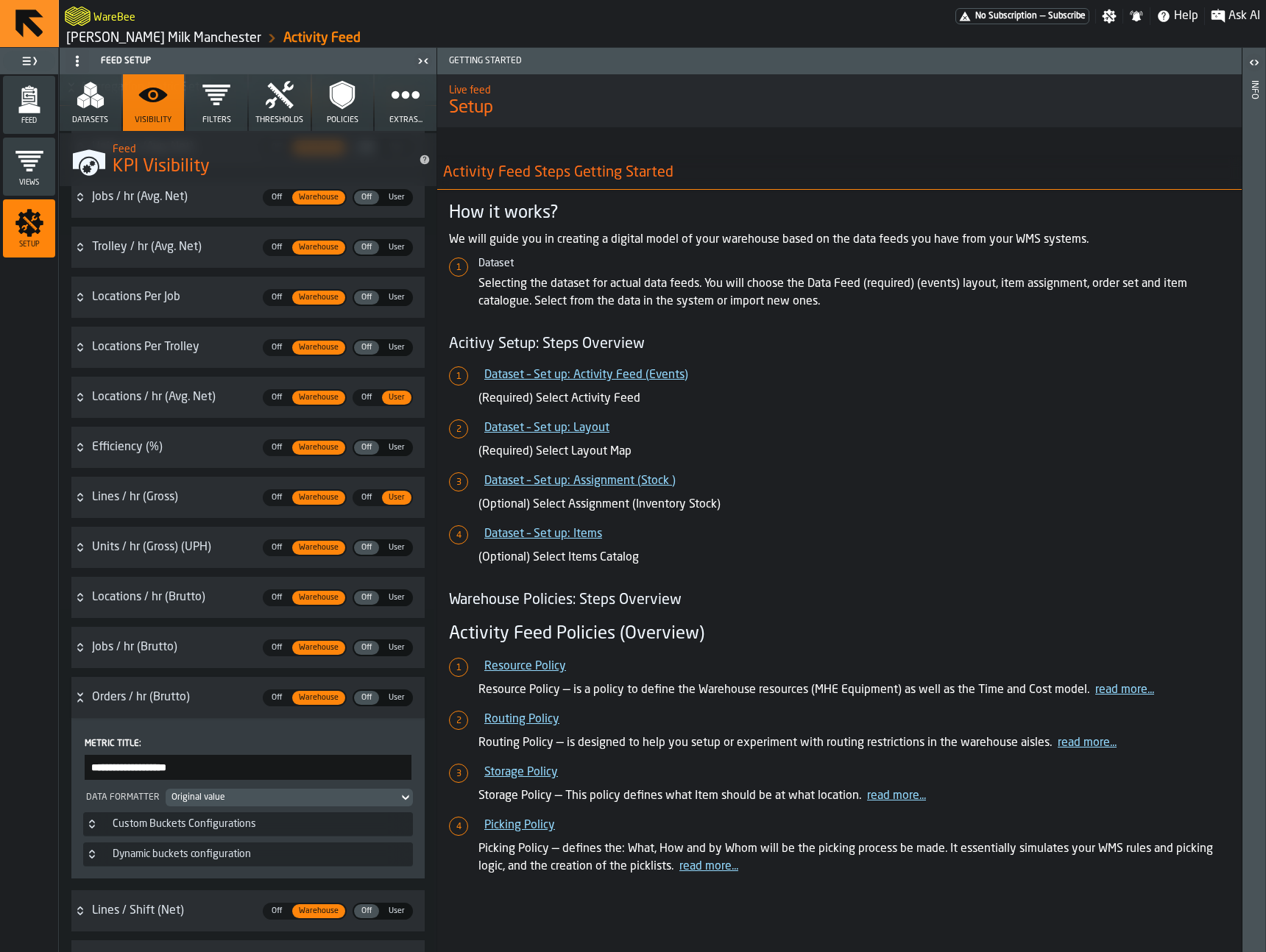
click at [103, 767] on input "**********" at bounding box center [248, 767] width 327 height 25
type input "**********"
click at [230, 701] on div "Trolley / hr ([PERSON_NAME])" at bounding box center [172, 698] width 162 height 18
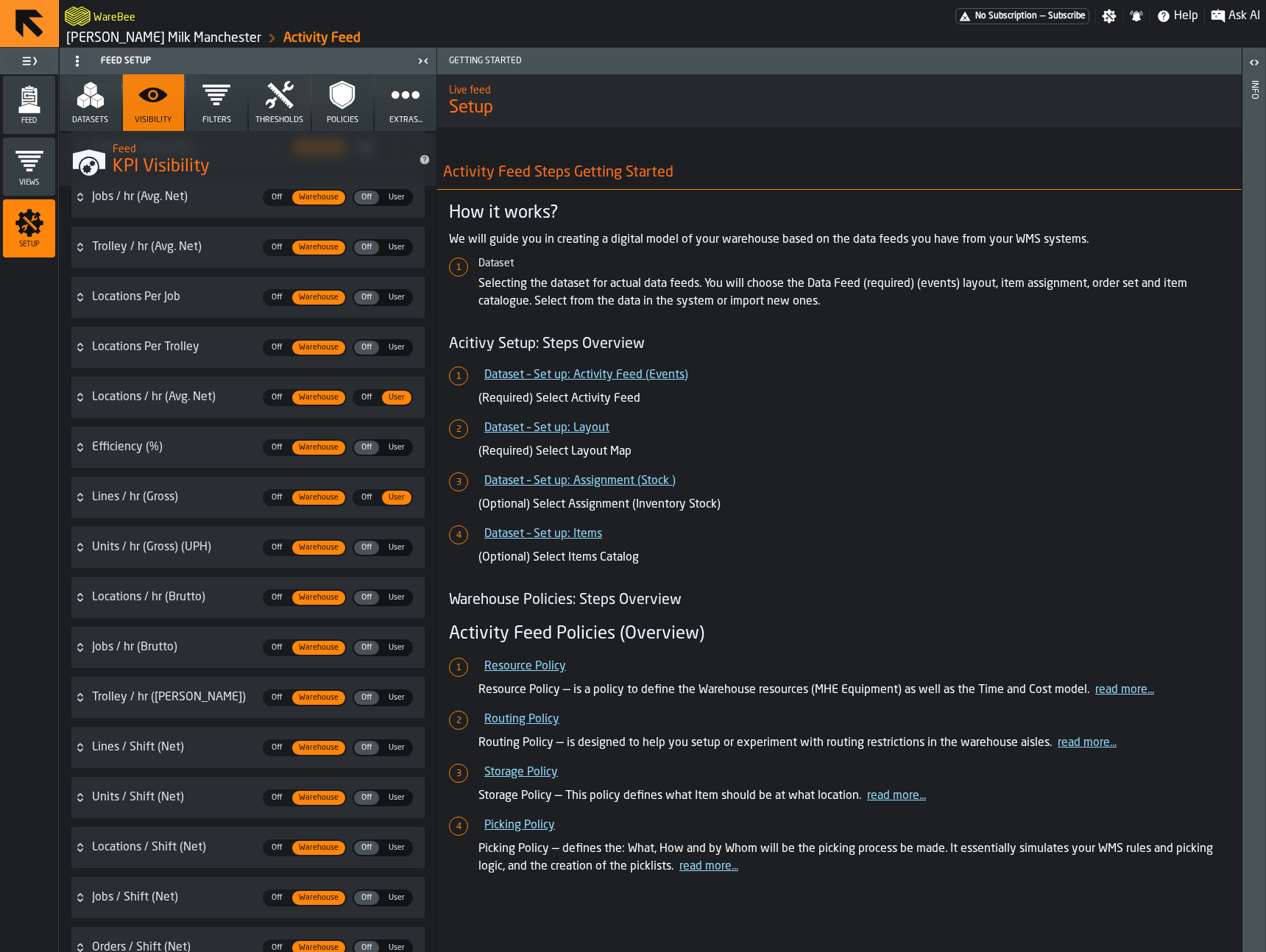
click at [175, 701] on div "Trolley / hr ([PERSON_NAME])" at bounding box center [172, 698] width 162 height 18
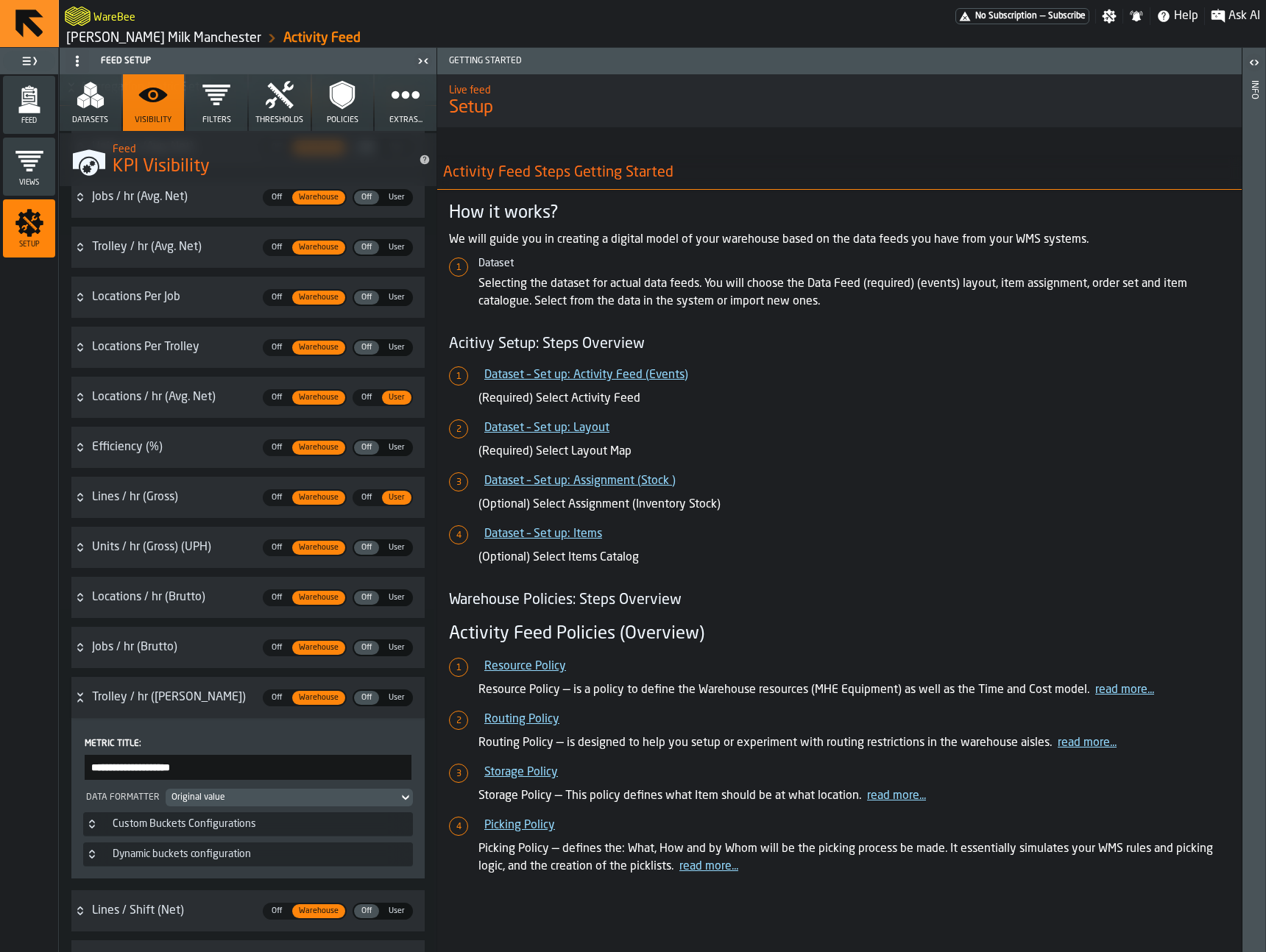
click at [121, 771] on input "**********" at bounding box center [248, 767] width 327 height 25
type input "**********"
click at [142, 714] on h3 "grossOrdersPerformance Trolley / hr (Brutto) Off Off Warehouse Warehouse Off Of…" at bounding box center [248, 697] width 353 height 41
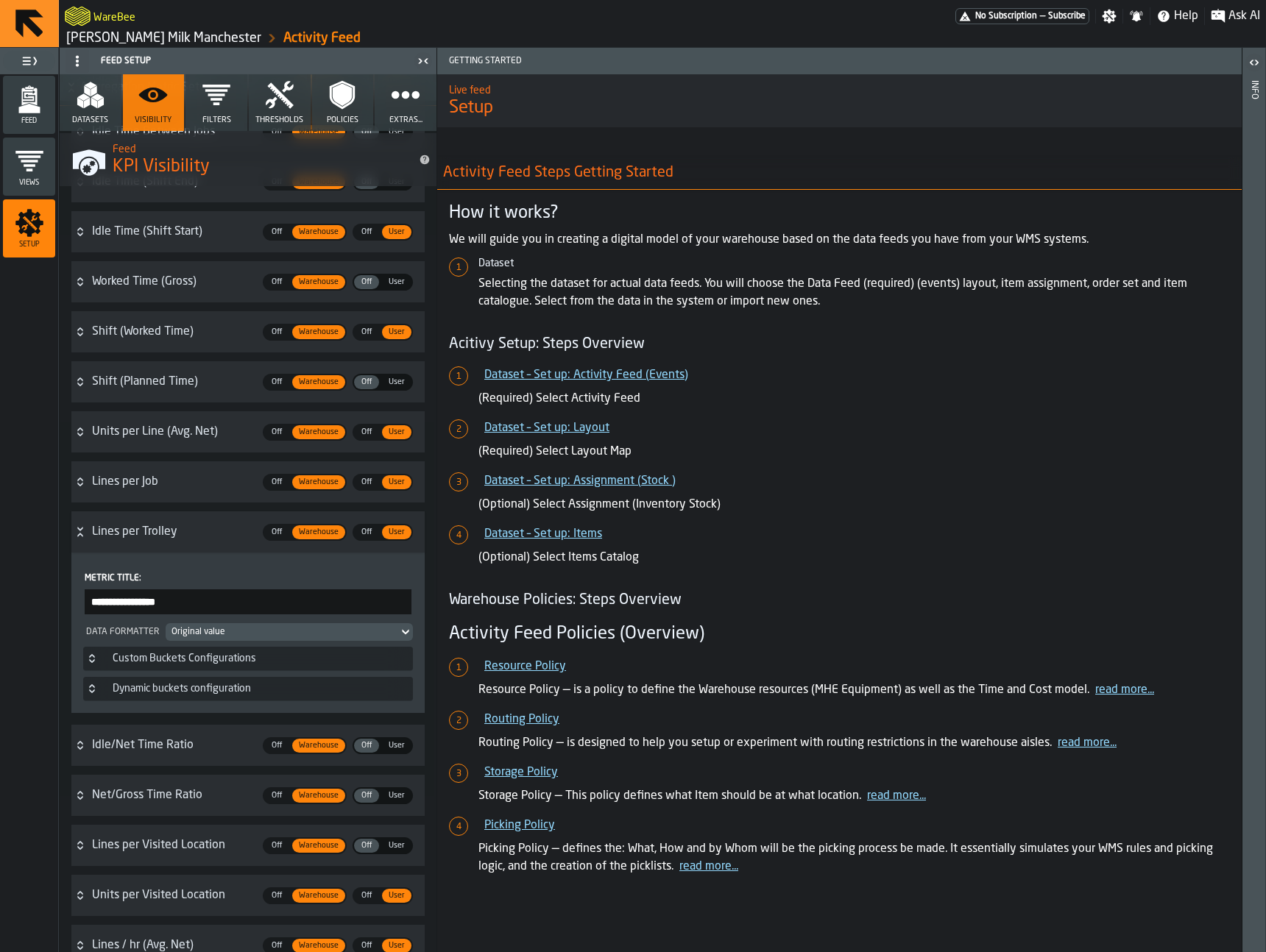
scroll to position [675, 0]
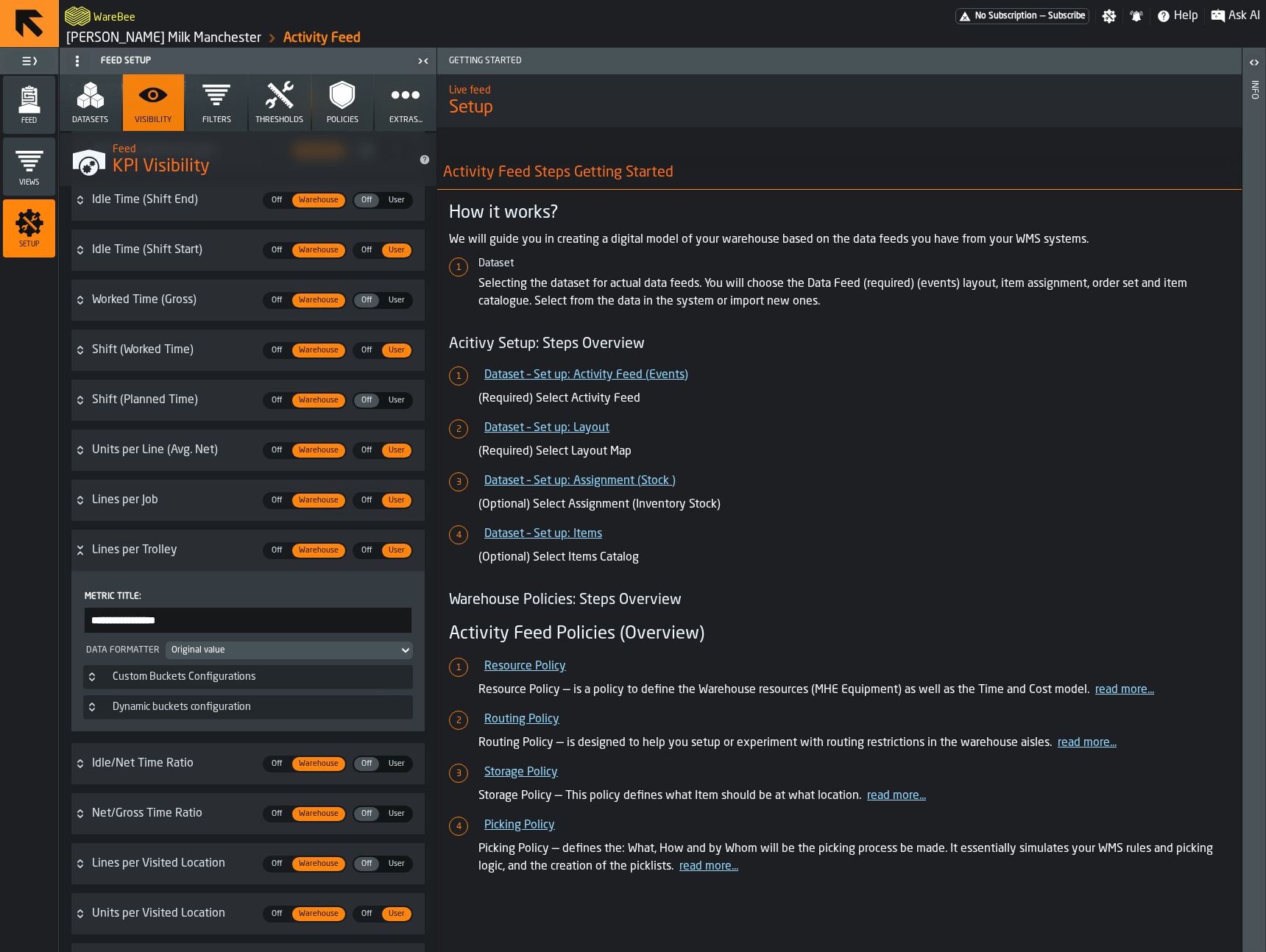
click at [142, 556] on div "Lines per Trolley" at bounding box center [172, 550] width 162 height 18
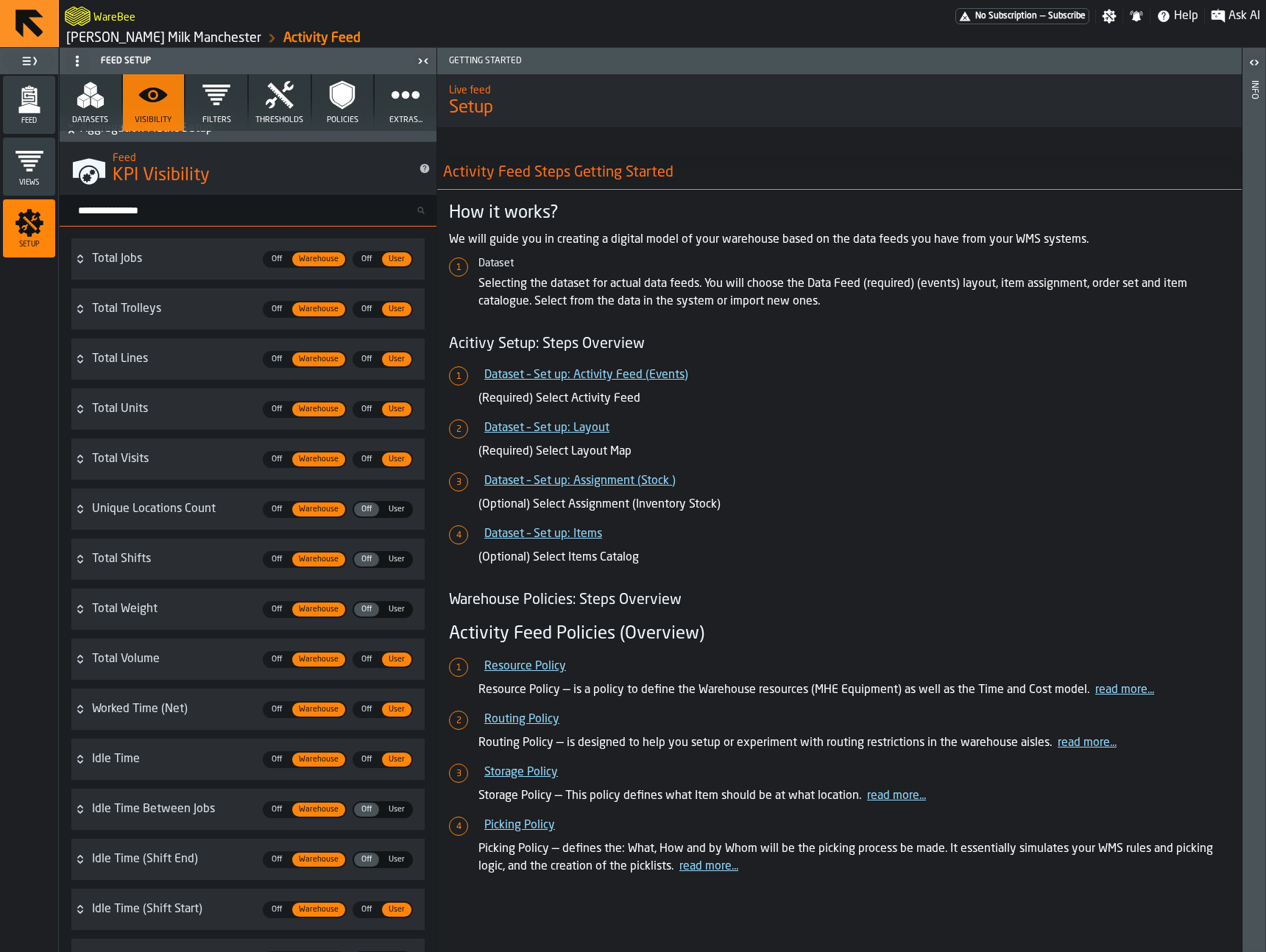
scroll to position [0, 0]
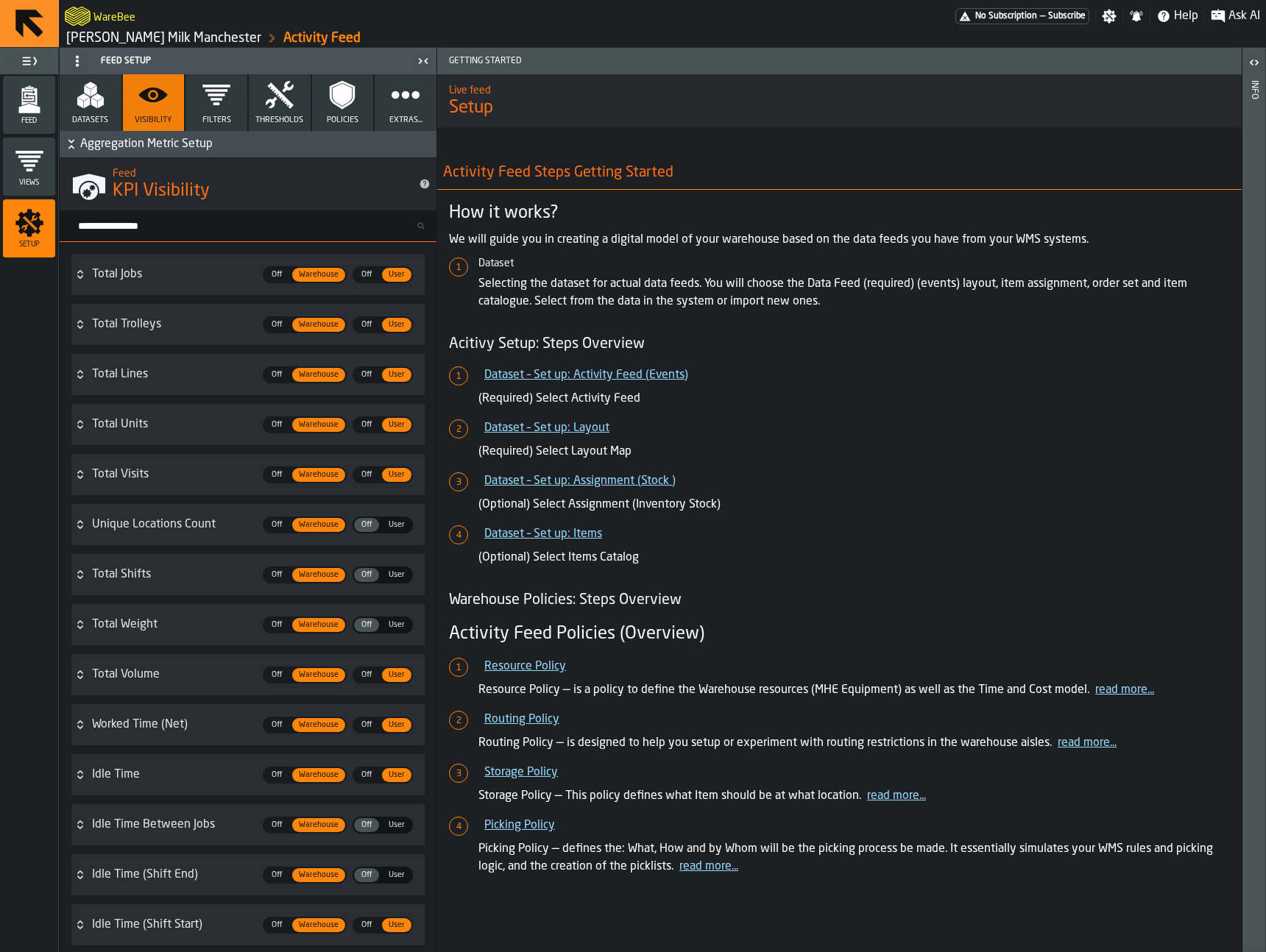
click at [19, 93] on icon "menu Feed" at bounding box center [30, 100] width 30 height 30
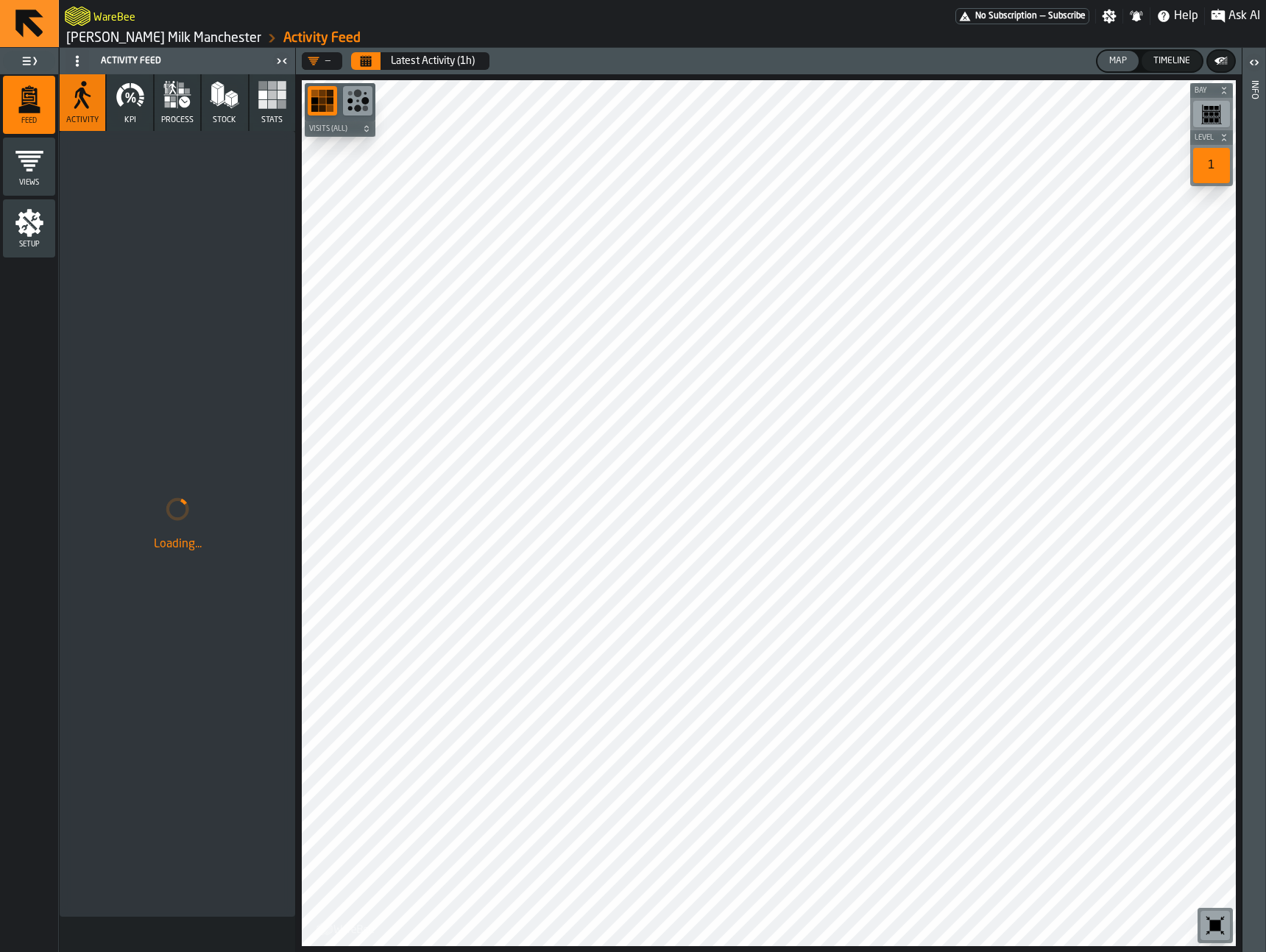
click at [137, 87] on icon "button" at bounding box center [137, 89] width 13 height 13
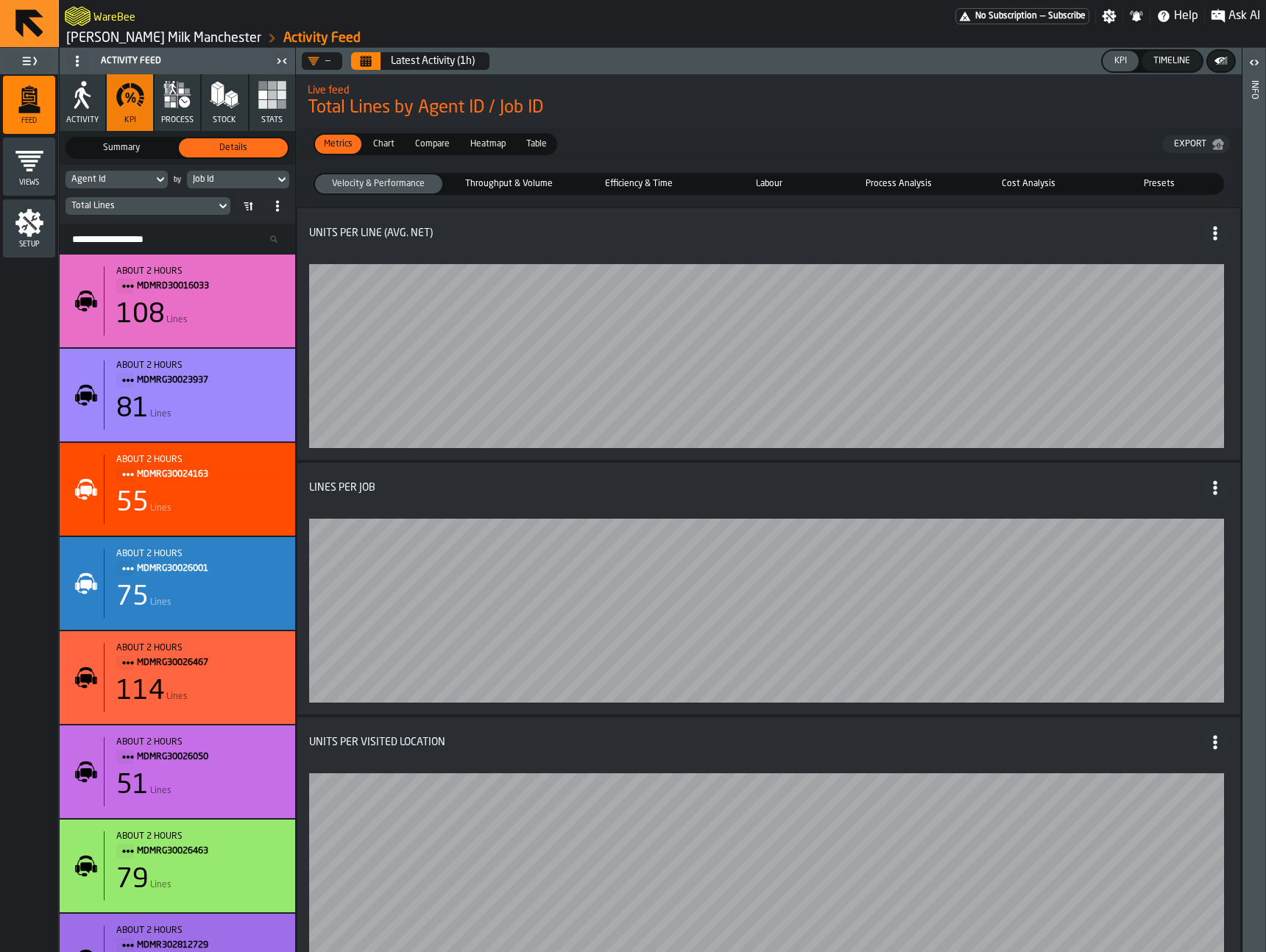
click at [868, 257] on div "stat-" at bounding box center [769, 347] width 920 height 202
